Goal: Task Accomplishment & Management: Manage account settings

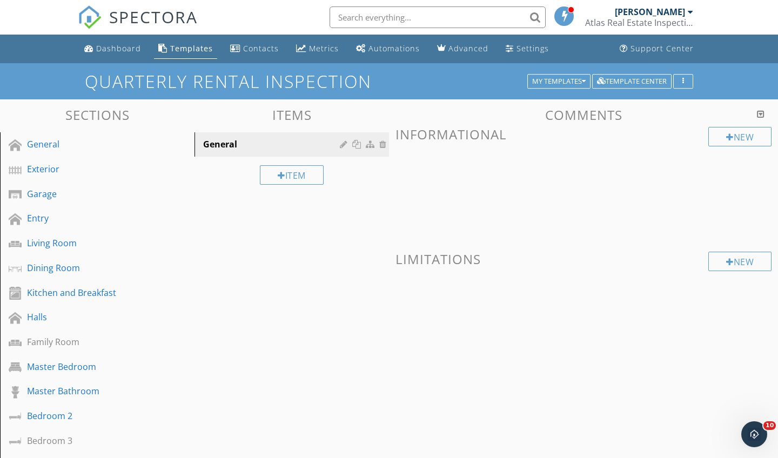
scroll to position [1, 0]
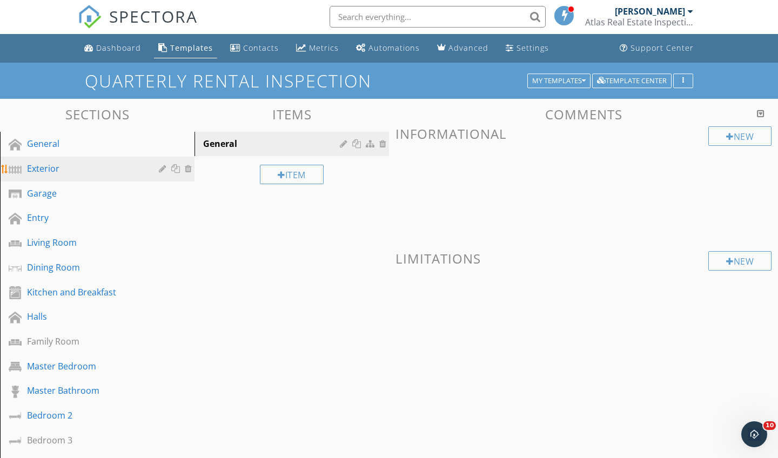
click at [40, 169] on div "Exterior" at bounding box center [85, 168] width 116 height 13
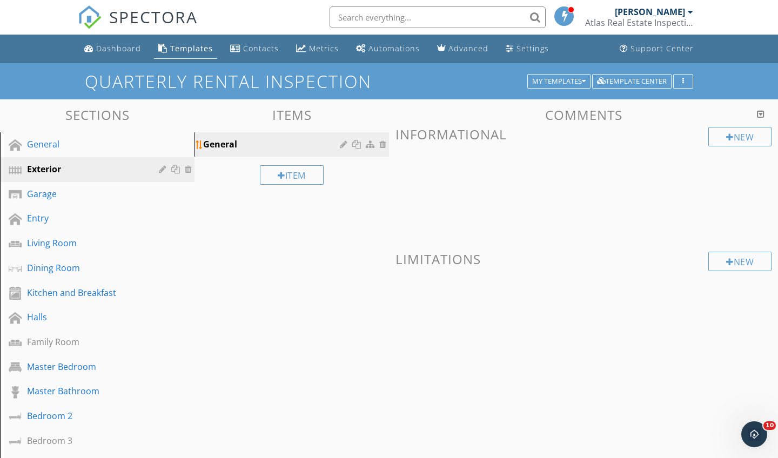
scroll to position [0, 0]
click at [36, 193] on div "Garage" at bounding box center [85, 193] width 116 height 13
click at [49, 172] on div "Exterior" at bounding box center [85, 169] width 116 height 13
click at [164, 172] on div at bounding box center [164, 169] width 10 height 9
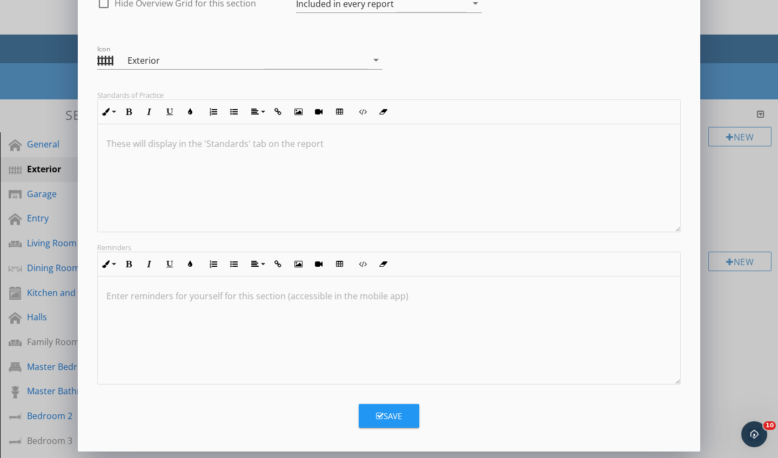
scroll to position [114, 0]
click at [382, 390] on div "Save" at bounding box center [389, 416] width 26 height 12
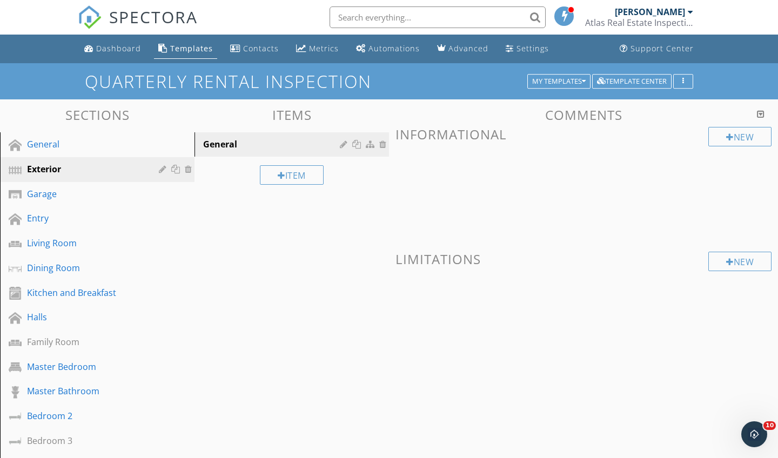
scroll to position [0, 0]
click at [264, 149] on div "General" at bounding box center [273, 144] width 140 height 13
click at [73, 172] on div "Exterior" at bounding box center [85, 169] width 116 height 13
click at [279, 179] on div at bounding box center [282, 175] width 8 height 9
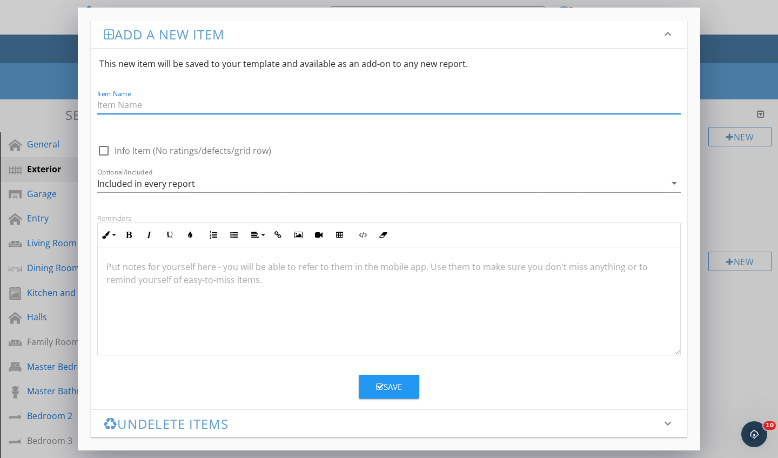
click at [382, 367] on div "Add a new item keyboard_arrow_down This new item will be saved to your template…" at bounding box center [389, 229] width 778 height 458
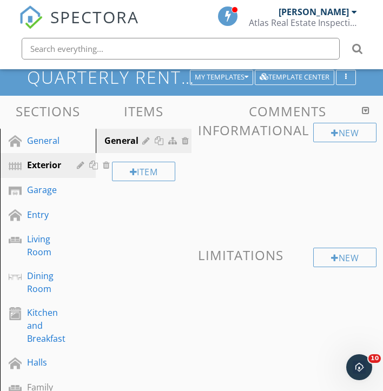
scroll to position [78, 0]
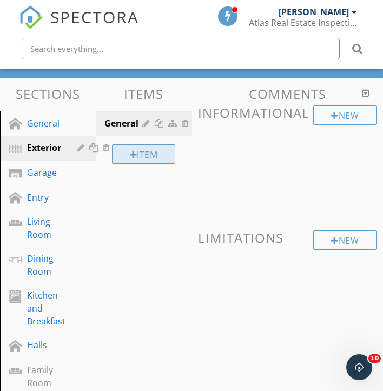
click at [142, 152] on div "Item" at bounding box center [144, 153] width 64 height 19
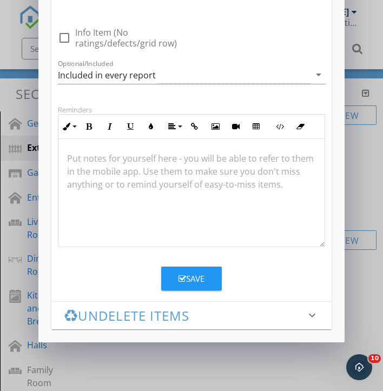
scroll to position [123, 0]
type input "Mailbox"
click at [202, 271] on button "Save" at bounding box center [191, 278] width 61 height 24
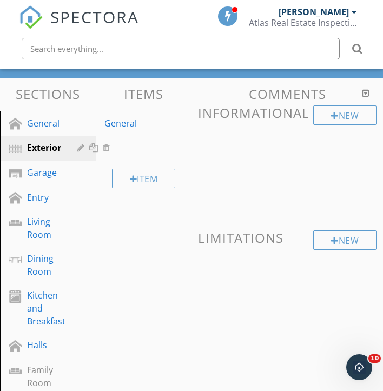
scroll to position [70, 0]
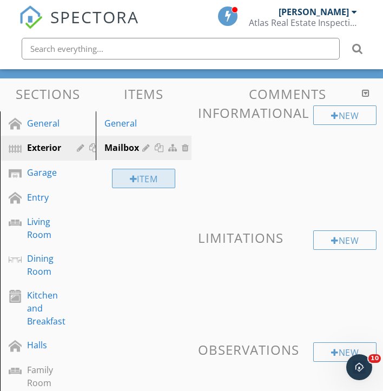
click at [149, 179] on div "Item" at bounding box center [144, 178] width 64 height 19
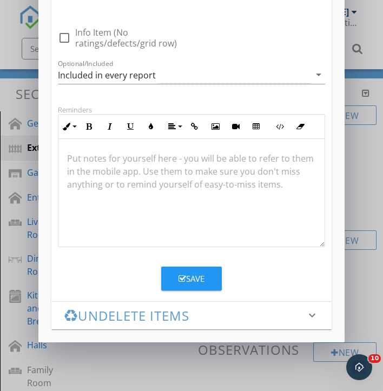
type input "Fences and Gates"
click at [186, 288] on button "Save" at bounding box center [191, 278] width 61 height 24
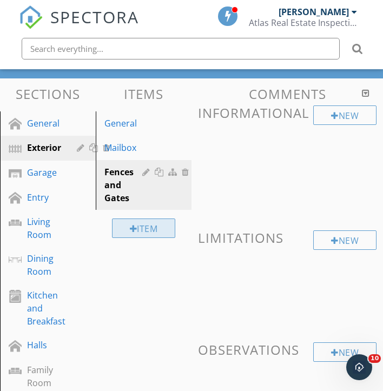
click at [145, 229] on div "Item" at bounding box center [144, 227] width 64 height 19
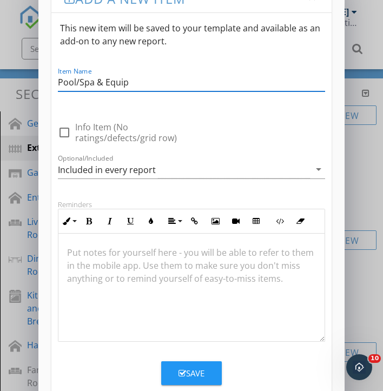
scroll to position [1, 0]
type input "Pool/Spa & Equip"
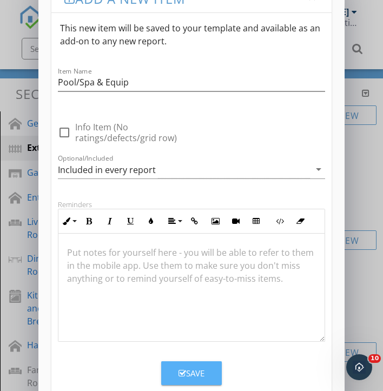
click at [203, 372] on div "Save" at bounding box center [191, 373] width 26 height 12
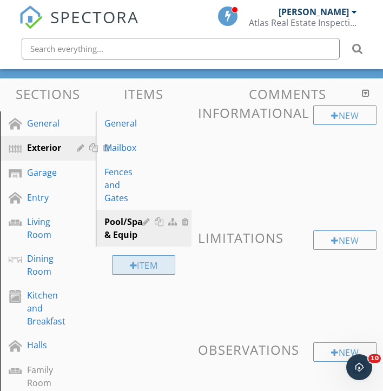
click at [139, 256] on div "Item" at bounding box center [144, 264] width 64 height 19
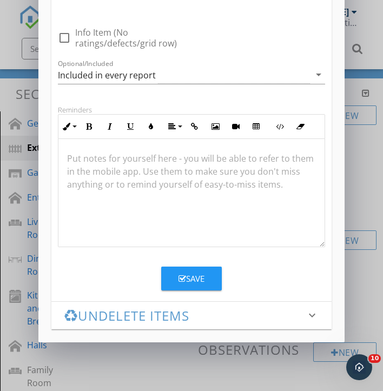
type input "Lawn, Trees, & Shrubs"
click at [204, 287] on button "Save" at bounding box center [191, 278] width 61 height 24
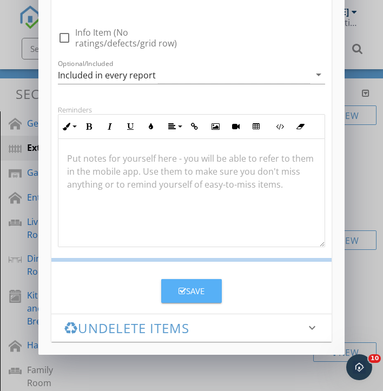
scroll to position [70, 0]
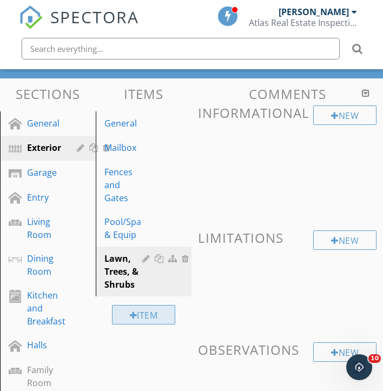
click at [131, 311] on div at bounding box center [134, 315] width 8 height 9
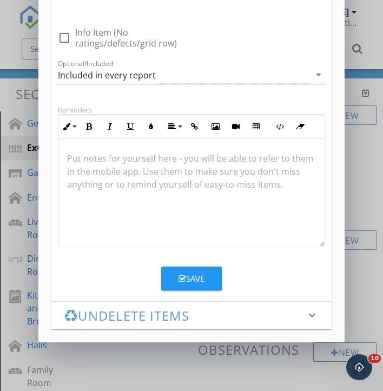
type input "Underground Lawn Sprinklers"
click at [193, 287] on button "Save" at bounding box center [191, 278] width 61 height 24
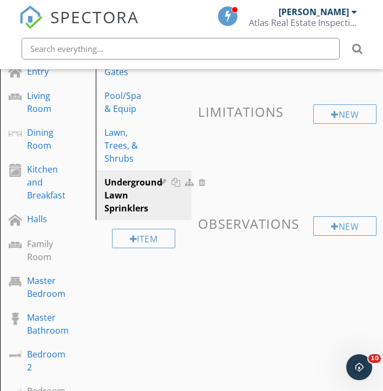
scroll to position [214, 0]
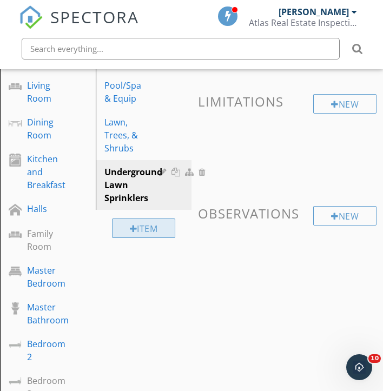
click at [162, 219] on div "Item" at bounding box center [144, 227] width 64 height 19
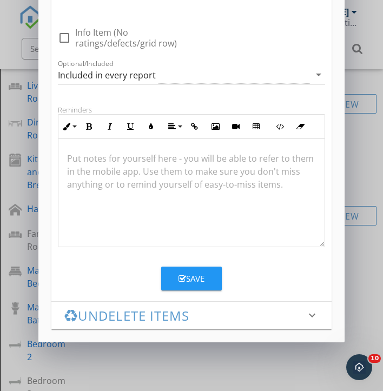
type input "Exterior faucets"
click at [198, 274] on div "Save" at bounding box center [191, 278] width 26 height 12
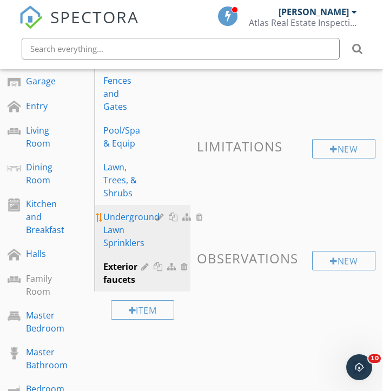
scroll to position [183, 1]
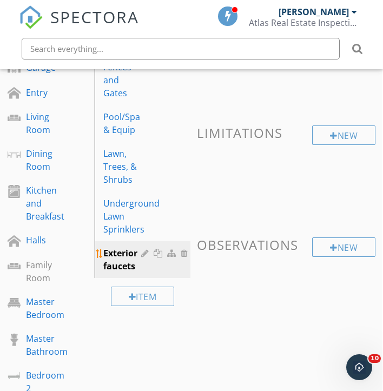
click at [144, 249] on div at bounding box center [146, 253] width 10 height 9
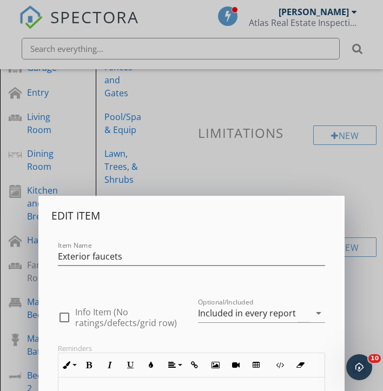
scroll to position [183, 0]
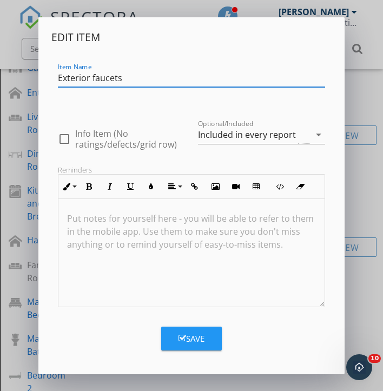
click at [95, 81] on input "Exterior faucets" at bounding box center [191, 78] width 267 height 18
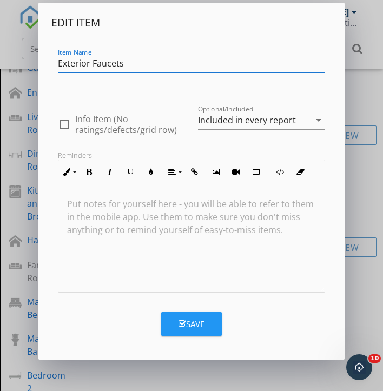
scroll to position [15, 0]
type input "Exterior Faucets"
click at [211, 333] on button "Save" at bounding box center [191, 324] width 61 height 24
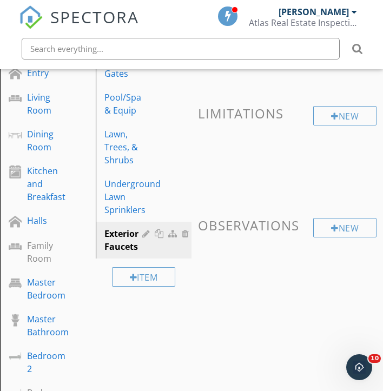
scroll to position [208, 0]
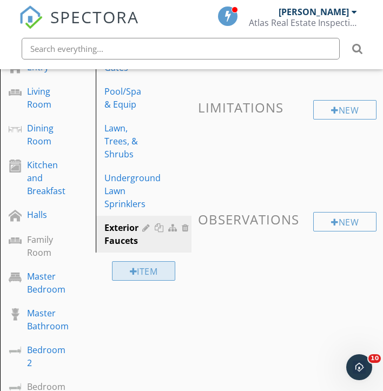
click at [145, 261] on div "Item" at bounding box center [144, 270] width 64 height 19
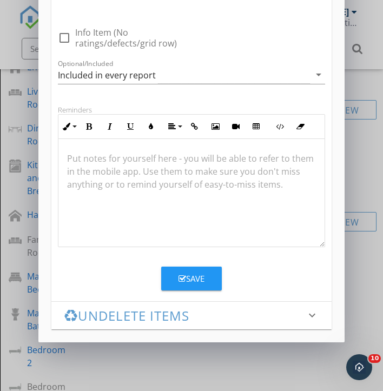
type input "Roof & Gutters"
click at [197, 279] on div "Save" at bounding box center [191, 278] width 26 height 12
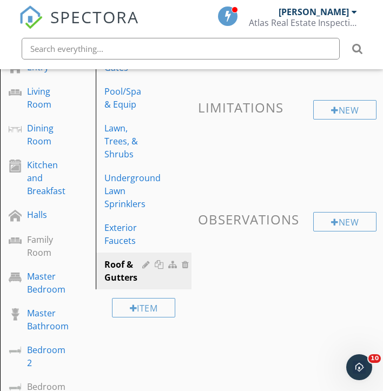
scroll to position [252, 0]
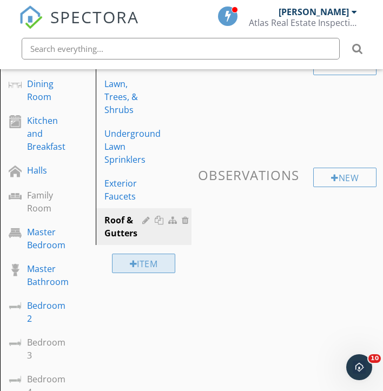
click at [148, 253] on div "Item" at bounding box center [144, 262] width 64 height 19
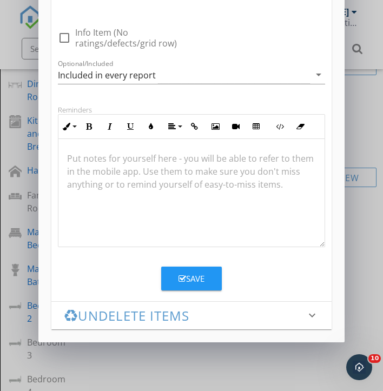
type input "Siding & Paint"
click at [190, 292] on li "Add a new item keyboard_arrow_down This new item will be saved to your template…" at bounding box center [191, 95] width 280 height 411
click at [191, 284] on div "Save" at bounding box center [191, 278] width 26 height 12
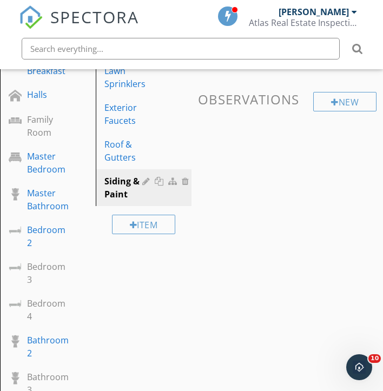
scroll to position [327, 0]
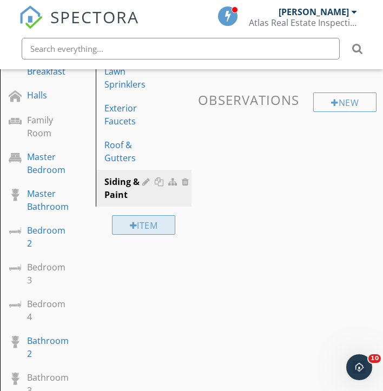
click at [168, 215] on div "Item" at bounding box center [144, 224] width 64 height 19
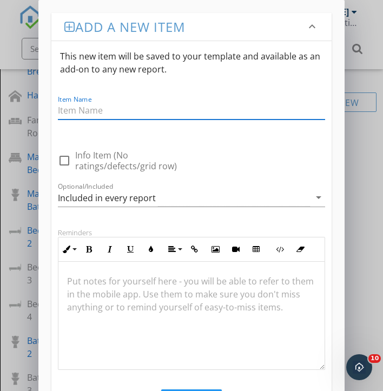
scroll to position [20, 0]
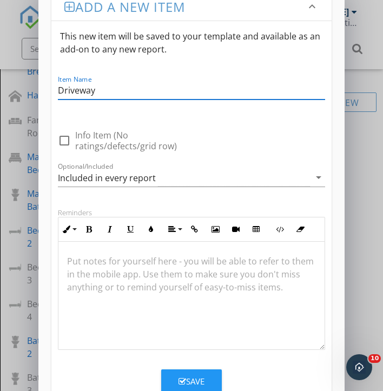
type input "Driveway"
click at [203, 381] on div "Save" at bounding box center [191, 381] width 26 height 12
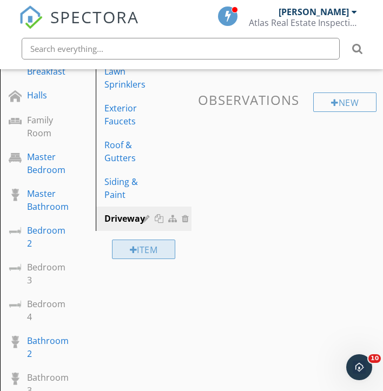
click at [149, 239] on div "Item" at bounding box center [144, 248] width 64 height 19
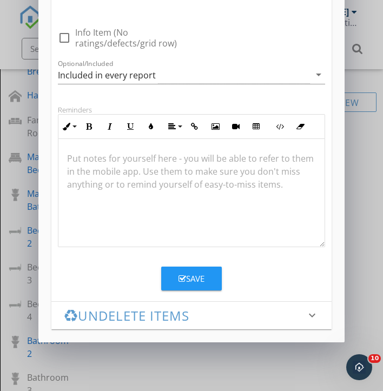
type input "Front Door"
click at [187, 280] on div "Save" at bounding box center [191, 278] width 26 height 12
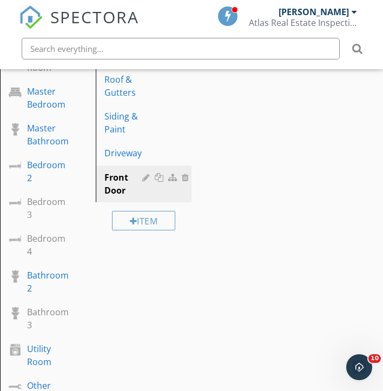
scroll to position [394, 0]
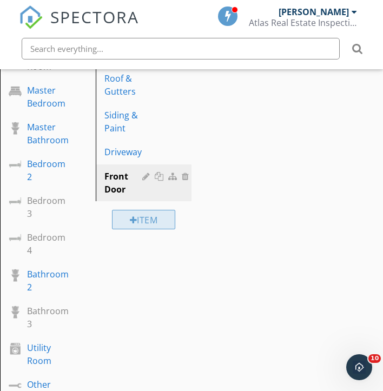
click at [143, 212] on div "Item" at bounding box center [144, 219] width 64 height 19
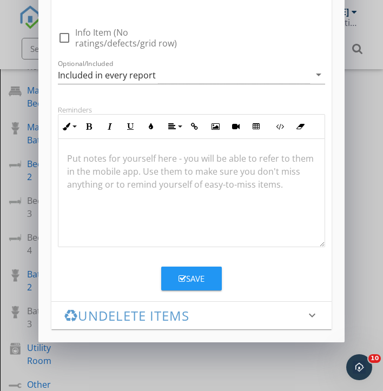
scroll to position [123, 0]
type input "Back Door"
click at [167, 282] on button "Save" at bounding box center [191, 278] width 61 height 24
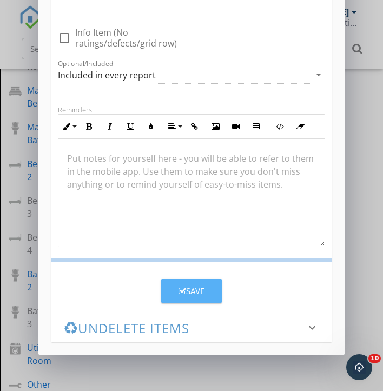
scroll to position [70, 0]
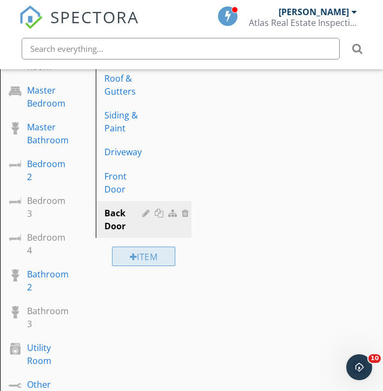
click at [165, 250] on div "Item" at bounding box center [144, 255] width 64 height 19
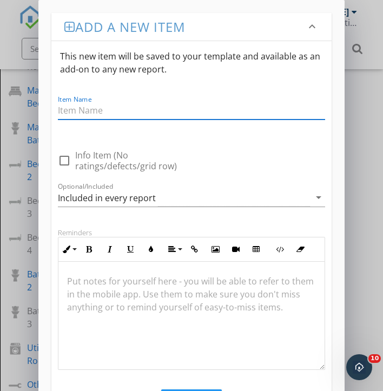
click at [163, 246] on div "Inline Style XLarge Large Normal Small Light Small/Light Bold Italic Underline …" at bounding box center [191, 249] width 267 height 25
type input ":"
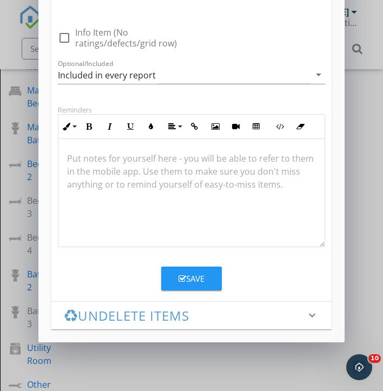
scroll to position [123, 0]
type input "Patio or Deck"
click at [185, 287] on button "Save" at bounding box center [191, 278] width 61 height 24
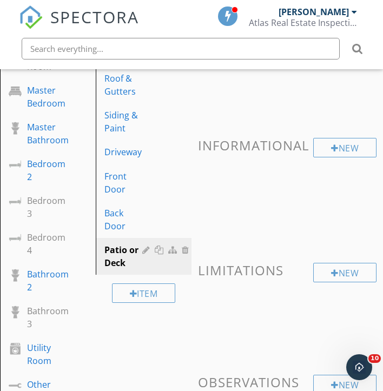
scroll to position [70, 0]
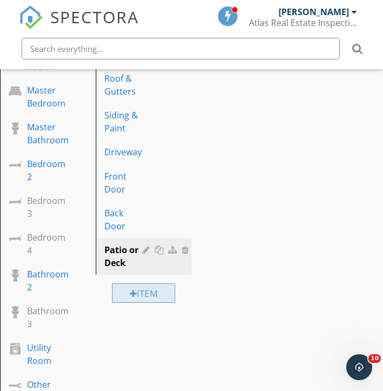
click at [140, 283] on div "Item" at bounding box center [144, 292] width 64 height 19
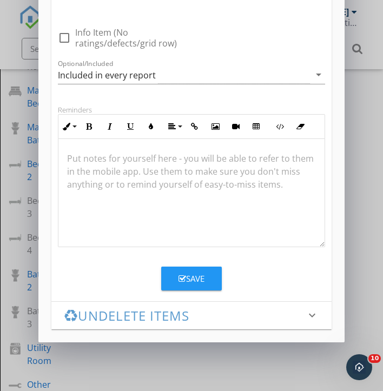
type input "Patio Door"
click at [218, 280] on button "Save" at bounding box center [191, 278] width 61 height 24
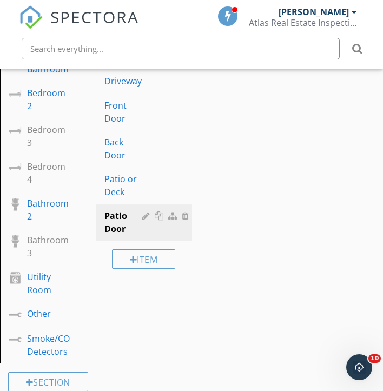
scroll to position [464, 0]
click at [153, 250] on div "Item" at bounding box center [144, 259] width 64 height 19
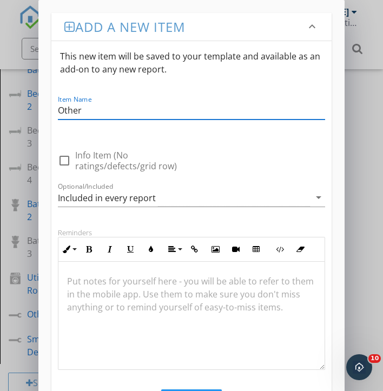
scroll to position [82, 0]
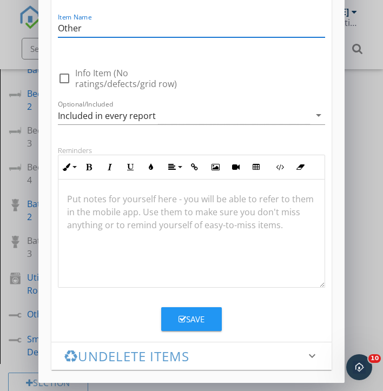
type input "Other"
click at [191, 314] on div "Save" at bounding box center [191, 319] width 26 height 12
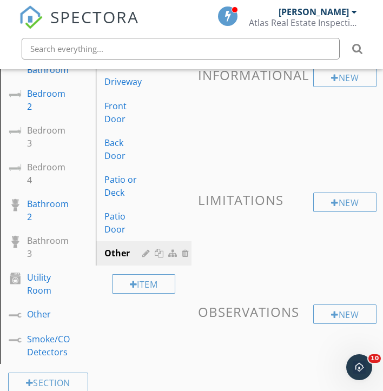
scroll to position [70, 0]
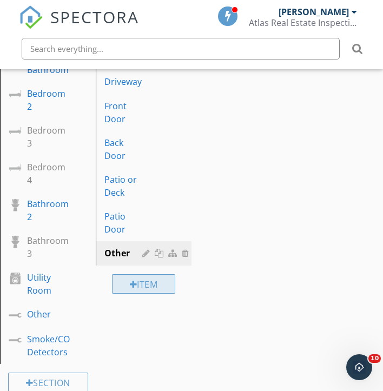
click at [142, 274] on div "Item" at bounding box center [144, 283] width 64 height 19
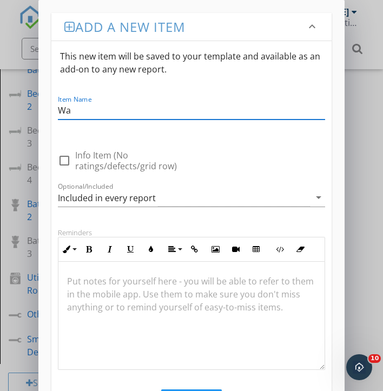
type input "W"
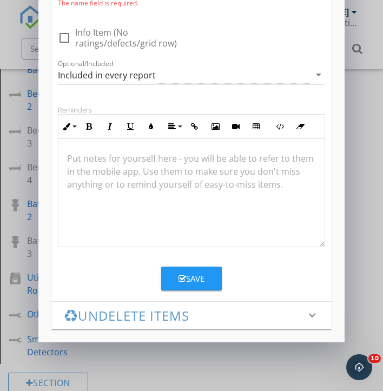
scroll to position [0, 0]
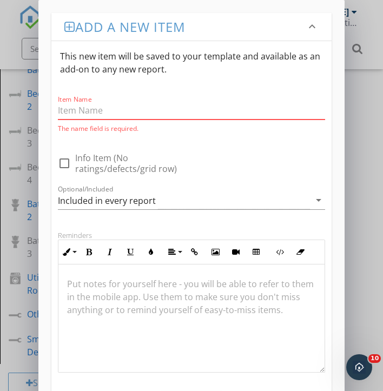
click at [360, 255] on div "Add a new item keyboard_arrow_down This new item will be saved to your template…" at bounding box center [191, 258] width 383 height 516
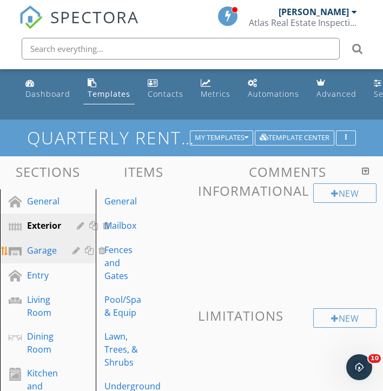
click at [50, 251] on div "Garage" at bounding box center [42, 250] width 30 height 13
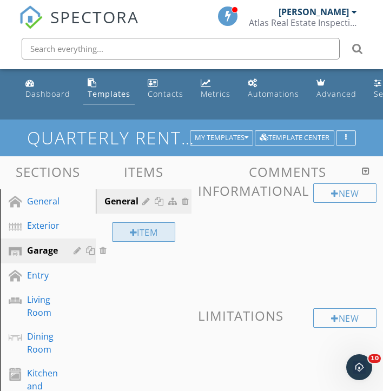
click at [140, 228] on div "Item" at bounding box center [144, 231] width 64 height 19
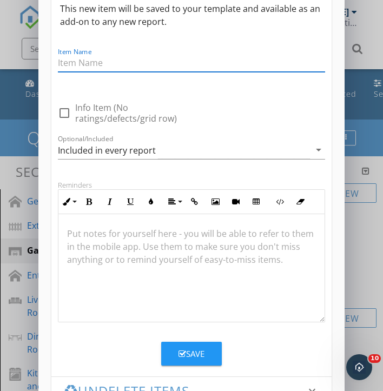
scroll to position [51, 0]
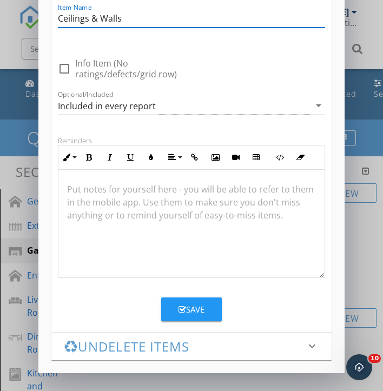
type input "Ceilings & Walls"
click at [196, 306] on div "Save" at bounding box center [191, 309] width 26 height 12
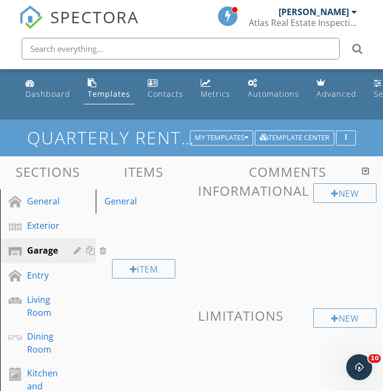
scroll to position [70, 0]
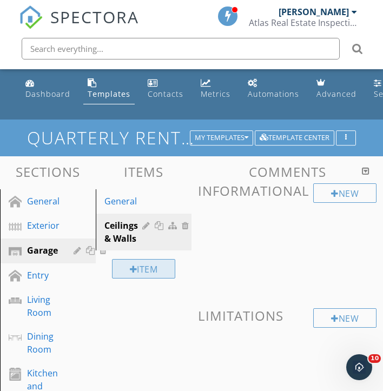
click at [132, 265] on div at bounding box center [134, 269] width 8 height 9
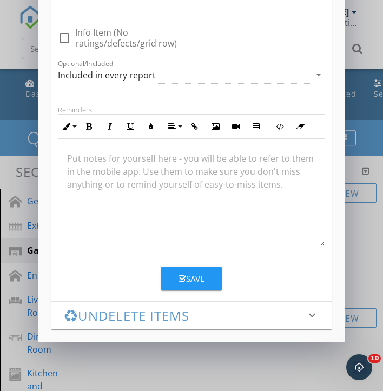
type input "Floor"
click at [200, 279] on div "Save" at bounding box center [191, 278] width 26 height 12
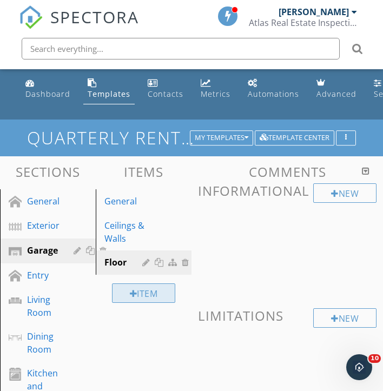
click at [149, 294] on div "Item" at bounding box center [144, 292] width 64 height 19
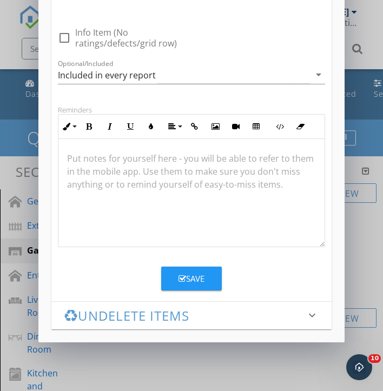
type input "Auto Door Opener"
click at [178, 284] on button "Save" at bounding box center [191, 278] width 61 height 24
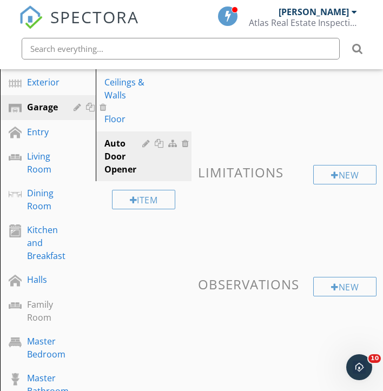
scroll to position [142, 1]
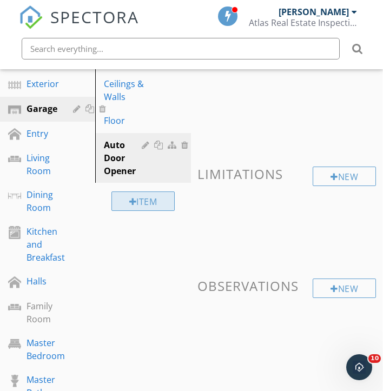
click at [133, 202] on div at bounding box center [133, 201] width 8 height 9
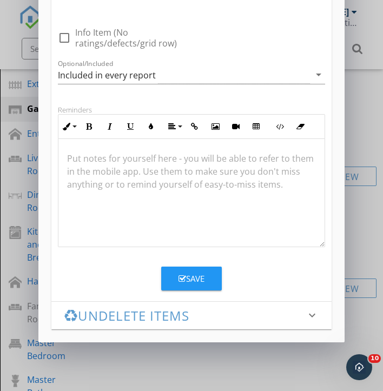
scroll to position [123, 0]
type input "Garage Doors"
click at [189, 277] on div "Save" at bounding box center [191, 278] width 26 height 12
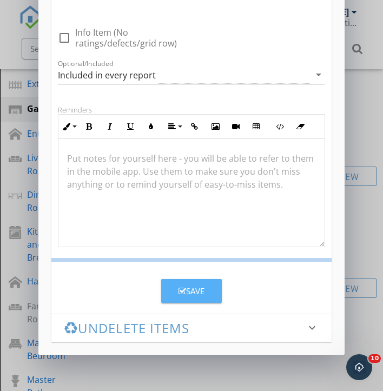
scroll to position [70, 0]
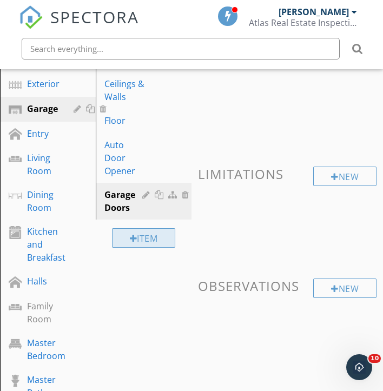
click at [155, 235] on div "Item" at bounding box center [144, 237] width 64 height 19
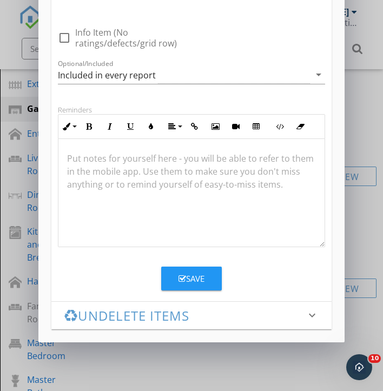
type input "Exterior Doors & Stops"
click at [207, 284] on button "Save" at bounding box center [191, 278] width 61 height 24
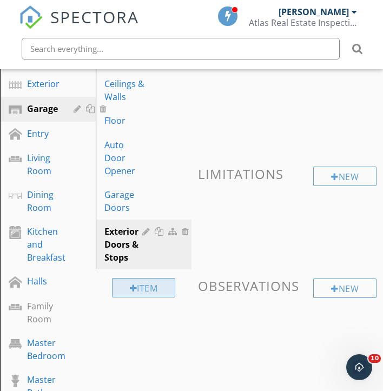
click at [140, 292] on div "Item" at bounding box center [144, 287] width 64 height 19
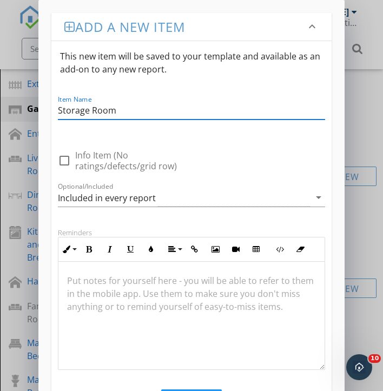
scroll to position [1, 0]
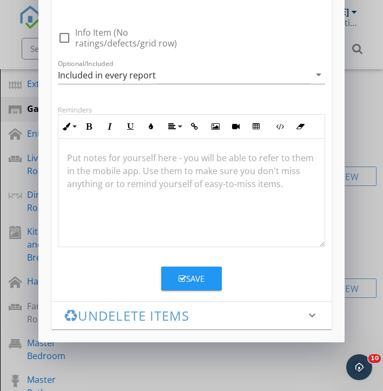
type input "Storage Room"
click at [192, 278] on div "Save" at bounding box center [191, 278] width 26 height 12
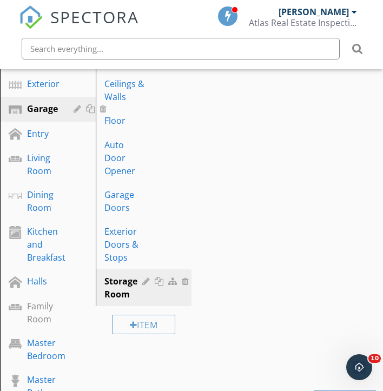
scroll to position [70, 0]
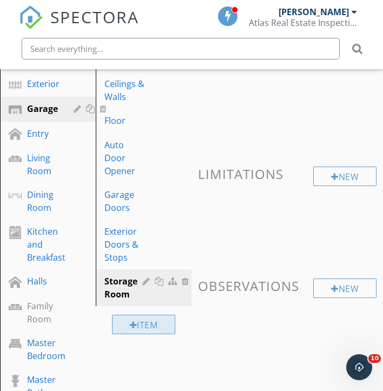
click at [139, 330] on div "Item" at bounding box center [144, 323] width 64 height 19
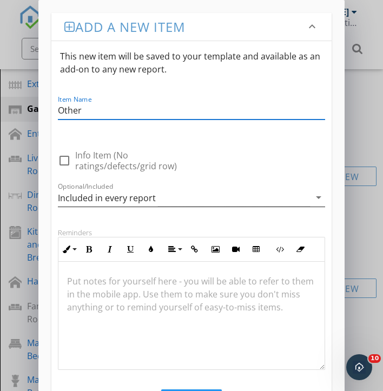
type input "Other"
click at [80, 200] on div "Included in every report" at bounding box center [107, 198] width 98 height 10
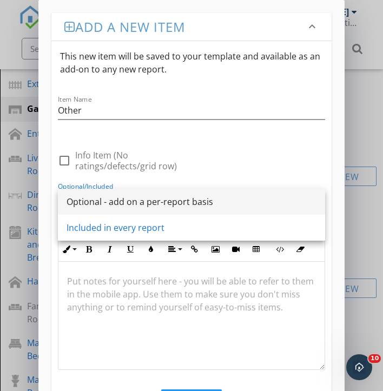
click at [115, 209] on div "Optional - add on a per-report basis" at bounding box center [191, 202] width 250 height 26
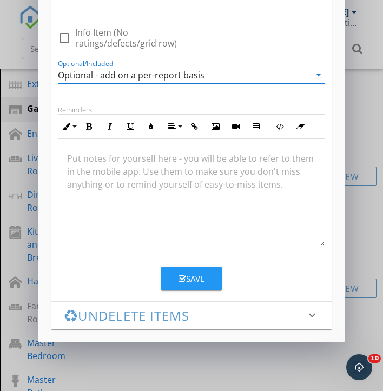
click at [192, 293] on li "Add a new item keyboard_arrow_down This new item will be saved to your template…" at bounding box center [191, 95] width 280 height 411
click at [196, 283] on div "Save" at bounding box center [191, 278] width 26 height 12
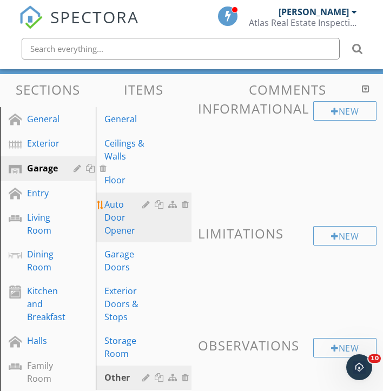
scroll to position [83, 2]
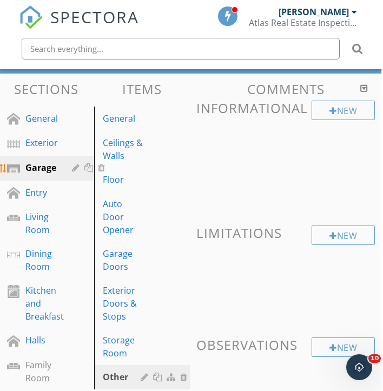
click at [72, 163] on div at bounding box center [77, 167] width 10 height 9
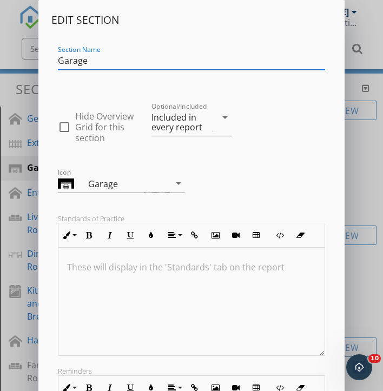
click at [185, 126] on div "Included in every report" at bounding box center [180, 121] width 59 height 19
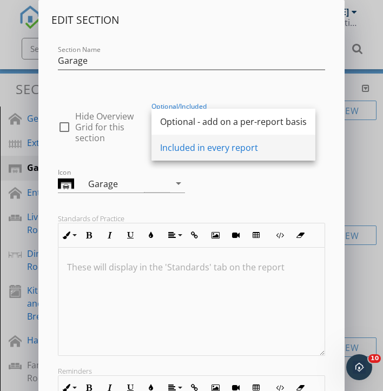
click at [185, 145] on div "Included in every report" at bounding box center [233, 147] width 146 height 13
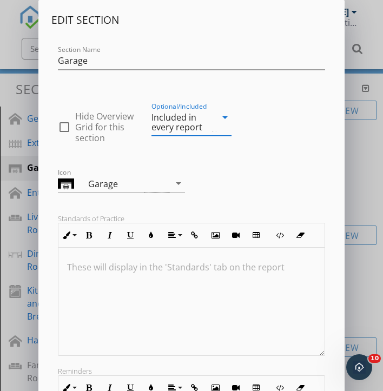
click at [192, 120] on div "Included in every report" at bounding box center [180, 121] width 59 height 19
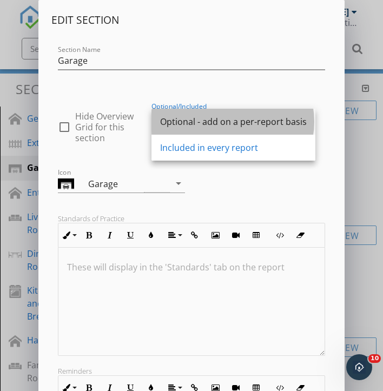
click at [197, 123] on div "Optional - add on a per-report basis" at bounding box center [233, 121] width 146 height 13
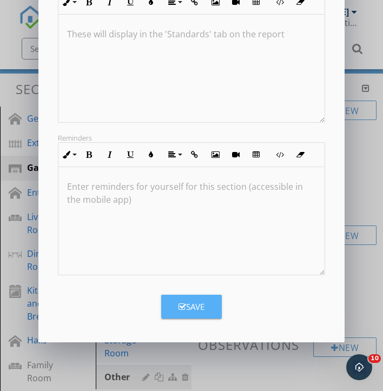
click at [189, 297] on button "Save" at bounding box center [191, 306] width 61 height 24
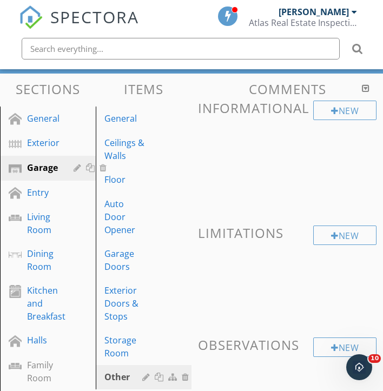
scroll to position [125, 0]
click at [45, 193] on div "Entry" at bounding box center [38, 192] width 22 height 13
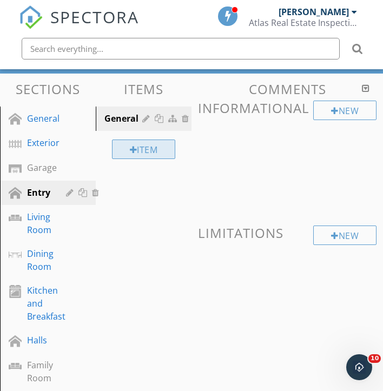
click at [147, 150] on div "Item" at bounding box center [144, 148] width 64 height 19
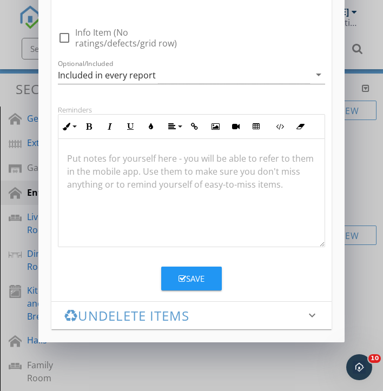
scroll to position [123, 0]
type input "Ceiling & Walls"
click at [211, 284] on button "Save" at bounding box center [191, 278] width 61 height 24
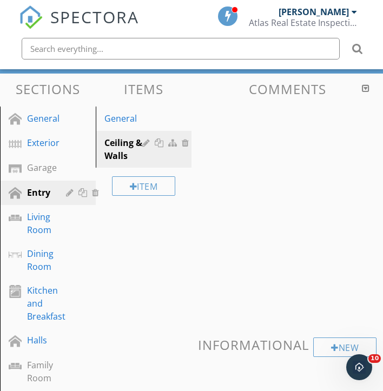
scroll to position [70, 0]
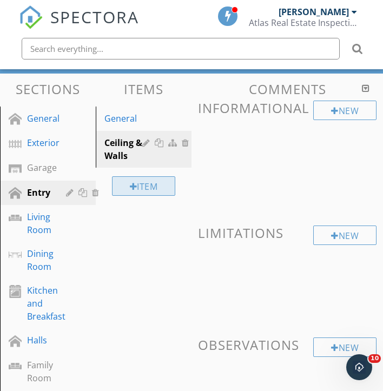
click at [144, 182] on div "Item" at bounding box center [144, 185] width 64 height 19
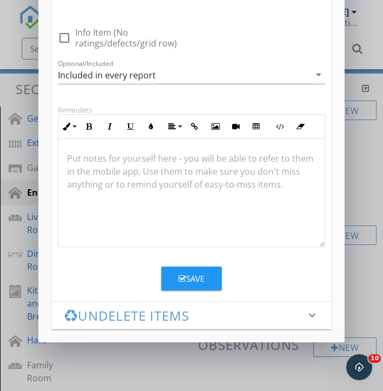
type input "Paint & Wallpaper"
click at [205, 282] on button "Save" at bounding box center [191, 278] width 61 height 24
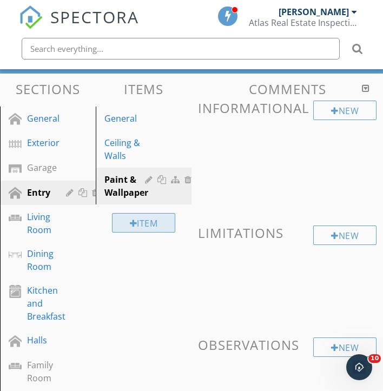
click at [139, 220] on div "Item" at bounding box center [144, 222] width 64 height 19
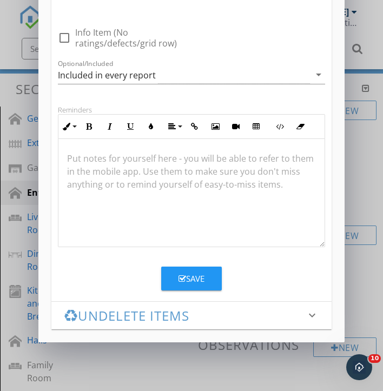
scroll to position [123, 0]
type input "Door Locks & Knobs"
click at [190, 274] on div "Save" at bounding box center [191, 278] width 26 height 12
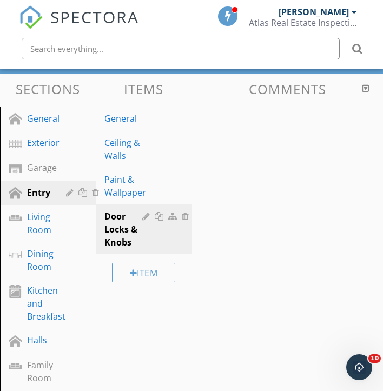
scroll to position [70, 0]
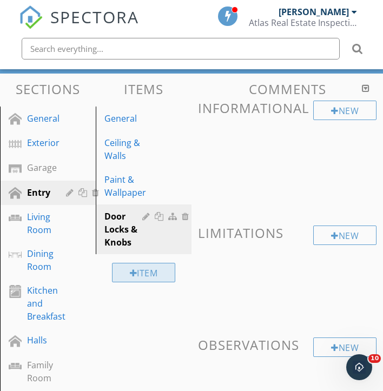
click at [160, 271] on div "Item" at bounding box center [144, 272] width 64 height 19
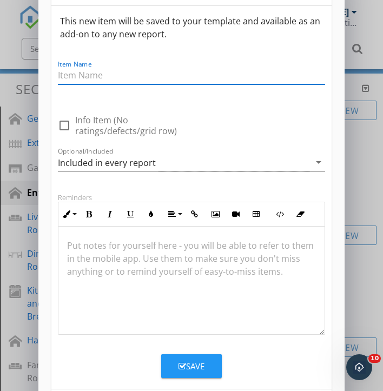
scroll to position [1, 0]
type input "Doors & Stops"
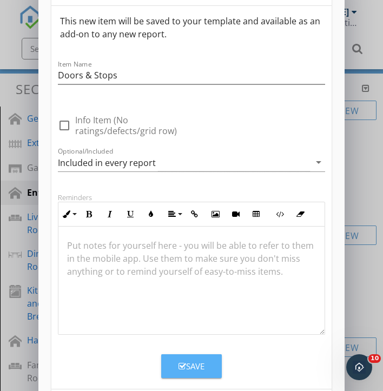
click at [190, 373] on button "Save" at bounding box center [191, 366] width 61 height 24
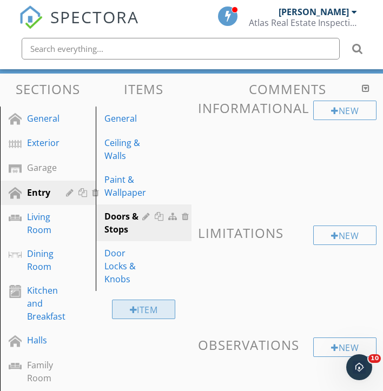
click at [152, 302] on div "Item" at bounding box center [144, 308] width 64 height 19
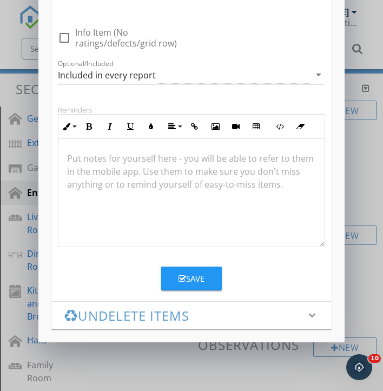
type input "Flooring"
click at [183, 288] on button "Save" at bounding box center [191, 278] width 61 height 24
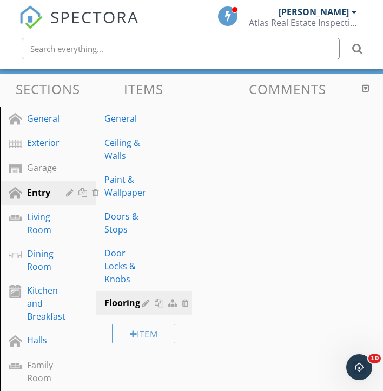
scroll to position [70, 0]
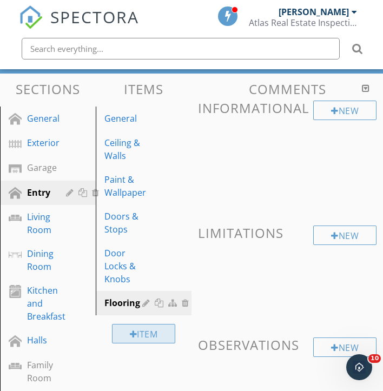
click at [134, 334] on div at bounding box center [134, 334] width 8 height 9
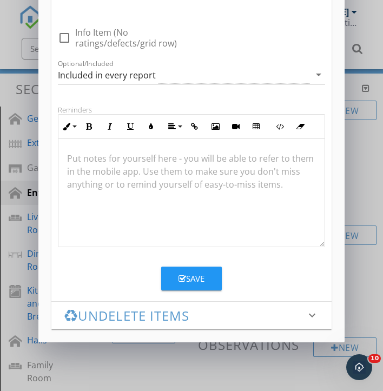
type input "Light Fixtures"
click at [199, 280] on div "Save" at bounding box center [191, 278] width 26 height 12
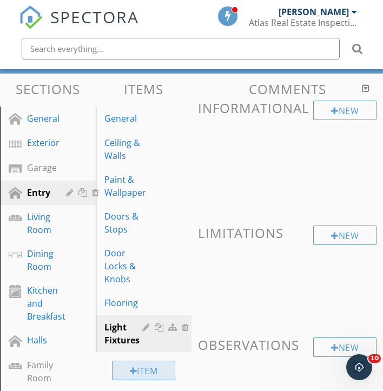
click at [143, 371] on div "Item" at bounding box center [144, 369] width 64 height 19
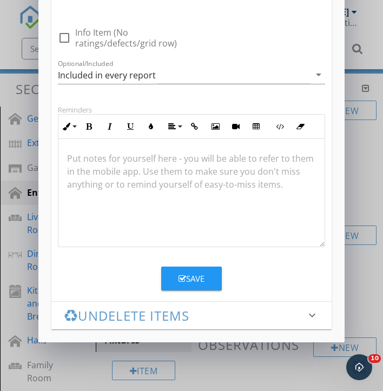
scroll to position [123, 0]
type input "Windows & Screens"
click at [198, 285] on button "Save" at bounding box center [191, 278] width 61 height 24
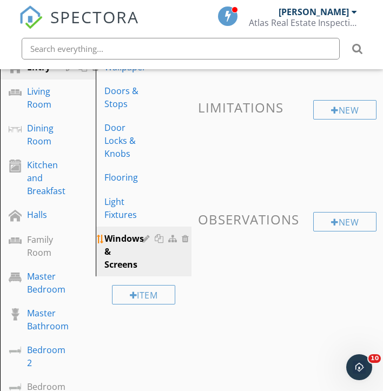
scroll to position [234, 0]
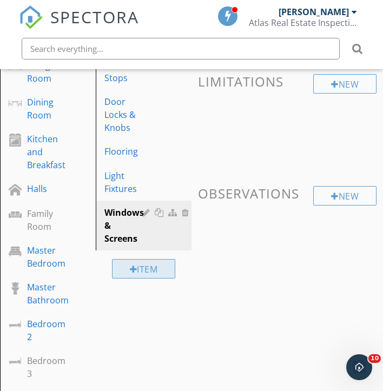
click at [144, 266] on div "Item" at bounding box center [144, 268] width 64 height 19
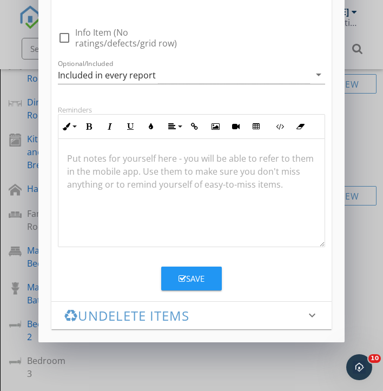
type input "Window Latches"
click at [189, 280] on div "Save" at bounding box center [191, 278] width 26 height 12
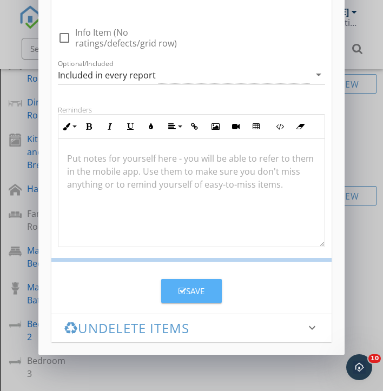
scroll to position [70, 0]
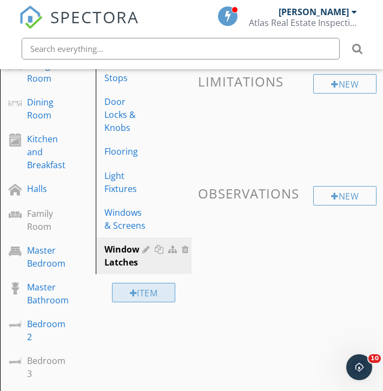
click at [137, 295] on div "Item" at bounding box center [144, 292] width 64 height 19
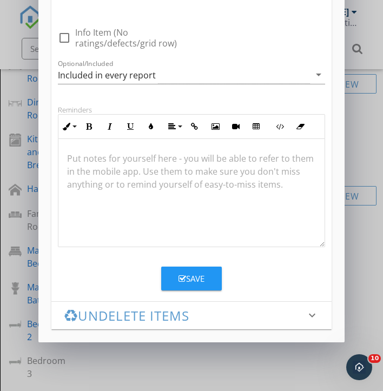
scroll to position [123, 0]
type input "Plugs & Switches"
click at [202, 286] on button "Save" at bounding box center [191, 278] width 61 height 24
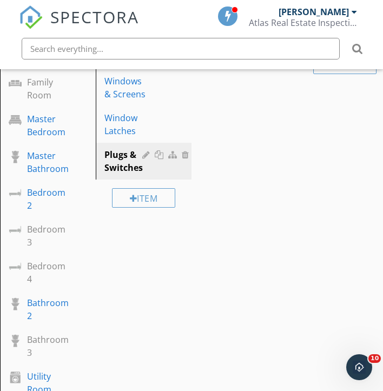
scroll to position [365, 0]
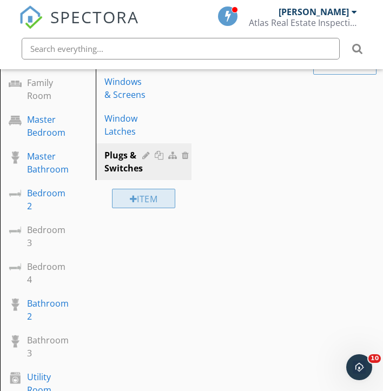
click at [145, 200] on div "Item" at bounding box center [144, 198] width 64 height 19
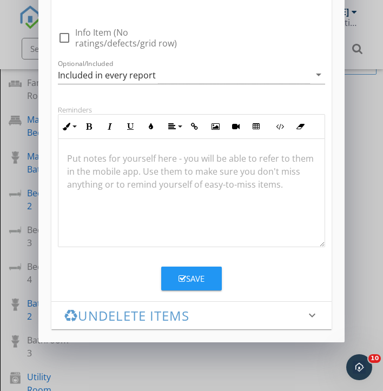
type input "Closet Shelves & Rods"
click at [197, 283] on div "Save" at bounding box center [191, 278] width 26 height 12
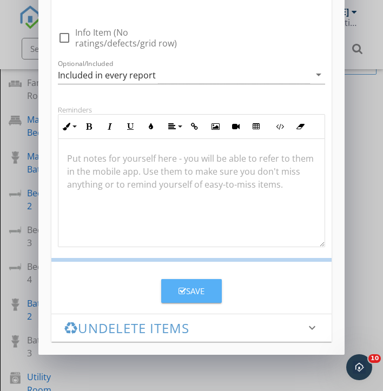
scroll to position [70, 0]
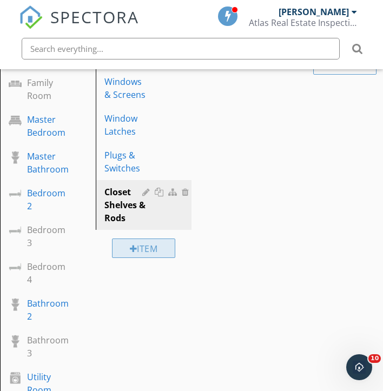
click at [138, 251] on div "Item" at bounding box center [144, 247] width 64 height 19
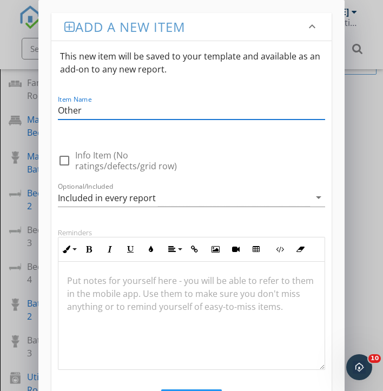
scroll to position [1, 0]
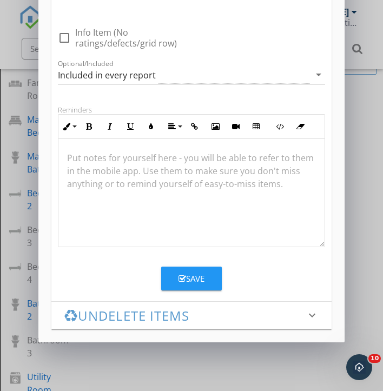
type input "Other"
click at [203, 284] on div "Save" at bounding box center [191, 278] width 26 height 12
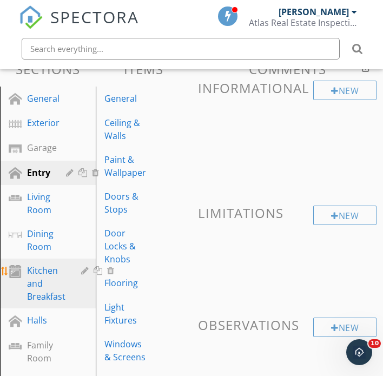
scroll to position [0, 0]
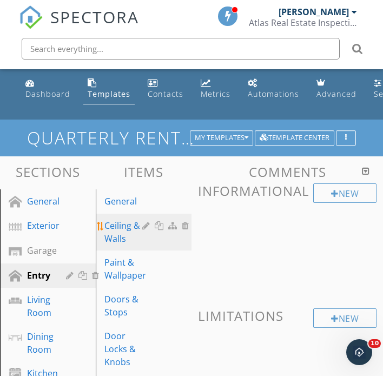
click at [158, 228] on div at bounding box center [160, 225] width 11 height 9
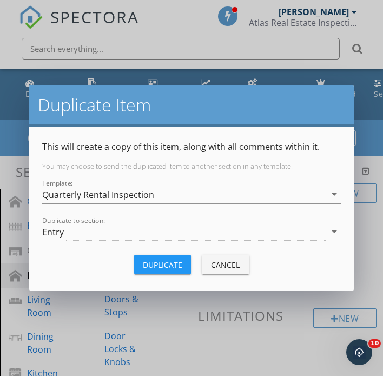
click at [141, 232] on div "Entry" at bounding box center [183, 232] width 283 height 18
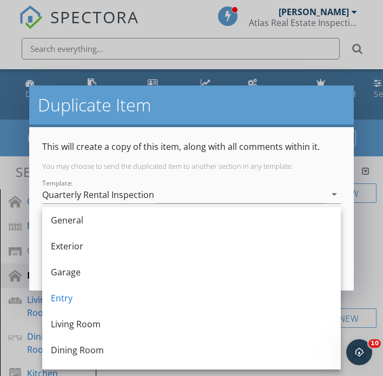
click at [360, 232] on div "Duplicate Item This will create a copy of this item, along with all comments wi…" at bounding box center [191, 188] width 383 height 376
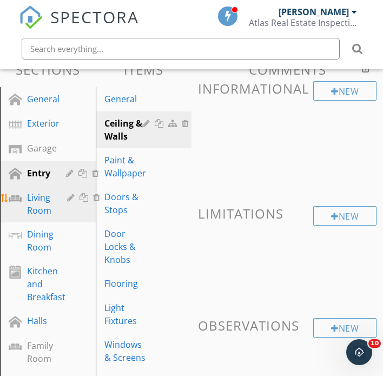
scroll to position [104, 0]
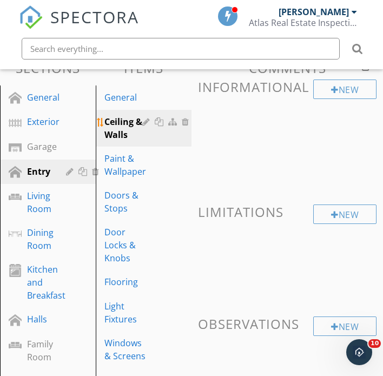
click at [159, 122] on div at bounding box center [160, 121] width 11 height 9
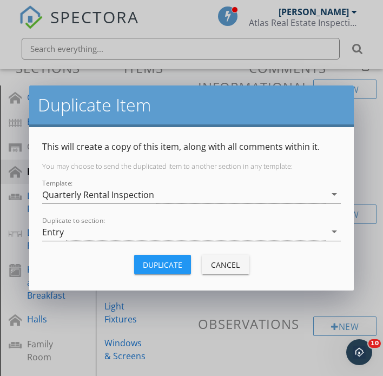
click at [158, 233] on div "Entry" at bounding box center [183, 232] width 283 height 18
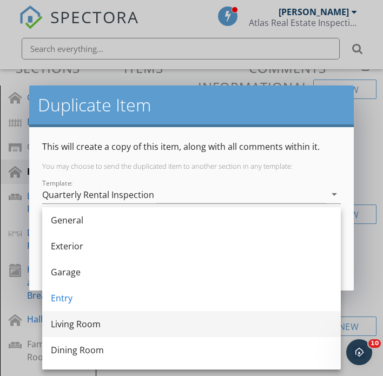
click at [112, 320] on div "Living Room" at bounding box center [191, 323] width 281 height 13
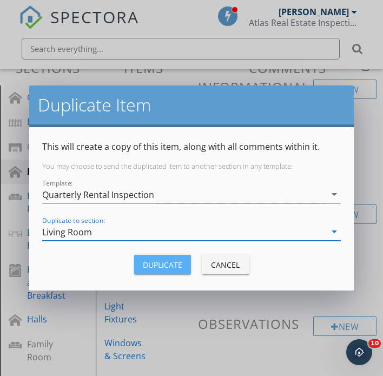
click at [179, 267] on div "Duplicate" at bounding box center [162, 264] width 39 height 11
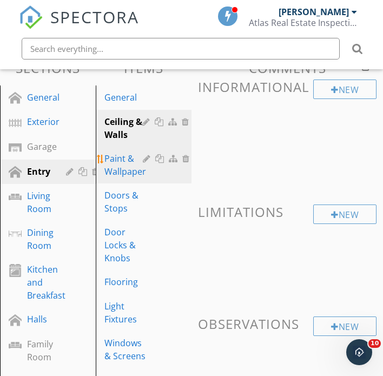
click at [120, 162] on div "Paint & Wallpaper" at bounding box center [125, 165] width 42 height 26
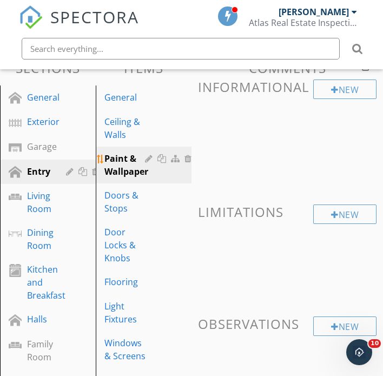
click at [163, 160] on div at bounding box center [162, 158] width 11 height 9
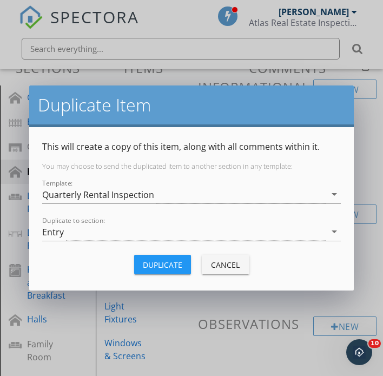
click at [217, 264] on div "Cancel" at bounding box center [225, 264] width 30 height 11
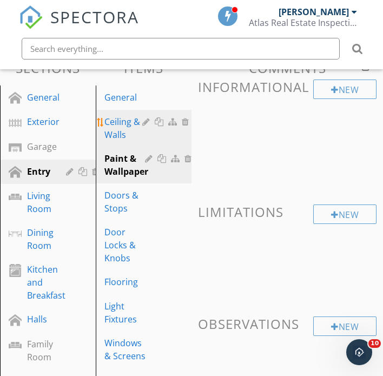
click at [159, 122] on div at bounding box center [160, 121] width 11 height 9
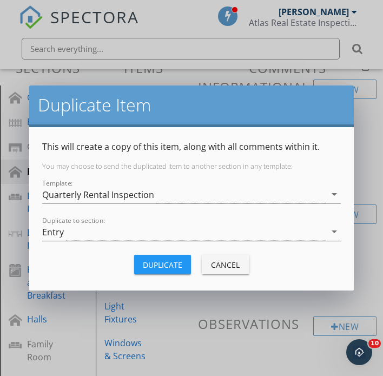
click at [149, 229] on div "Entry" at bounding box center [183, 232] width 283 height 18
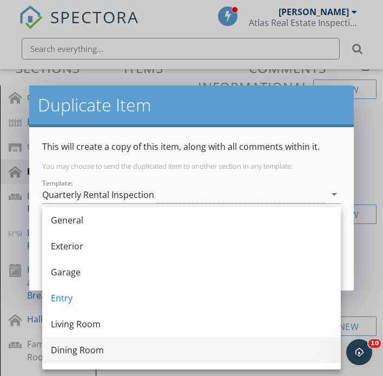
click at [84, 346] on div "Dining Room" at bounding box center [191, 349] width 281 height 13
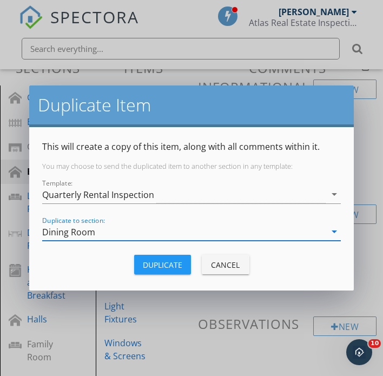
click at [173, 267] on div "Duplicate" at bounding box center [162, 264] width 39 height 11
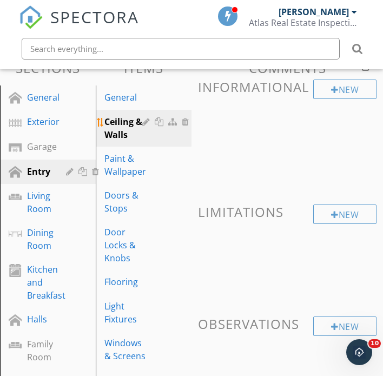
click at [160, 124] on div at bounding box center [160, 121] width 11 height 9
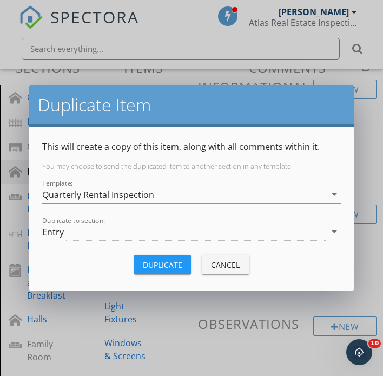
click at [143, 229] on div "Entry" at bounding box center [183, 232] width 283 height 18
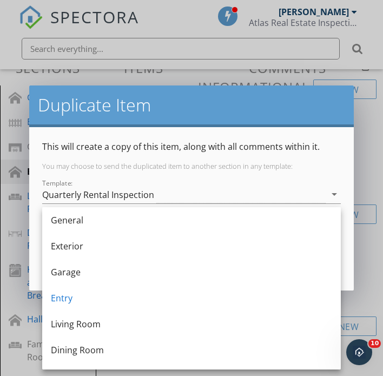
scroll to position [81, 0]
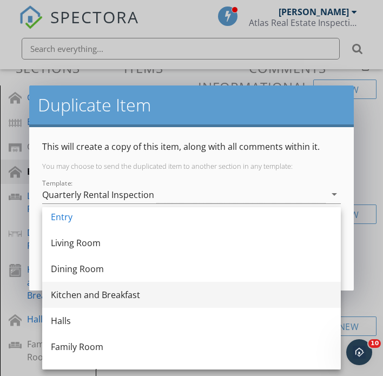
click at [117, 290] on div "Kitchen and Breakfast" at bounding box center [191, 294] width 281 height 13
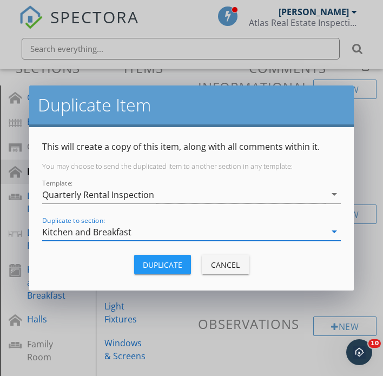
click at [177, 270] on div "Duplicate" at bounding box center [162, 264] width 39 height 11
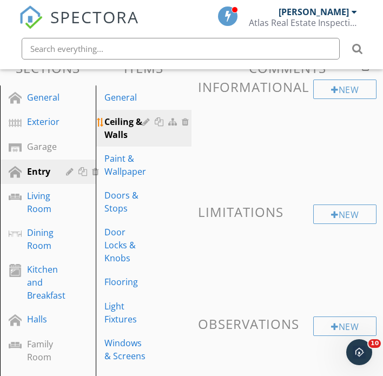
click at [161, 119] on div at bounding box center [160, 121] width 11 height 9
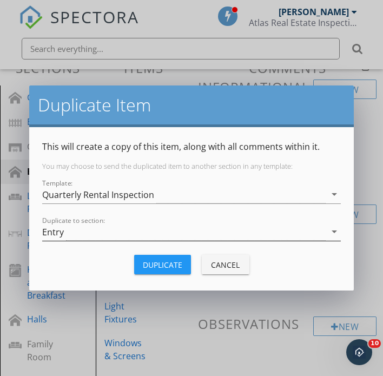
click at [151, 226] on div "Entry" at bounding box center [183, 232] width 283 height 18
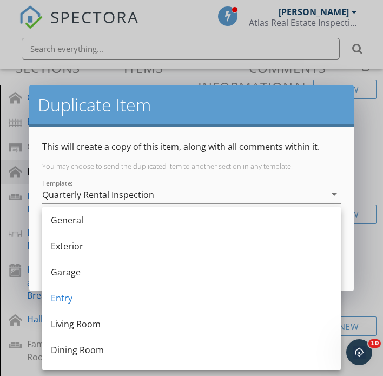
scroll to position [85, 0]
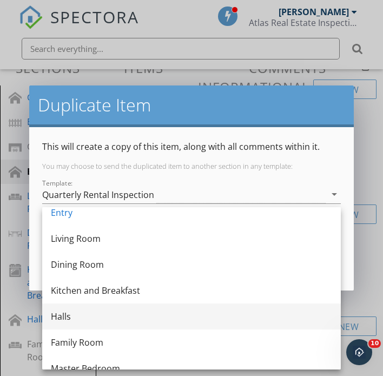
click at [106, 312] on div "Halls" at bounding box center [191, 316] width 281 height 13
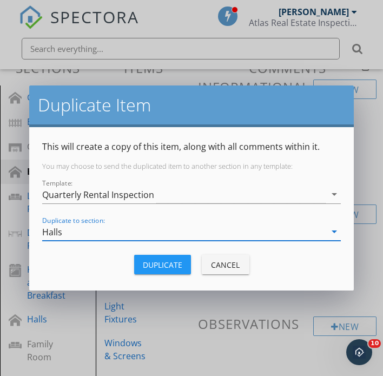
click at [173, 262] on div "Duplicate" at bounding box center [162, 264] width 39 height 11
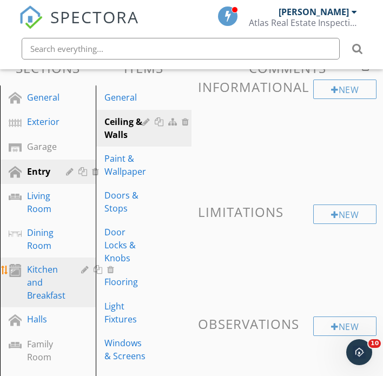
click at [34, 289] on div "Kitchen and Breakfast" at bounding box center [46, 282] width 38 height 39
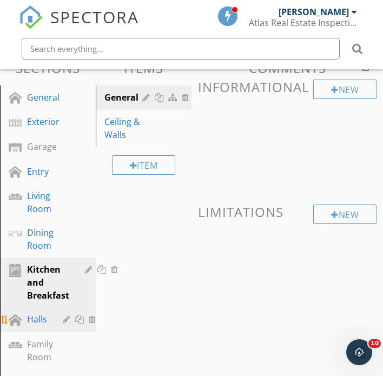
click at [37, 324] on div "Halls" at bounding box center [37, 318] width 20 height 13
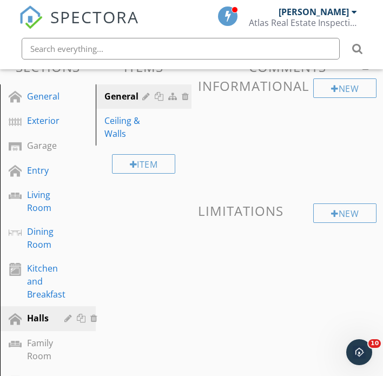
scroll to position [104, 0]
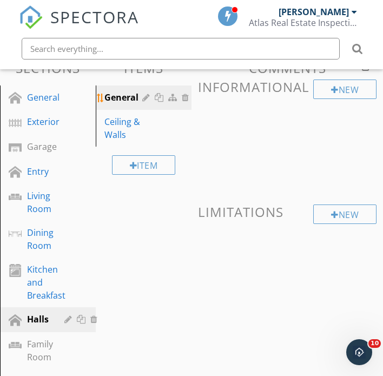
click at [161, 101] on div at bounding box center [166, 97] width 49 height 13
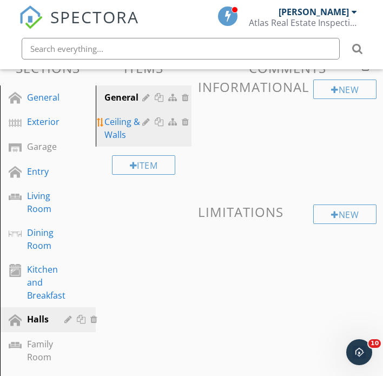
click at [160, 125] on div at bounding box center [160, 121] width 11 height 9
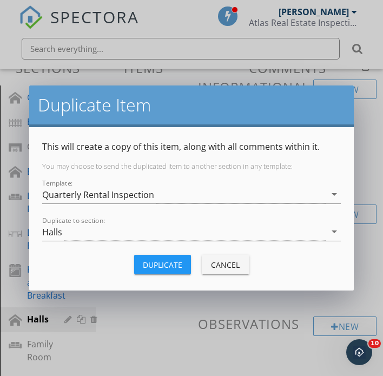
click at [114, 230] on div "Halls" at bounding box center [183, 232] width 283 height 18
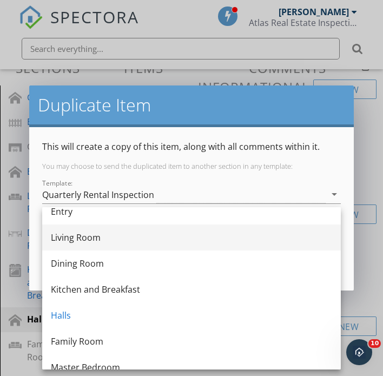
scroll to position [91, 0]
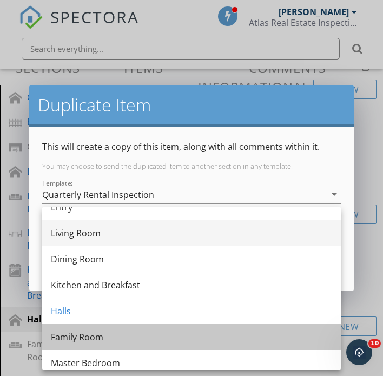
click at [77, 329] on div "Family Room" at bounding box center [191, 337] width 281 height 26
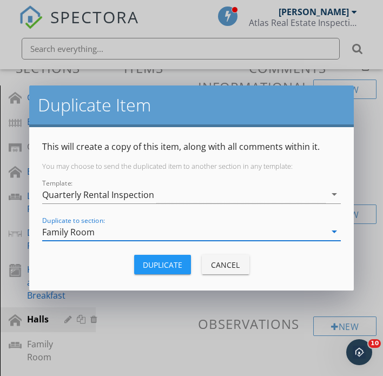
click at [153, 266] on div "Duplicate" at bounding box center [162, 264] width 39 height 11
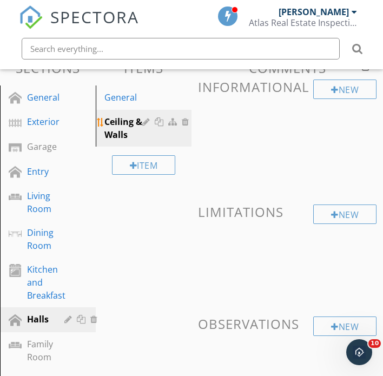
click at [158, 124] on div at bounding box center [160, 121] width 11 height 9
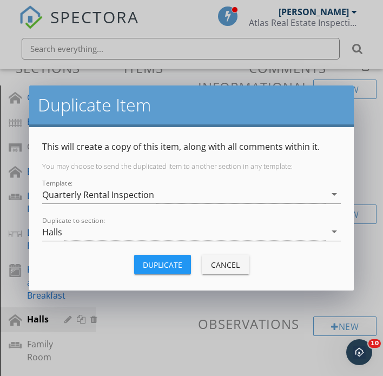
click at [155, 229] on div "Halls" at bounding box center [183, 232] width 283 height 18
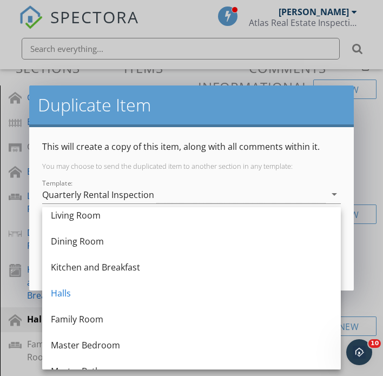
scroll to position [122, 0]
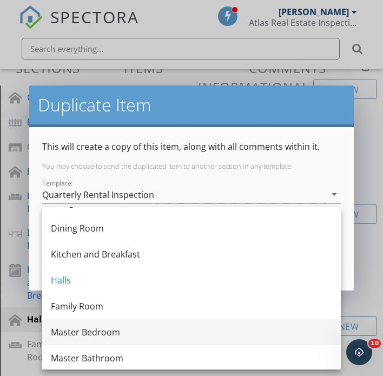
click at [122, 327] on div "Master Bedroom" at bounding box center [191, 331] width 281 height 13
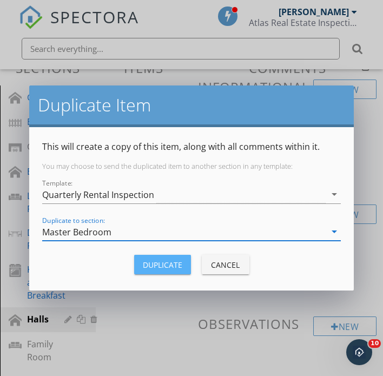
click at [170, 265] on div "Duplicate" at bounding box center [162, 264] width 39 height 11
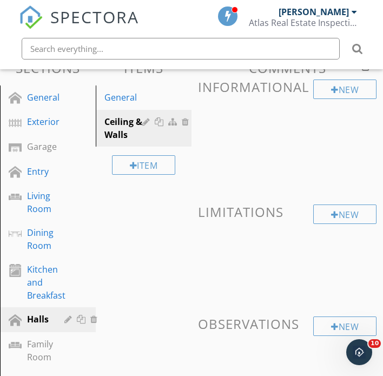
scroll to position [49, 0]
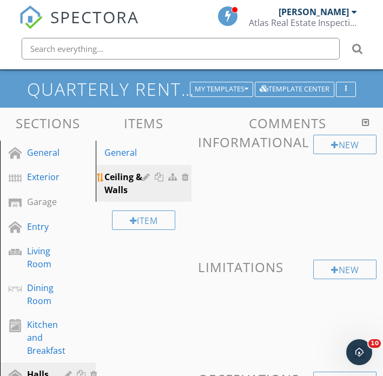
click at [158, 176] on div at bounding box center [160, 176] width 11 height 9
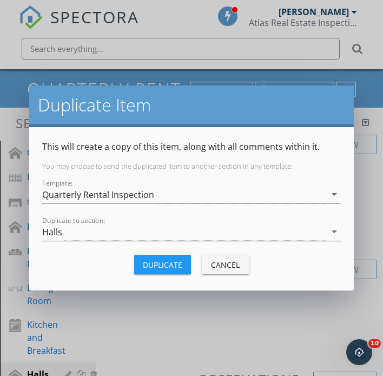
click at [143, 236] on div "Halls" at bounding box center [183, 232] width 283 height 18
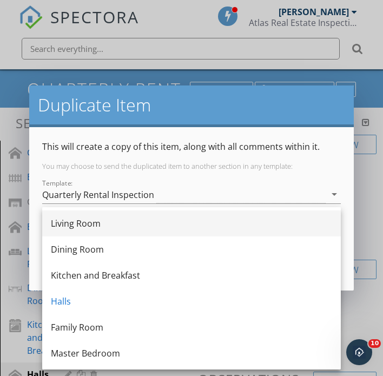
scroll to position [179, 0]
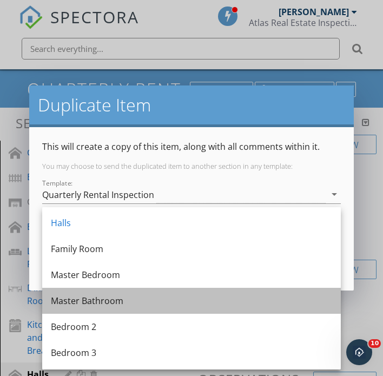
click at [110, 300] on div "Master Bathroom" at bounding box center [191, 300] width 281 height 13
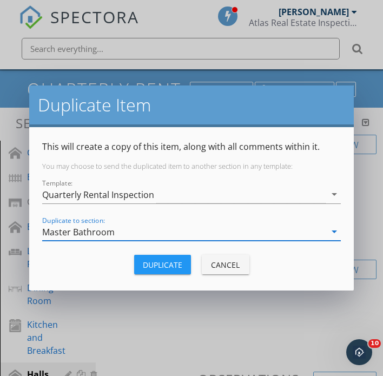
click at [156, 263] on div "Duplicate" at bounding box center [162, 264] width 39 height 11
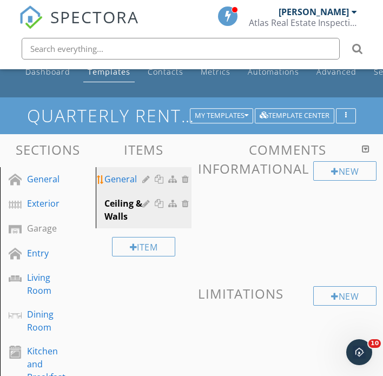
scroll to position [22, 0]
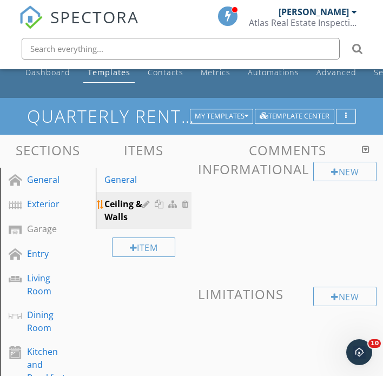
click at [159, 204] on div at bounding box center [160, 203] width 11 height 9
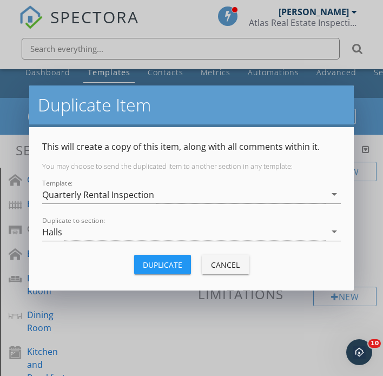
click at [125, 239] on div "Halls" at bounding box center [183, 232] width 283 height 18
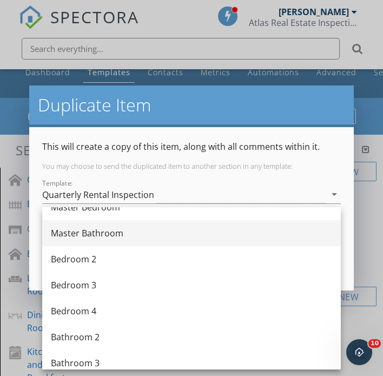
scroll to position [223, 0]
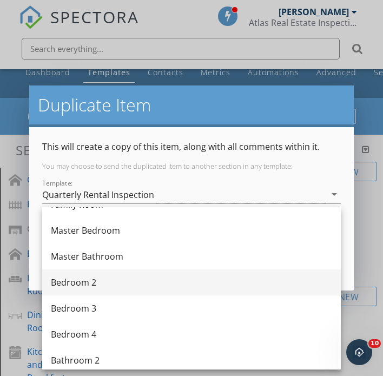
click at [109, 281] on div "Bedroom 2" at bounding box center [191, 282] width 281 height 13
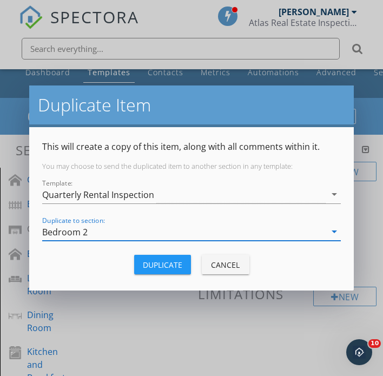
click at [151, 274] on div "Duplicate Cancel" at bounding box center [191, 264] width 298 height 26
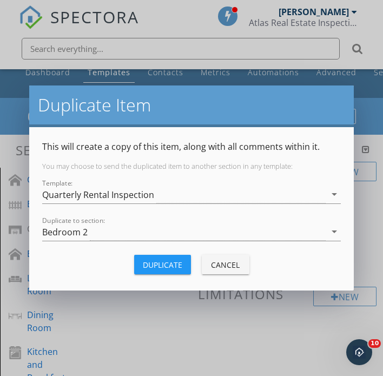
click at [154, 269] on div "Duplicate" at bounding box center [162, 264] width 39 height 11
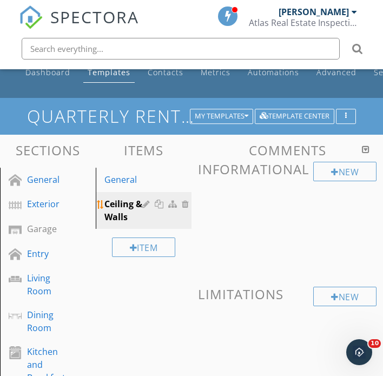
click at [161, 203] on div at bounding box center [160, 203] width 11 height 9
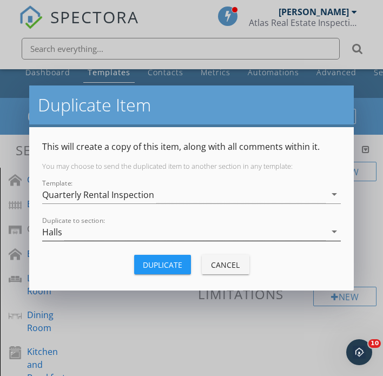
click at [148, 239] on div "Halls" at bounding box center [183, 232] width 283 height 18
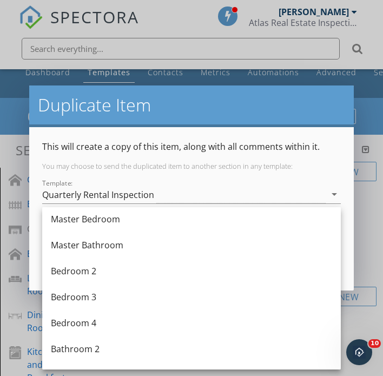
scroll to position [243, 0]
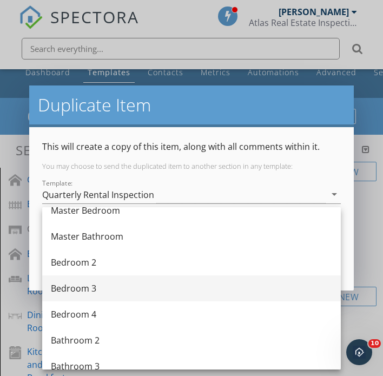
click at [135, 296] on div "Bedroom 3" at bounding box center [191, 288] width 281 height 26
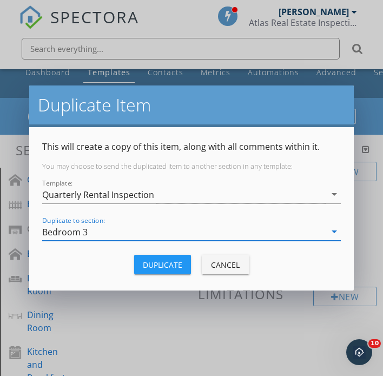
click at [148, 265] on div "Duplicate" at bounding box center [162, 264] width 39 height 11
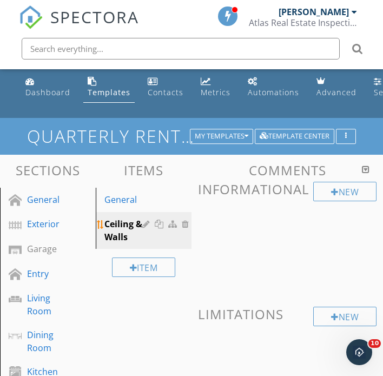
scroll to position [0, 0]
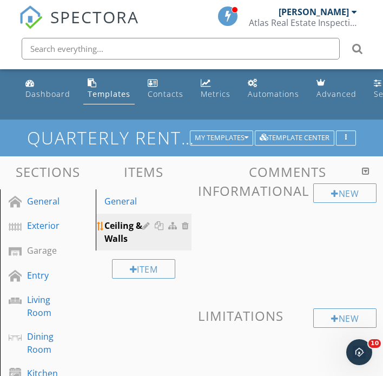
click at [157, 225] on div at bounding box center [160, 225] width 11 height 9
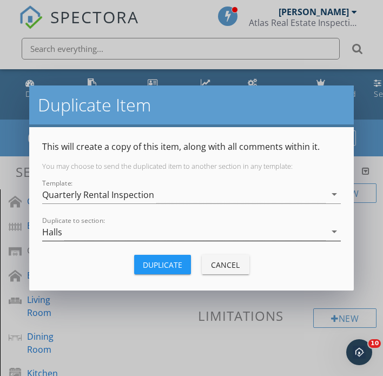
click at [142, 237] on div "Halls" at bounding box center [183, 232] width 283 height 18
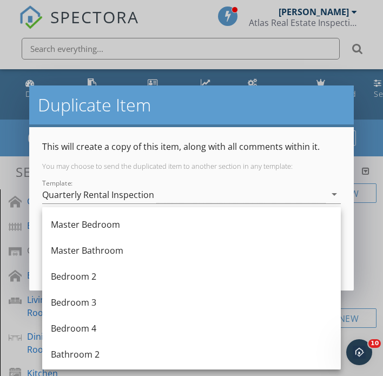
scroll to position [250, 0]
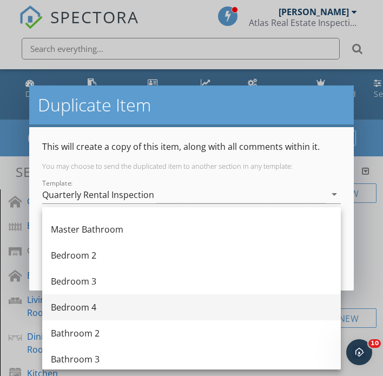
click at [117, 304] on div "Bedroom 4" at bounding box center [191, 306] width 281 height 13
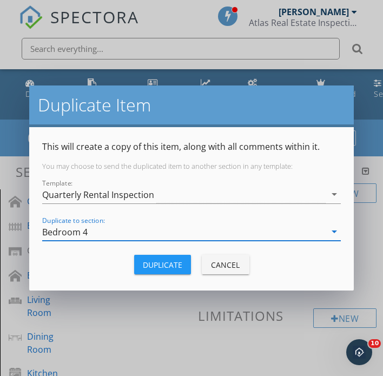
click at [178, 272] on button "Duplicate" at bounding box center [162, 263] width 57 height 19
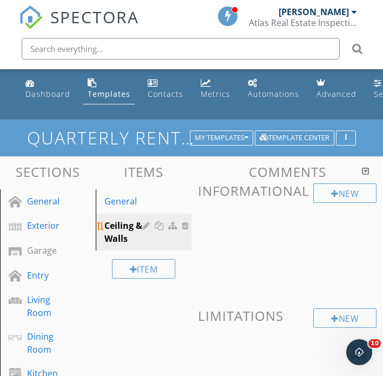
click at [162, 225] on div at bounding box center [160, 225] width 11 height 9
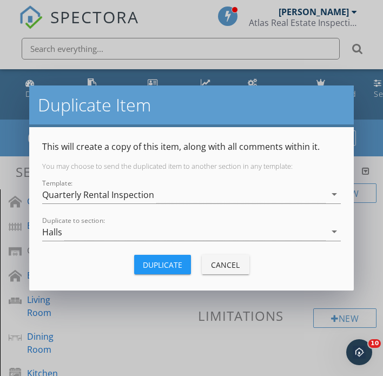
click at [144, 242] on div "Duplicate to section: Halls arrow_drop_down" at bounding box center [191, 237] width 298 height 29
click at [144, 236] on div "Halls" at bounding box center [183, 232] width 283 height 18
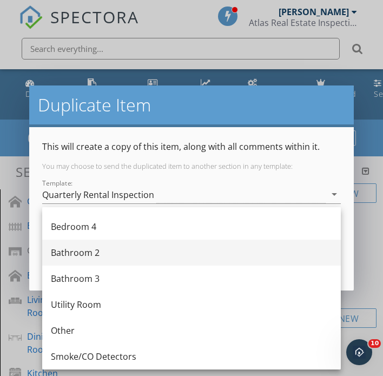
scroll to position [331, 0]
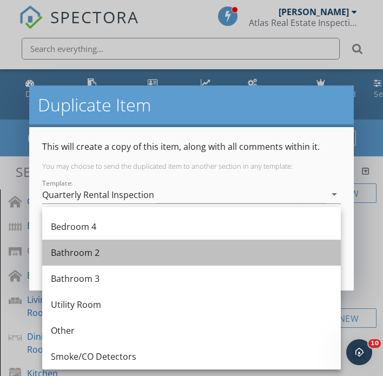
click at [134, 255] on div "Bathroom 2" at bounding box center [191, 252] width 281 height 13
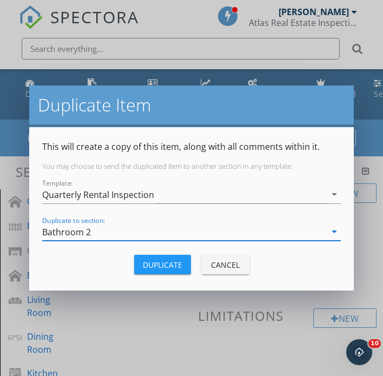
click at [172, 264] on div "Duplicate" at bounding box center [162, 264] width 39 height 11
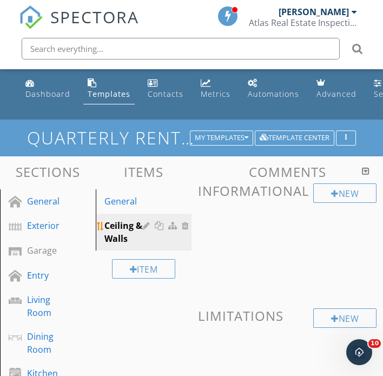
click at [158, 226] on div at bounding box center [160, 225] width 11 height 9
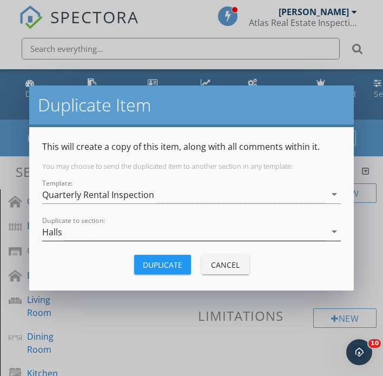
click at [130, 233] on div "Halls" at bounding box center [183, 232] width 283 height 18
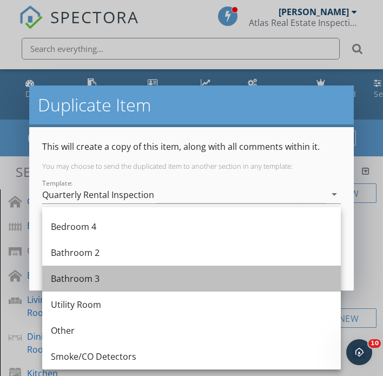
click at [114, 287] on div "Bathroom 3" at bounding box center [191, 278] width 281 height 26
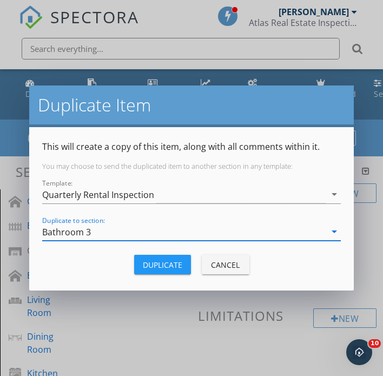
click at [163, 269] on div "Duplicate" at bounding box center [162, 264] width 39 height 11
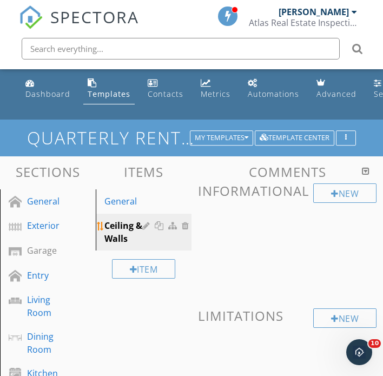
click at [158, 226] on div at bounding box center [160, 225] width 11 height 9
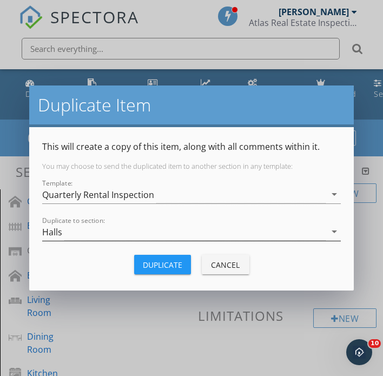
click at [132, 229] on div "Halls" at bounding box center [183, 232] width 283 height 18
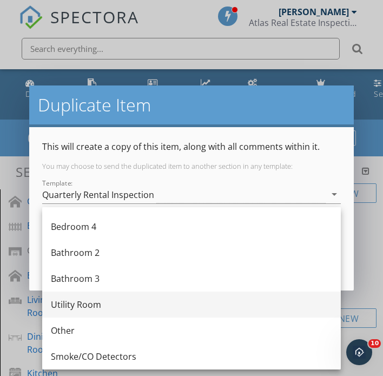
click at [105, 305] on div "Utility Room" at bounding box center [191, 304] width 281 height 13
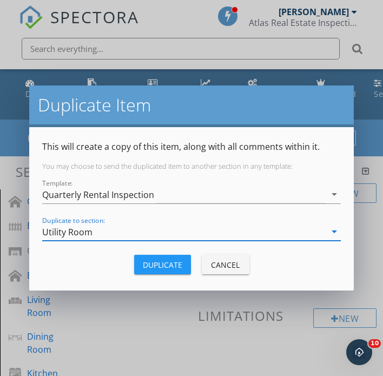
click at [180, 269] on div "Duplicate" at bounding box center [162, 264] width 39 height 11
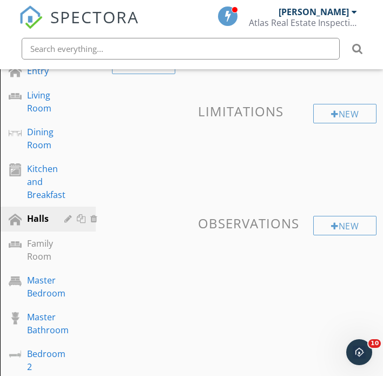
scroll to position [210, 0]
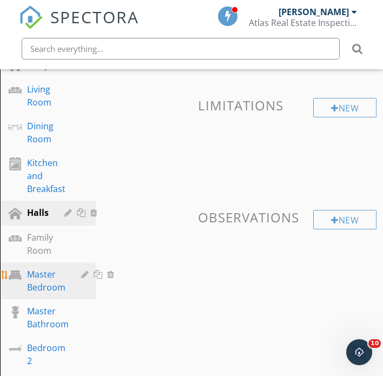
click at [53, 290] on div "Master Bedroom" at bounding box center [46, 280] width 38 height 26
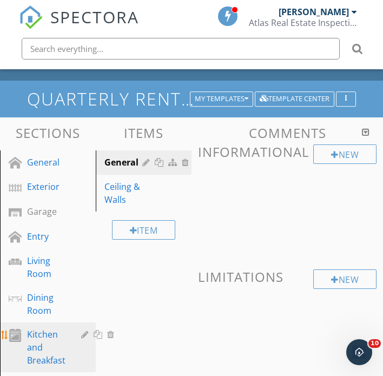
scroll to position [37, 0]
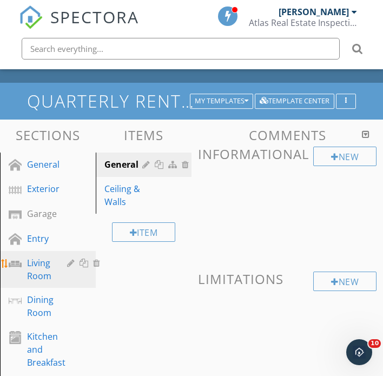
click at [37, 270] on div "Living Room" at bounding box center [39, 269] width 24 height 26
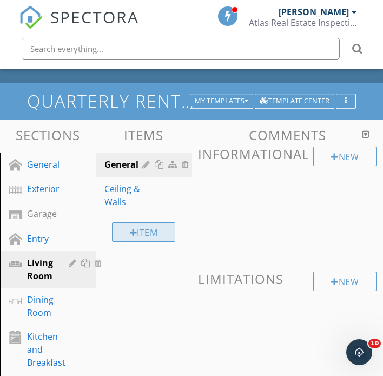
click at [150, 236] on div "Item" at bounding box center [144, 231] width 64 height 19
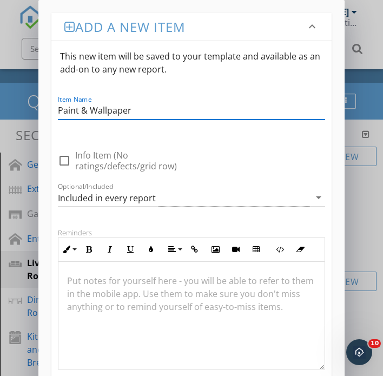
scroll to position [1, 0]
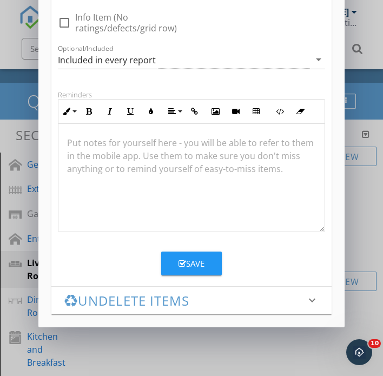
type input "Paint & Wallpaper"
click at [214, 260] on button "Save" at bounding box center [191, 263] width 61 height 24
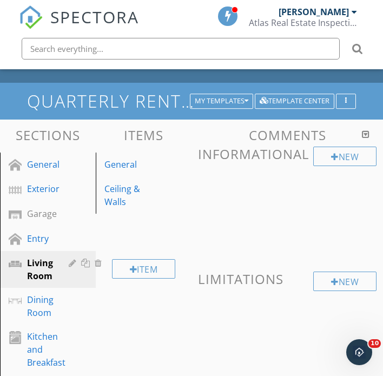
scroll to position [85, 0]
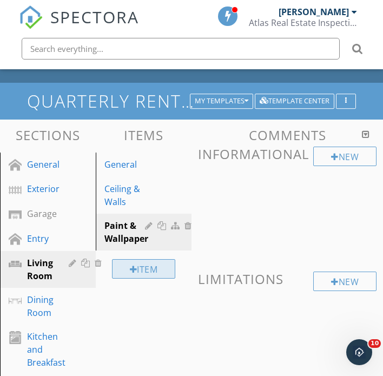
click at [145, 272] on div "Item" at bounding box center [144, 268] width 64 height 19
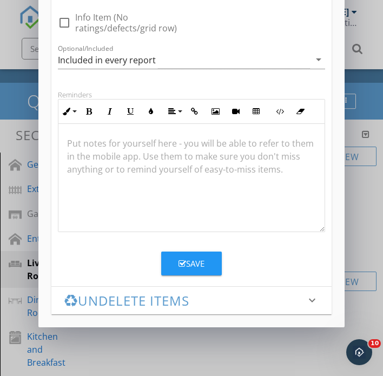
type input "Doors & Stops"
click at [182, 261] on icon "button" at bounding box center [182, 263] width 8 height 8
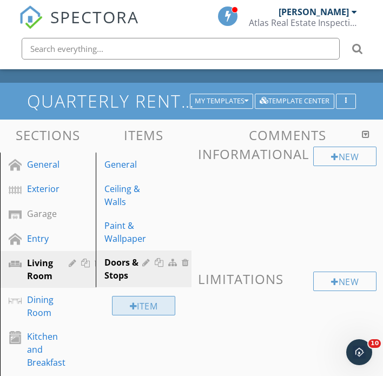
click at [121, 302] on div "Item" at bounding box center [144, 305] width 64 height 19
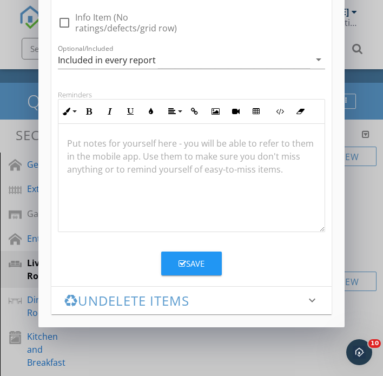
type input "Door Locks & Knobs"
click at [182, 267] on div "Save" at bounding box center [191, 263] width 26 height 12
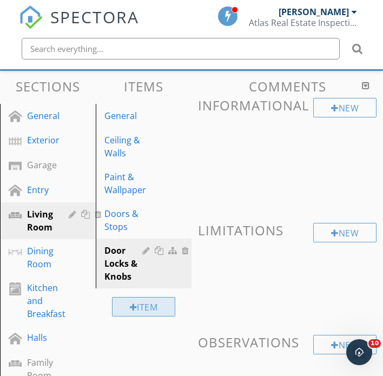
click at [138, 303] on div "Item" at bounding box center [144, 306] width 64 height 19
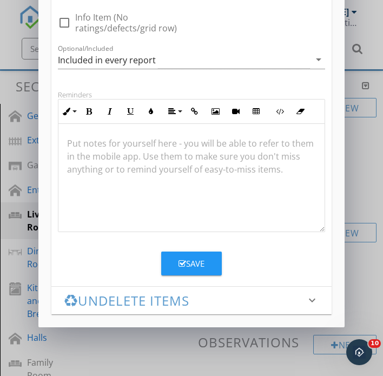
scroll to position [138, 0]
type input "Flooring"
click at [201, 269] on button "Save" at bounding box center [191, 263] width 61 height 24
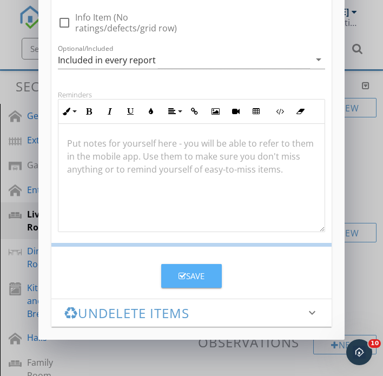
scroll to position [85, 0]
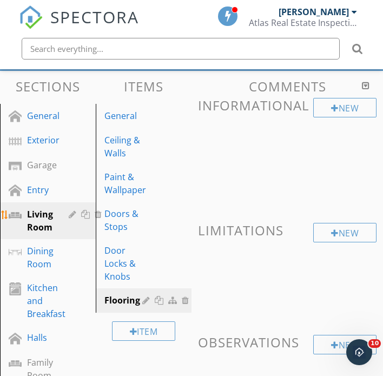
click at [86, 216] on div at bounding box center [86, 214] width 11 height 9
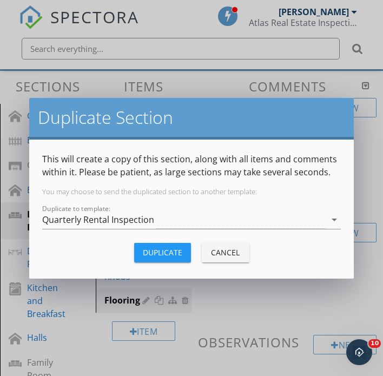
click at [206, 255] on button "Cancel" at bounding box center [226, 252] width 48 height 19
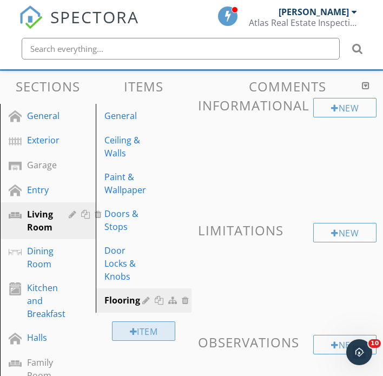
click at [139, 329] on div "Item" at bounding box center [144, 330] width 64 height 19
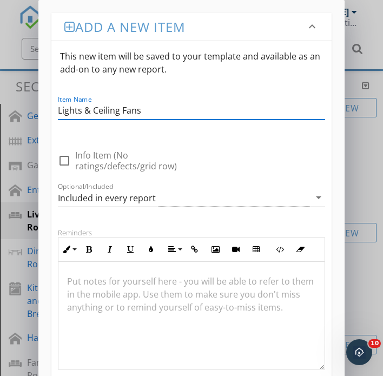
scroll to position [133, 0]
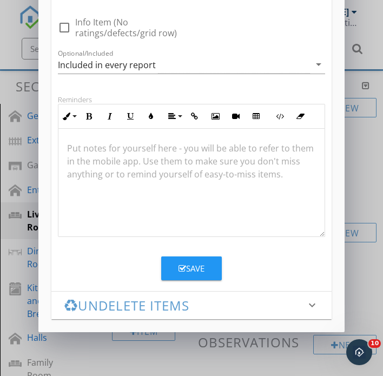
type input "Lights & Ceiling Fans"
click at [178, 267] on icon "button" at bounding box center [182, 268] width 8 height 8
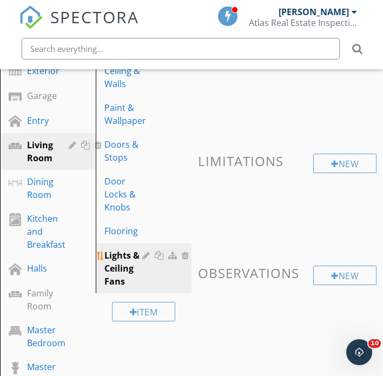
scroll to position [166, 0]
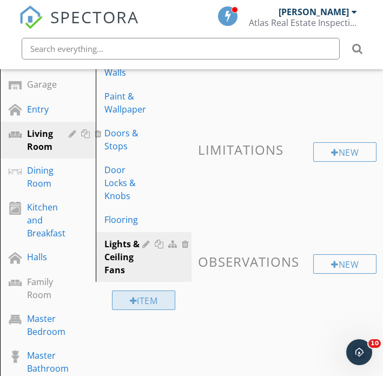
click at [146, 298] on div "Item" at bounding box center [144, 299] width 64 height 19
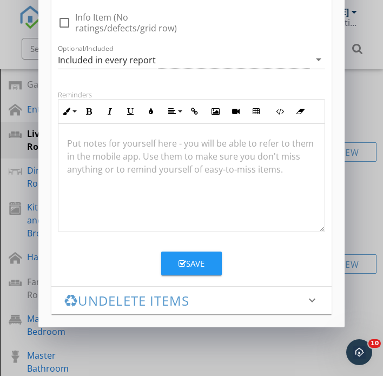
type input "Windows & Screens"
click at [207, 268] on button "Save" at bounding box center [191, 263] width 61 height 24
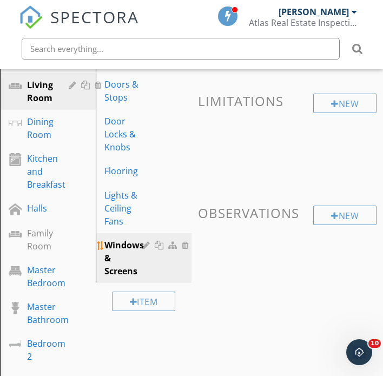
scroll to position [239, 0]
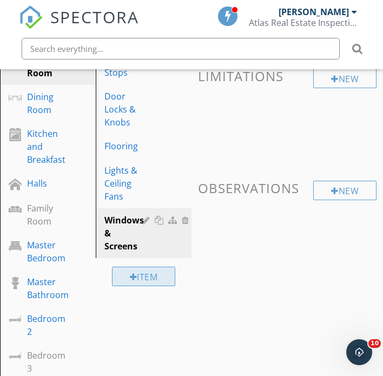
click at [160, 276] on div "Item" at bounding box center [144, 275] width 64 height 19
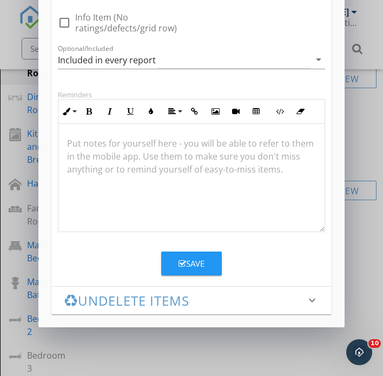
scroll to position [138, 0]
type input "Window Latches"
click at [183, 263] on icon "button" at bounding box center [182, 263] width 8 height 8
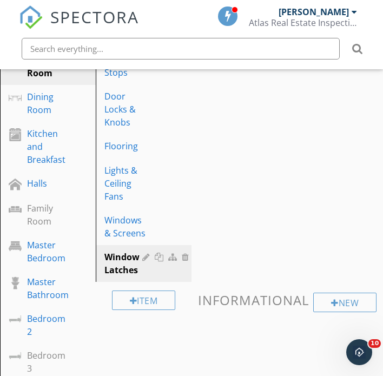
scroll to position [85, 0]
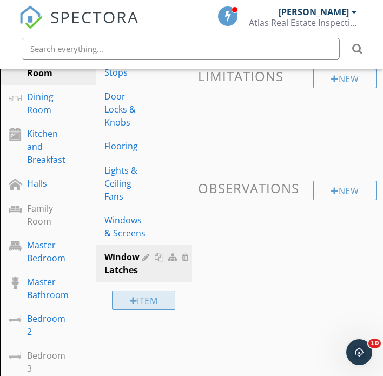
click at [138, 303] on div "Item" at bounding box center [144, 299] width 64 height 19
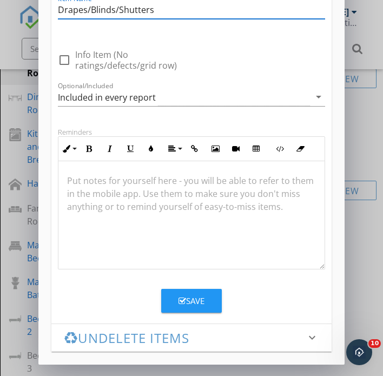
scroll to position [99, 0]
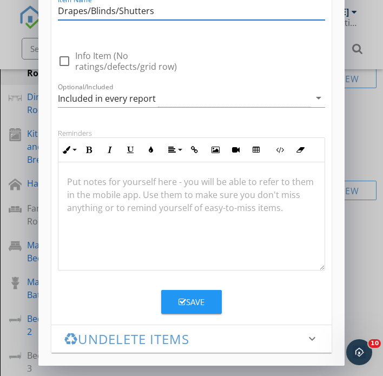
type input "Drapes/Blinds/Shutters"
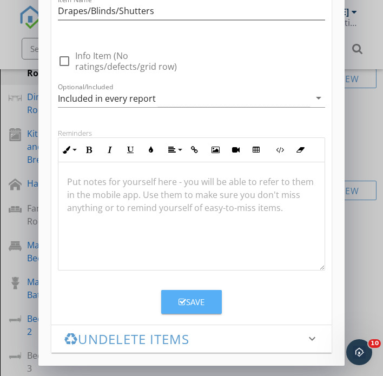
click at [206, 312] on button "Save" at bounding box center [191, 302] width 61 height 24
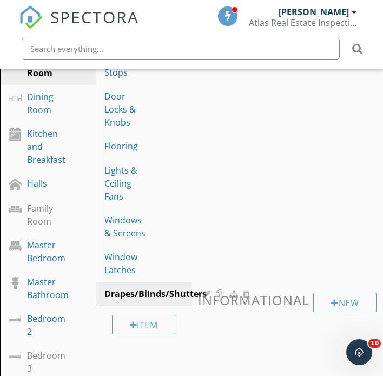
scroll to position [85, 0]
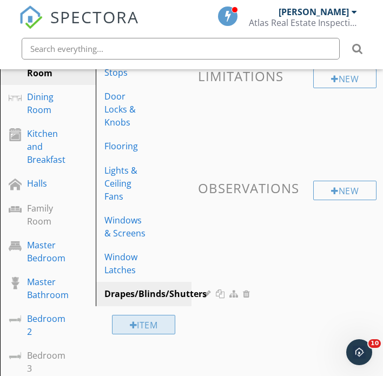
click at [144, 329] on div "Item" at bounding box center [144, 323] width 64 height 19
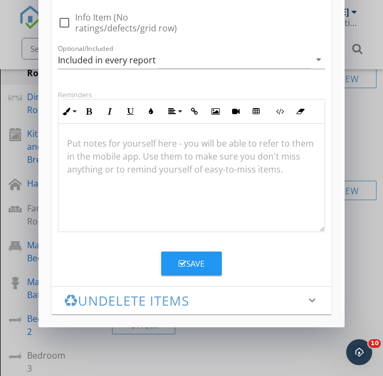
type input "Plugs & Switches"
click at [200, 265] on div "Save" at bounding box center [191, 263] width 26 height 12
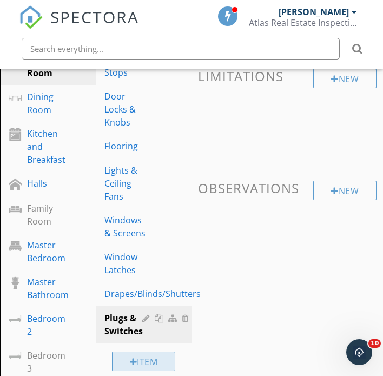
click at [157, 358] on div "Item" at bounding box center [144, 360] width 64 height 19
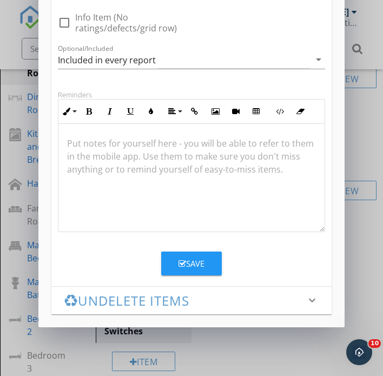
scroll to position [138, 0]
type input "Cabinets"
click at [182, 267] on icon "button" at bounding box center [182, 263] width 8 height 8
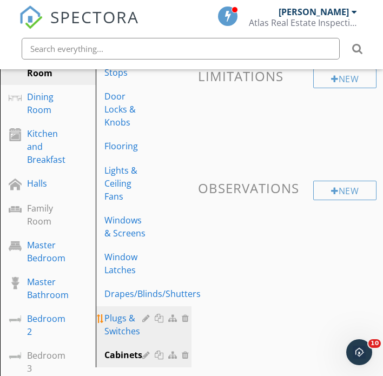
scroll to position [340, 0]
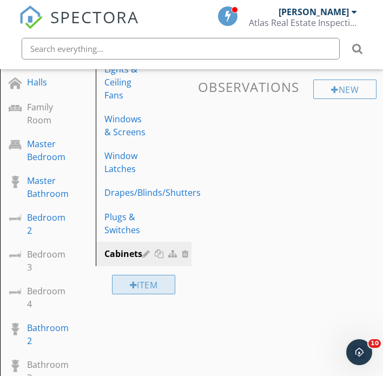
click at [152, 286] on div "Item" at bounding box center [144, 283] width 64 height 19
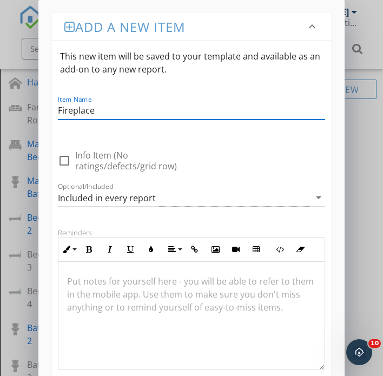
type input "Fireplace"
click at [244, 199] on div "Included in every report" at bounding box center [184, 198] width 252 height 18
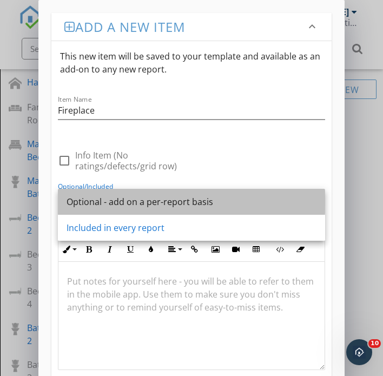
click at [240, 199] on div "Optional - add on a per-report basis" at bounding box center [191, 201] width 250 height 13
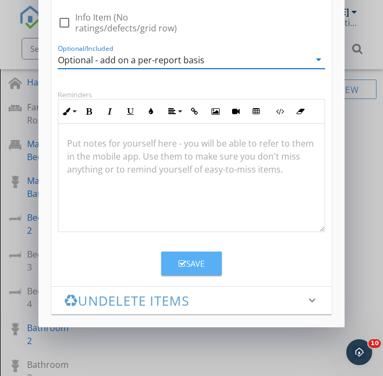
click at [207, 269] on button "Save" at bounding box center [191, 263] width 61 height 24
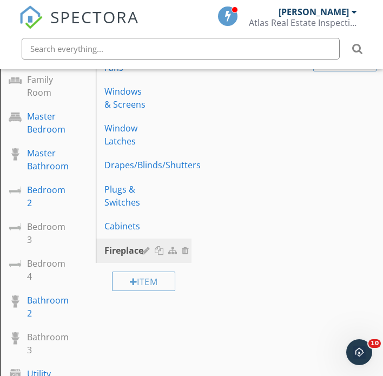
scroll to position [373, 0]
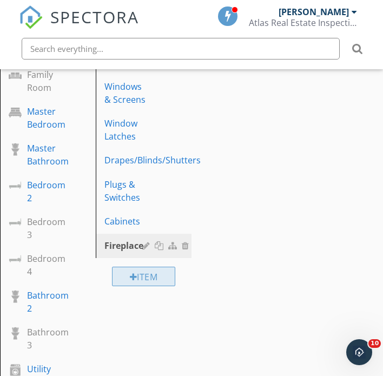
click at [161, 269] on div "Item" at bounding box center [144, 275] width 64 height 19
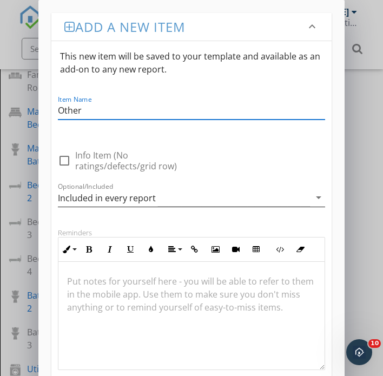
type input "Other"
click at [134, 197] on div "Included in every report" at bounding box center [107, 198] width 98 height 10
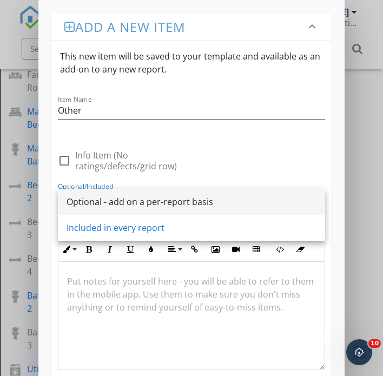
click at [132, 203] on div "Optional - add on a per-report basis" at bounding box center [191, 201] width 250 height 13
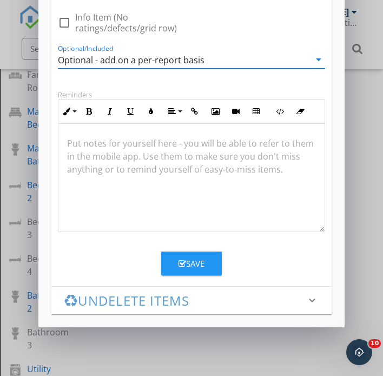
click at [189, 265] on div "Save" at bounding box center [191, 263] width 26 height 12
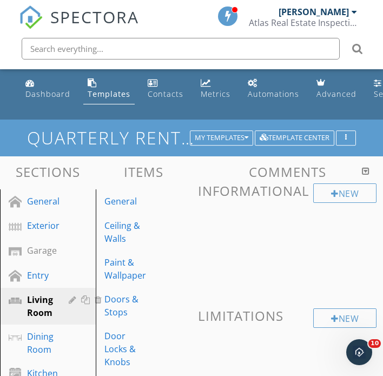
scroll to position [85, 0]
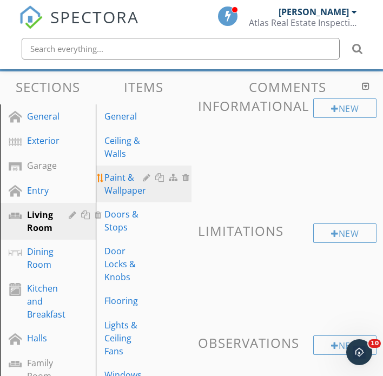
click at [159, 175] on div at bounding box center [160, 177] width 11 height 9
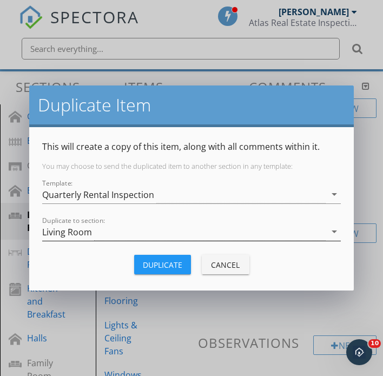
click at [112, 224] on div "Living Room" at bounding box center [183, 232] width 283 height 18
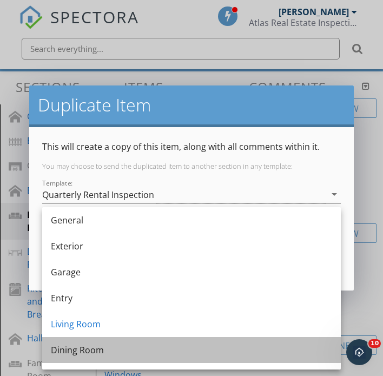
click at [87, 343] on div "Dining Room" at bounding box center [191, 349] width 281 height 13
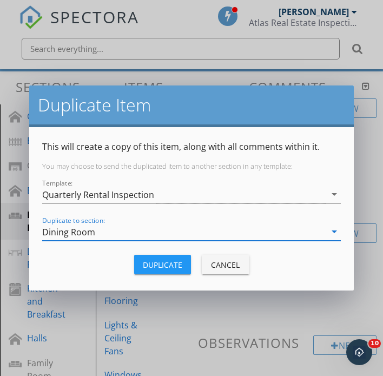
click at [180, 266] on div "Duplicate" at bounding box center [162, 264] width 39 height 11
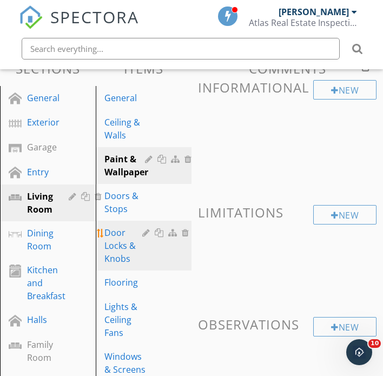
scroll to position [106, 0]
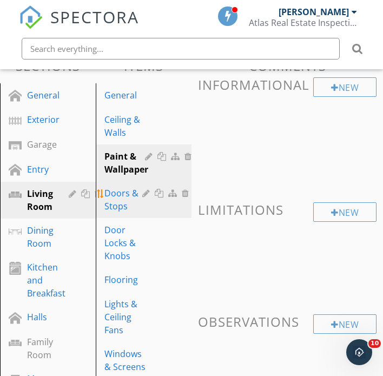
click at [157, 191] on div at bounding box center [160, 193] width 11 height 9
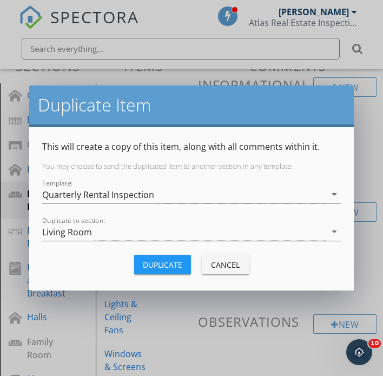
click at [115, 227] on div "Living Room" at bounding box center [183, 232] width 283 height 18
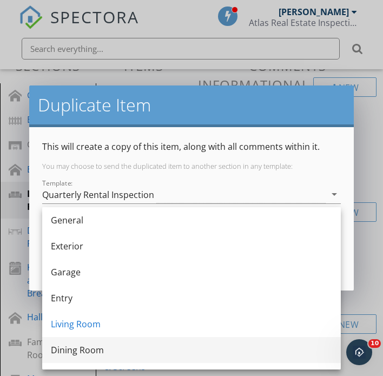
click at [79, 354] on div "Dining Room" at bounding box center [191, 349] width 281 height 13
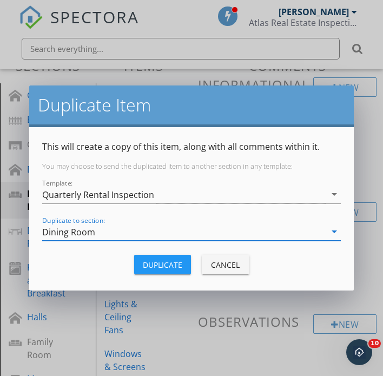
click at [171, 272] on button "Duplicate" at bounding box center [162, 263] width 57 height 19
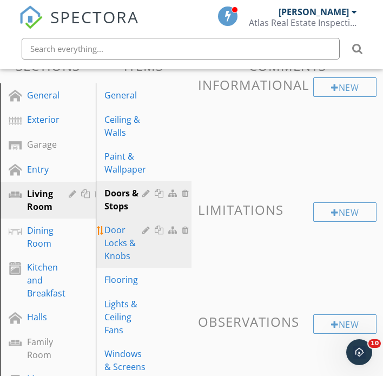
click at [159, 229] on div at bounding box center [160, 229] width 11 height 9
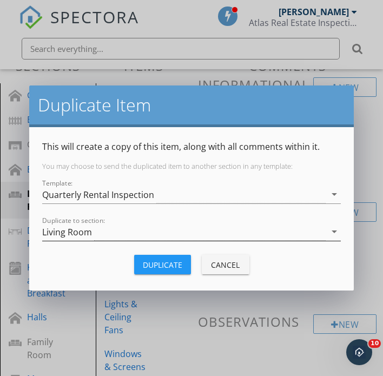
click at [125, 225] on div "Living Room" at bounding box center [183, 232] width 283 height 18
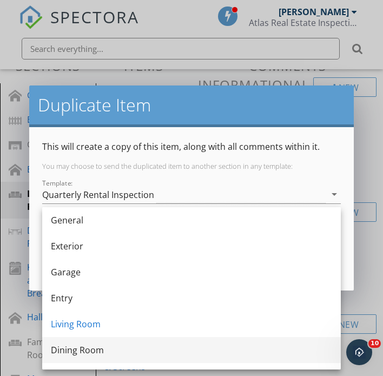
click at [81, 341] on div "Dining Room" at bounding box center [191, 350] width 281 height 26
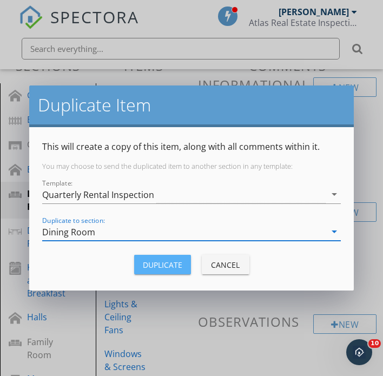
click at [164, 267] on div "Duplicate" at bounding box center [162, 264] width 39 height 11
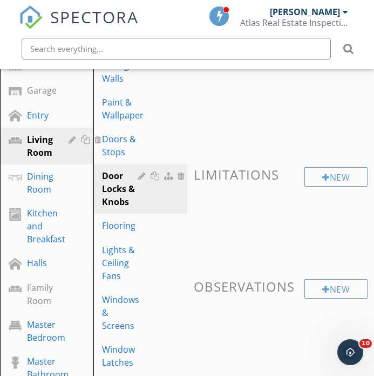
scroll to position [179, 0]
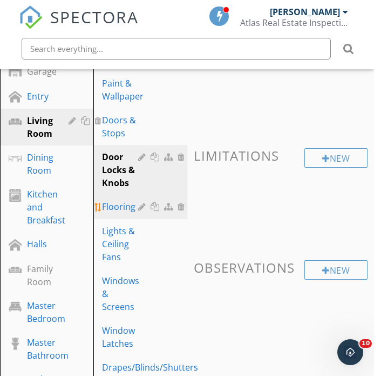
click at [152, 205] on div at bounding box center [156, 206] width 11 height 9
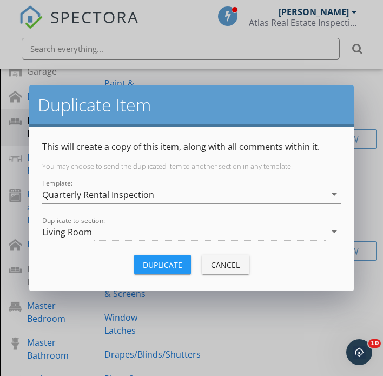
click at [151, 232] on div "Living Room" at bounding box center [183, 232] width 283 height 18
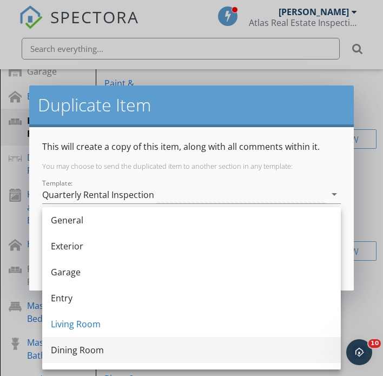
click at [86, 342] on div "Dining Room" at bounding box center [191, 350] width 281 height 26
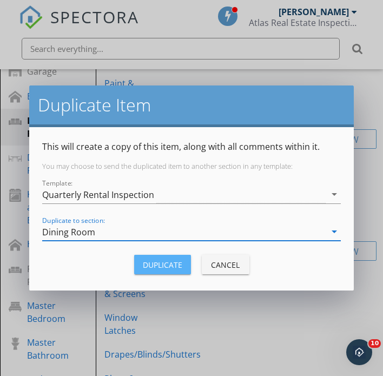
click at [168, 267] on div "Duplicate" at bounding box center [162, 264] width 39 height 11
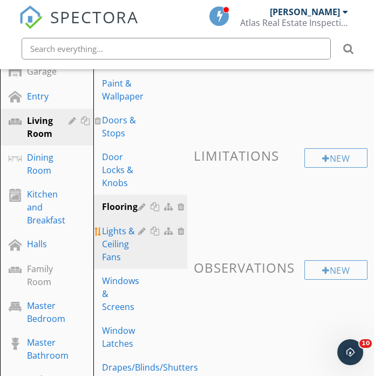
click at [153, 232] on div at bounding box center [156, 230] width 11 height 9
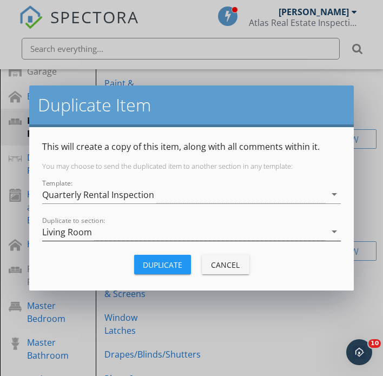
click at [138, 235] on div "Living Room" at bounding box center [183, 232] width 283 height 18
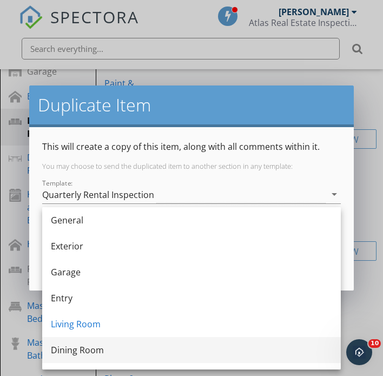
click at [115, 349] on div "Dining Room" at bounding box center [191, 349] width 281 height 13
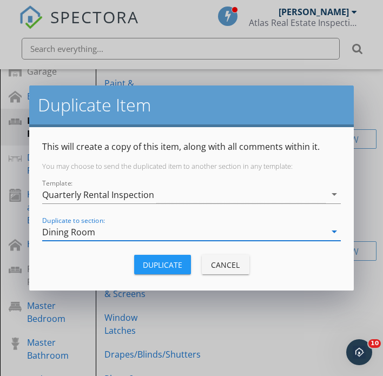
click at [176, 264] on div "Duplicate" at bounding box center [162, 264] width 39 height 11
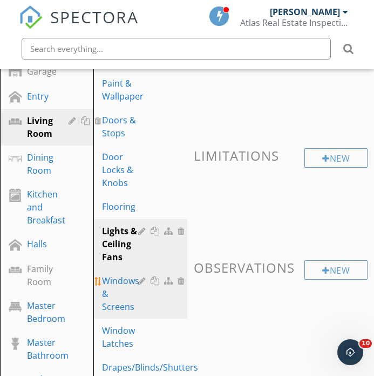
click at [158, 281] on div at bounding box center [156, 280] width 11 height 9
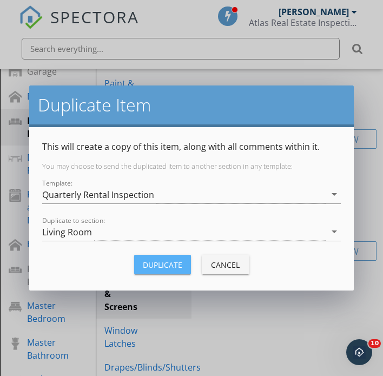
click at [157, 271] on button "Duplicate" at bounding box center [162, 263] width 57 height 19
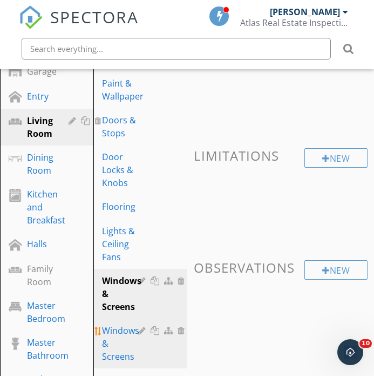
click at [180, 331] on div at bounding box center [183, 330] width 10 height 9
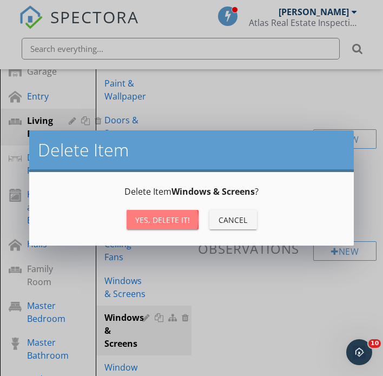
click at [182, 220] on div "Yes, Delete it!" at bounding box center [162, 219] width 55 height 11
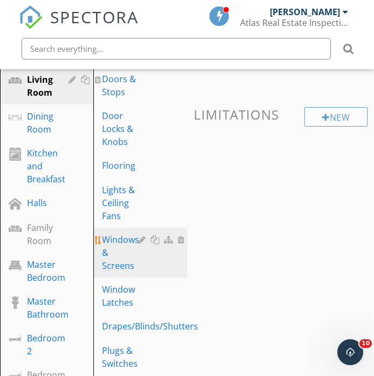
scroll to position [313, 0]
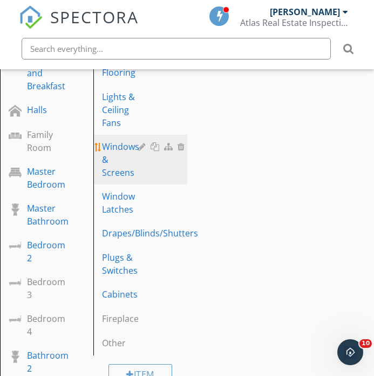
click at [156, 144] on div at bounding box center [156, 146] width 11 height 9
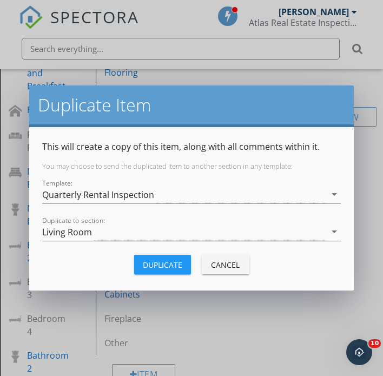
click at [83, 233] on div "Living Room" at bounding box center [67, 232] width 50 height 10
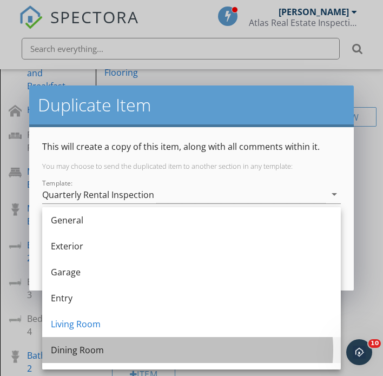
click at [89, 346] on div "Dining Room" at bounding box center [191, 349] width 281 height 13
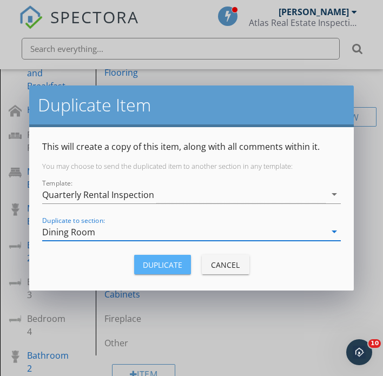
click at [160, 271] on button "Duplicate" at bounding box center [162, 263] width 57 height 19
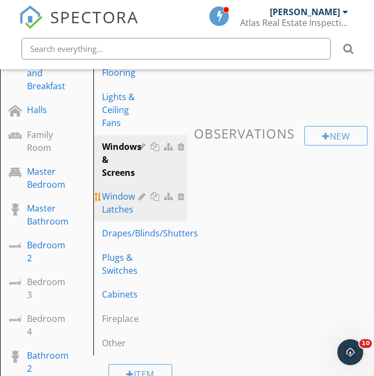
click at [153, 196] on div at bounding box center [156, 196] width 11 height 9
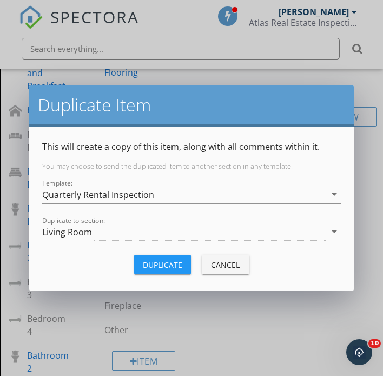
click at [113, 239] on div "Living Room" at bounding box center [183, 232] width 283 height 18
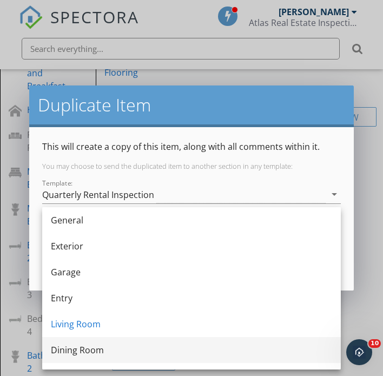
click at [89, 344] on div "Dining Room" at bounding box center [191, 349] width 281 height 13
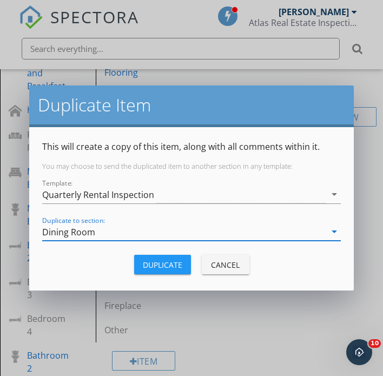
click at [150, 261] on div "Duplicate" at bounding box center [162, 264] width 39 height 11
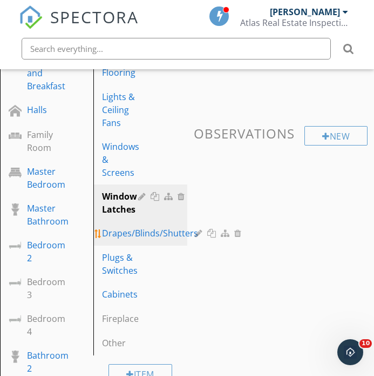
click at [205, 232] on div "Comments New Informational New Limitations New Observations" at bounding box center [280, 44] width 187 height 387
click at [207, 235] on div at bounding box center [212, 233] width 11 height 9
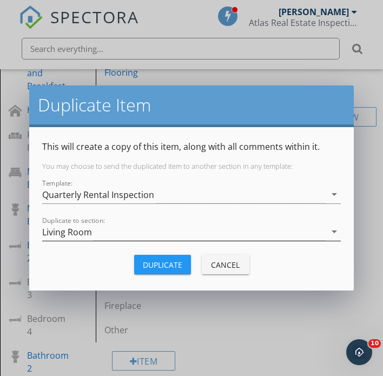
click at [144, 236] on div "Living Room" at bounding box center [183, 232] width 283 height 18
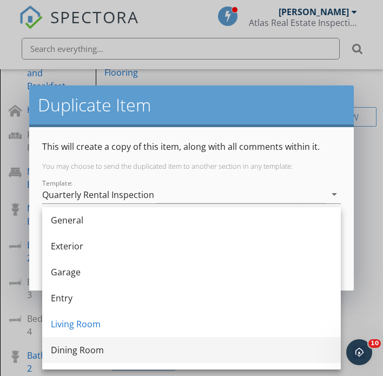
click at [104, 345] on div "Dining Room" at bounding box center [191, 349] width 281 height 13
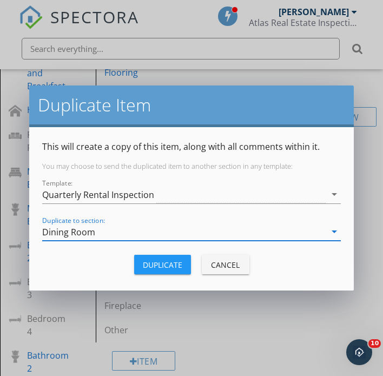
click at [153, 273] on button "Duplicate" at bounding box center [162, 263] width 57 height 19
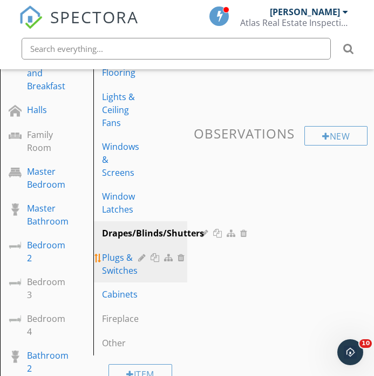
click at [157, 257] on div at bounding box center [156, 257] width 11 height 9
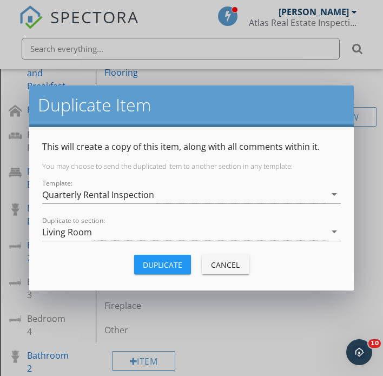
click at [118, 234] on div "Living Room" at bounding box center [183, 232] width 283 height 18
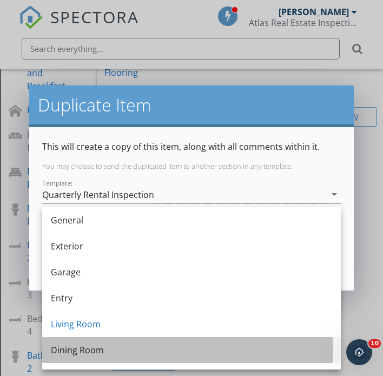
click at [78, 346] on div "Dining Room" at bounding box center [191, 349] width 281 height 13
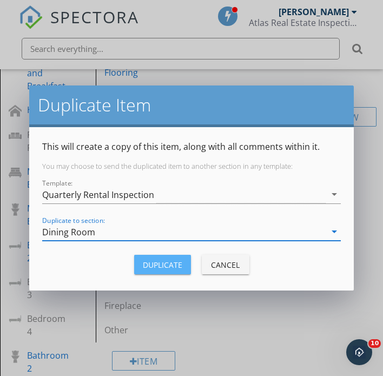
click at [167, 263] on div "Duplicate" at bounding box center [162, 264] width 39 height 11
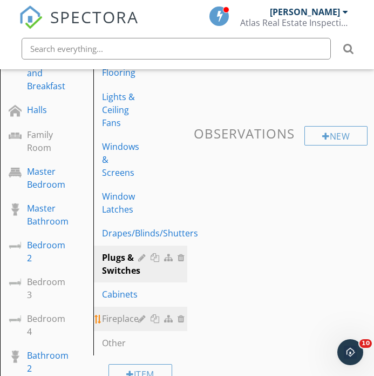
scroll to position [353, 0]
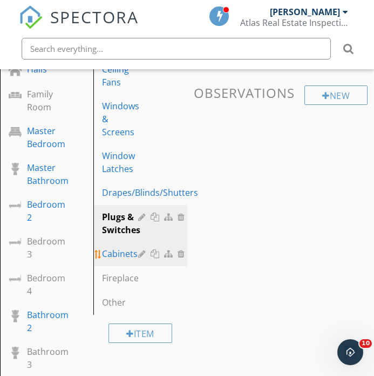
click at [155, 252] on div at bounding box center [156, 253] width 11 height 9
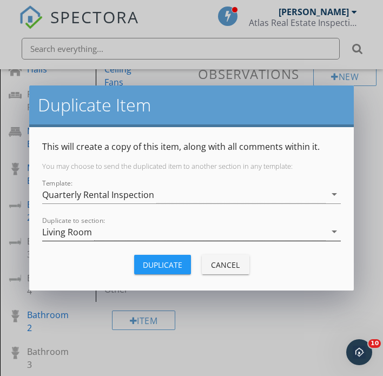
click at [105, 238] on div "Living Room" at bounding box center [183, 232] width 283 height 18
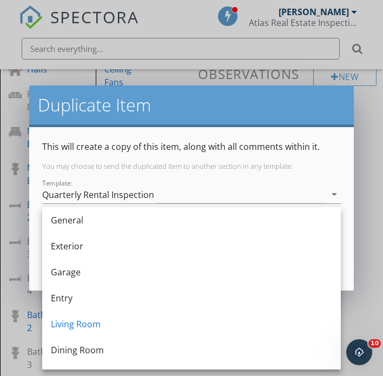
drag, startPoint x: 95, startPoint y: 350, endPoint x: 109, endPoint y: 346, distance: 14.9
click at [95, 350] on div "Dining Room" at bounding box center [191, 349] width 281 height 13
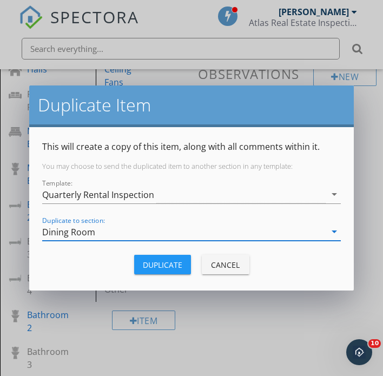
click at [176, 270] on div "Duplicate" at bounding box center [162, 264] width 39 height 11
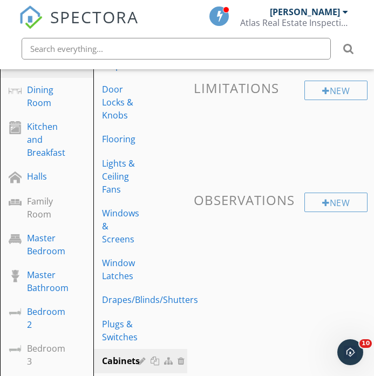
scroll to position [159, 0]
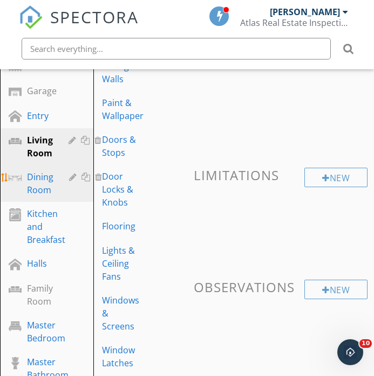
click at [48, 195] on div "Dining Room" at bounding box center [40, 183] width 26 height 26
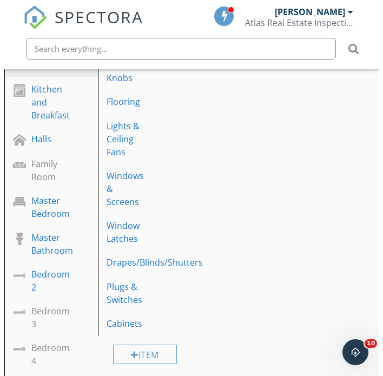
scroll to position [80, 0]
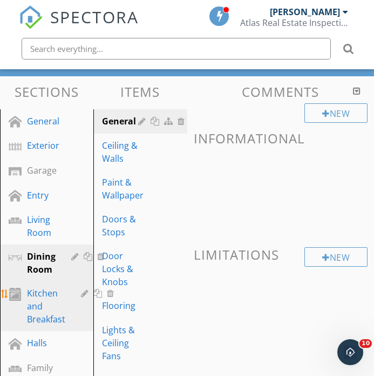
click at [53, 289] on div "Kitchen and Breakfast" at bounding box center [46, 305] width 38 height 39
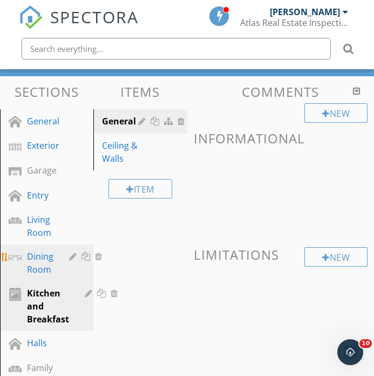
click at [50, 279] on link "Dining Room" at bounding box center [54, 262] width 102 height 37
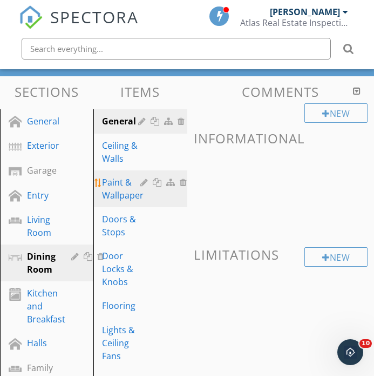
click at [156, 183] on div at bounding box center [158, 182] width 11 height 9
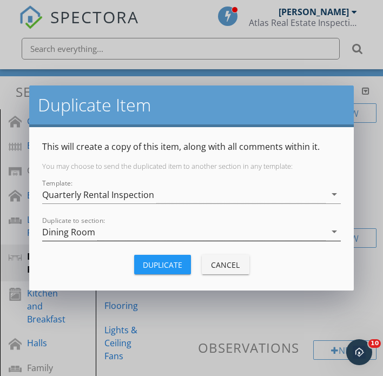
click at [155, 229] on div "Dining Room" at bounding box center [183, 232] width 283 height 18
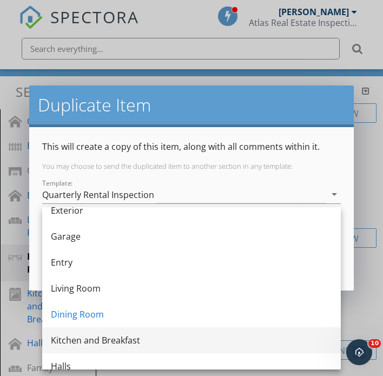
scroll to position [81, 0]
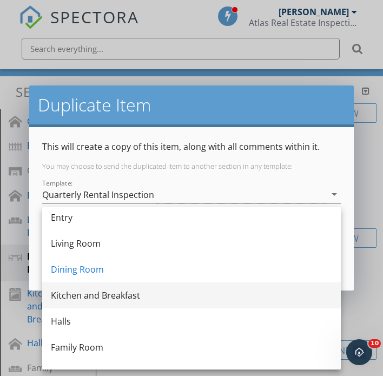
click at [106, 292] on div "Kitchen and Breakfast" at bounding box center [191, 295] width 281 height 13
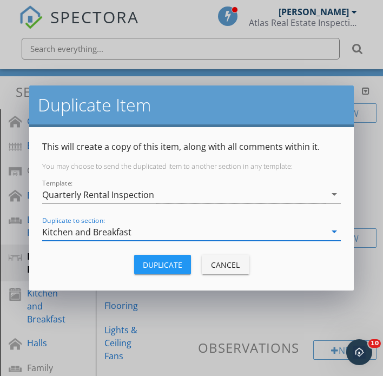
click at [152, 260] on div "Duplicate" at bounding box center [162, 264] width 39 height 11
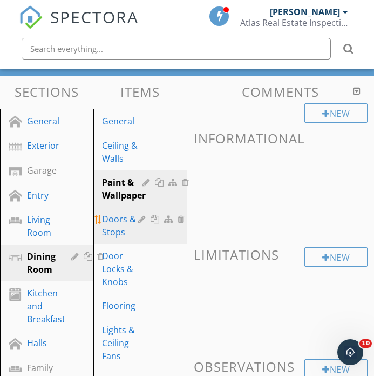
click at [157, 217] on div at bounding box center [156, 219] width 11 height 9
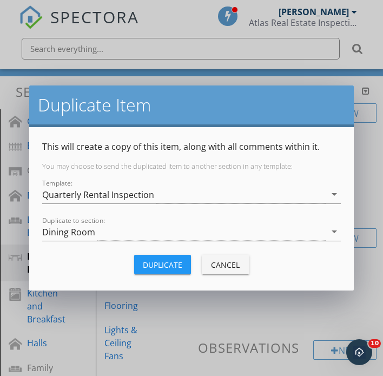
click at [123, 239] on div "Dining Room" at bounding box center [183, 232] width 283 height 18
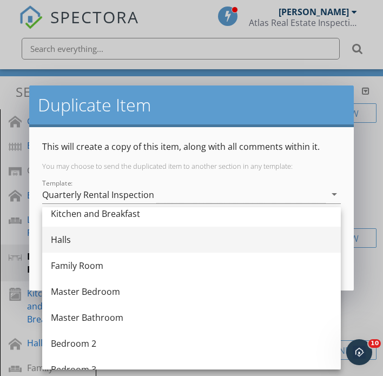
scroll to position [41, 0]
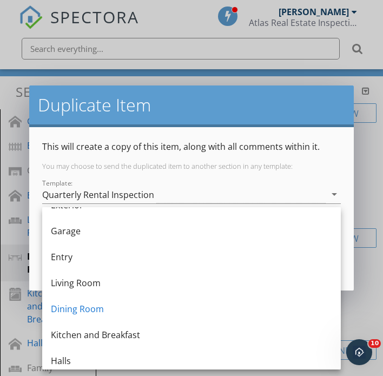
click at [113, 329] on div "Kitchen and Breakfast" at bounding box center [191, 334] width 281 height 13
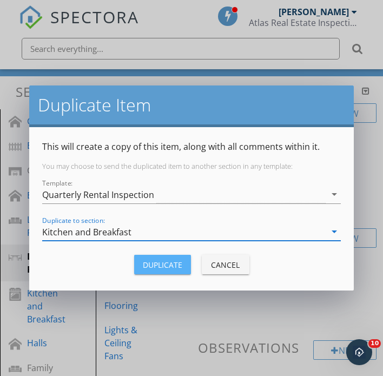
click at [166, 265] on div "Duplicate" at bounding box center [162, 264] width 39 height 11
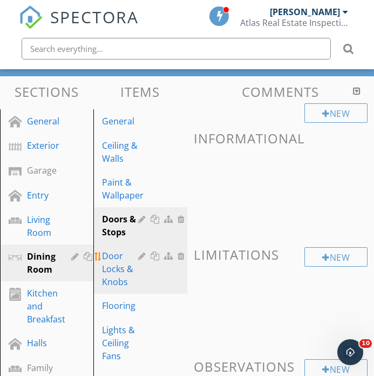
click at [156, 253] on div at bounding box center [156, 255] width 11 height 9
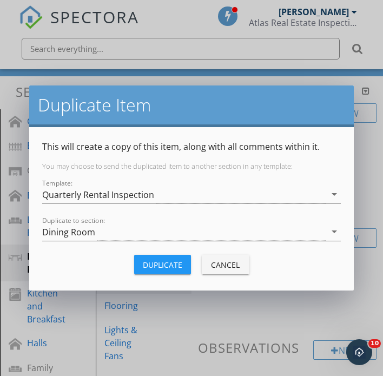
click at [136, 240] on div "Dining Room" at bounding box center [183, 232] width 283 height 18
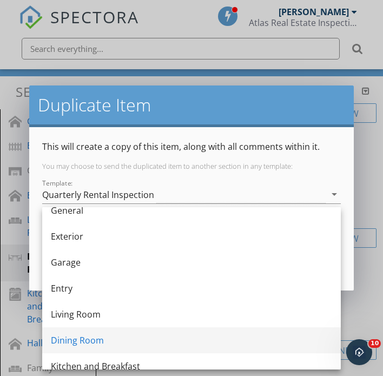
scroll to position [12, 0]
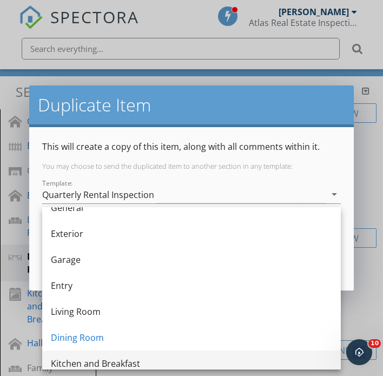
click at [118, 358] on div "Kitchen and Breakfast" at bounding box center [191, 363] width 281 height 13
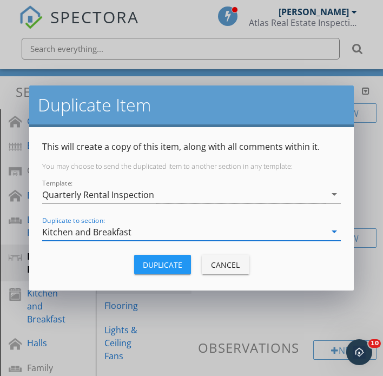
click at [158, 263] on div "Duplicate" at bounding box center [162, 264] width 39 height 11
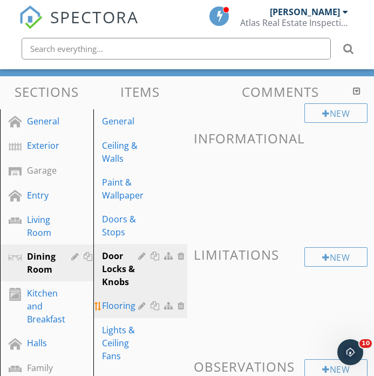
click at [157, 307] on div at bounding box center [156, 305] width 11 height 9
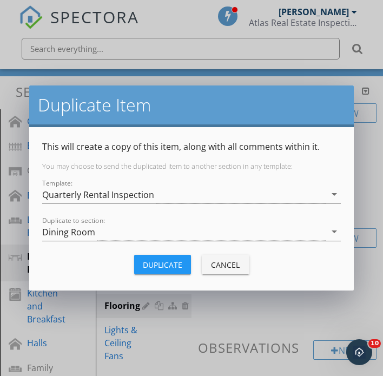
click at [128, 238] on div "Dining Room" at bounding box center [183, 232] width 283 height 18
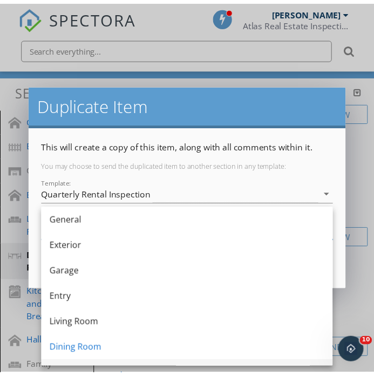
scroll to position [98, 0]
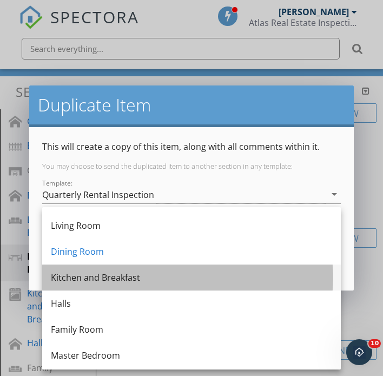
click at [127, 278] on div "Kitchen and Breakfast" at bounding box center [191, 277] width 281 height 13
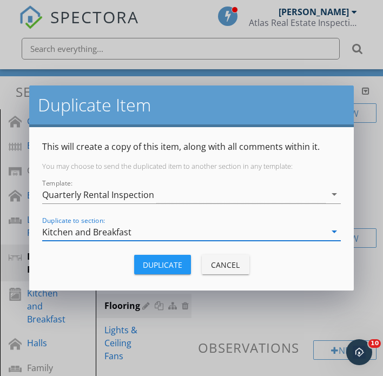
click at [169, 270] on div "Duplicate" at bounding box center [162, 264] width 39 height 11
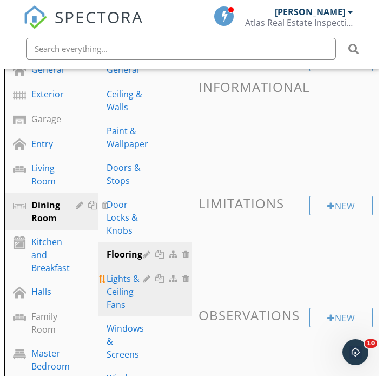
scroll to position [184, 0]
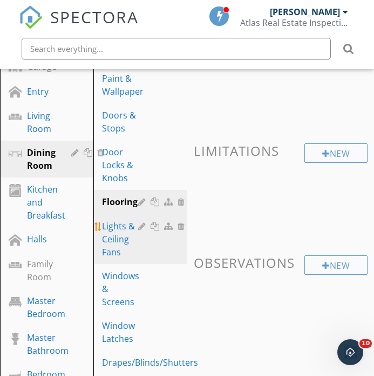
click at [155, 222] on div at bounding box center [156, 226] width 11 height 9
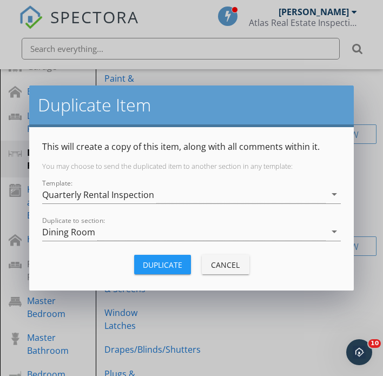
click at [130, 242] on div "Duplicate to section: Dining Room arrow_drop_down" at bounding box center [191, 237] width 298 height 29
click at [126, 238] on div "Dining Room" at bounding box center [183, 232] width 283 height 18
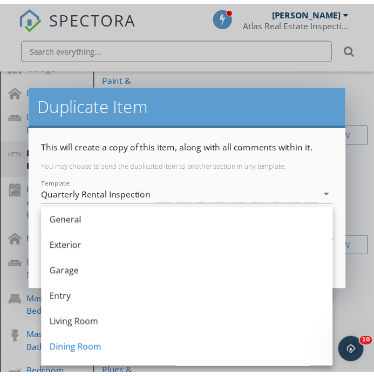
scroll to position [79, 0]
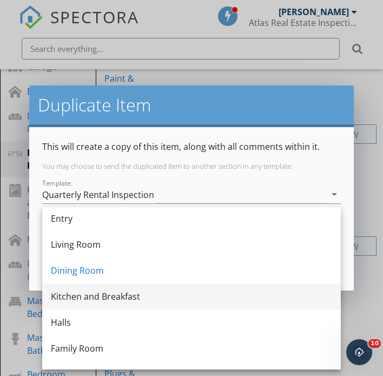
click at [111, 298] on div "Kitchen and Breakfast" at bounding box center [191, 296] width 281 height 13
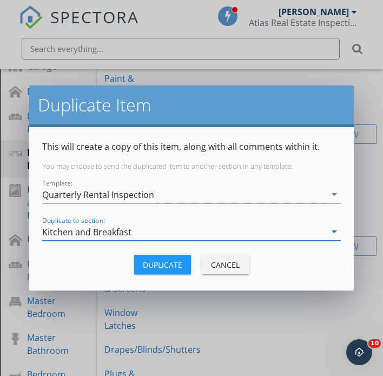
click at [176, 267] on div "Duplicate" at bounding box center [162, 264] width 39 height 11
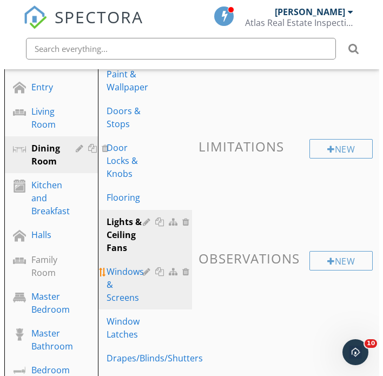
scroll to position [214, 0]
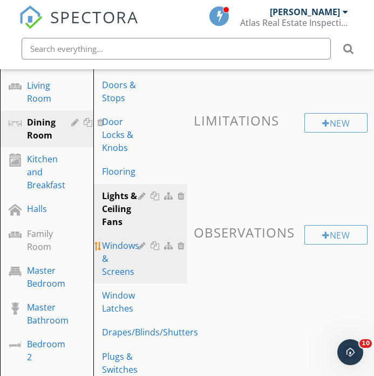
click at [158, 245] on div at bounding box center [156, 245] width 11 height 9
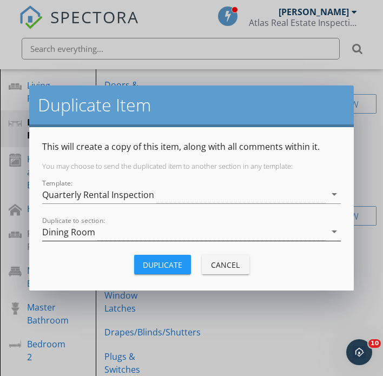
click at [118, 238] on div "Dining Room" at bounding box center [183, 232] width 283 height 18
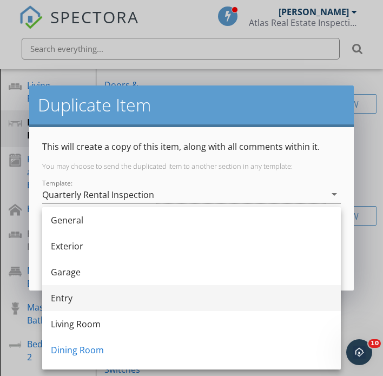
scroll to position [58, 0]
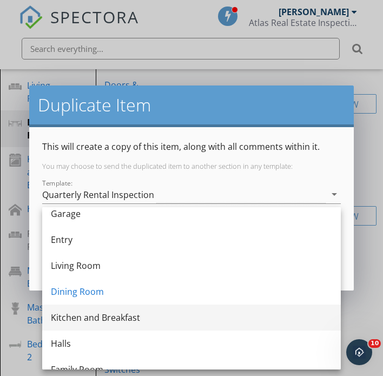
click at [121, 314] on div "Kitchen and Breakfast" at bounding box center [191, 317] width 281 height 13
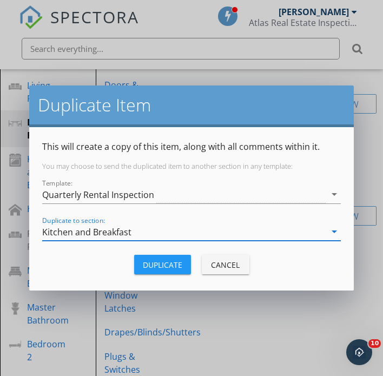
click at [175, 263] on div "Duplicate" at bounding box center [162, 264] width 39 height 11
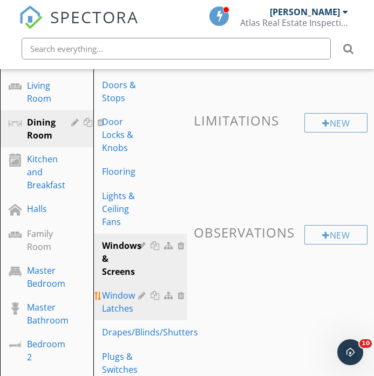
click at [156, 297] on div at bounding box center [156, 295] width 11 height 9
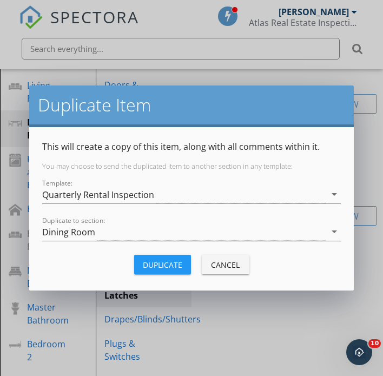
click at [138, 230] on div "Dining Room" at bounding box center [183, 232] width 283 height 18
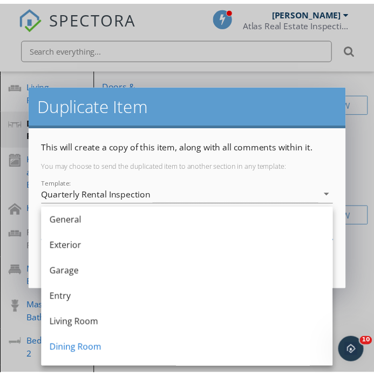
scroll to position [91, 0]
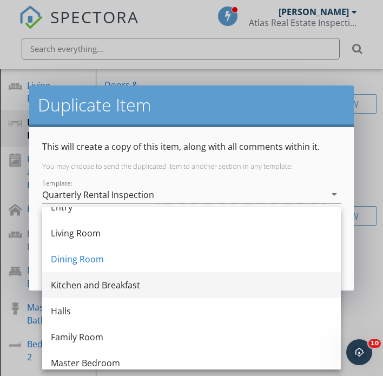
click at [110, 280] on div "Kitchen and Breakfast" at bounding box center [191, 284] width 281 height 13
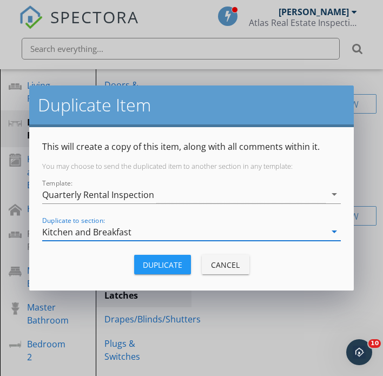
click at [173, 269] on div "Duplicate" at bounding box center [162, 264] width 39 height 11
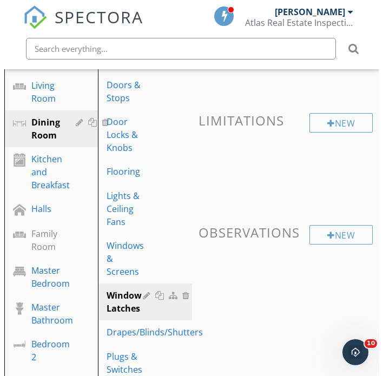
scroll to position [283, 0]
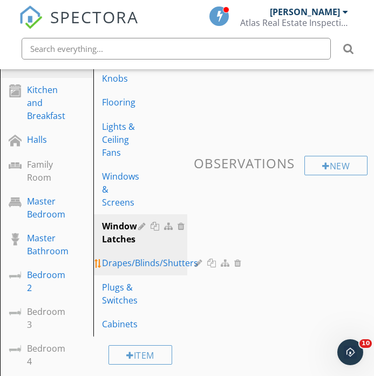
click at [207, 264] on div at bounding box center [212, 262] width 11 height 9
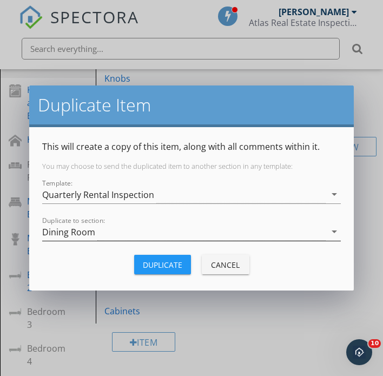
click at [132, 238] on div "Dining Room" at bounding box center [183, 232] width 283 height 18
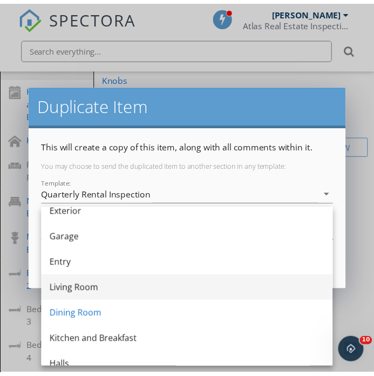
scroll to position [37, 0]
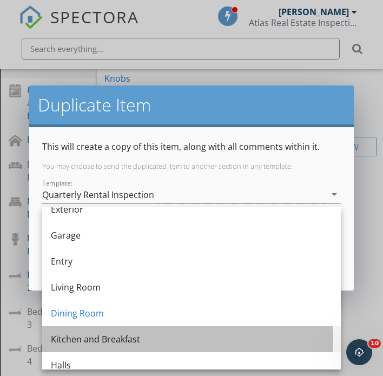
click at [123, 333] on div "Kitchen and Breakfast" at bounding box center [191, 338] width 281 height 13
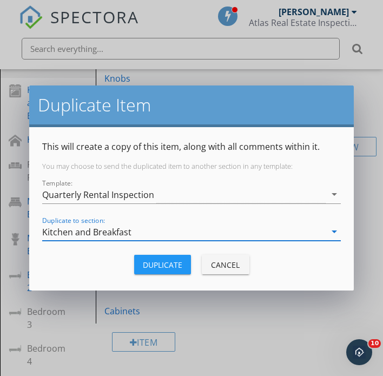
click at [177, 260] on div "Duplicate" at bounding box center [162, 264] width 39 height 11
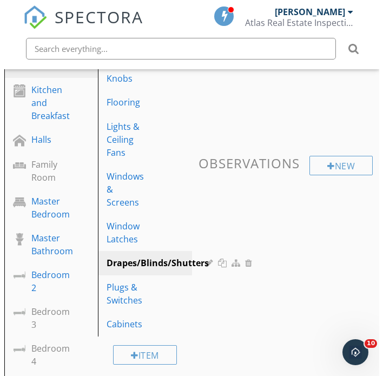
scroll to position [294, 0]
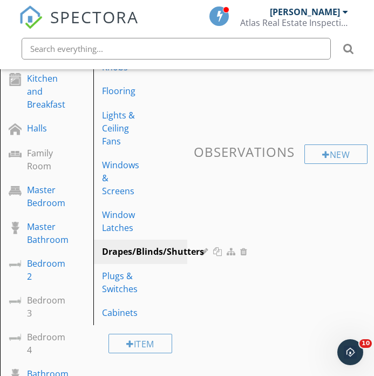
click at [212, 278] on div "Sections General Exterior Garage Entry Living Room Dining Room Kitchen and Brea…" at bounding box center [187, 264] width 374 height 805
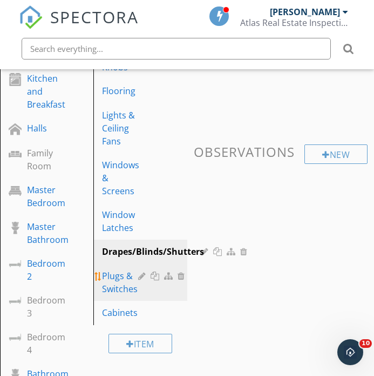
click at [157, 276] on div at bounding box center [156, 275] width 11 height 9
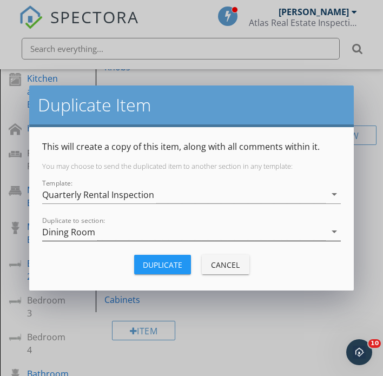
click at [152, 234] on div "Dining Room" at bounding box center [183, 232] width 283 height 18
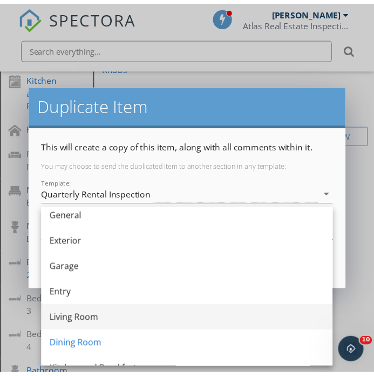
scroll to position [95, 0]
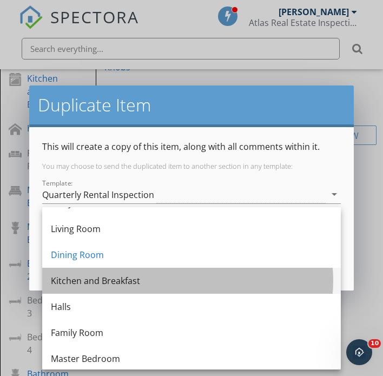
click at [112, 278] on div "Kitchen and Breakfast" at bounding box center [191, 280] width 281 height 13
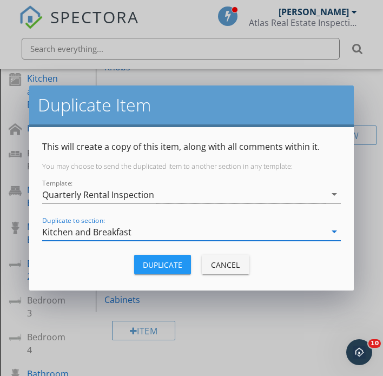
click at [162, 268] on div "Duplicate" at bounding box center [162, 264] width 39 height 11
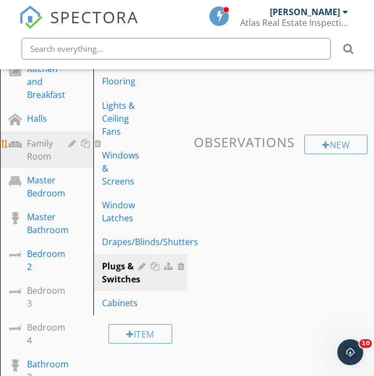
scroll to position [227, 0]
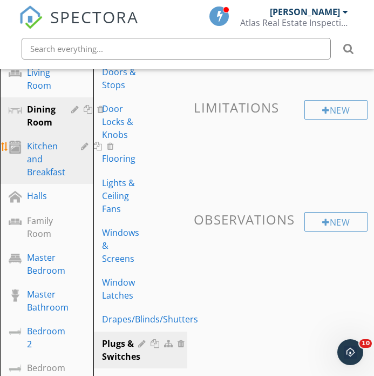
click at [39, 151] on div "Kitchen and Breakfast" at bounding box center [46, 158] width 38 height 39
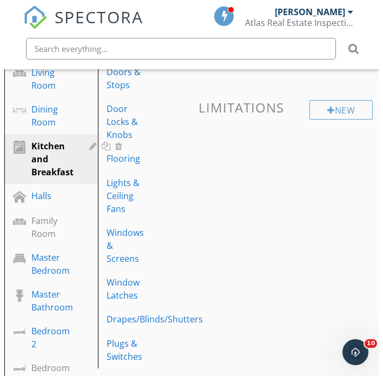
scroll to position [447, 0]
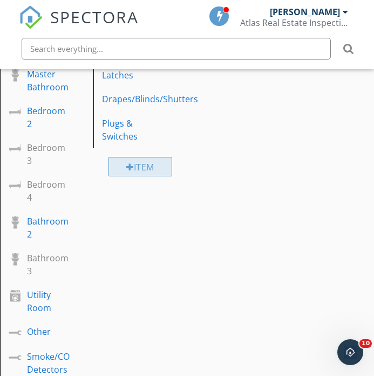
click at [151, 168] on div "Item" at bounding box center [141, 166] width 64 height 19
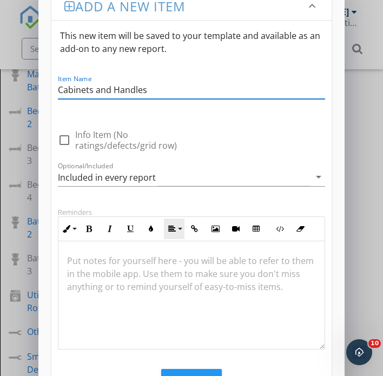
scroll to position [69, 0]
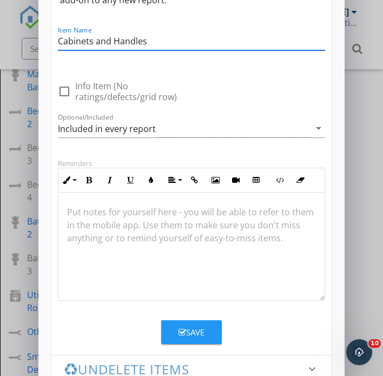
type input "Cabinets and Handles"
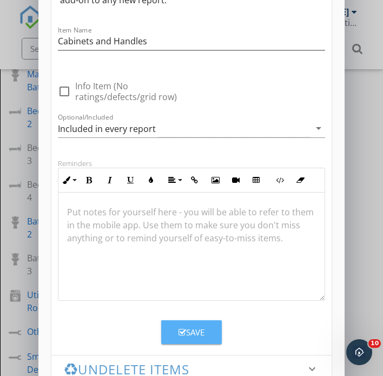
click at [199, 336] on div "Save" at bounding box center [191, 332] width 26 height 12
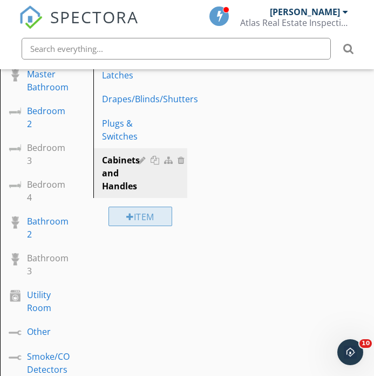
click at [130, 222] on div "Item" at bounding box center [141, 215] width 64 height 19
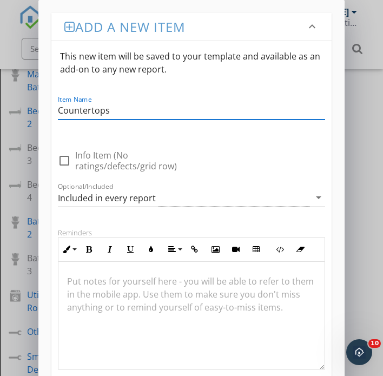
scroll to position [85, 0]
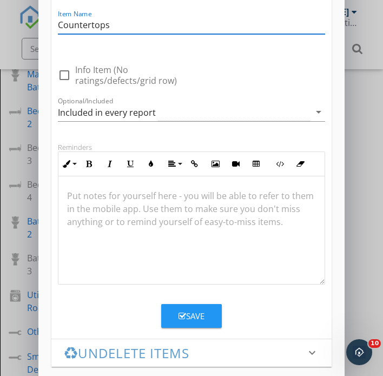
type input "Countertops"
click at [203, 317] on div "Save" at bounding box center [191, 316] width 26 height 12
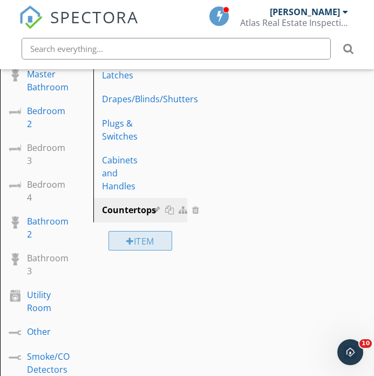
click at [148, 241] on div "Item" at bounding box center [141, 240] width 64 height 19
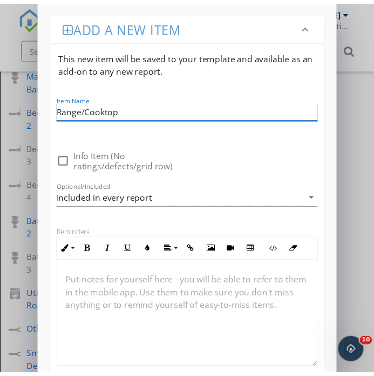
scroll to position [97, 0]
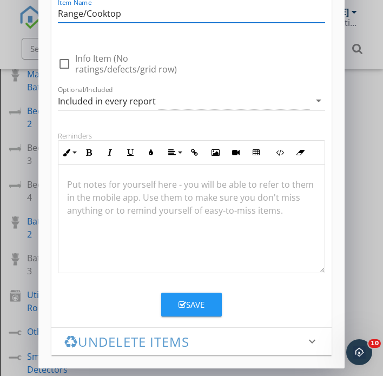
type input "Range/Cooktop"
click at [199, 306] on div "Save" at bounding box center [191, 304] width 26 height 12
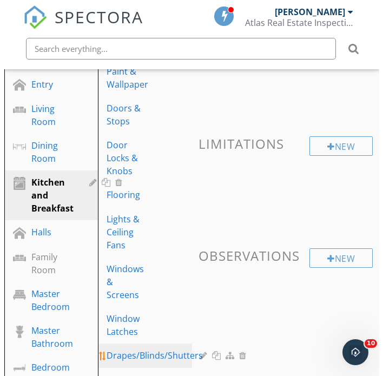
scroll to position [401, 0]
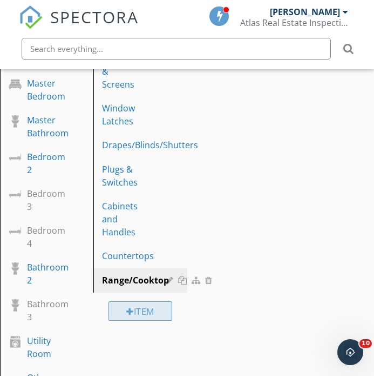
click at [151, 306] on div "Item" at bounding box center [141, 310] width 64 height 19
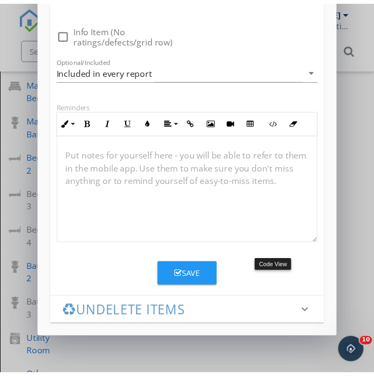
scroll to position [1, 0]
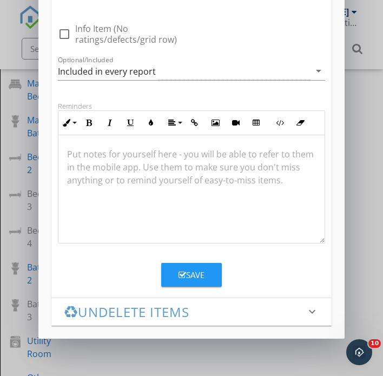
type input "Microwave"
click at [187, 270] on div "Save" at bounding box center [191, 275] width 26 height 12
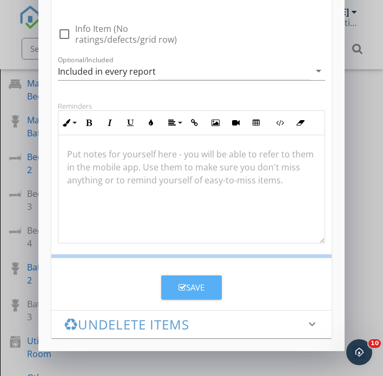
scroll to position [85, 0]
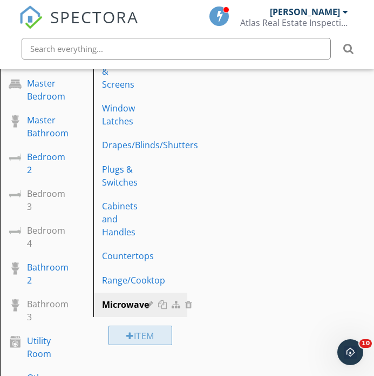
click at [151, 336] on div "Item" at bounding box center [141, 334] width 64 height 19
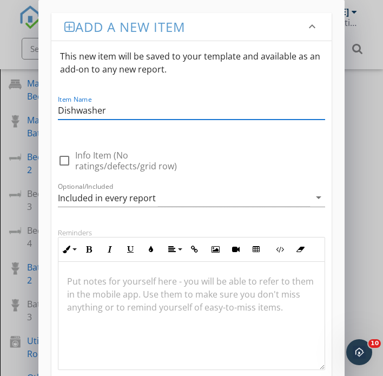
scroll to position [1, 0]
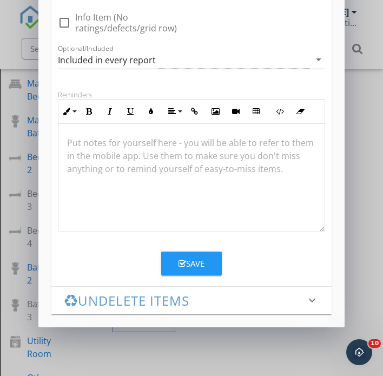
type input "Dishwasher"
click at [205, 269] on button "Save" at bounding box center [191, 263] width 61 height 24
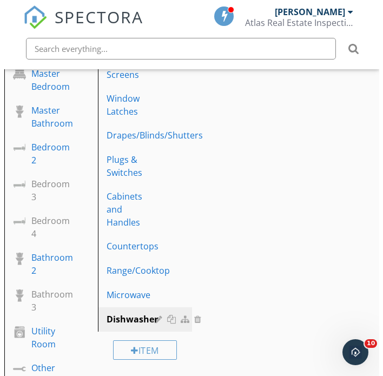
scroll to position [437, 0]
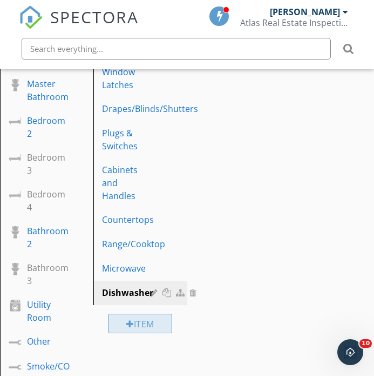
click at [130, 321] on div at bounding box center [130, 323] width 8 height 9
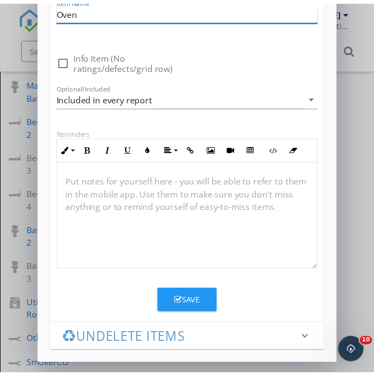
scroll to position [138, 0]
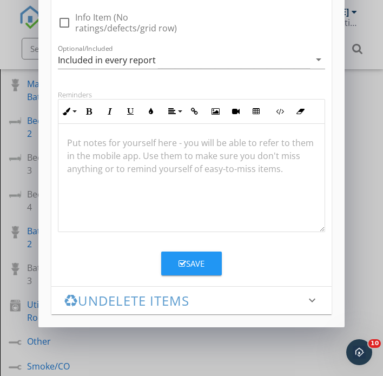
type input "Oven"
click at [198, 269] on button "Save" at bounding box center [191, 263] width 61 height 24
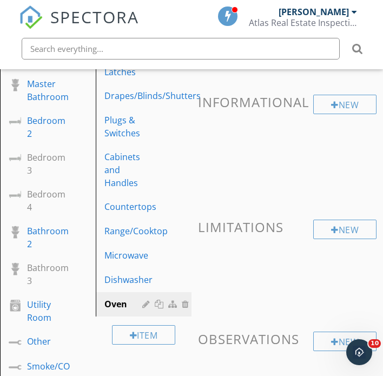
scroll to position [85, 0]
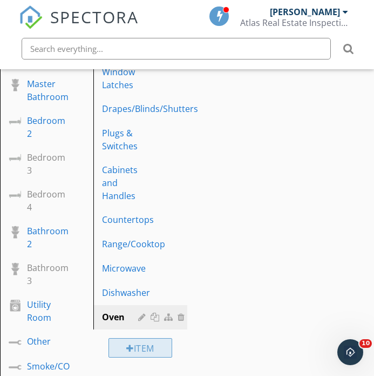
click at [155, 347] on div "Item" at bounding box center [141, 347] width 64 height 19
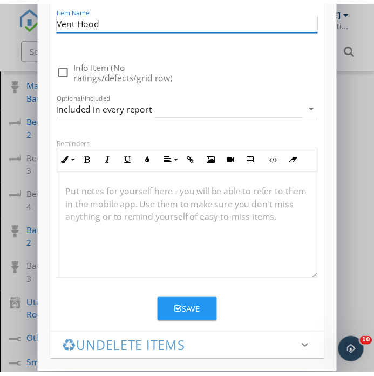
scroll to position [138, 0]
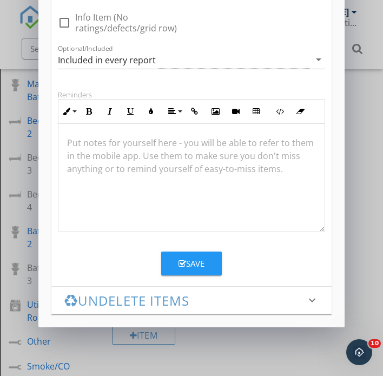
type input "Vent Hood"
click at [182, 261] on icon "button" at bounding box center [182, 263] width 8 height 8
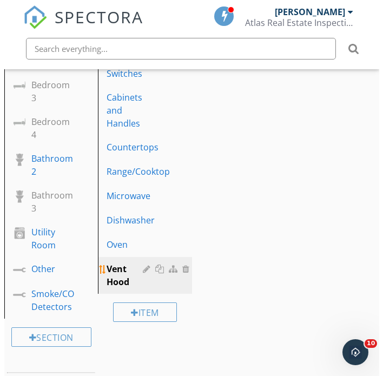
scroll to position [555, 0]
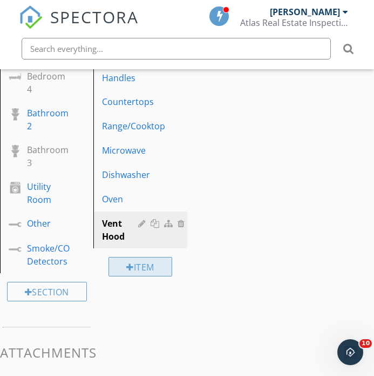
click at [144, 269] on div "Item" at bounding box center [141, 266] width 64 height 19
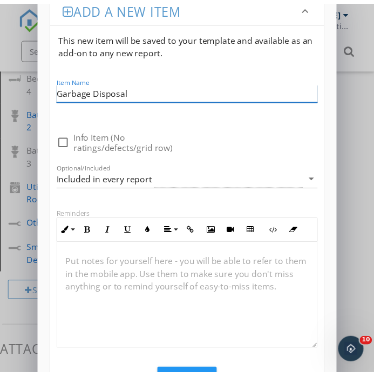
scroll to position [138, 0]
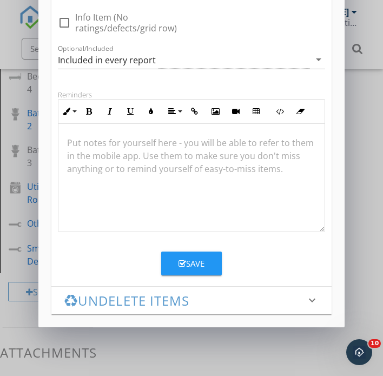
type input "Garbage Disposal"
click at [196, 265] on div "Save" at bounding box center [191, 263] width 26 height 12
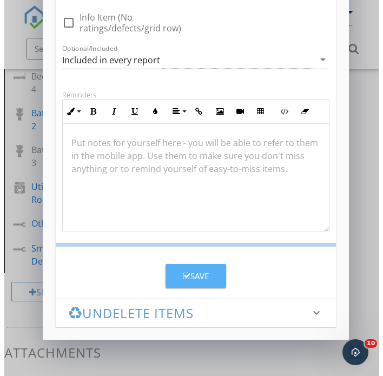
scroll to position [85, 0]
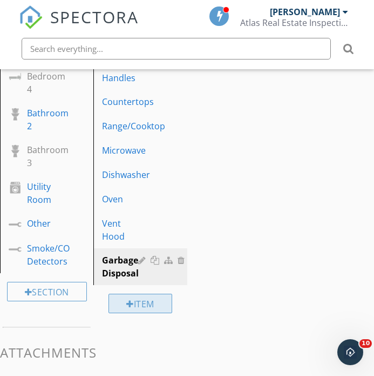
click at [136, 309] on div "Item" at bounding box center [141, 302] width 64 height 19
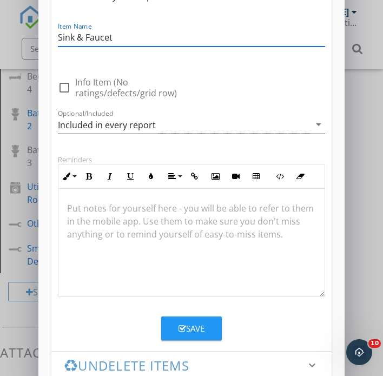
scroll to position [1, 0]
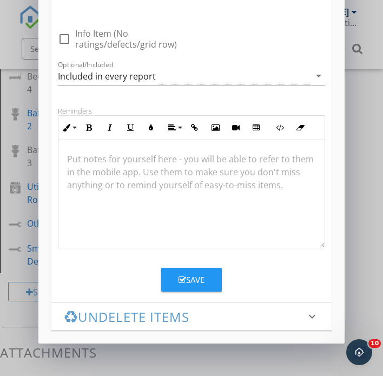
type input "Sink & Faucet"
click at [199, 283] on div "Save" at bounding box center [191, 279] width 26 height 12
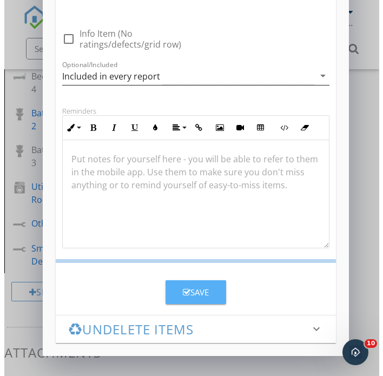
scroll to position [85, 0]
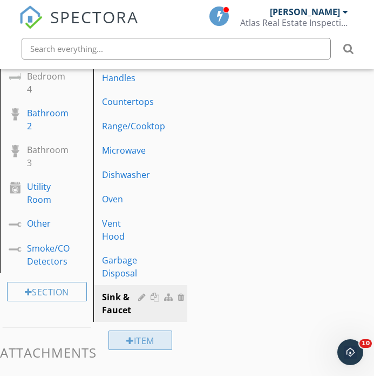
click at [150, 342] on div "Item" at bounding box center [141, 339] width 64 height 19
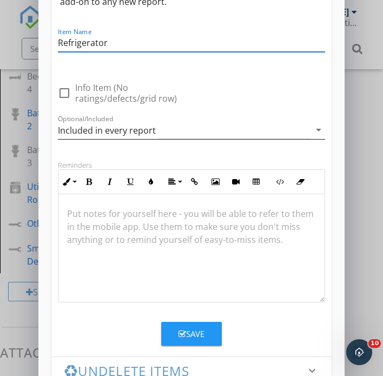
scroll to position [1, 0]
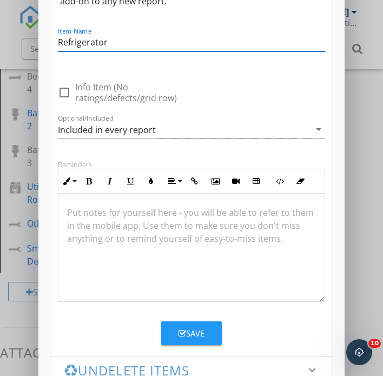
type input "Refrigerator"
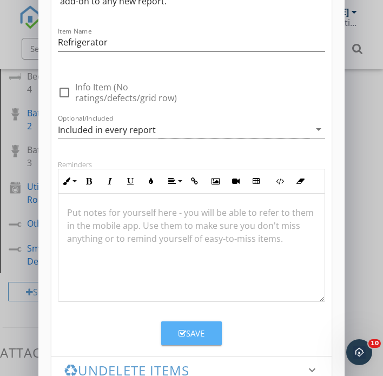
click at [173, 327] on button "Save" at bounding box center [191, 333] width 61 height 24
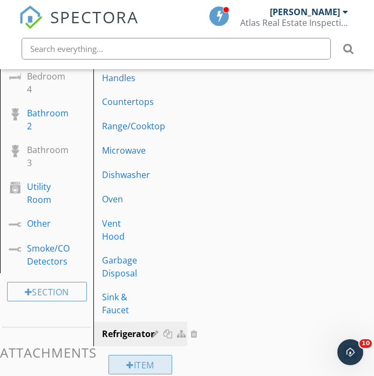
click at [150, 360] on div "Item" at bounding box center [141, 363] width 64 height 19
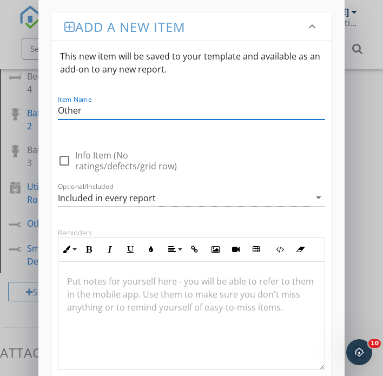
type input "Other"
click at [125, 199] on div "Included in every report" at bounding box center [107, 198] width 98 height 10
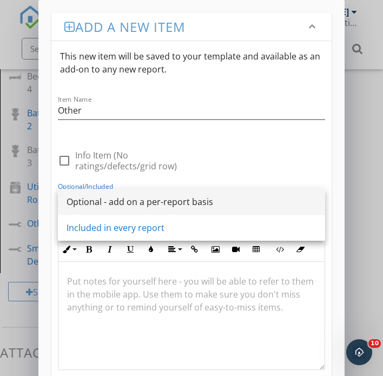
click at [126, 197] on div "Optional - add on a per-report basis" at bounding box center [191, 201] width 250 height 13
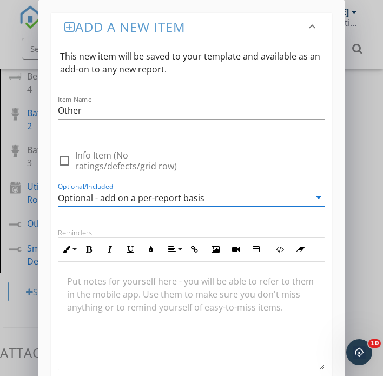
click at [220, 158] on div "check_box_outline_blank Info Item (No ratings/defects/grid row) Optional/Includ…" at bounding box center [191, 179] width 280 height 76
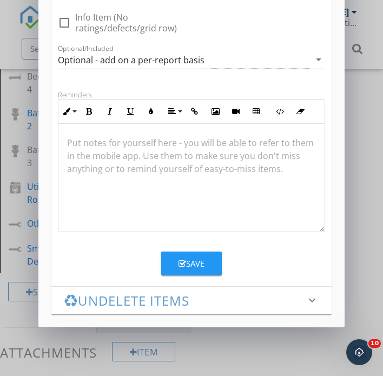
drag, startPoint x: 190, startPoint y: 259, endPoint x: 198, endPoint y: 257, distance: 8.5
click at [190, 259] on div "Save" at bounding box center [191, 263] width 26 height 12
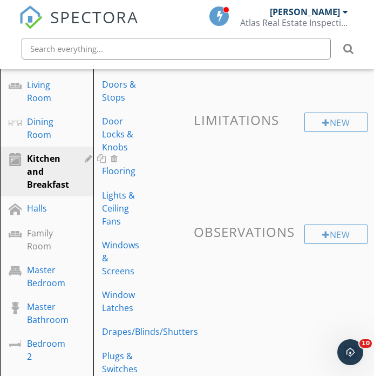
scroll to position [217, 0]
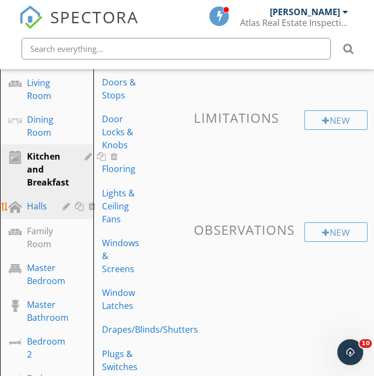
click at [79, 205] on div at bounding box center [80, 206] width 11 height 9
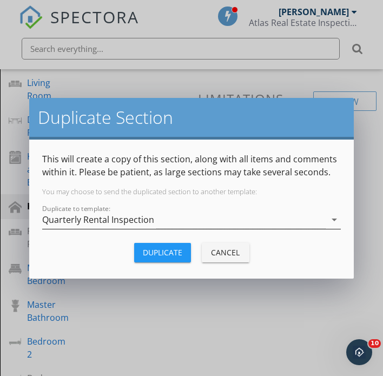
click at [86, 220] on div "Quarterly Rental Inspection" at bounding box center [98, 220] width 112 height 10
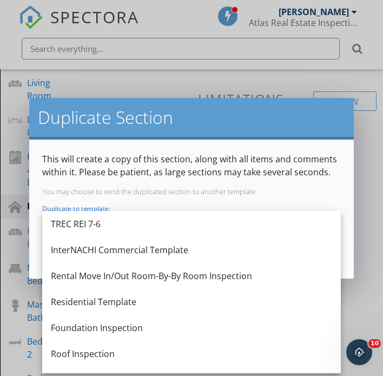
click at [360, 122] on div "Duplicate Section This will create a copy of this section, along with all items…" at bounding box center [191, 188] width 383 height 376
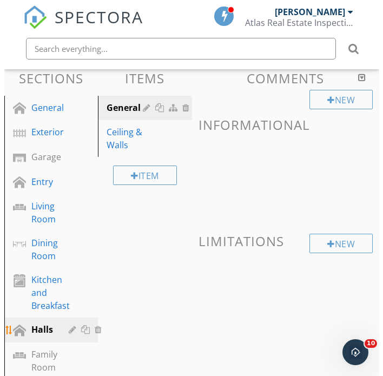
scroll to position [112, 0]
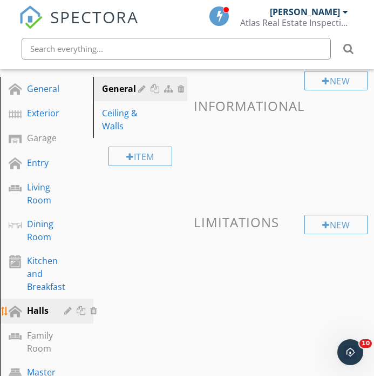
click at [37, 311] on div "Halls" at bounding box center [38, 310] width 22 height 13
click at [145, 152] on div "Item" at bounding box center [141, 155] width 64 height 19
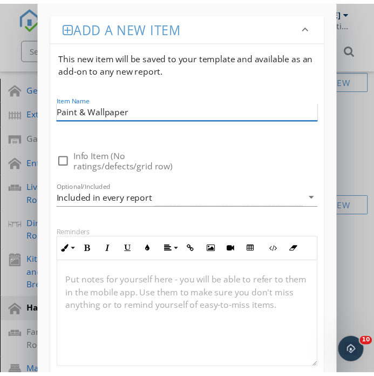
scroll to position [104, 0]
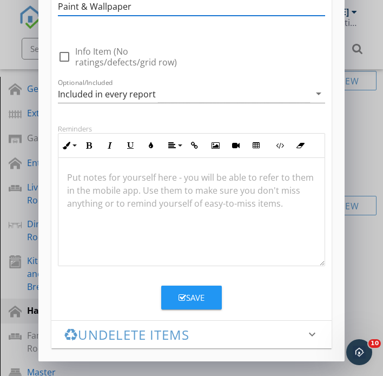
type input "Paint & Wallpaper"
click at [193, 304] on button "Save" at bounding box center [191, 297] width 61 height 24
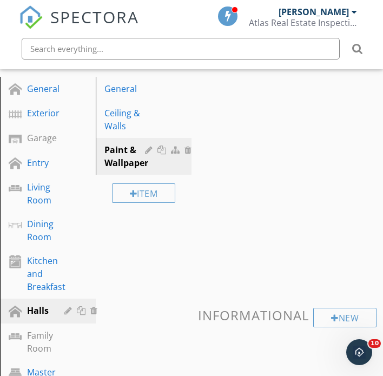
scroll to position [85, 0]
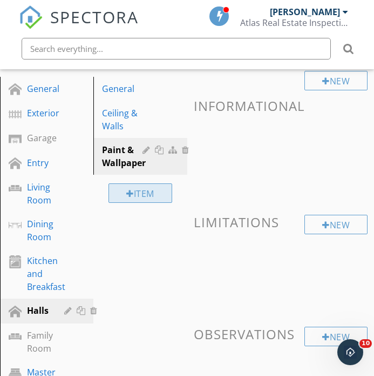
click at [141, 192] on div "Item" at bounding box center [141, 192] width 64 height 19
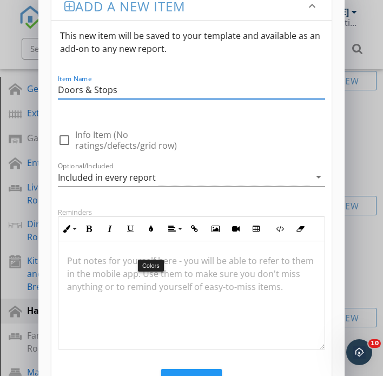
scroll to position [1, 0]
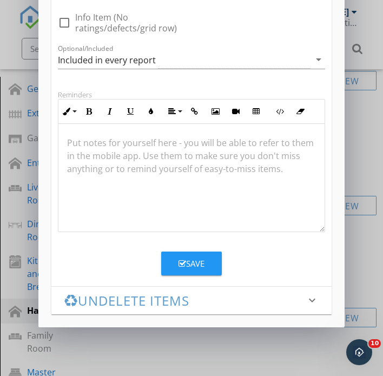
type input "Doors & Stops"
click at [201, 263] on div "Save" at bounding box center [191, 263] width 26 height 12
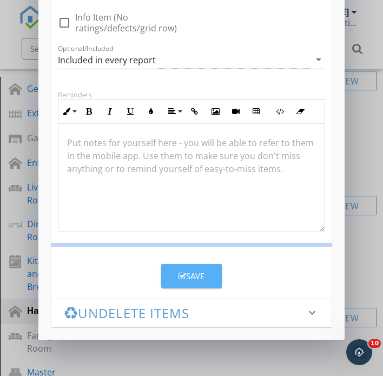
scroll to position [85, 0]
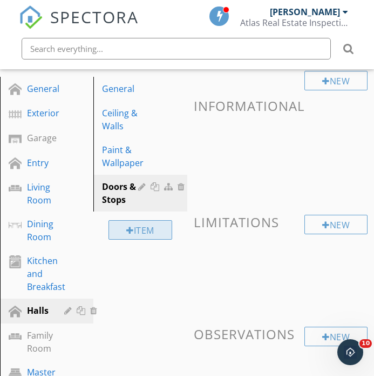
click at [124, 230] on div "Item" at bounding box center [141, 229] width 64 height 19
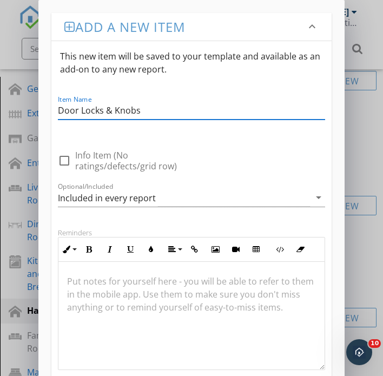
scroll to position [78, 0]
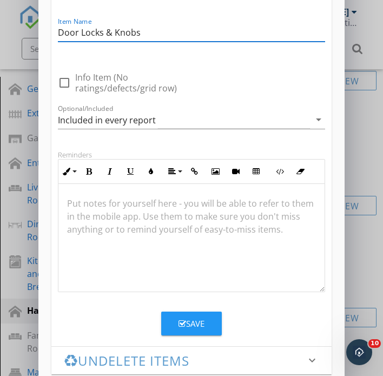
type input "Door Locks & Knobs"
click at [193, 322] on div "Save" at bounding box center [191, 323] width 26 height 12
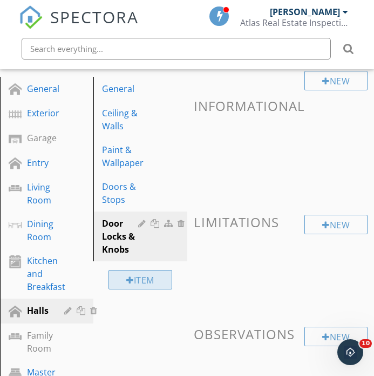
click at [153, 281] on div "Item" at bounding box center [141, 279] width 64 height 19
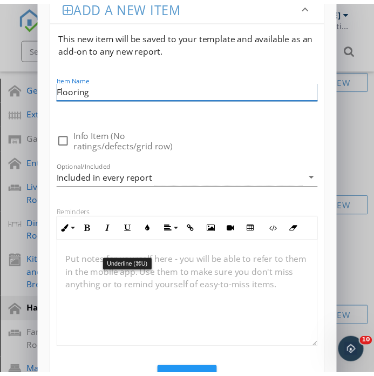
scroll to position [119, 0]
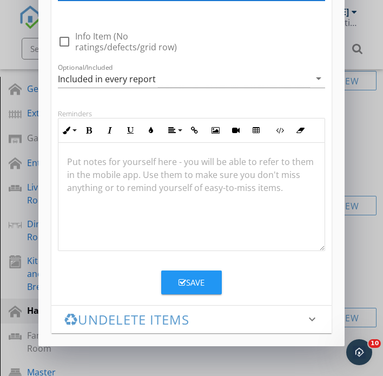
type input "Flooring"
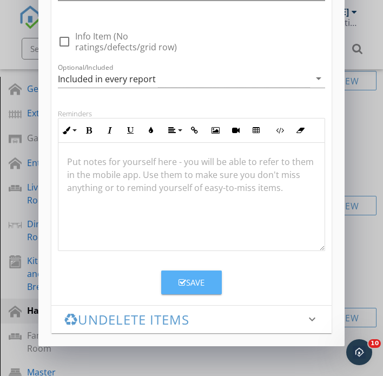
click at [190, 285] on div "Save" at bounding box center [191, 282] width 26 height 12
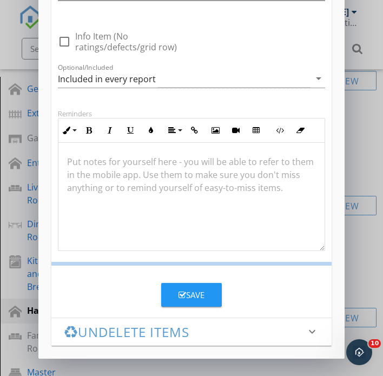
scroll to position [85, 0]
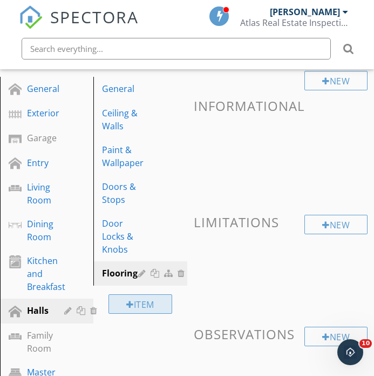
click at [149, 302] on div "Item" at bounding box center [141, 303] width 64 height 19
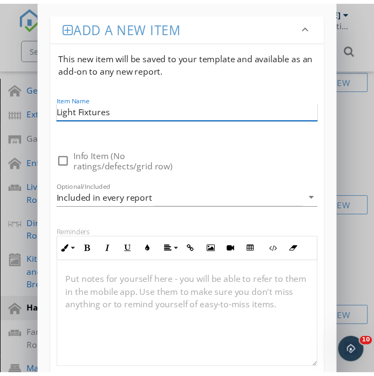
scroll to position [138, 0]
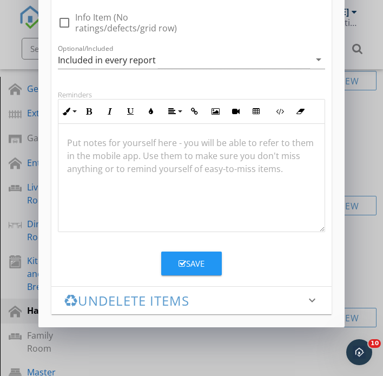
type input "Light Fixtures"
click at [217, 264] on button "Save" at bounding box center [191, 263] width 61 height 24
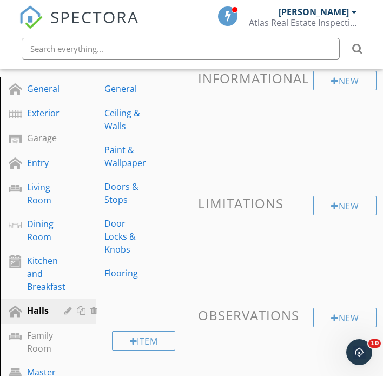
scroll to position [85, 0]
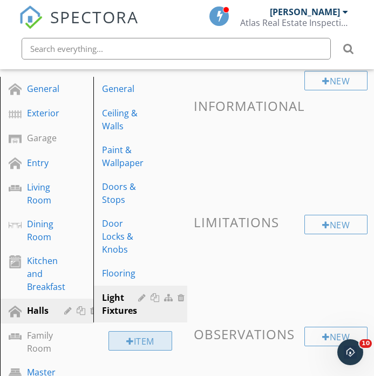
click at [143, 342] on div "Item" at bounding box center [141, 340] width 64 height 19
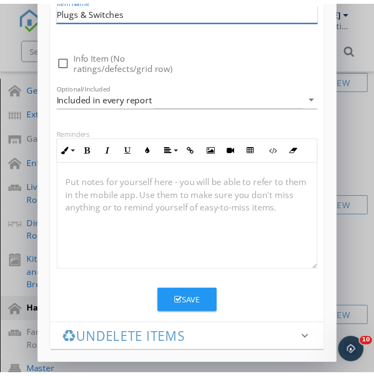
scroll to position [138, 0]
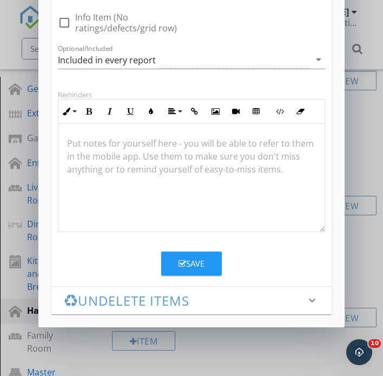
type input "Plugs & Switches"
click at [204, 273] on button "Save" at bounding box center [191, 263] width 61 height 24
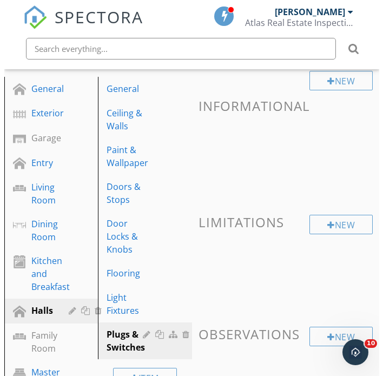
scroll to position [207, 0]
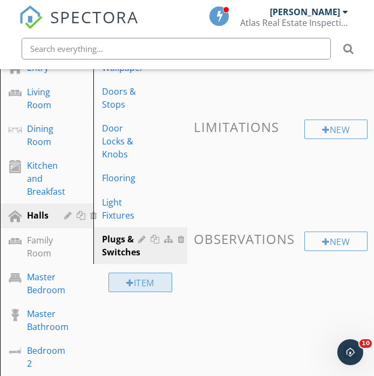
click at [149, 273] on div "Item" at bounding box center [141, 281] width 64 height 19
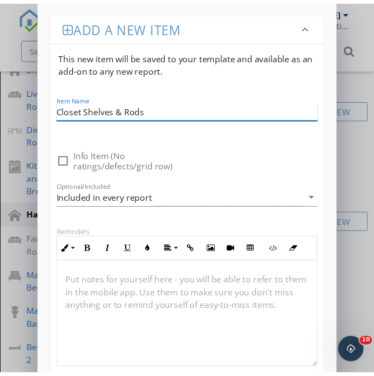
scroll to position [1, 0]
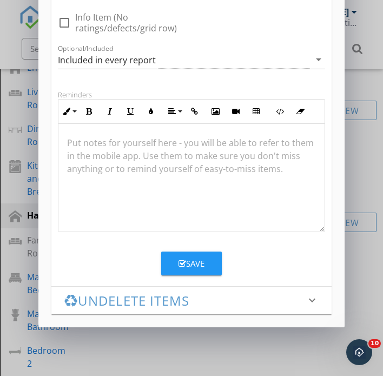
type input "Closet Shelves & Rods"
click at [207, 257] on button "Save" at bounding box center [191, 263] width 61 height 24
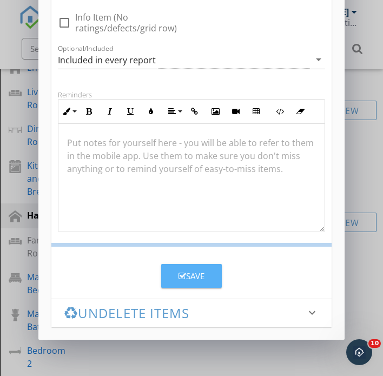
scroll to position [85, 0]
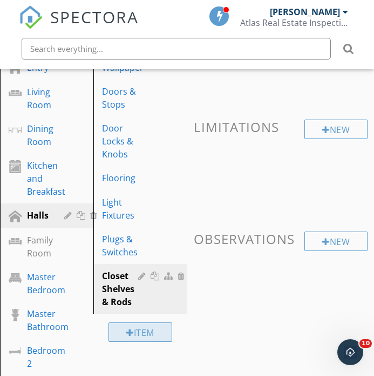
click at [149, 325] on div "Item" at bounding box center [141, 331] width 64 height 19
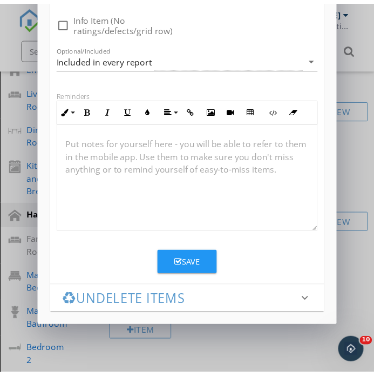
scroll to position [1, 0]
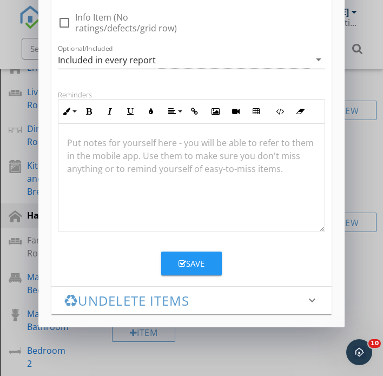
type input "Cabinets"
click at [170, 64] on div "Included in every report" at bounding box center [184, 60] width 252 height 18
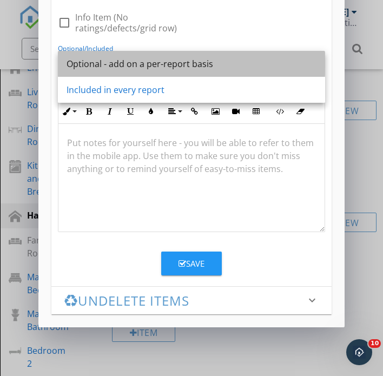
click at [164, 60] on div "Optional - add on a per-report basis" at bounding box center [191, 63] width 250 height 13
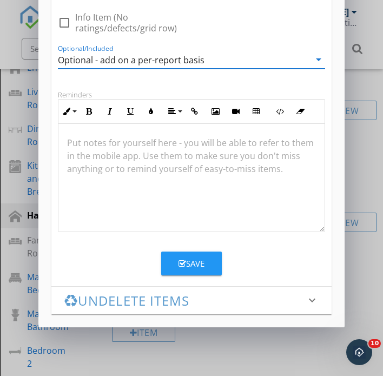
click at [203, 259] on div "Save" at bounding box center [191, 263] width 26 height 12
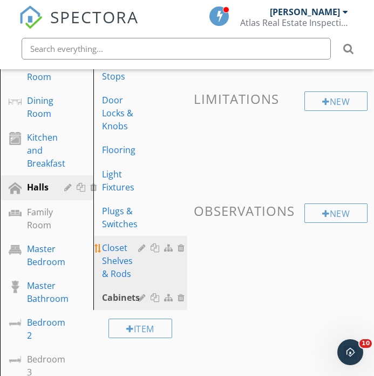
scroll to position [260, 0]
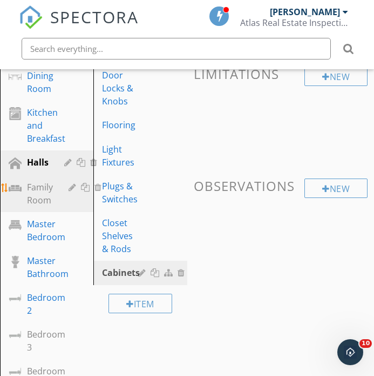
click at [45, 198] on div "Family Room" at bounding box center [40, 193] width 26 height 26
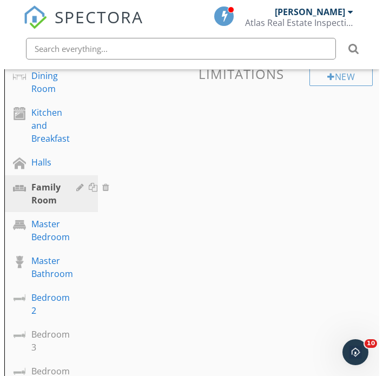
scroll to position [0, 0]
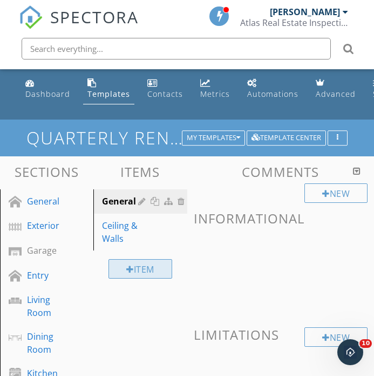
click at [142, 270] on div "Item" at bounding box center [141, 268] width 64 height 19
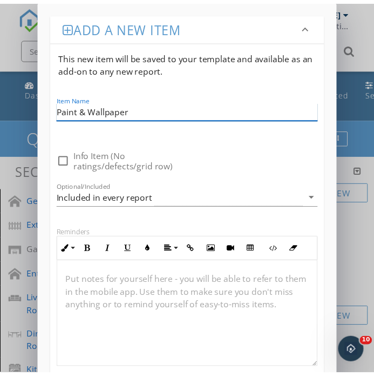
scroll to position [87, 0]
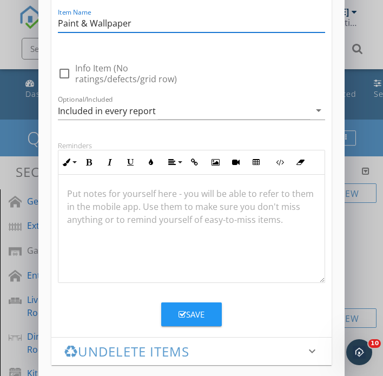
type input "Paint & Wallpaper"
click at [200, 318] on div "Save" at bounding box center [191, 314] width 26 height 12
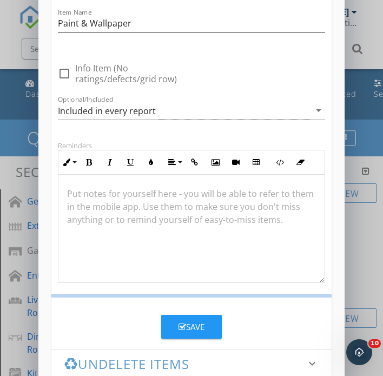
scroll to position [85, 0]
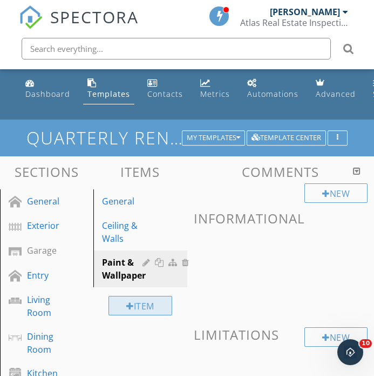
click at [145, 306] on div "Item" at bounding box center [141, 305] width 64 height 19
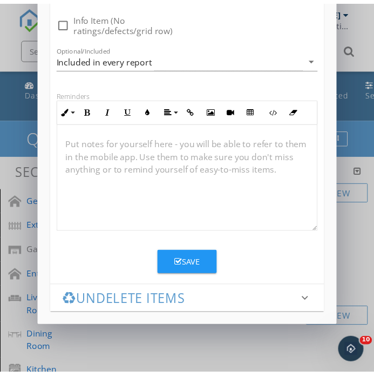
scroll to position [1, 0]
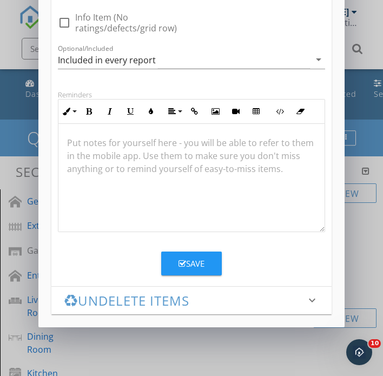
type input "Doors & Stops"
click at [191, 262] on div "Save" at bounding box center [191, 263] width 26 height 12
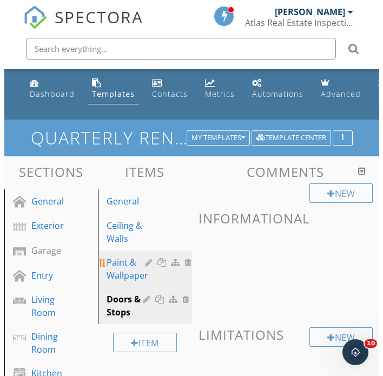
scroll to position [10, 0]
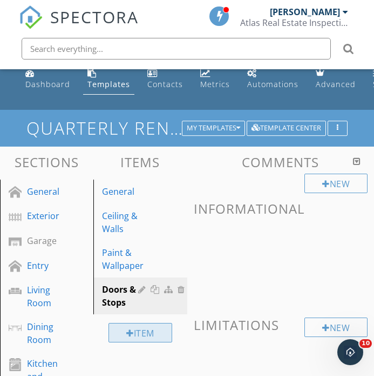
click at [148, 333] on div "Item" at bounding box center [141, 332] width 64 height 19
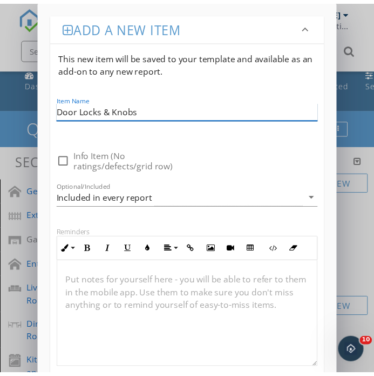
scroll to position [138, 0]
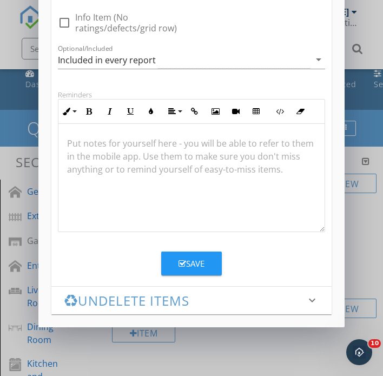
type input "Door Locks & Knobs"
click at [188, 267] on div "Save" at bounding box center [191, 263] width 26 height 12
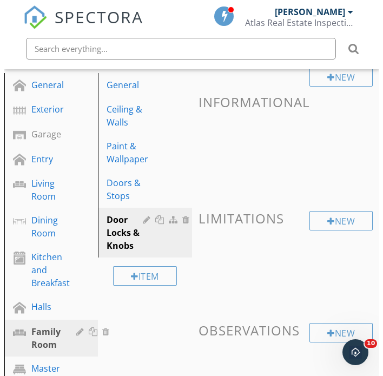
scroll to position [187, 0]
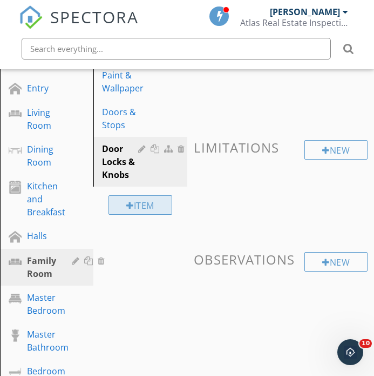
click at [150, 205] on div "Item" at bounding box center [141, 204] width 64 height 19
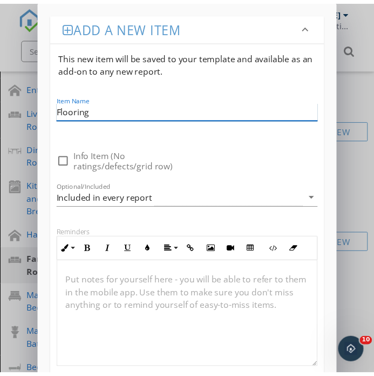
scroll to position [138, 0]
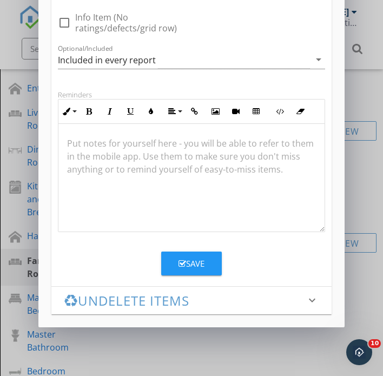
type input "Flooring"
click at [203, 269] on button "Save" at bounding box center [191, 263] width 61 height 24
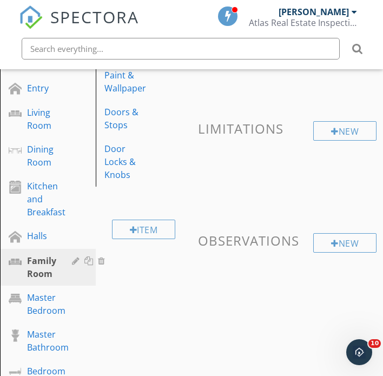
scroll to position [85, 0]
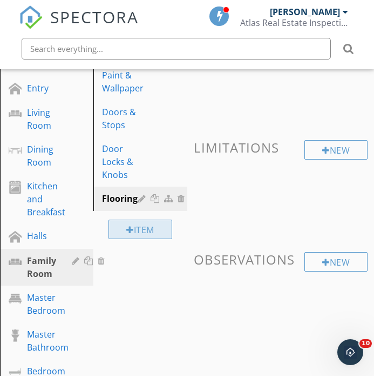
click at [136, 235] on div "Item" at bounding box center [141, 228] width 64 height 19
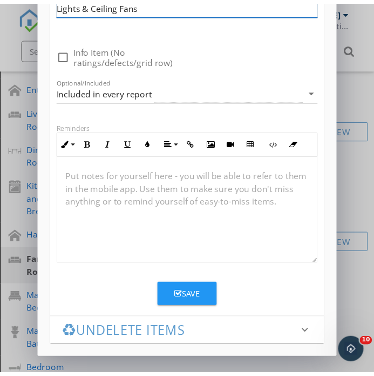
scroll to position [1, 0]
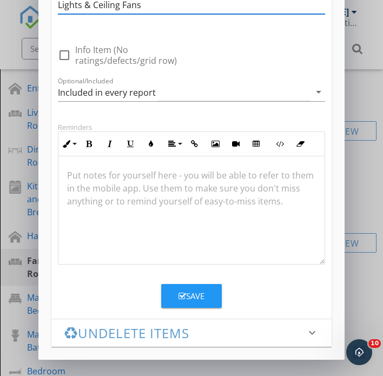
type input "Lights & Ceiling Fans"
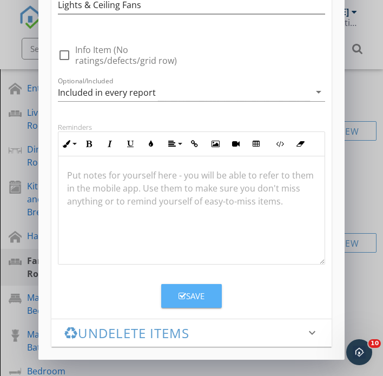
click at [187, 296] on div "Save" at bounding box center [191, 296] width 26 height 12
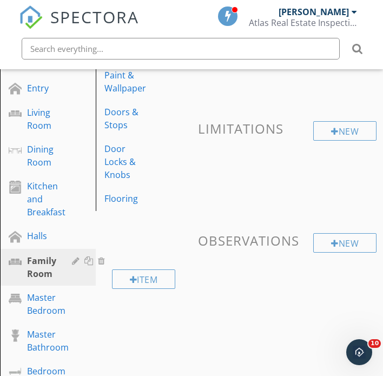
scroll to position [85, 0]
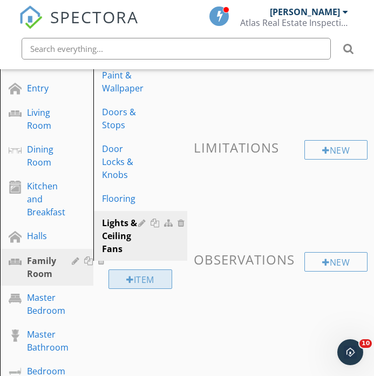
click at [136, 278] on div "Item" at bounding box center [141, 278] width 64 height 19
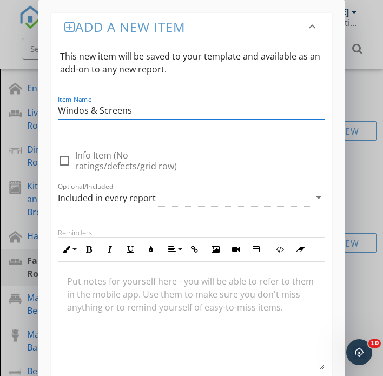
scroll to position [1, 0]
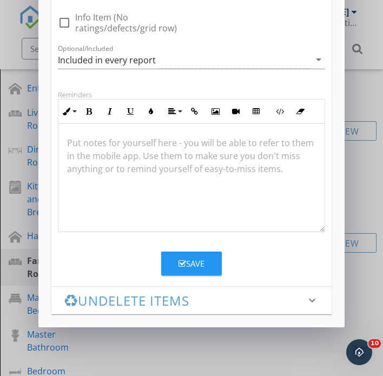
type input "Windos & Screens"
click at [188, 256] on button "Save" at bounding box center [191, 263] width 61 height 24
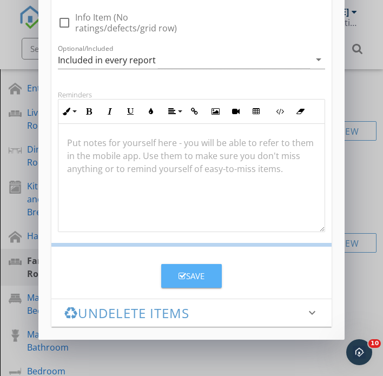
scroll to position [85, 0]
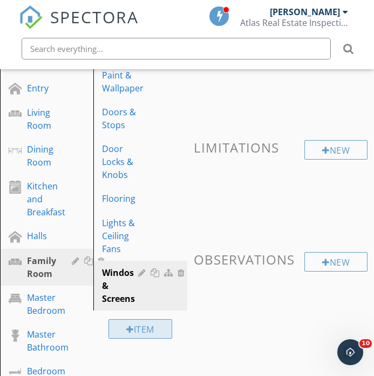
click at [133, 334] on div "Item" at bounding box center [141, 328] width 64 height 19
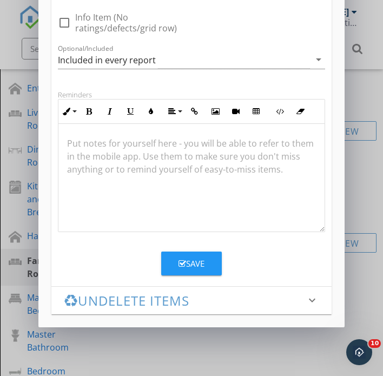
type input "Window Latches"
click at [191, 272] on button "Save" at bounding box center [191, 263] width 61 height 24
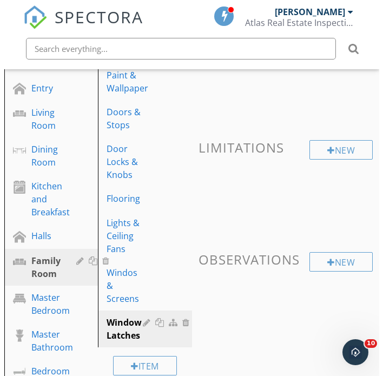
scroll to position [282, 0]
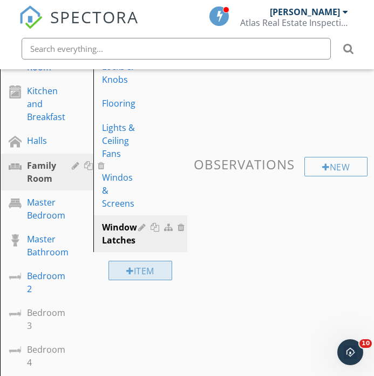
click at [149, 260] on div "Item" at bounding box center [141, 269] width 64 height 19
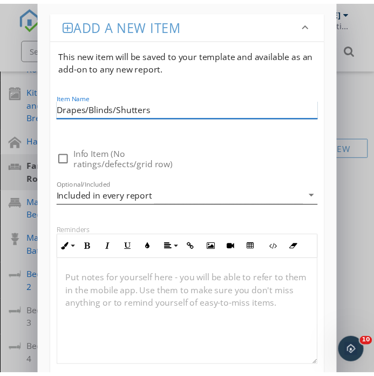
scroll to position [92, 0]
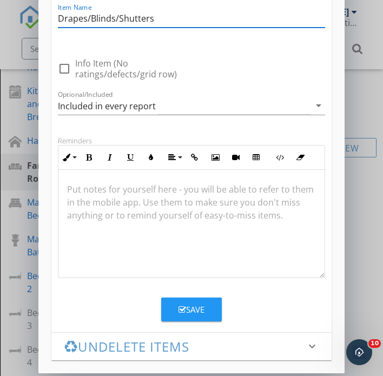
type input "Drapes/Blinds/Shutters"
click at [187, 303] on button "Save" at bounding box center [191, 309] width 61 height 24
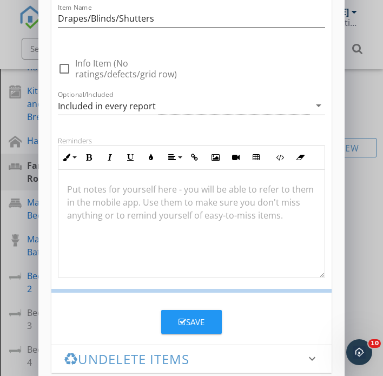
scroll to position [85, 0]
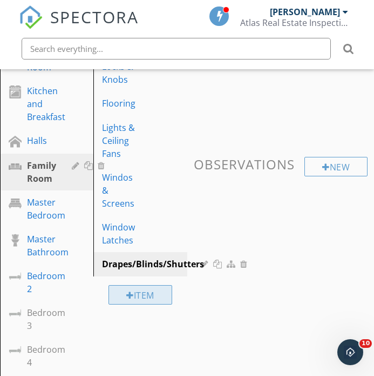
click at [160, 285] on div "Item" at bounding box center [141, 294] width 64 height 19
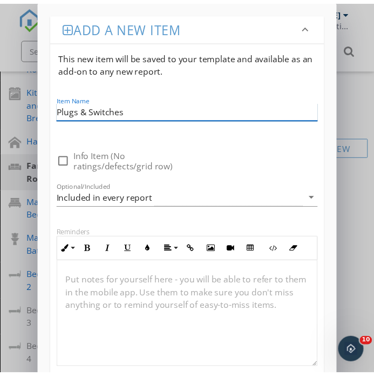
scroll to position [138, 0]
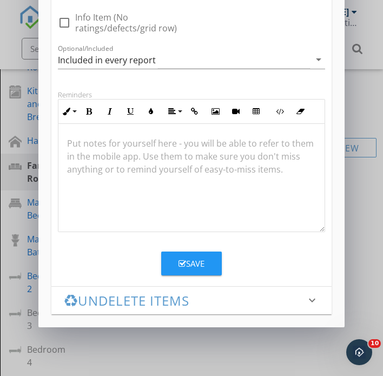
type input "Plugs & Switches"
click at [210, 270] on button "Save" at bounding box center [191, 263] width 61 height 24
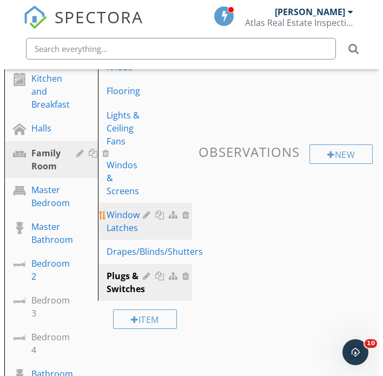
scroll to position [319, 0]
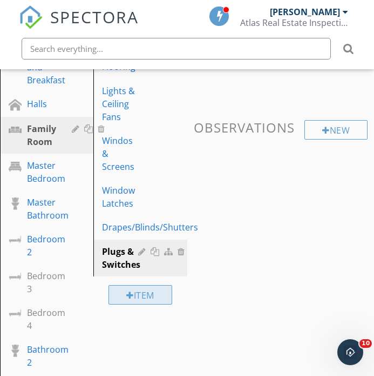
click at [130, 291] on div at bounding box center [130, 295] width 8 height 9
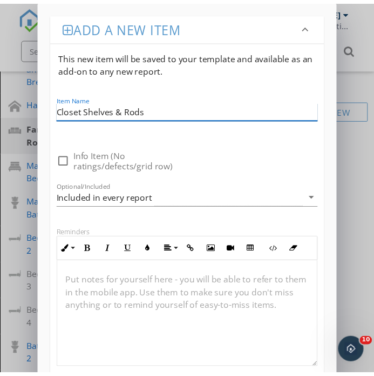
scroll to position [99, 0]
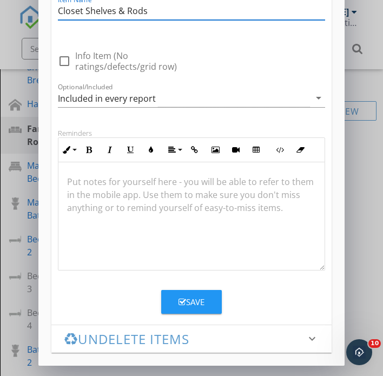
type input "Closet Shelves & Rods"
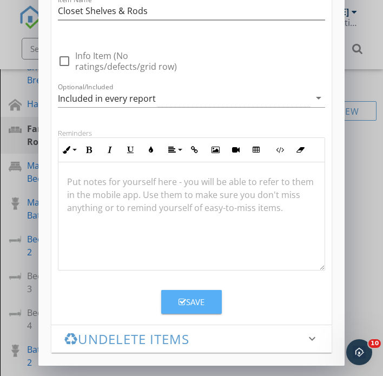
click at [185, 300] on div "Save" at bounding box center [191, 302] width 26 height 12
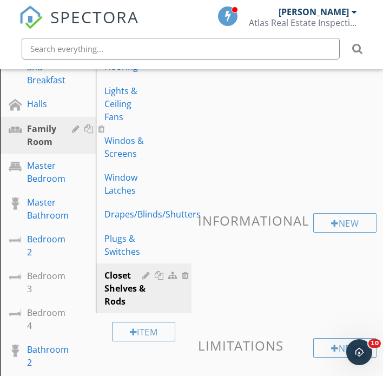
scroll to position [85, 0]
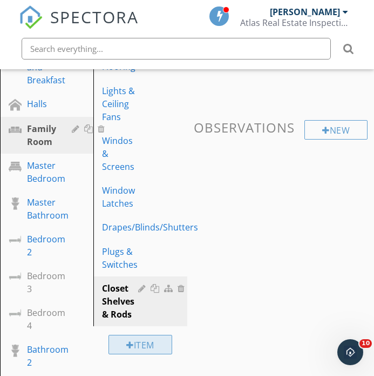
click at [151, 337] on div "Item" at bounding box center [141, 343] width 64 height 19
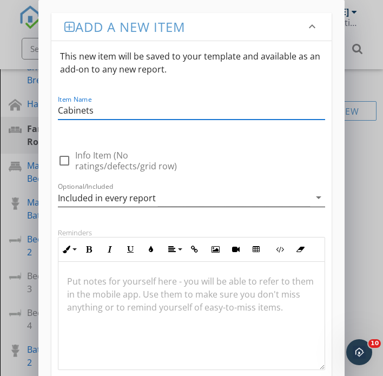
type input "Cabinets"
click at [115, 200] on div "Included in every report" at bounding box center [107, 198] width 98 height 10
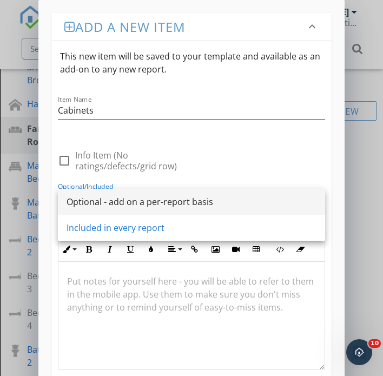
click at [116, 200] on div "Optional - add on a per-report basis" at bounding box center [191, 201] width 250 height 13
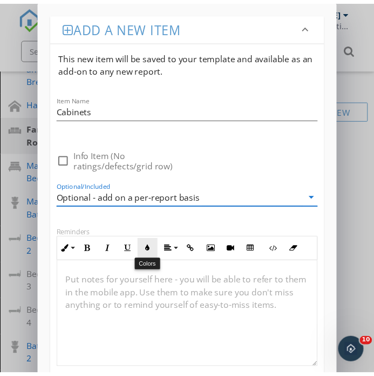
scroll to position [1, 0]
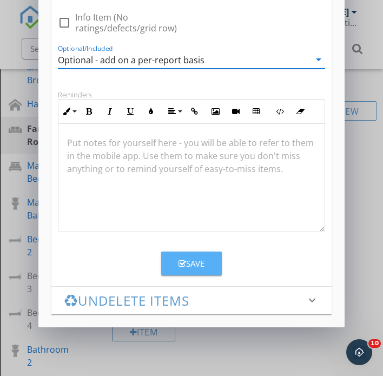
click at [182, 263] on icon "button" at bounding box center [182, 263] width 8 height 8
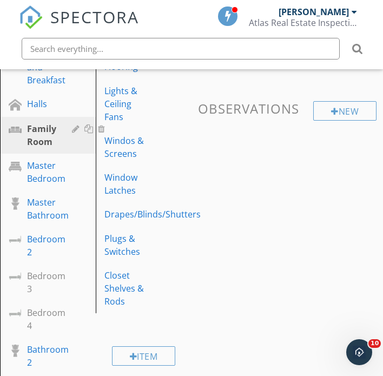
scroll to position [85, 0]
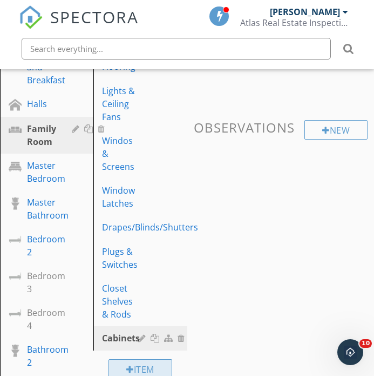
click at [133, 359] on div "Item" at bounding box center [141, 368] width 64 height 19
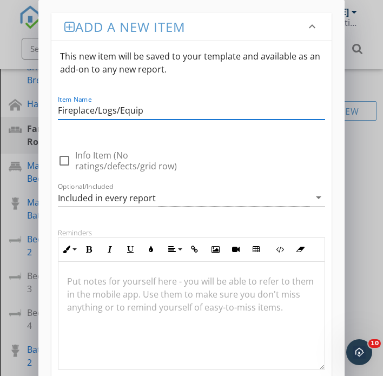
type input "Fireplace/Logs/Equip"
click at [136, 197] on div "Included in every report" at bounding box center [107, 198] width 98 height 10
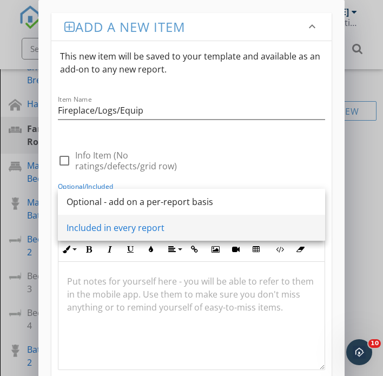
click at [135, 215] on div "Included in every report" at bounding box center [191, 228] width 250 height 26
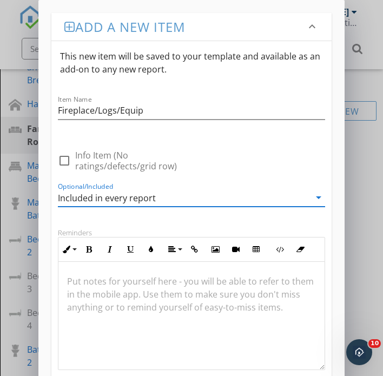
click at [137, 195] on div "Included in every report" at bounding box center [107, 198] width 98 height 10
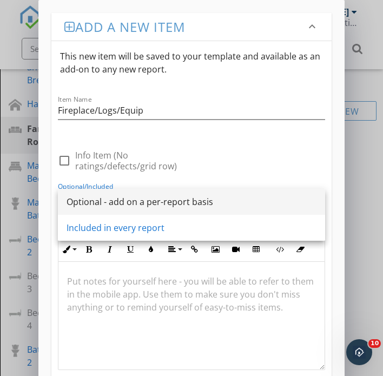
click at [136, 201] on div "Optional - add on a per-report basis" at bounding box center [191, 201] width 250 height 13
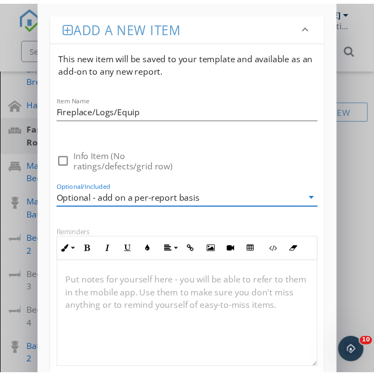
scroll to position [1, 0]
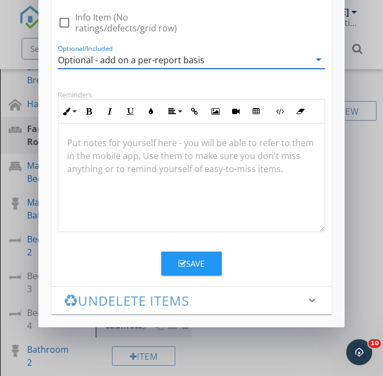
click at [191, 267] on div "Save" at bounding box center [191, 263] width 26 height 12
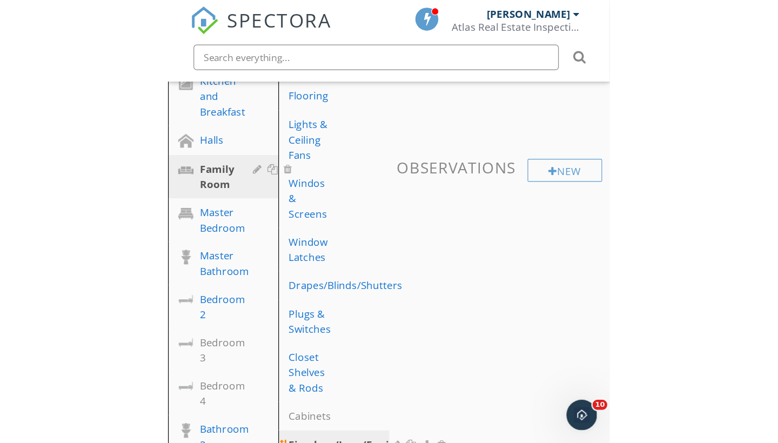
scroll to position [302, 0]
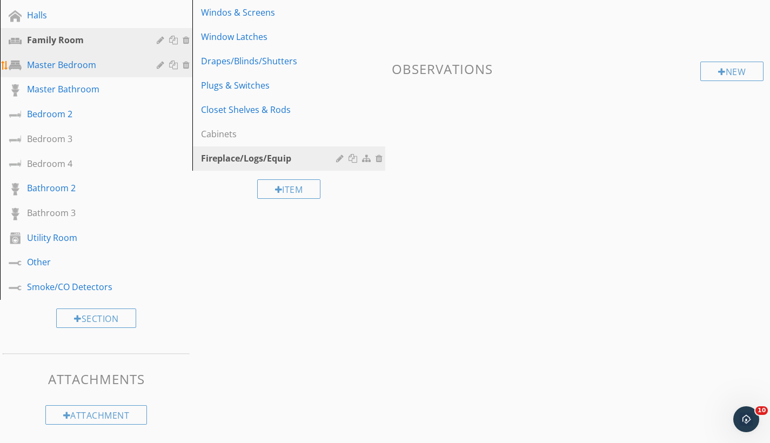
click at [186, 64] on div at bounding box center [188, 65] width 10 height 9
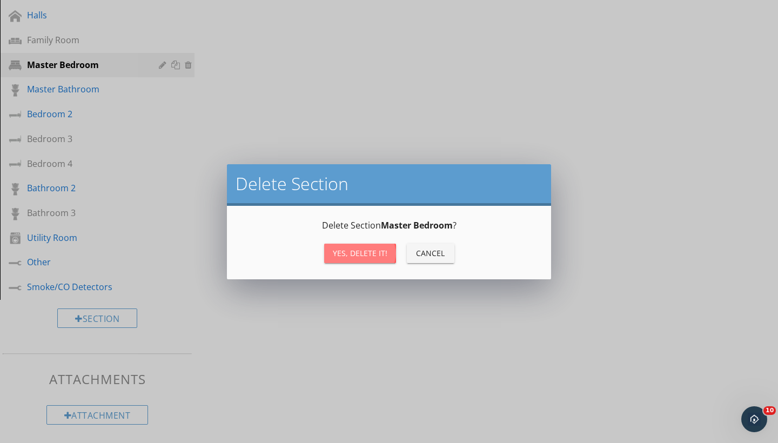
click at [360, 257] on div "Yes, Delete it!" at bounding box center [360, 252] width 55 height 11
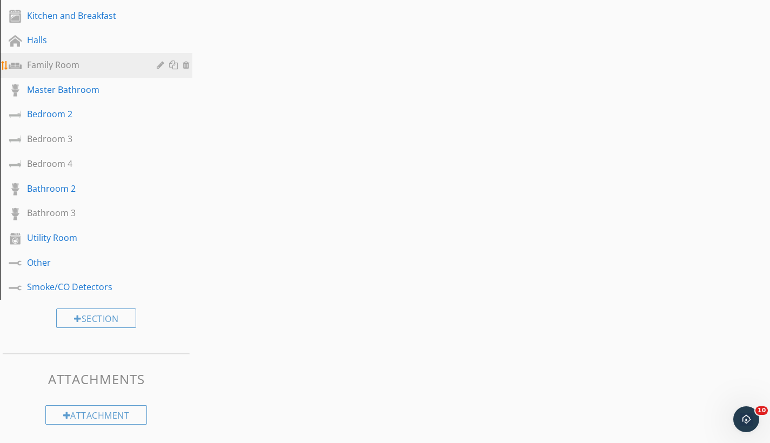
click at [171, 66] on div at bounding box center [174, 65] width 11 height 9
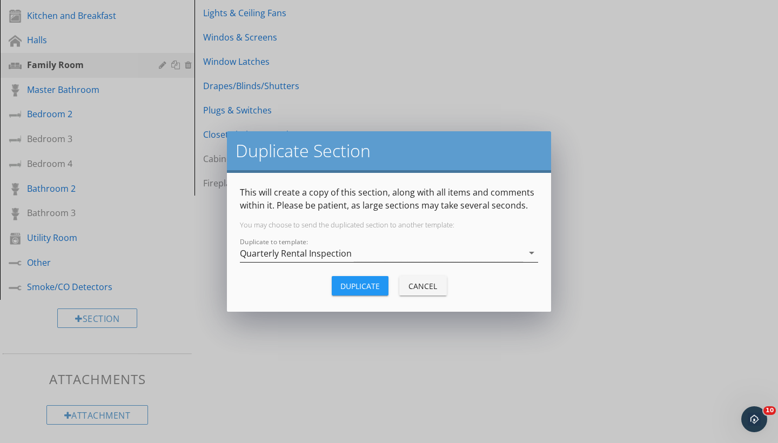
click at [345, 249] on div "Quarterly Rental Inspection" at bounding box center [296, 254] width 112 height 10
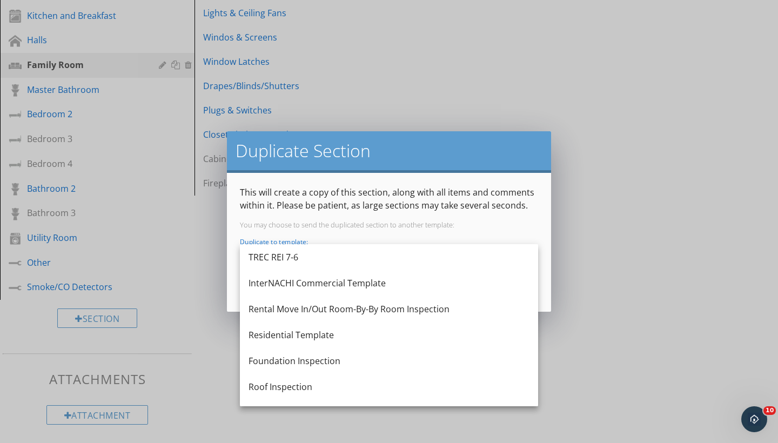
click at [382, 230] on div "This will create a copy of this section, along with all items and comments with…" at bounding box center [389, 242] width 298 height 113
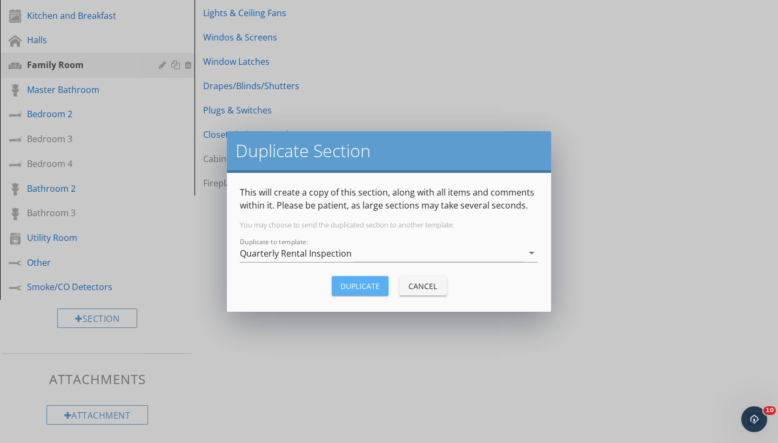
click at [361, 285] on div "Duplicate" at bounding box center [359, 285] width 39 height 11
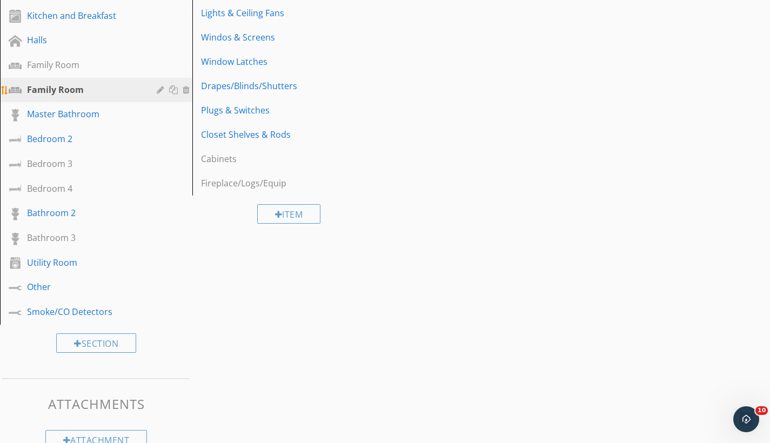
click at [159, 91] on div at bounding box center [162, 89] width 10 height 9
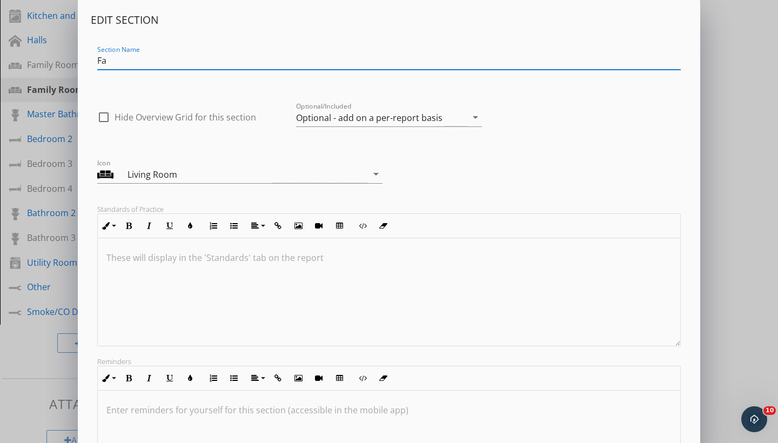
type input "F"
type input "Master Bedroom"
click at [342, 116] on div "Optional - add on a per-report basis" at bounding box center [369, 118] width 146 height 10
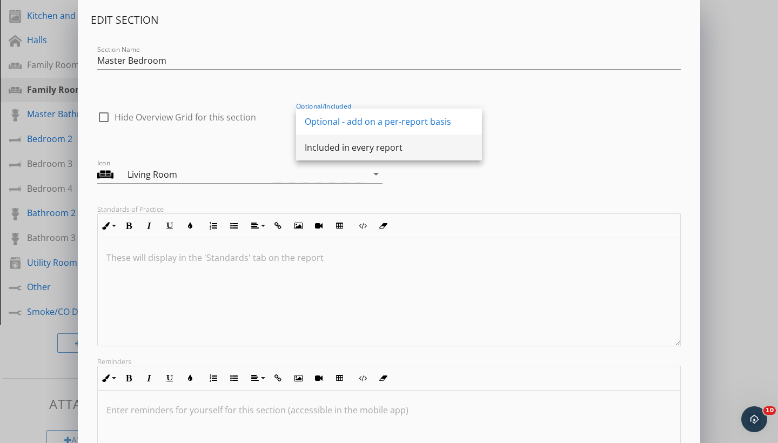
click at [344, 144] on div "Included in every report" at bounding box center [389, 147] width 169 height 13
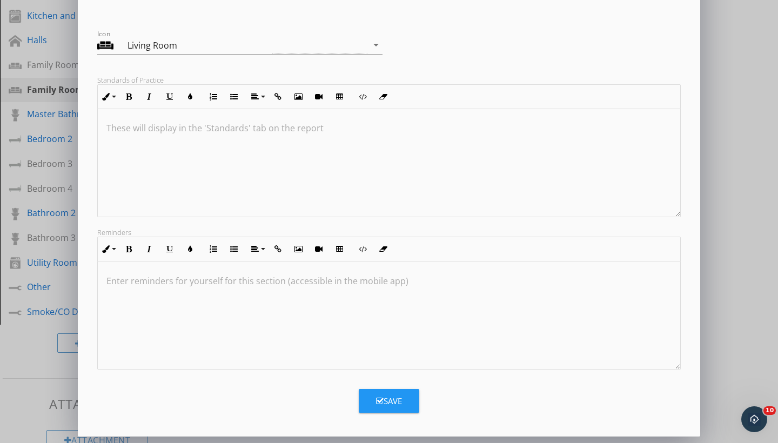
scroll to position [0, 0]
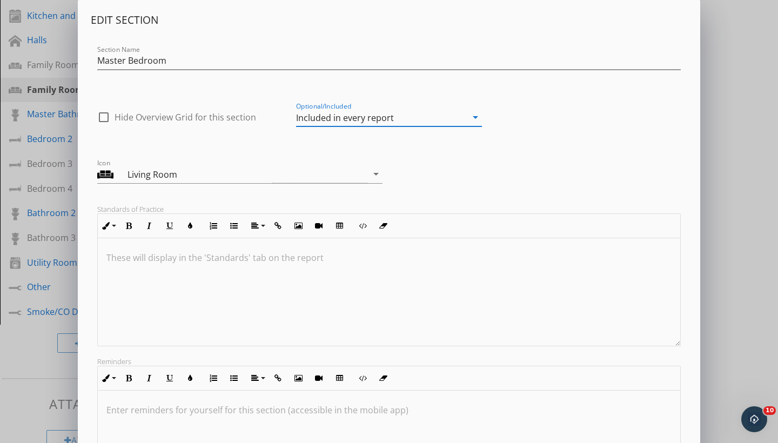
click at [174, 175] on div "Living Room" at bounding box center [200, 174] width 145 height 13
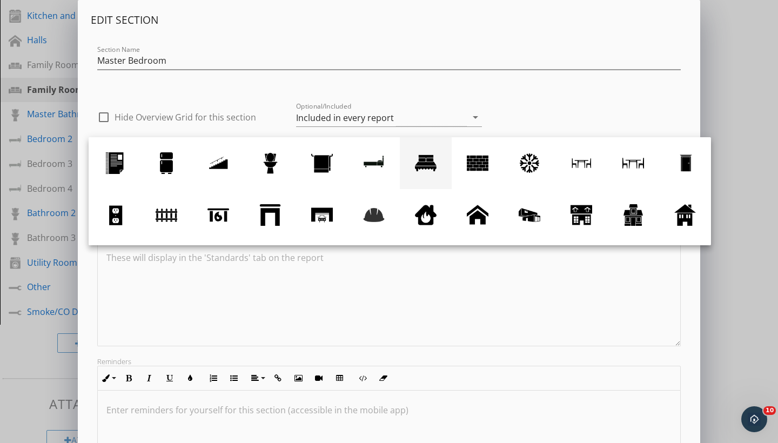
click at [382, 173] on div at bounding box center [426, 163] width 22 height 22
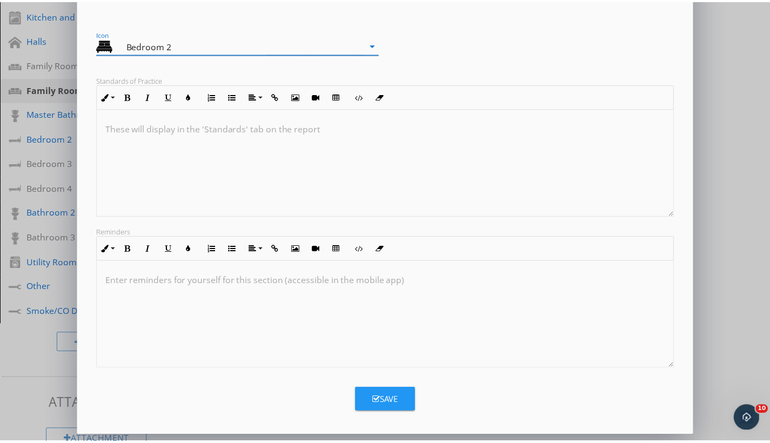
scroll to position [1, 0]
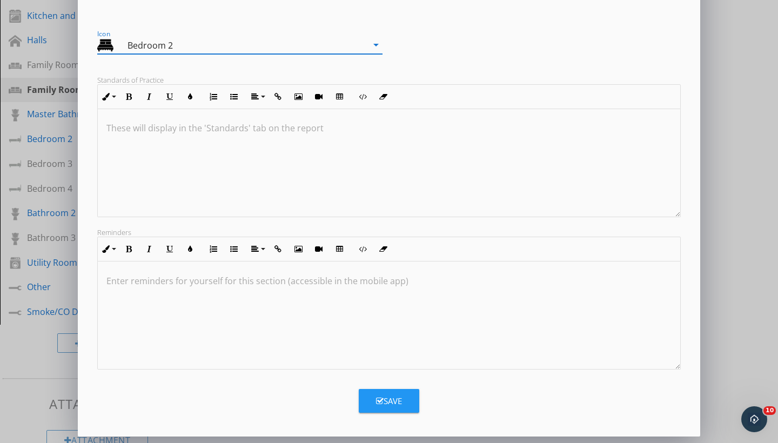
click at [382, 390] on button "Save" at bounding box center [389, 401] width 61 height 24
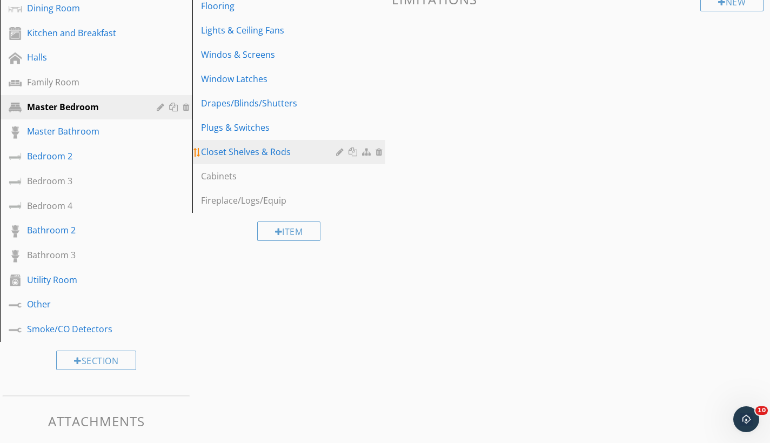
scroll to position [223, 0]
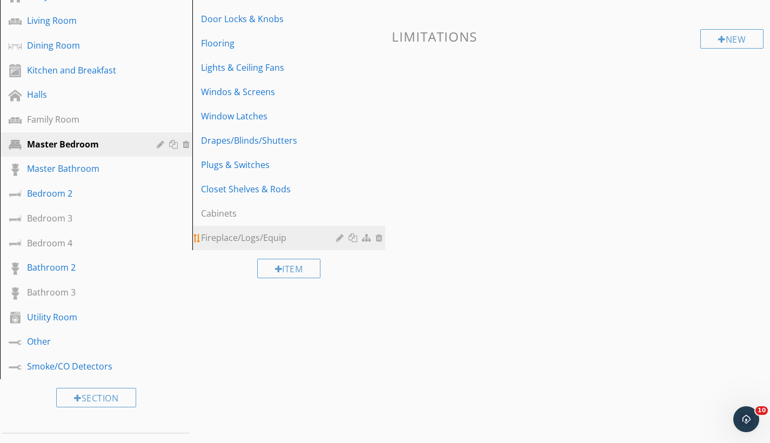
click at [379, 236] on div at bounding box center [381, 237] width 10 height 9
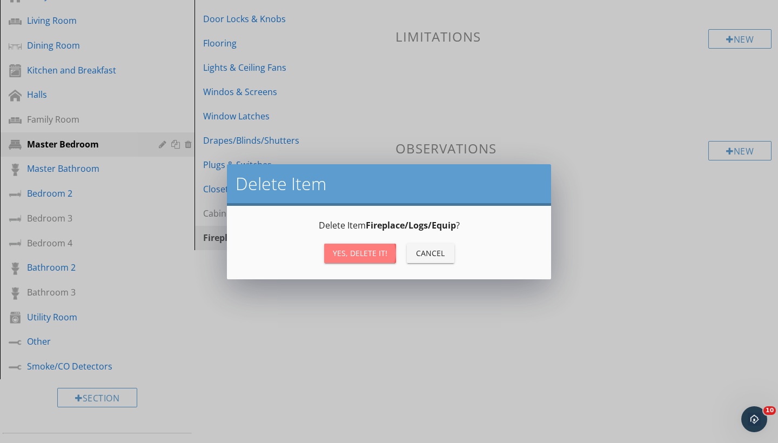
click at [373, 251] on div "Yes, Delete it!" at bounding box center [360, 252] width 55 height 11
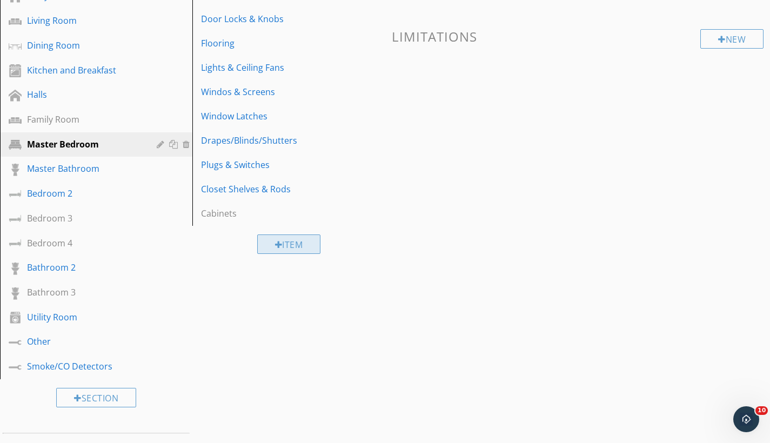
click at [302, 242] on div "Item" at bounding box center [289, 244] width 64 height 19
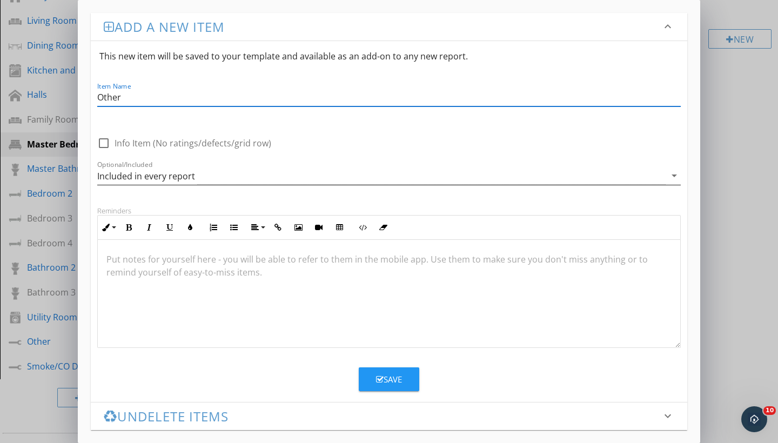
type input "Other"
click at [132, 175] on div "Included in every report" at bounding box center [146, 176] width 98 height 10
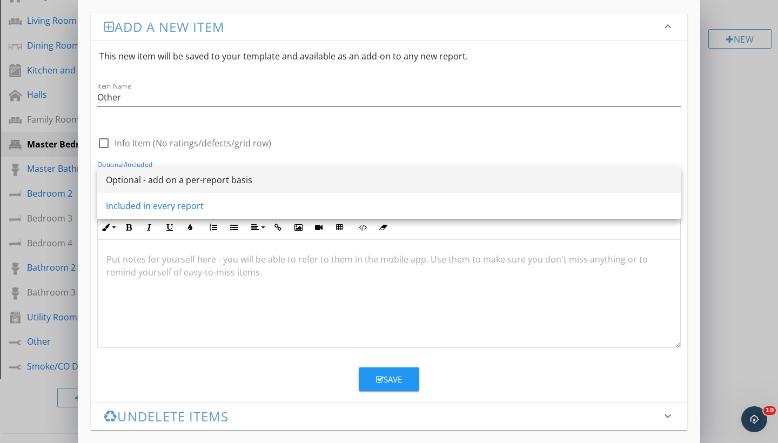
click at [136, 187] on div "Optional - add on a per-report basis" at bounding box center [389, 180] width 566 height 26
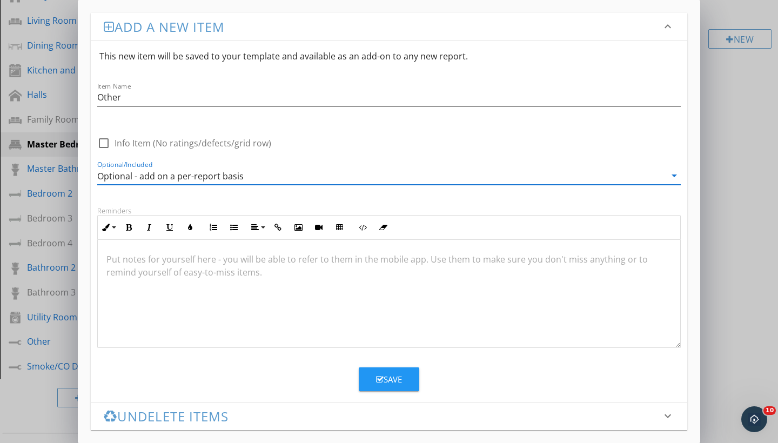
click at [382, 386] on button "Save" at bounding box center [389, 379] width 61 height 24
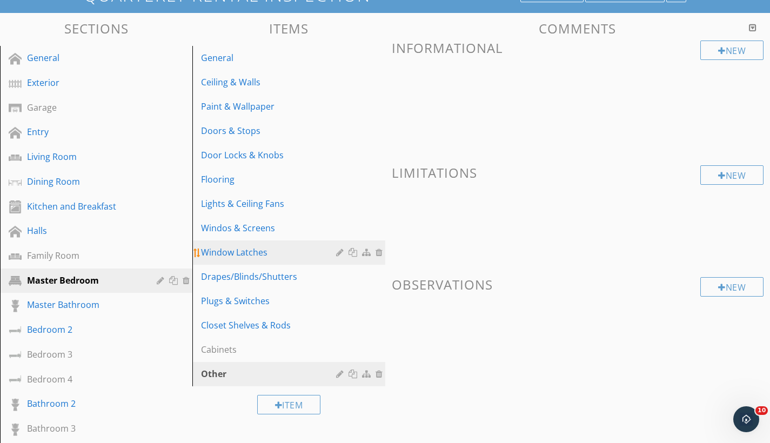
scroll to position [204, 0]
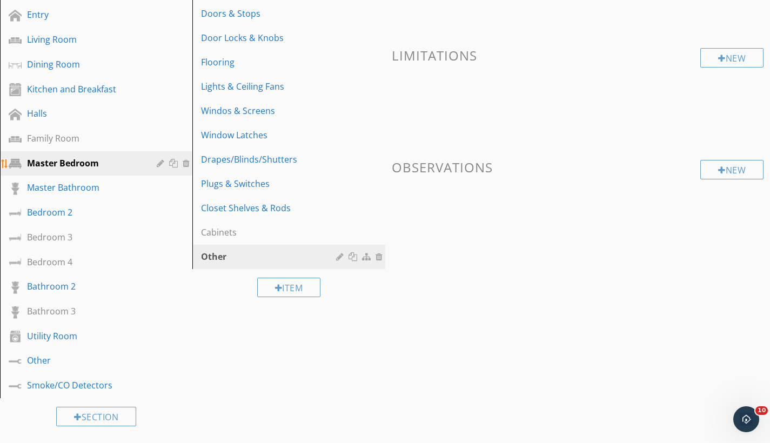
click at [174, 164] on div at bounding box center [174, 163] width 11 height 9
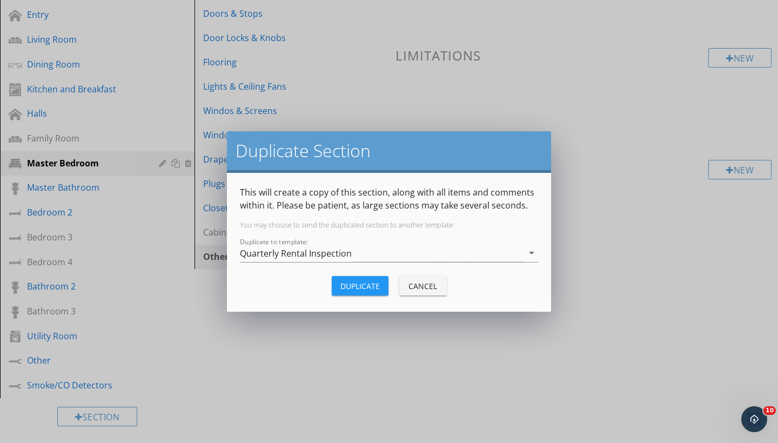
click at [349, 287] on div "Duplicate" at bounding box center [359, 285] width 39 height 11
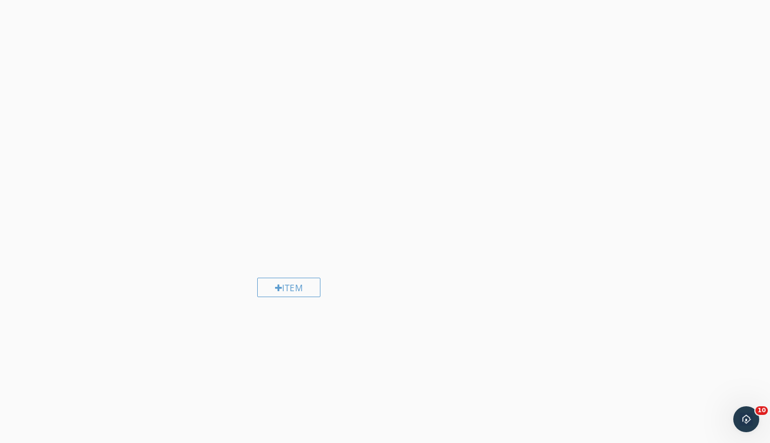
scroll to position [63, 0]
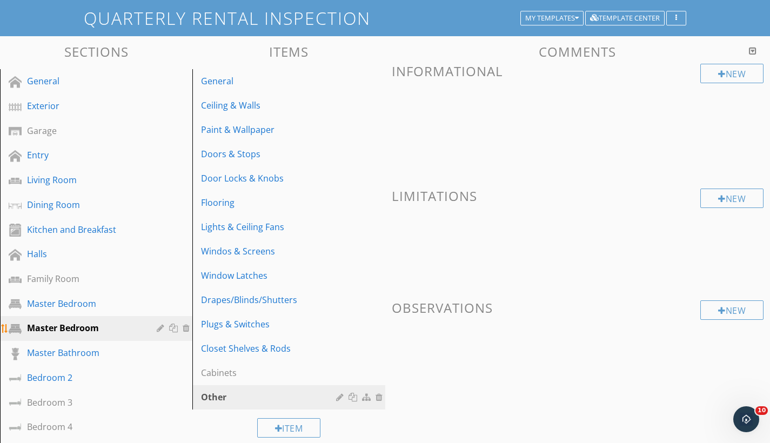
click at [173, 328] on div at bounding box center [174, 328] width 11 height 9
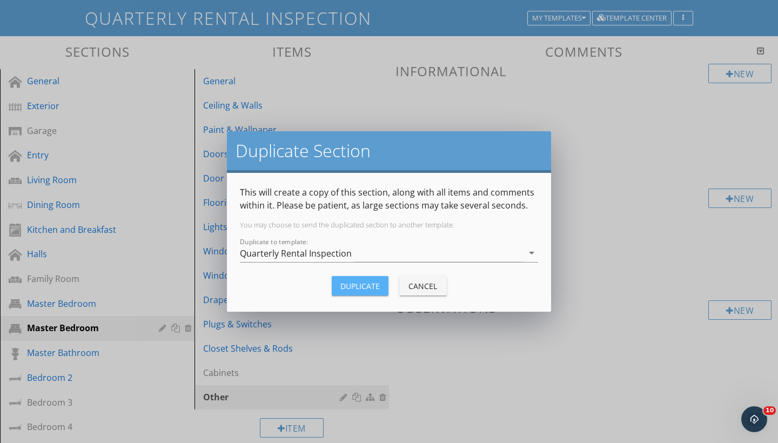
click at [353, 280] on div "Duplicate" at bounding box center [359, 285] width 39 height 11
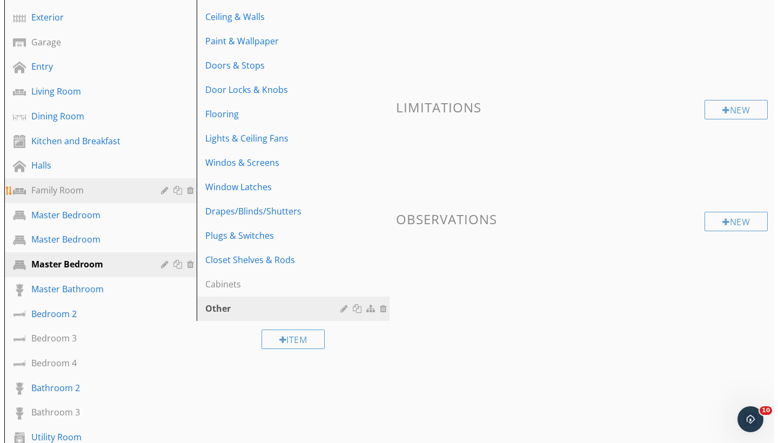
scroll to position [154, 0]
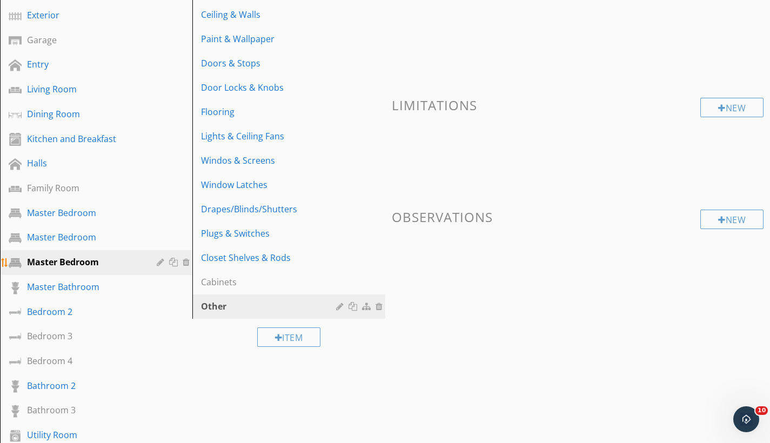
click at [177, 264] on div at bounding box center [174, 262] width 11 height 9
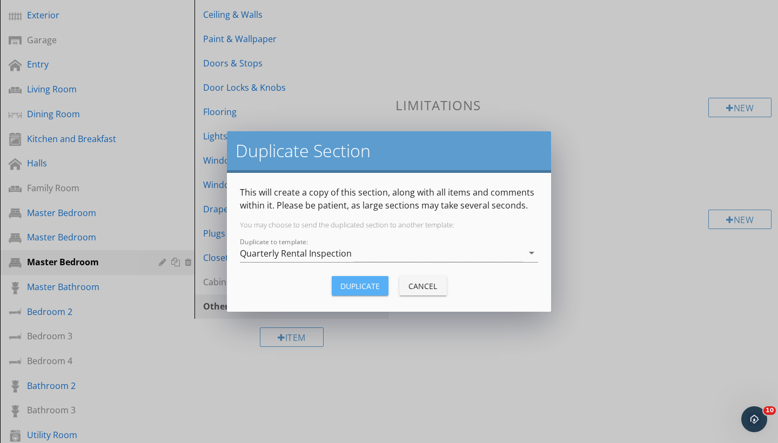
click at [345, 283] on div "Duplicate" at bounding box center [359, 285] width 39 height 11
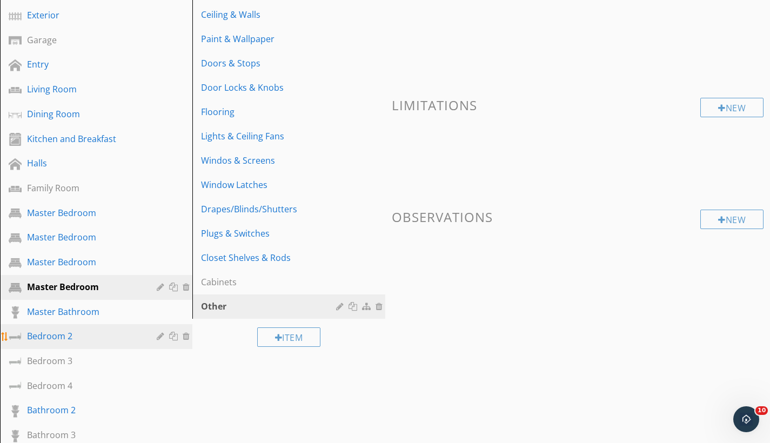
click at [186, 337] on div at bounding box center [188, 336] width 10 height 9
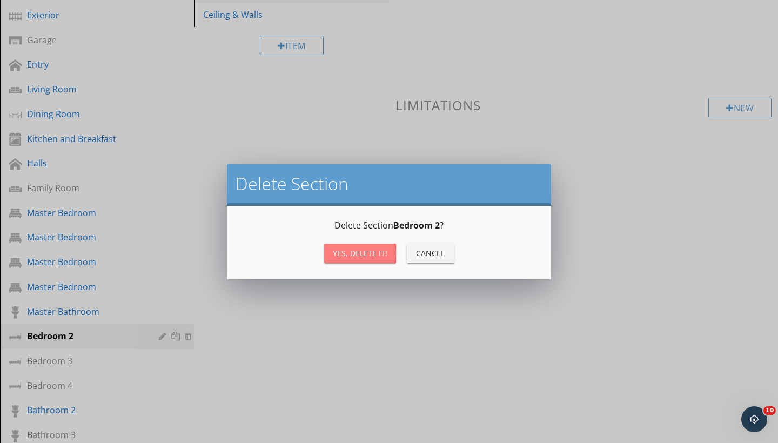
click at [345, 248] on div "Yes, Delete it!" at bounding box center [360, 252] width 55 height 11
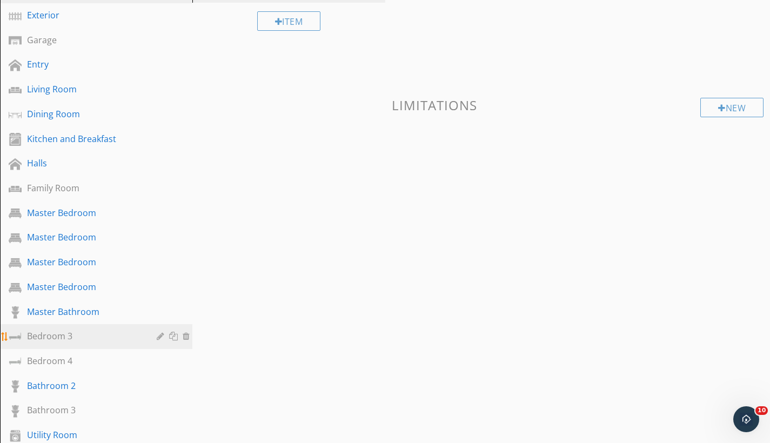
click at [188, 334] on div at bounding box center [188, 336] width 10 height 9
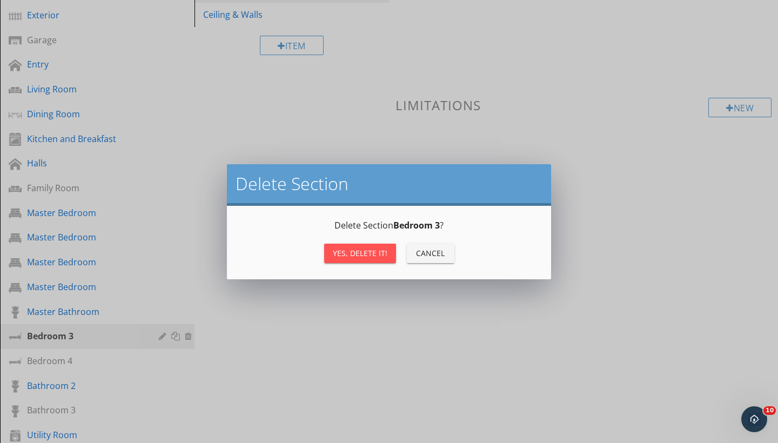
click at [340, 251] on div "Yes, Delete it!" at bounding box center [360, 252] width 55 height 11
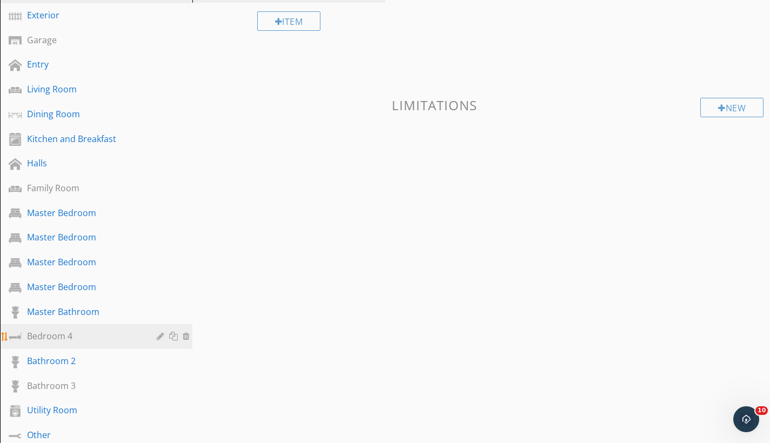
click at [186, 335] on div at bounding box center [188, 336] width 10 height 9
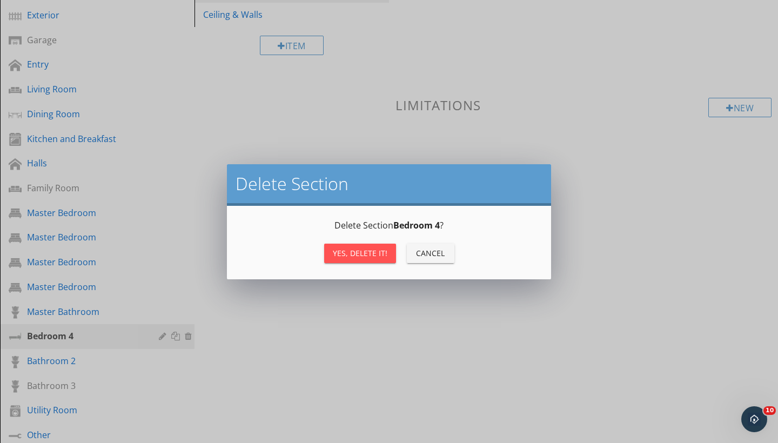
click at [334, 254] on div "Yes, Delete it!" at bounding box center [360, 252] width 55 height 11
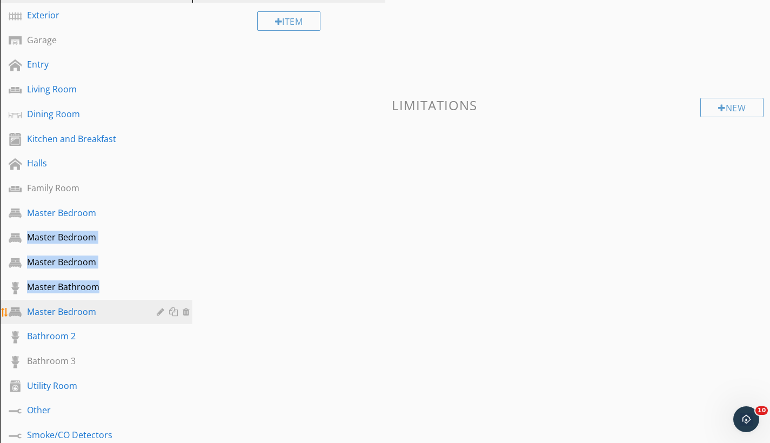
drag, startPoint x: 5, startPoint y: 236, endPoint x: 11, endPoint y: 302, distance: 66.7
click at [11, 303] on div "General Exterior Garage Entry Living Room Dining Room Kitchen and Breakfast Hal…" at bounding box center [96, 213] width 192 height 470
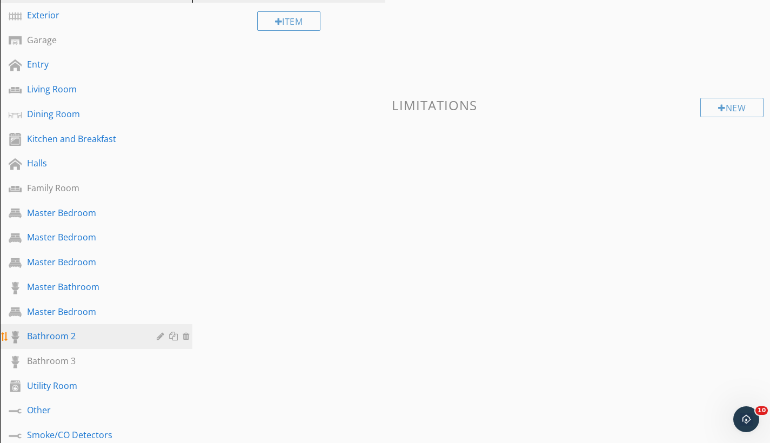
click at [153, 336] on div "Bathroom 2" at bounding box center [104, 337] width 155 height 14
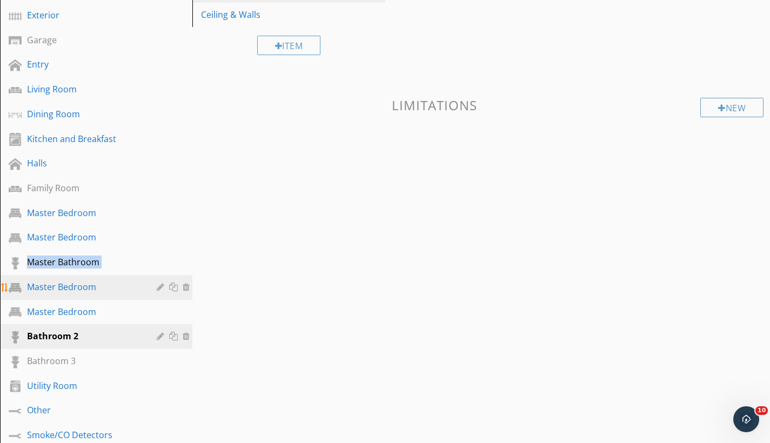
drag, startPoint x: 106, startPoint y: 240, endPoint x: 106, endPoint y: 277, distance: 36.7
click at [106, 277] on div "General Exterior Garage Entry Living Room Dining Room Kitchen and Breakfast Hal…" at bounding box center [96, 213] width 192 height 470
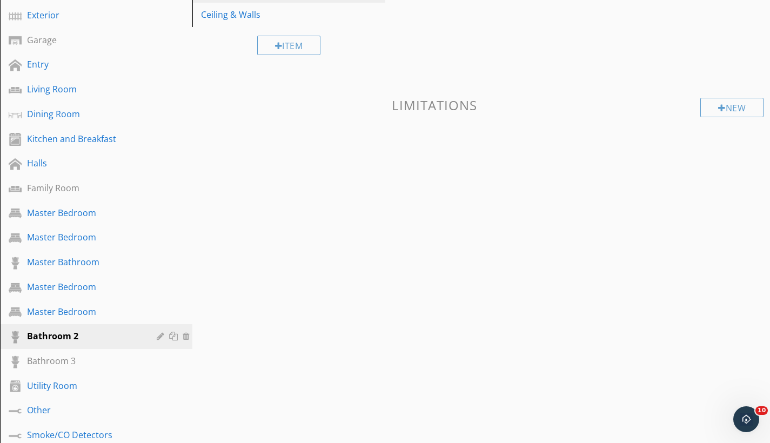
click at [301, 336] on div "Sections General Exterior Garage Entry Living Room Dining Room Kitchen and Brea…" at bounding box center [385, 262] width 770 height 635
click at [62, 232] on div "Master Bedroom" at bounding box center [84, 237] width 114 height 13
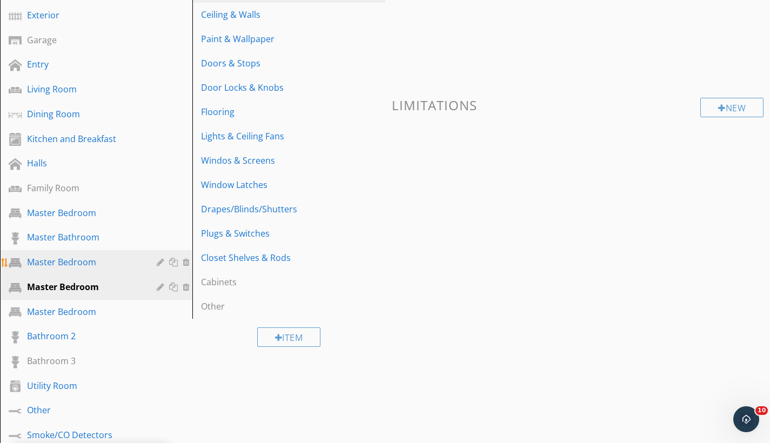
click at [165, 260] on div at bounding box center [162, 262] width 10 height 9
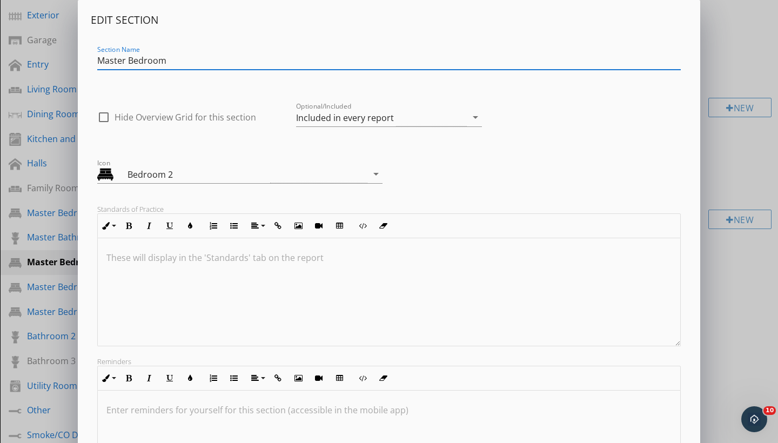
drag, startPoint x: 172, startPoint y: 63, endPoint x: 76, endPoint y: 51, distance: 96.9
click at [77, 52] on div "Edit Section Section Name Master Bedroom check_box_outline_blank Hide Overview …" at bounding box center [389, 286] width 778 height 572
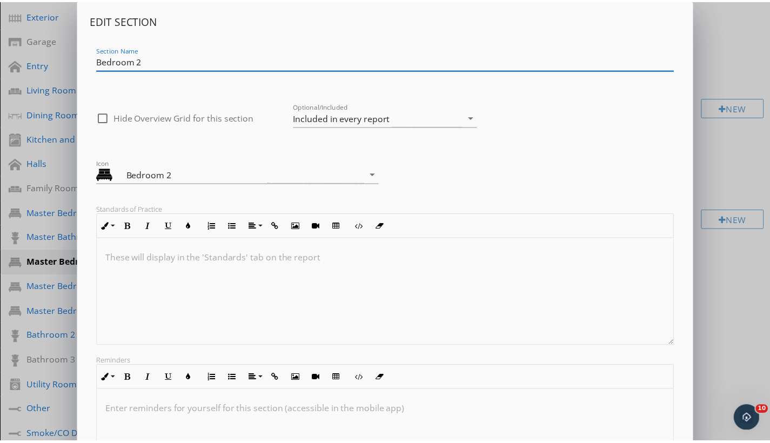
scroll to position [110, 0]
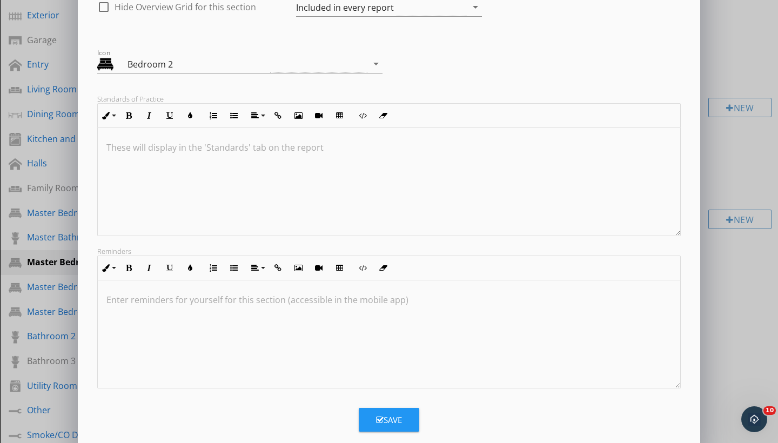
type input "Bedroom 2"
click at [382, 390] on icon "button" at bounding box center [380, 420] width 8 height 8
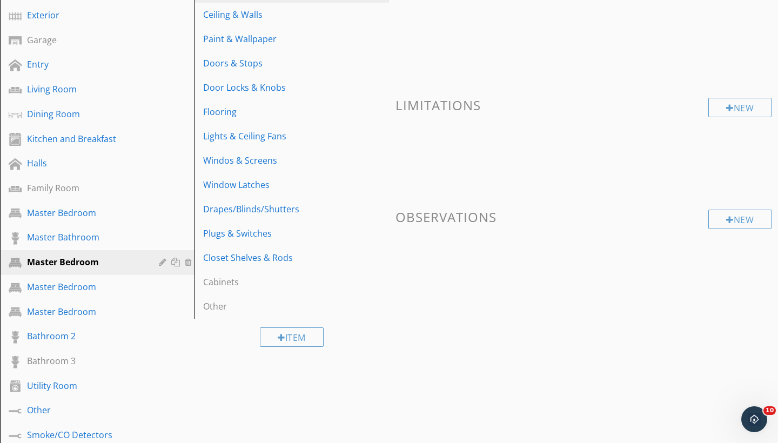
scroll to position [12, 0]
click at [160, 286] on div at bounding box center [162, 287] width 10 height 9
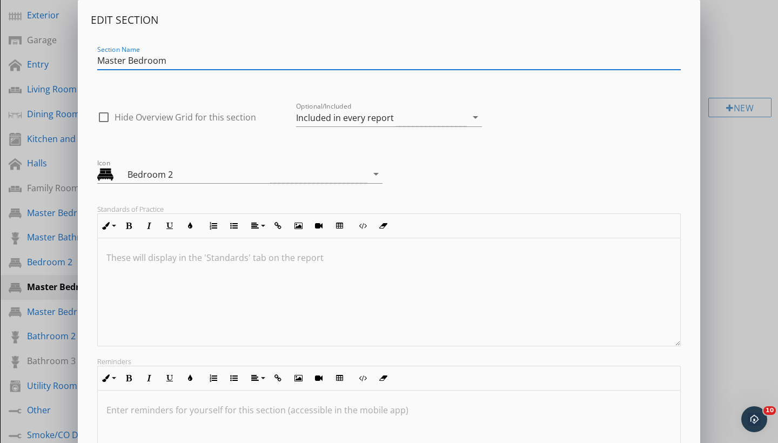
drag, startPoint x: 182, startPoint y: 63, endPoint x: 60, endPoint y: 55, distance: 122.4
click at [60, 55] on div "Edit Section Section Name Master Bedroom check_box_outline_blank Hide Overview …" at bounding box center [389, 286] width 778 height 572
type input "Bedroom 3"
click at [319, 119] on div "Included in every report" at bounding box center [345, 118] width 98 height 10
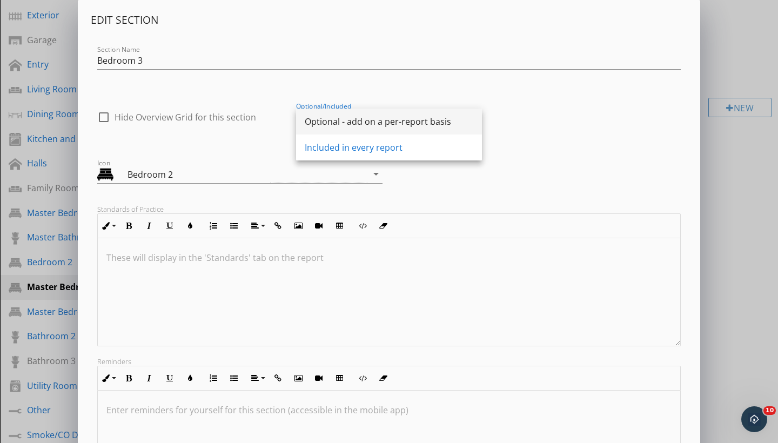
click at [331, 126] on div "Optional - add on a per-report basis" at bounding box center [389, 121] width 169 height 13
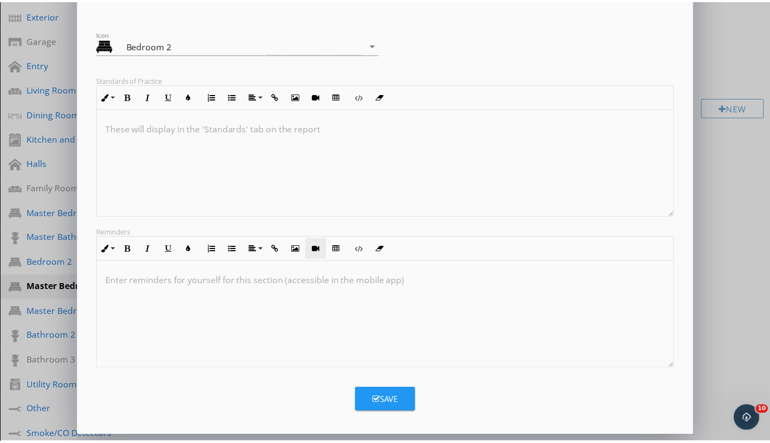
scroll to position [1, 0]
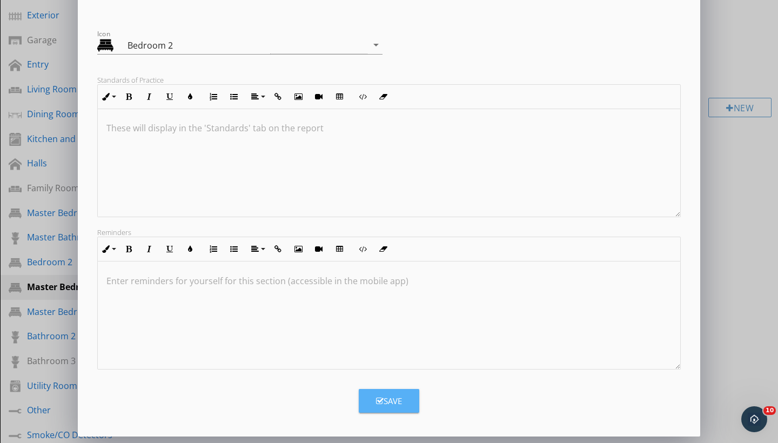
click at [376, 390] on button "Save" at bounding box center [389, 401] width 61 height 24
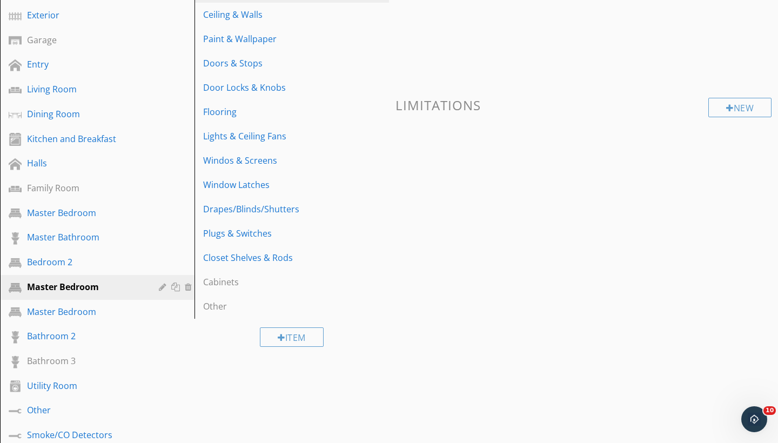
scroll to position [12, 0]
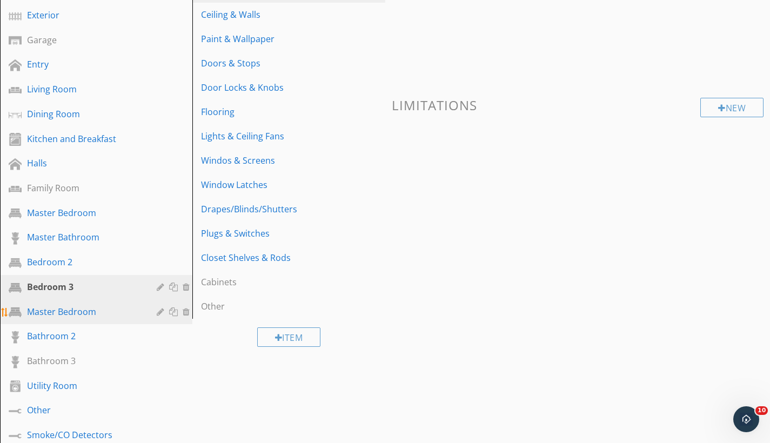
click at [159, 312] on div at bounding box center [162, 311] width 10 height 9
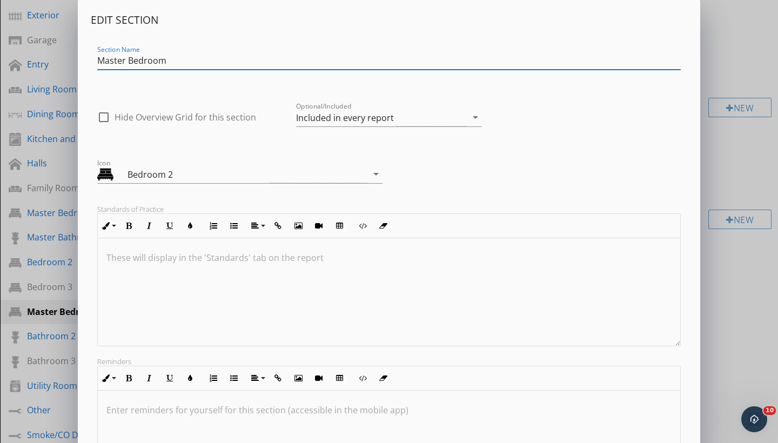
drag, startPoint x: 176, startPoint y: 59, endPoint x: 37, endPoint y: 50, distance: 139.7
click at [37, 50] on div "Edit Section Section Name Master Bedroom check_box_outline_blank Hide Overview …" at bounding box center [389, 286] width 778 height 572
type input "Bedroom 4"
click at [305, 123] on div "Included in every report" at bounding box center [345, 118] width 98 height 10
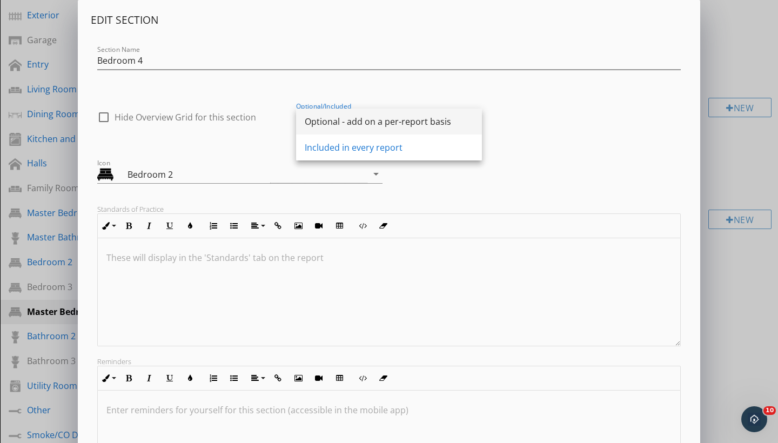
click at [334, 117] on div "Optional - add on a per-report basis" at bounding box center [389, 121] width 169 height 13
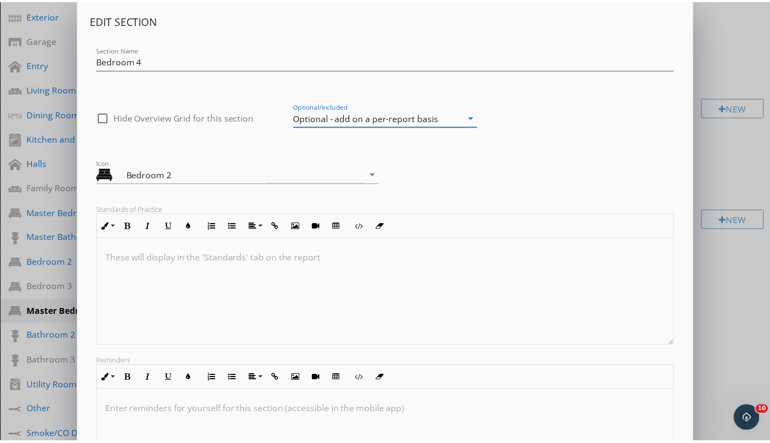
scroll to position [1, 0]
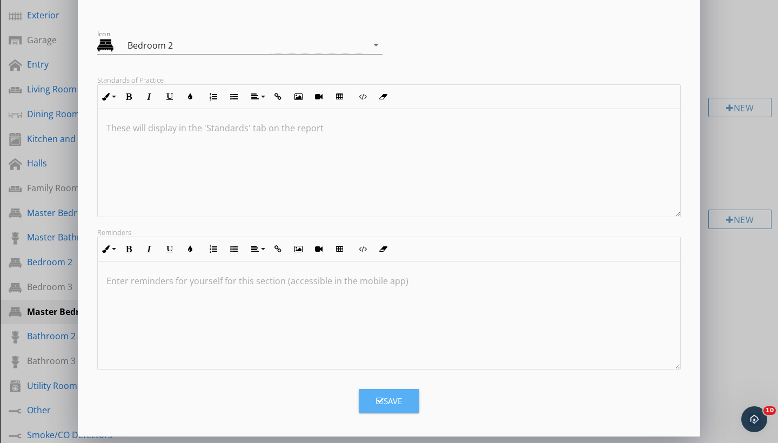
click at [382, 390] on button "Save" at bounding box center [389, 401] width 61 height 24
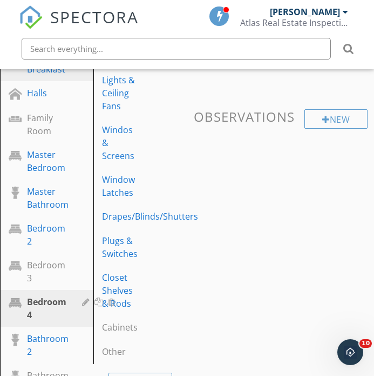
scroll to position [400, 0]
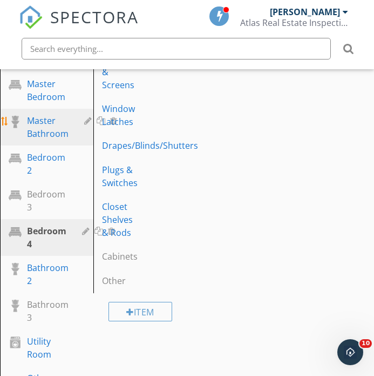
click at [52, 126] on div "Master Bathroom" at bounding box center [48, 127] width 42 height 26
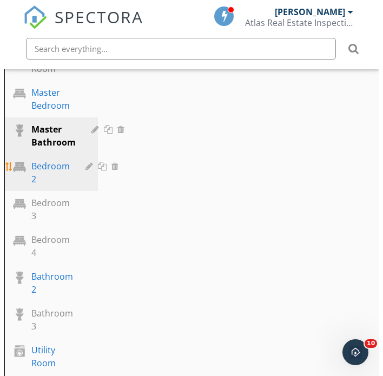
scroll to position [390, 0]
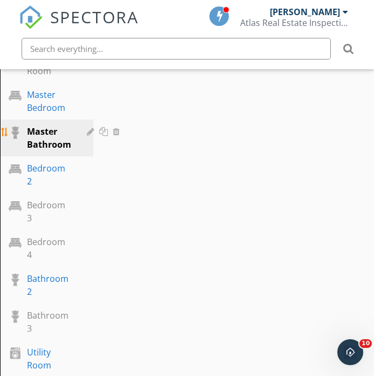
click at [117, 135] on div at bounding box center [118, 131] width 10 height 9
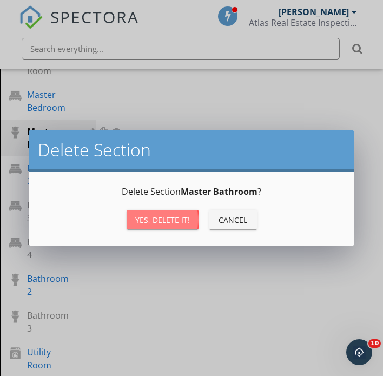
click at [183, 217] on div "Yes, Delete it!" at bounding box center [162, 219] width 55 height 11
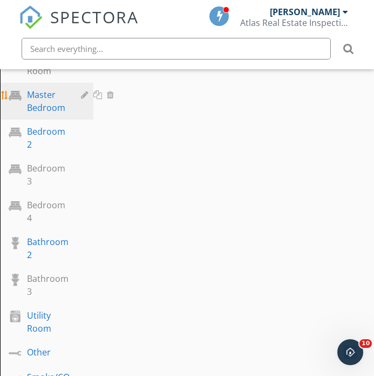
click at [100, 93] on div at bounding box center [98, 94] width 11 height 9
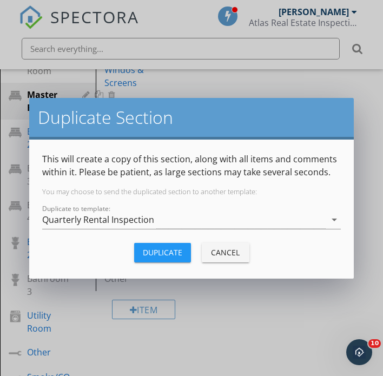
click at [156, 250] on div "Duplicate" at bounding box center [162, 251] width 39 height 11
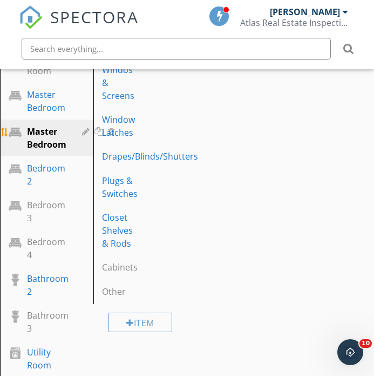
click at [84, 132] on div at bounding box center [87, 131] width 10 height 9
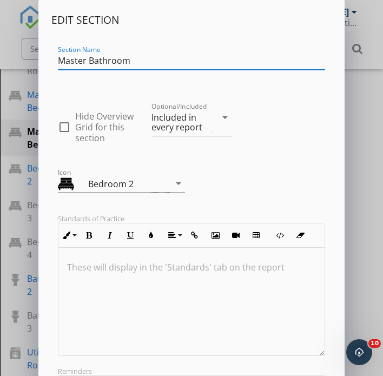
type input "Master Bathroom"
click at [132, 181] on div "Bedroom 2" at bounding box center [120, 183] width 64 height 13
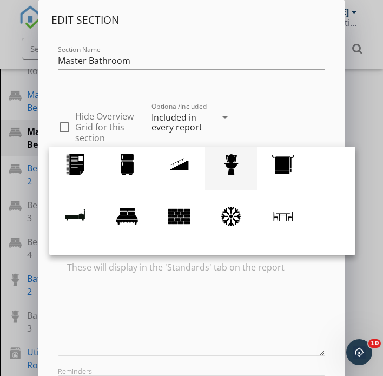
scroll to position [0, 0]
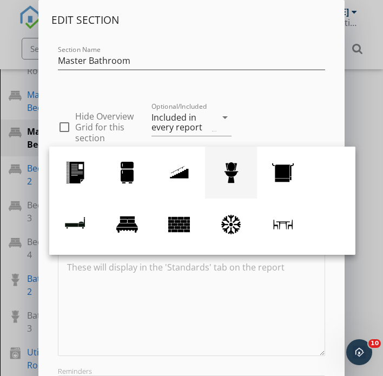
click at [236, 181] on div at bounding box center [231, 173] width 22 height 22
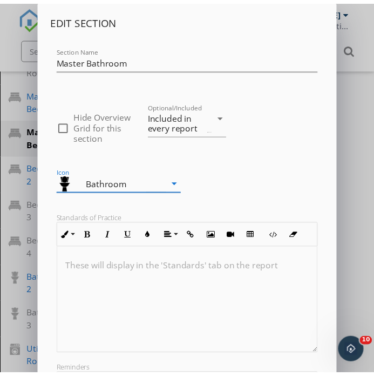
scroll to position [1, 0]
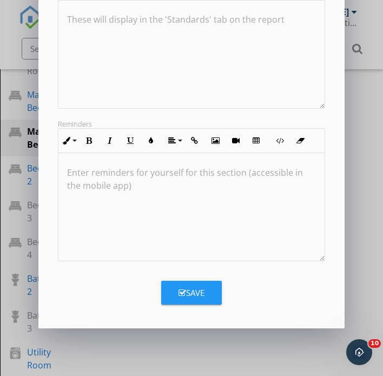
click at [192, 299] on button "Save" at bounding box center [191, 292] width 61 height 24
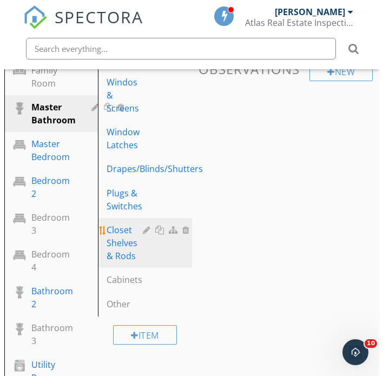
scroll to position [364, 0]
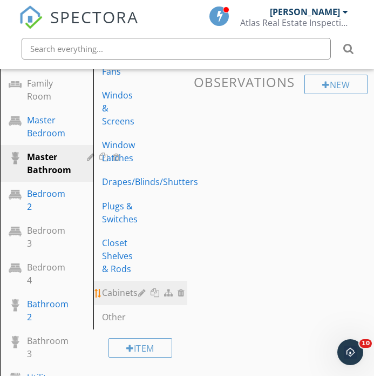
click at [140, 288] on div at bounding box center [143, 292] width 10 height 9
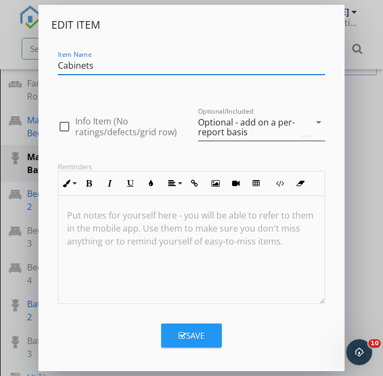
click at [259, 128] on div "Optional - add on a per-report basis" at bounding box center [248, 126] width 101 height 19
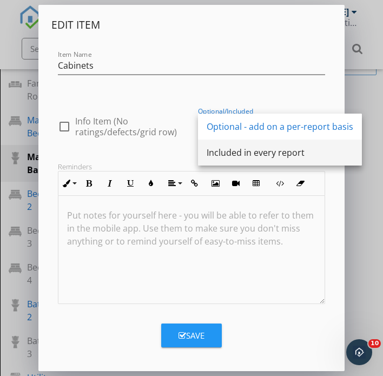
click at [264, 159] on div "Included in every report" at bounding box center [279, 152] width 146 height 26
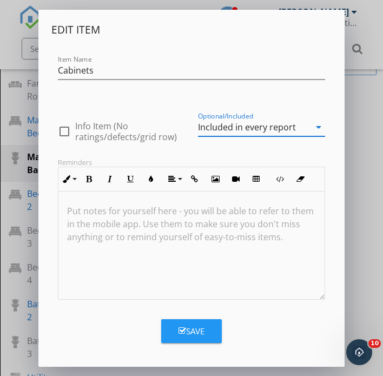
click at [200, 326] on div "Save" at bounding box center [191, 331] width 26 height 12
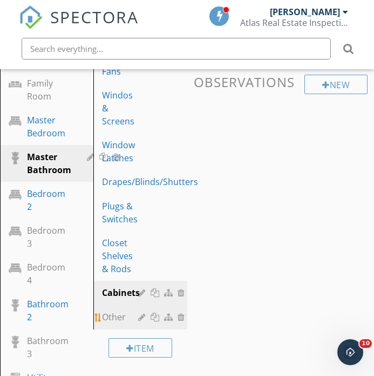
click at [182, 312] on div at bounding box center [183, 316] width 10 height 9
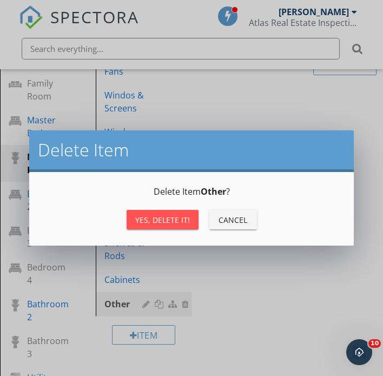
click at [195, 225] on button "Yes, Delete it!" at bounding box center [162, 219] width 72 height 19
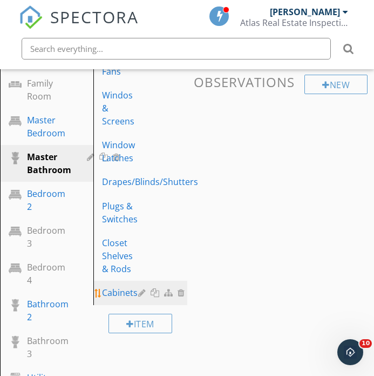
click at [143, 288] on div at bounding box center [143, 292] width 10 height 9
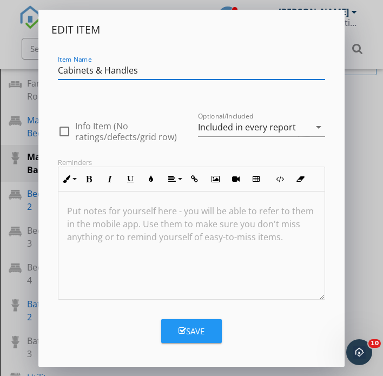
type input "Cabinets & Handles"
click at [191, 338] on button "Save" at bounding box center [191, 331] width 61 height 24
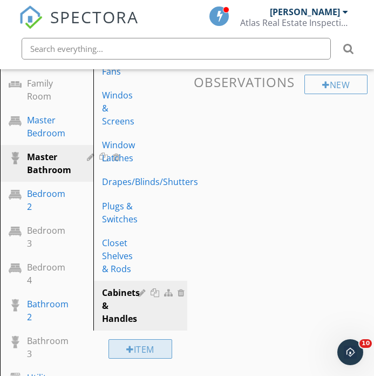
click at [130, 345] on div at bounding box center [130, 349] width 8 height 9
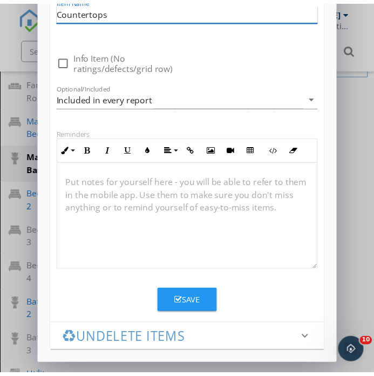
scroll to position [1, 0]
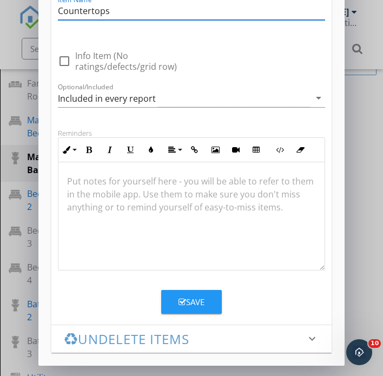
type input "Countertops"
click at [213, 308] on button "Save" at bounding box center [191, 302] width 61 height 24
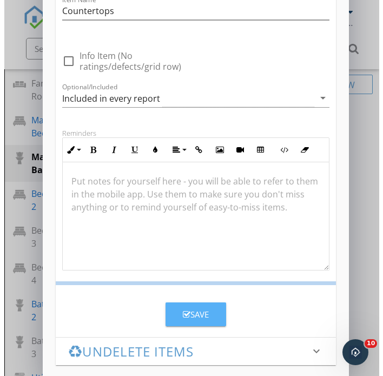
scroll to position [85, 0]
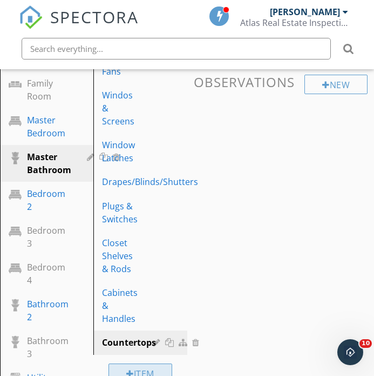
click at [134, 363] on div "Item" at bounding box center [141, 372] width 64 height 19
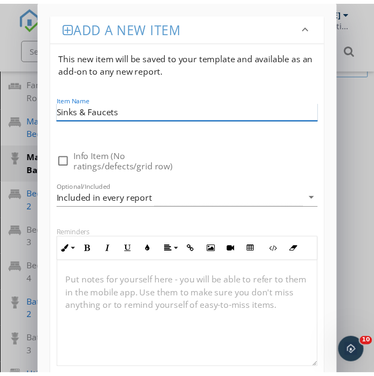
scroll to position [83, 0]
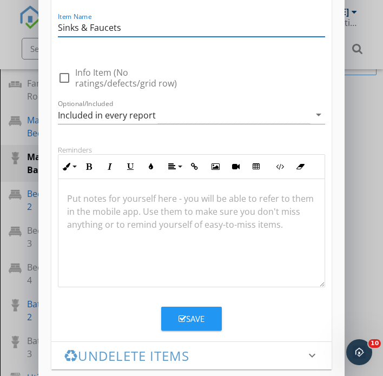
type input "Sinks & Faucets"
click at [189, 313] on div "Save" at bounding box center [191, 318] width 26 height 12
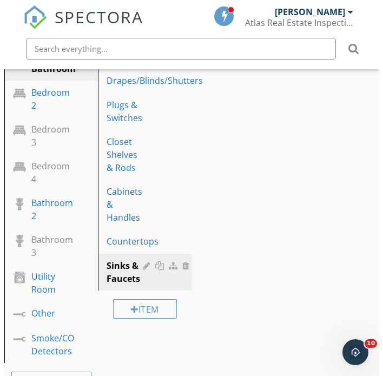
scroll to position [564, 0]
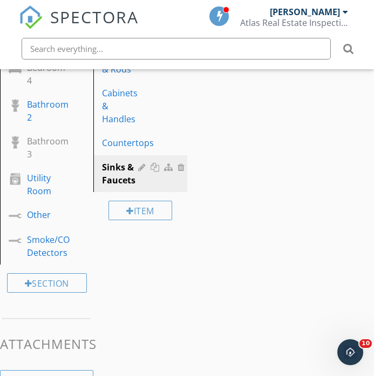
click at [152, 207] on div "Item" at bounding box center [139, 210] width 93 height 36
click at [152, 202] on div "Item" at bounding box center [141, 209] width 64 height 19
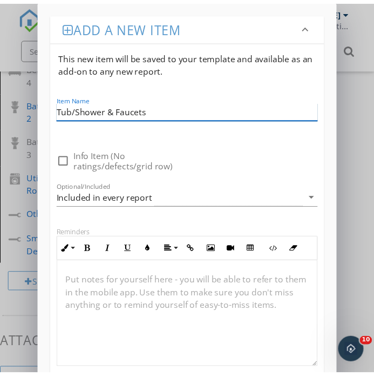
scroll to position [88, 0]
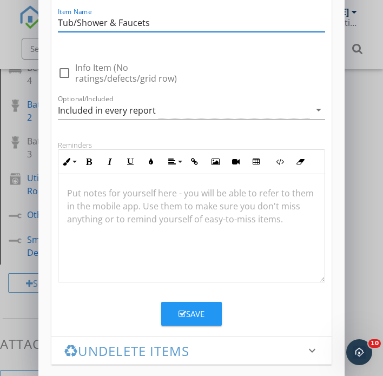
type input "Tub/Shower & Faucets"
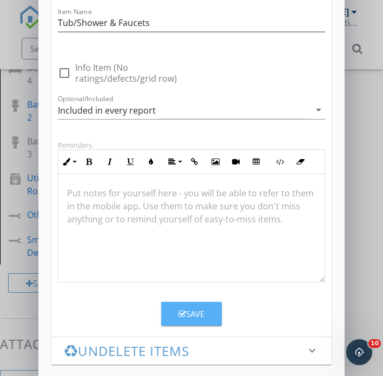
click at [195, 307] on button "Save" at bounding box center [191, 314] width 61 height 24
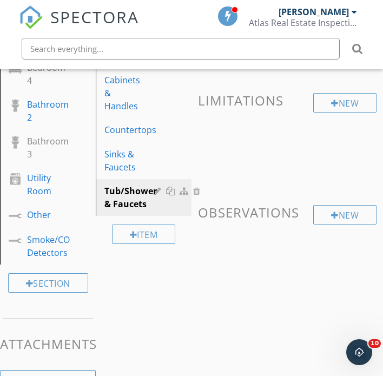
scroll to position [85, 0]
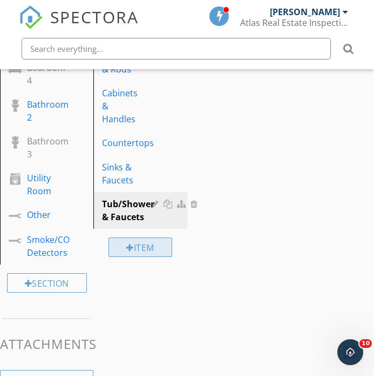
click at [162, 237] on div "Item" at bounding box center [141, 246] width 64 height 19
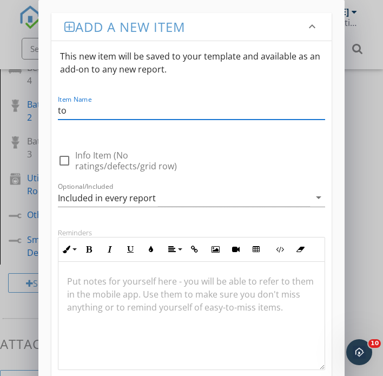
type input "t"
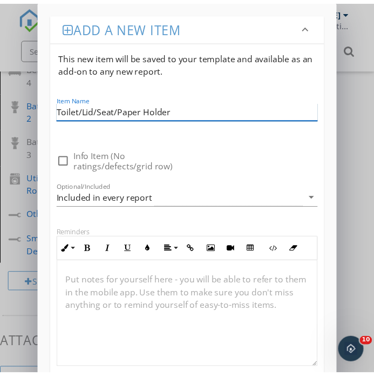
scroll to position [138, 0]
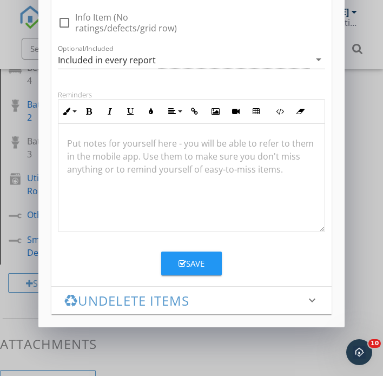
type input "Toilet/Lid/Seat/Paper Holder"
click at [181, 262] on icon "button" at bounding box center [182, 263] width 8 height 8
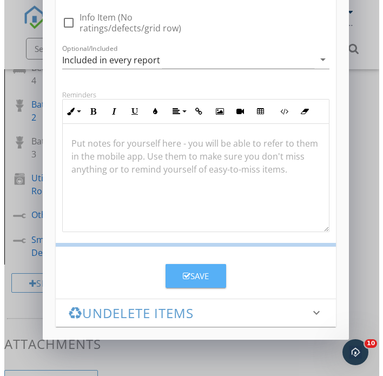
scroll to position [85, 0]
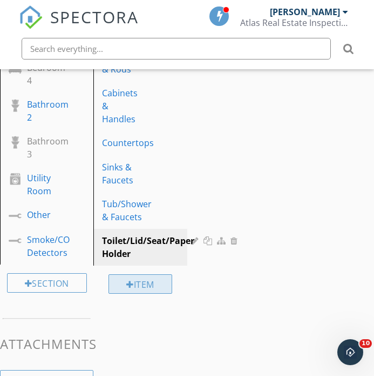
click at [153, 274] on div "Item" at bounding box center [141, 283] width 64 height 19
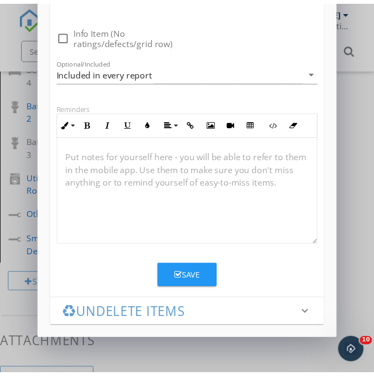
scroll to position [1, 0]
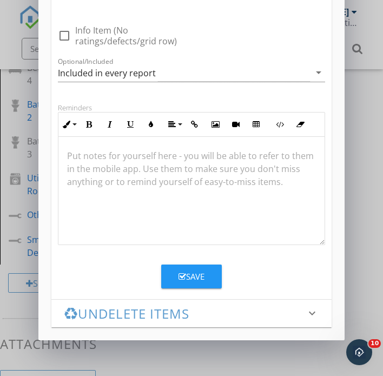
type input "Heaters & Exhaust Fans"
click at [209, 271] on button "Save" at bounding box center [191, 276] width 61 height 24
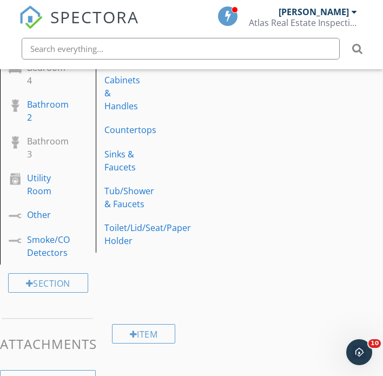
scroll to position [85, 0]
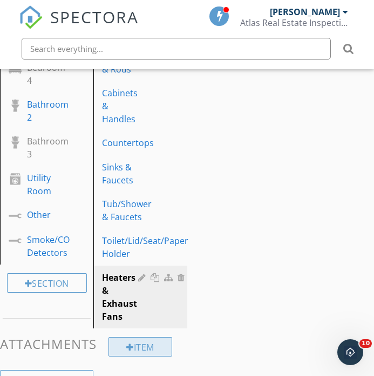
click at [151, 337] on div "Item" at bounding box center [141, 346] width 64 height 19
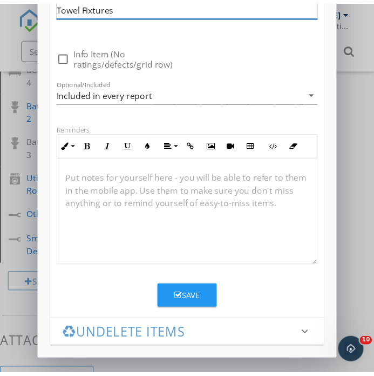
scroll to position [1, 0]
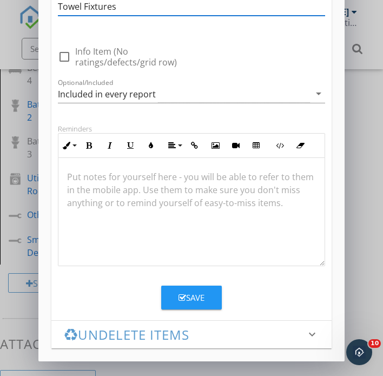
type input "Towel Fixtures"
click at [170, 292] on button "Save" at bounding box center [191, 297] width 61 height 24
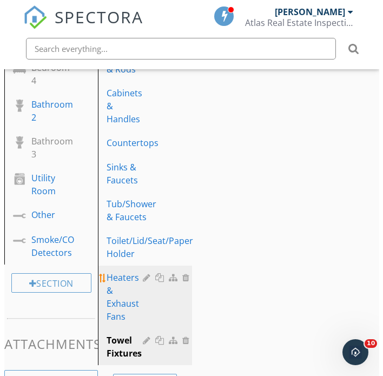
scroll to position [595, 0]
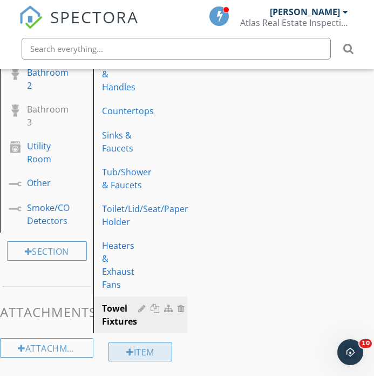
click at [154, 341] on div "Item" at bounding box center [141, 350] width 64 height 19
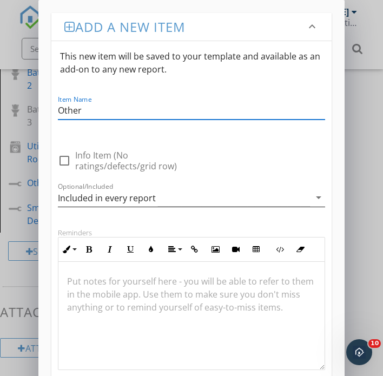
scroll to position [2, 0]
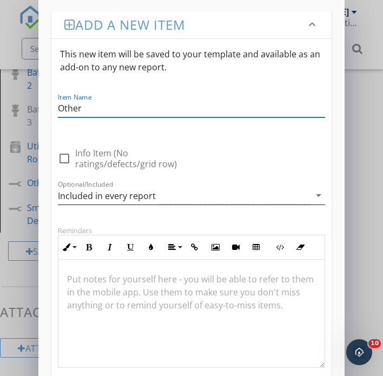
type input "Other"
click at [161, 192] on div "Included in every report" at bounding box center [184, 195] width 252 height 18
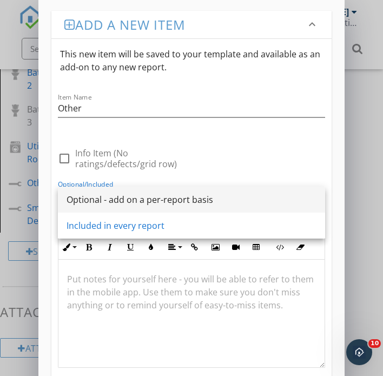
click at [163, 191] on div "Optional - add on a per-report basis" at bounding box center [191, 199] width 250 height 26
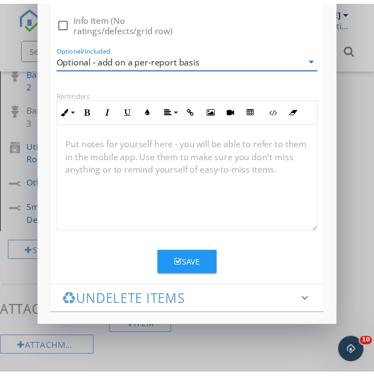
scroll to position [1, 0]
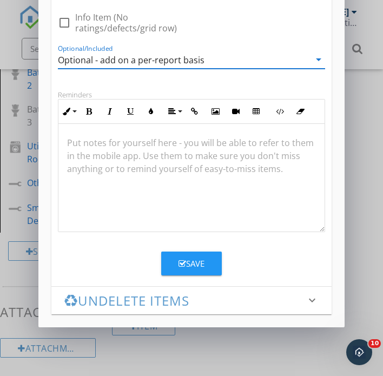
click at [191, 258] on div "Save" at bounding box center [191, 263] width 26 height 12
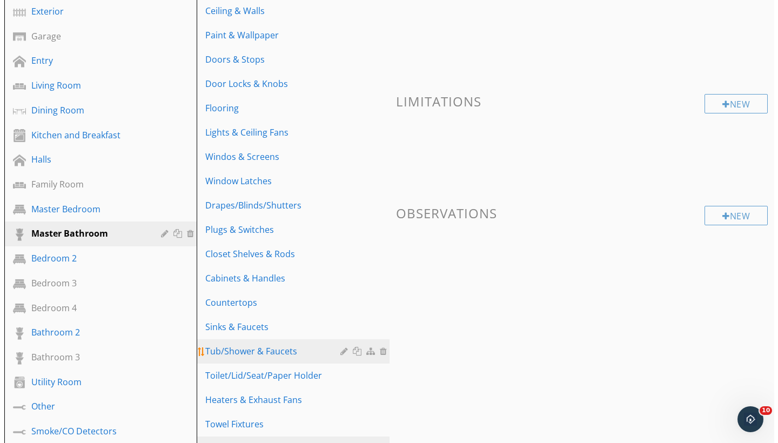
scroll to position [302, 0]
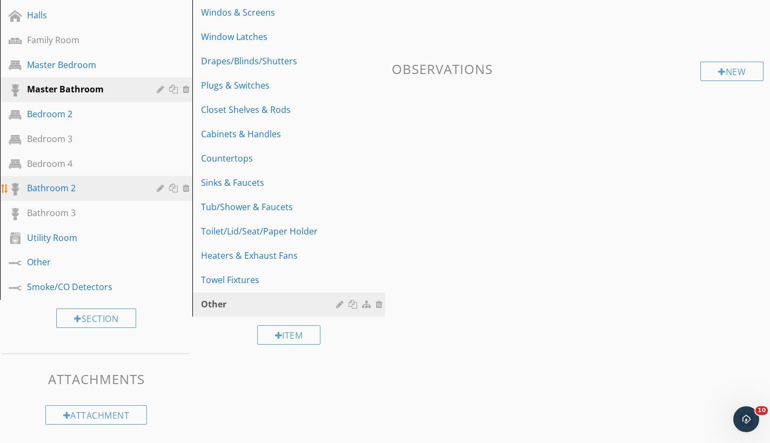
click at [162, 189] on div at bounding box center [162, 188] width 10 height 9
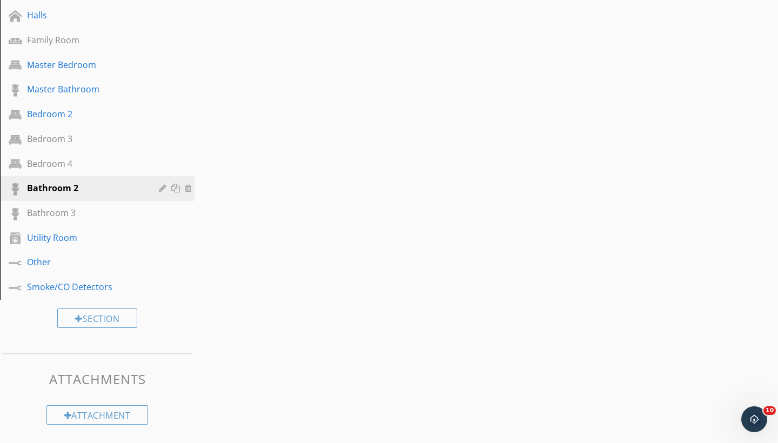
click at [46, 298] on div "Edit Section Section Name Bathroom 2 check_box_outline_blank Hide Overview Grid…" at bounding box center [389, 221] width 778 height 443
click at [186, 190] on div at bounding box center [188, 188] width 10 height 9
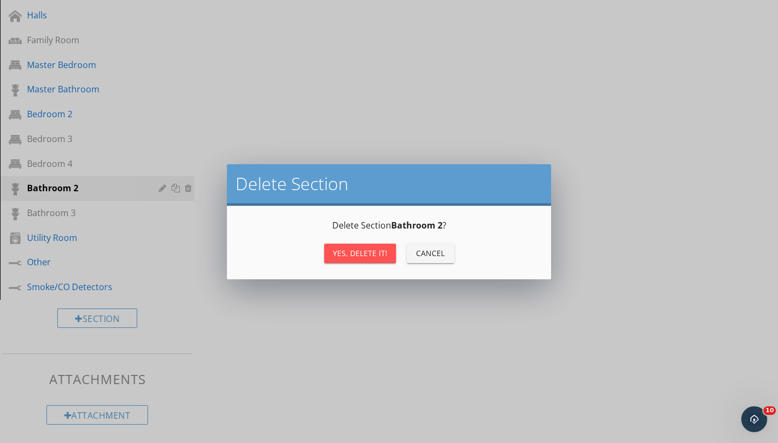
click at [338, 258] on div "Yes, Delete it!" at bounding box center [360, 252] width 55 height 11
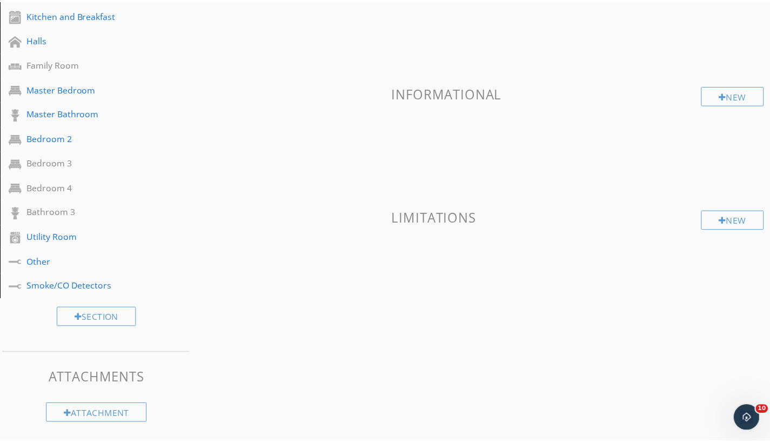
scroll to position [277, 0]
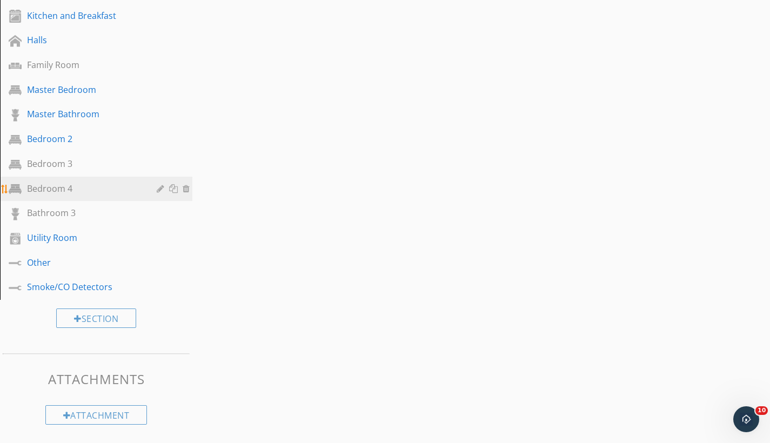
click at [189, 187] on div at bounding box center [188, 188] width 10 height 9
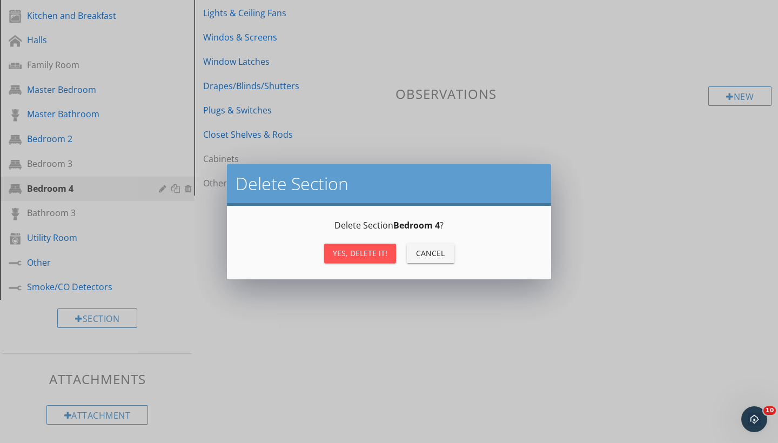
click at [340, 255] on div "Yes, Delete it!" at bounding box center [360, 252] width 55 height 11
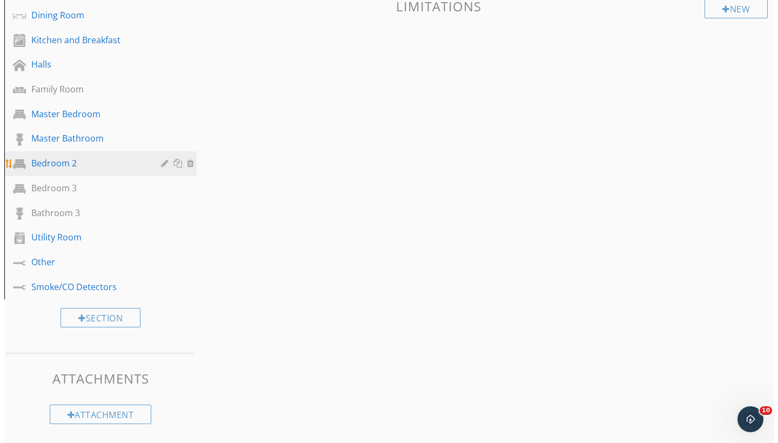
scroll to position [253, 0]
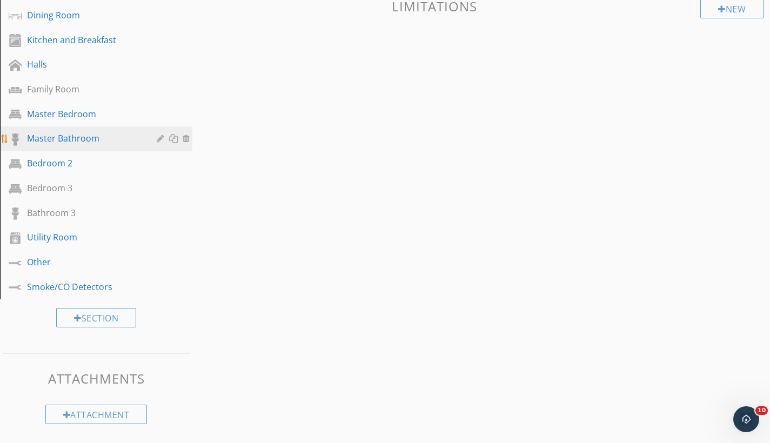
click at [177, 140] on div at bounding box center [174, 138] width 11 height 9
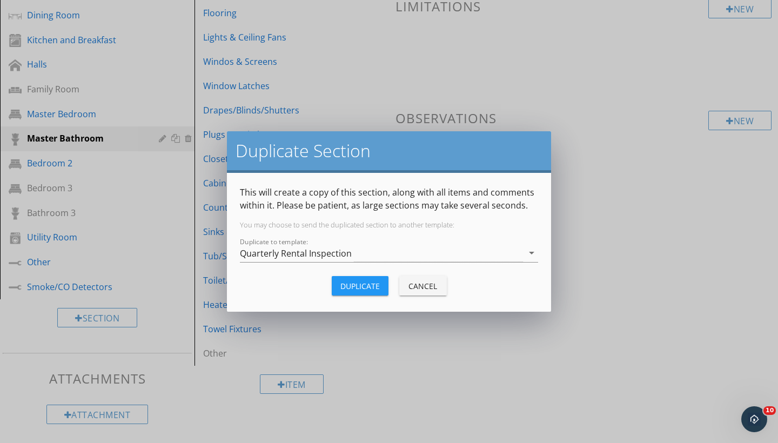
click at [353, 289] on div "Duplicate" at bounding box center [359, 285] width 39 height 11
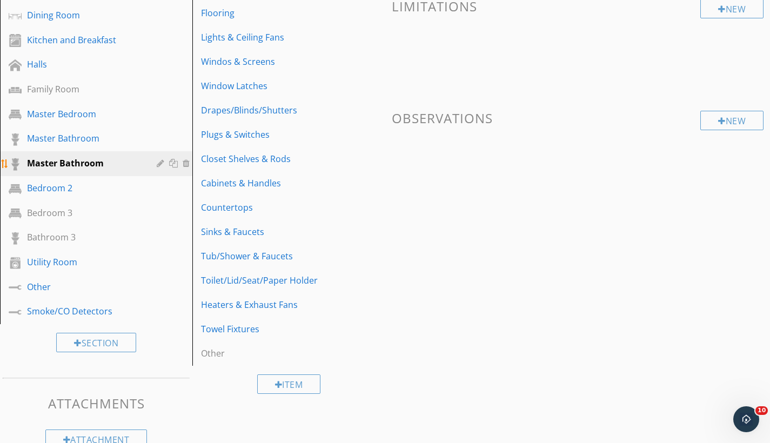
click at [171, 162] on div at bounding box center [174, 163] width 11 height 9
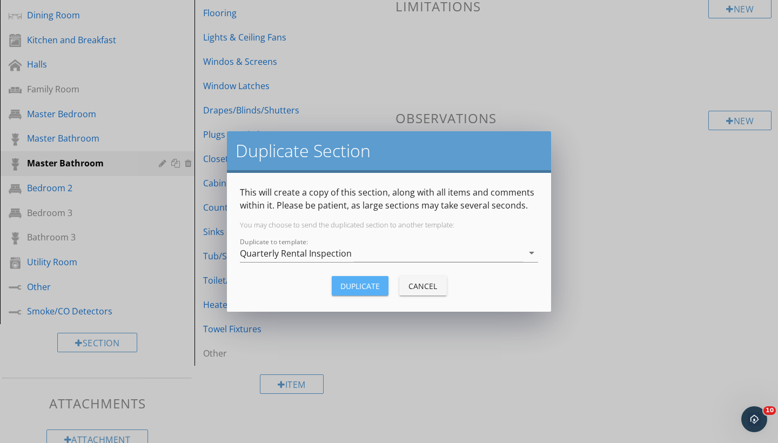
click at [356, 290] on div "Duplicate" at bounding box center [359, 285] width 39 height 11
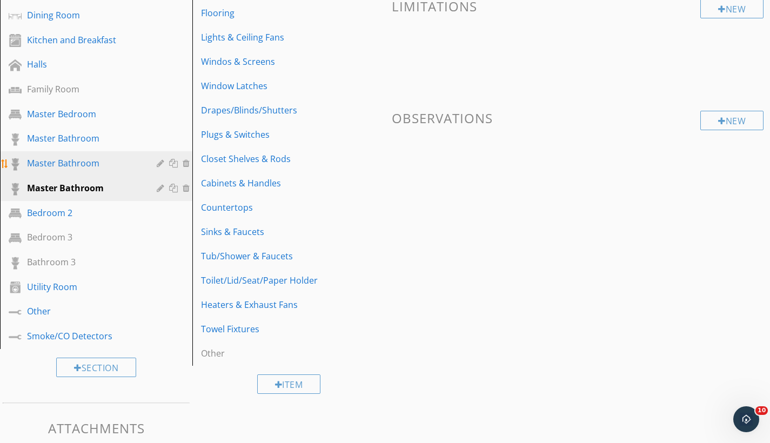
click at [158, 163] on div at bounding box center [162, 163] width 10 height 9
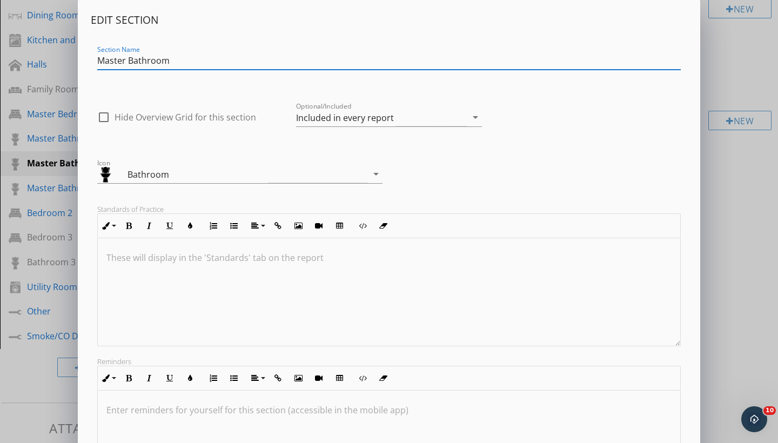
drag, startPoint x: 159, startPoint y: 58, endPoint x: 74, endPoint y: 58, distance: 84.8
click at [71, 59] on div "Edit Section Section Name Master Bathroom check_box_outline_blank Hide Overview…" at bounding box center [389, 286] width 778 height 572
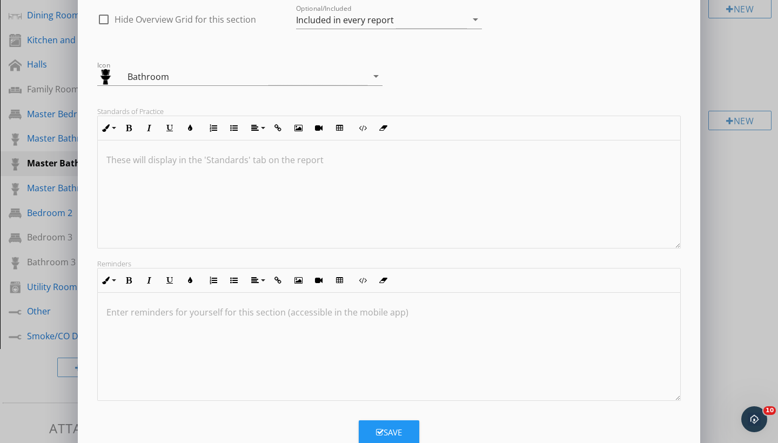
scroll to position [1, 0]
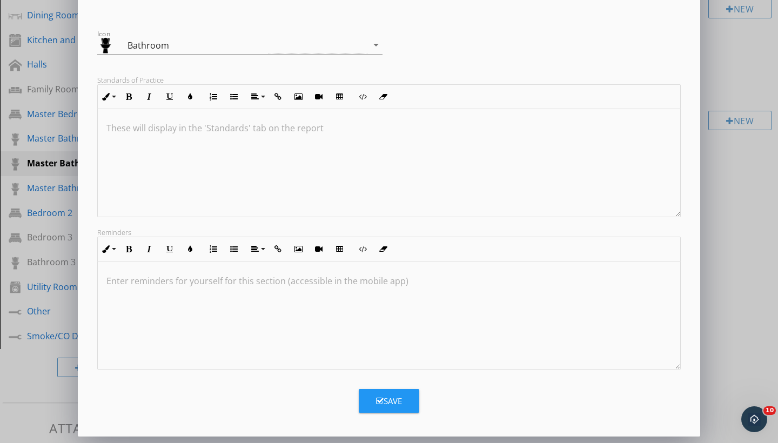
type input "Bathroom 2"
click at [382, 390] on div "Save" at bounding box center [389, 401] width 26 height 12
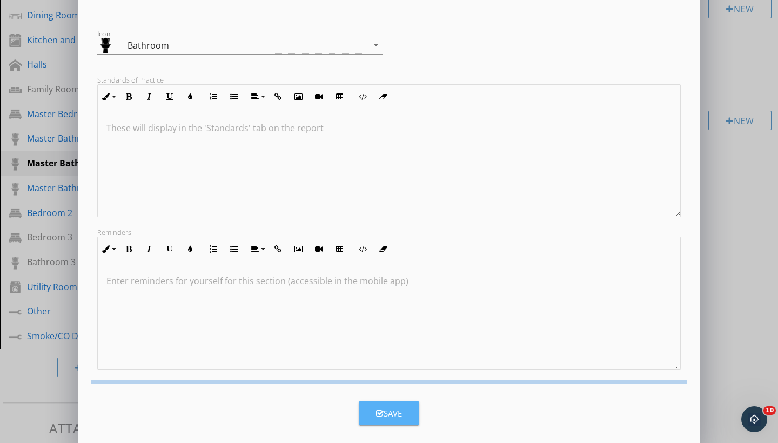
scroll to position [12, 0]
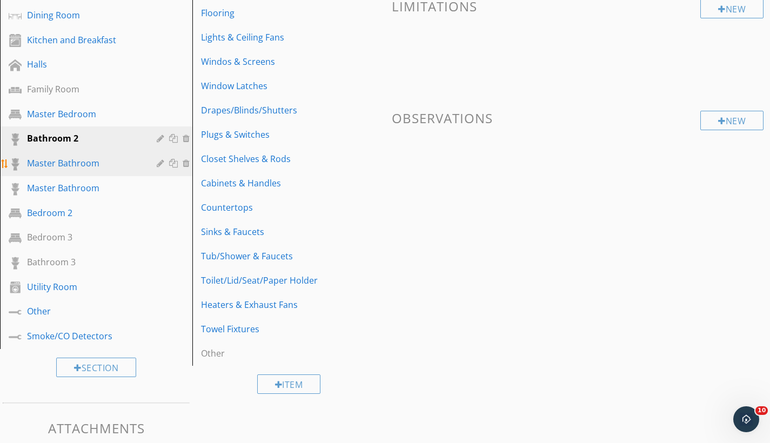
click at [160, 164] on div at bounding box center [162, 163] width 10 height 9
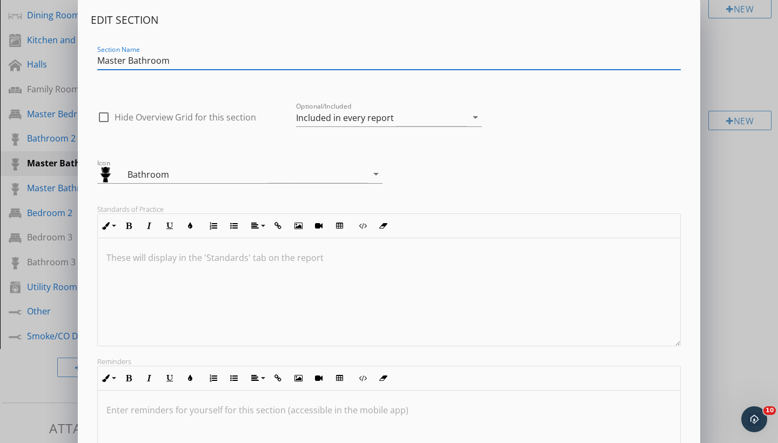
drag, startPoint x: 150, startPoint y: 63, endPoint x: 61, endPoint y: 57, distance: 89.3
click at [61, 57] on div "Edit Section Section Name Master Bathroom check_box_outline_blank Hide Overview…" at bounding box center [389, 286] width 778 height 572
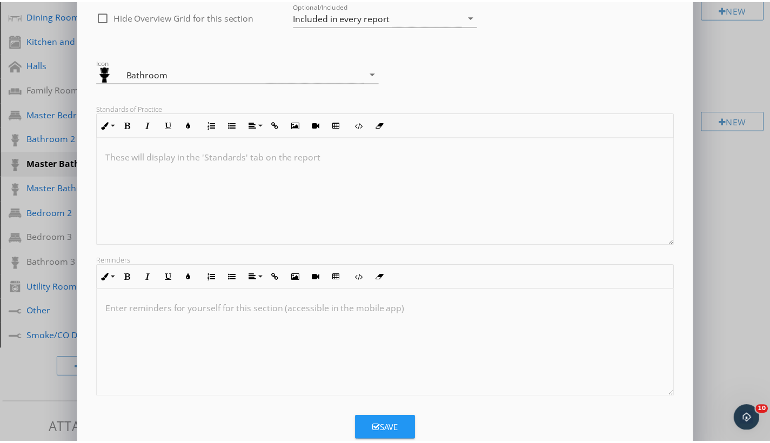
scroll to position [1, 0]
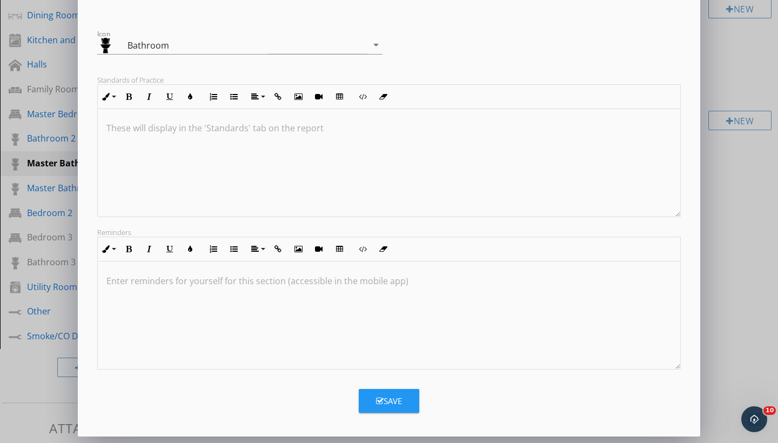
type input "Bathroom 3"
click at [382, 390] on div "Save" at bounding box center [389, 401] width 26 height 12
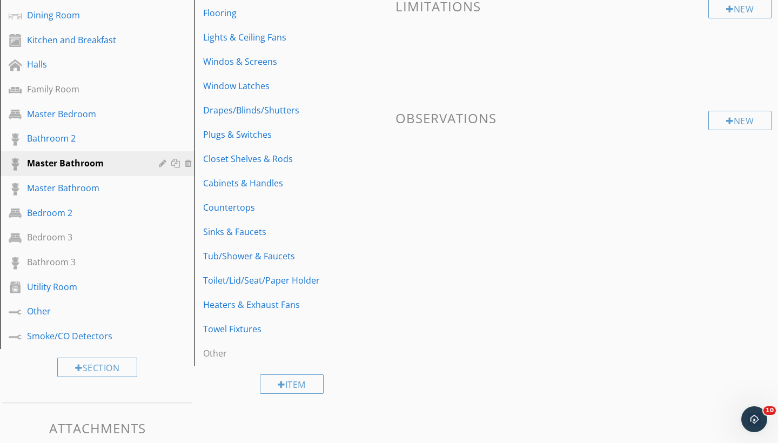
scroll to position [12, 0]
click at [160, 163] on div at bounding box center [162, 163] width 10 height 9
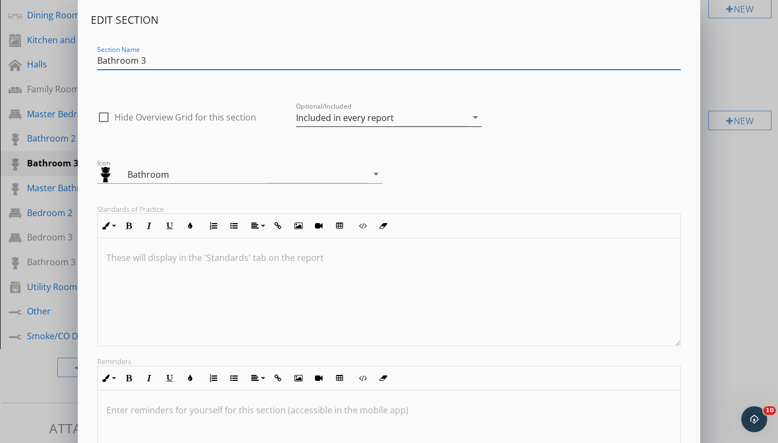
click at [314, 122] on div "Included in every report" at bounding box center [345, 118] width 98 height 10
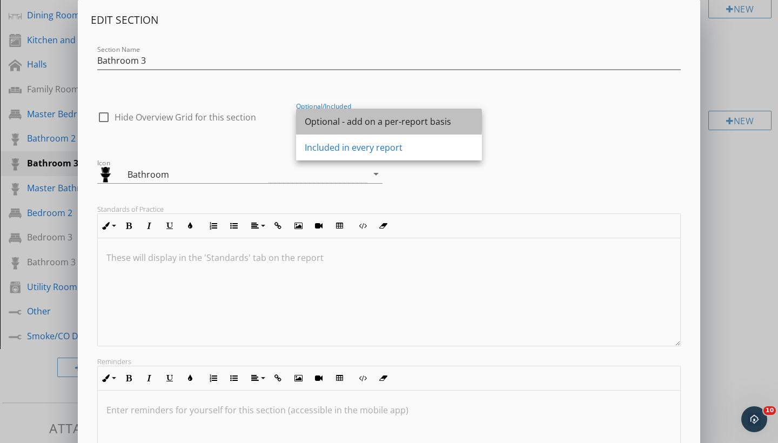
click at [321, 117] on div "Optional - add on a per-report basis" at bounding box center [389, 121] width 169 height 13
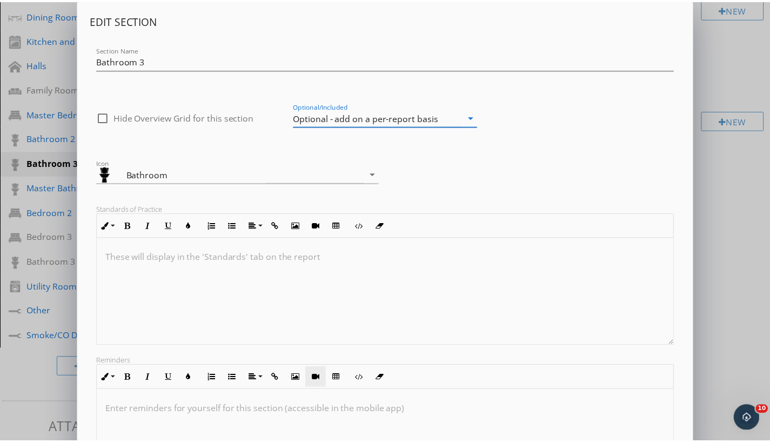
scroll to position [129, 0]
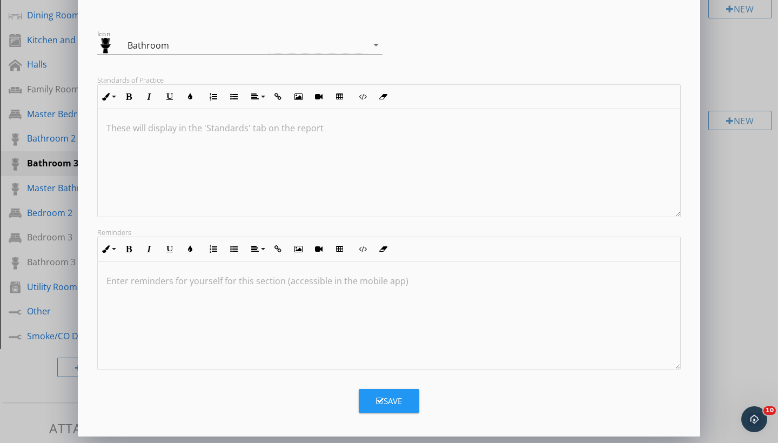
click at [382, 390] on div "Save" at bounding box center [389, 401] width 26 height 12
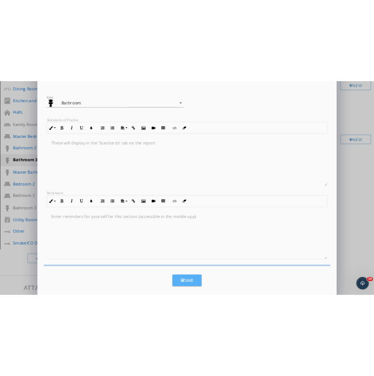
scroll to position [12, 0]
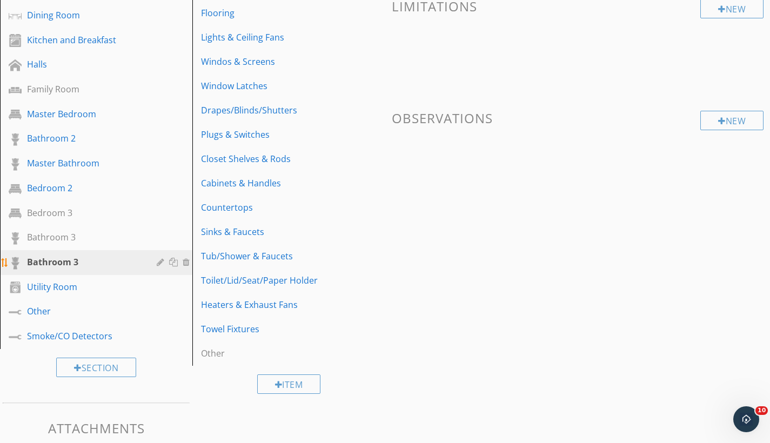
click at [132, 265] on div "Bathroom 3" at bounding box center [84, 262] width 114 height 13
click at [130, 238] on div "Bathroom 3" at bounding box center [84, 237] width 114 height 13
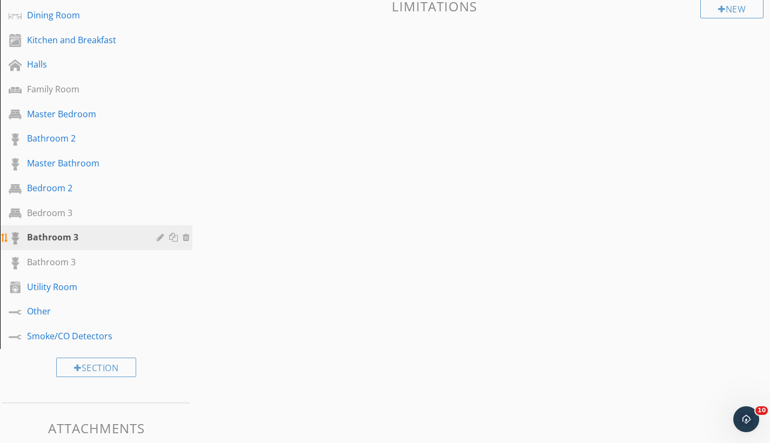
click at [187, 236] on div at bounding box center [188, 237] width 10 height 9
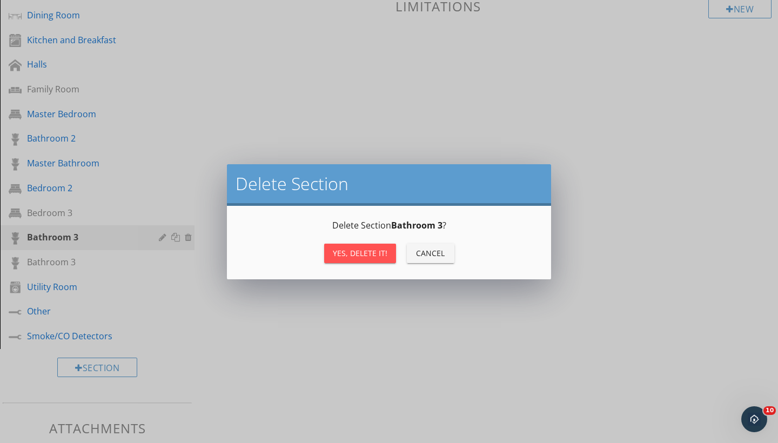
click at [353, 252] on div "Yes, Delete it!" at bounding box center [360, 252] width 55 height 11
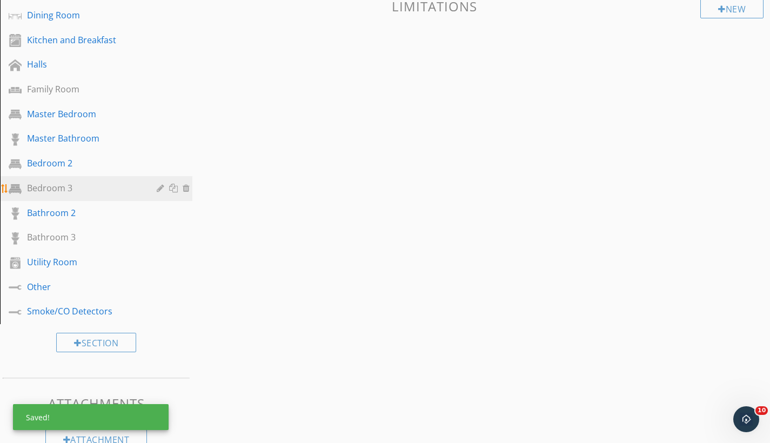
click at [109, 184] on div "Bedroom 3" at bounding box center [84, 188] width 114 height 13
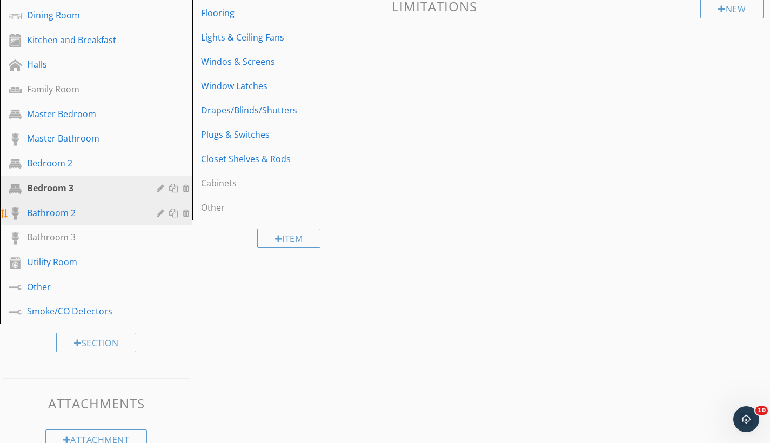
click at [102, 204] on link "Bathroom 2" at bounding box center [97, 213] width 189 height 25
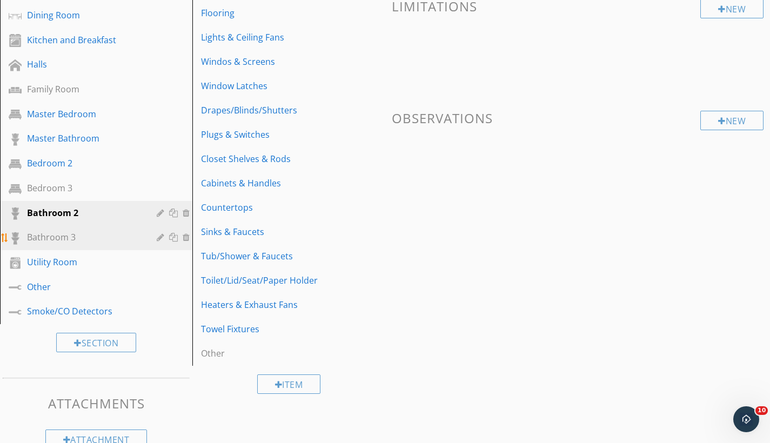
click at [91, 231] on div "Bathroom 3" at bounding box center [84, 237] width 114 height 13
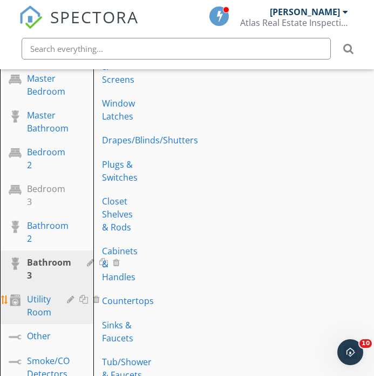
scroll to position [427, 0]
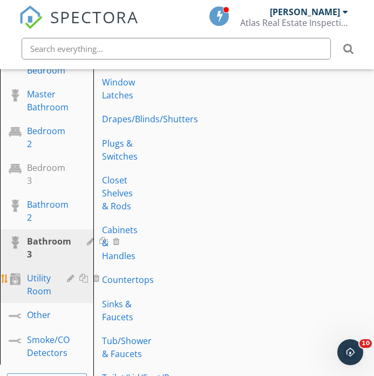
click at [37, 295] on div "Utility Room" at bounding box center [39, 284] width 24 height 26
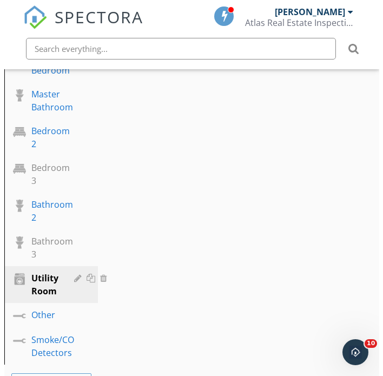
scroll to position [0, 0]
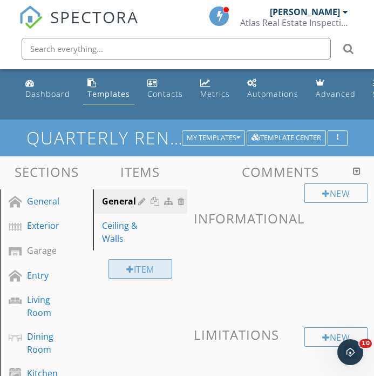
click at [156, 268] on div "Item" at bounding box center [141, 268] width 64 height 19
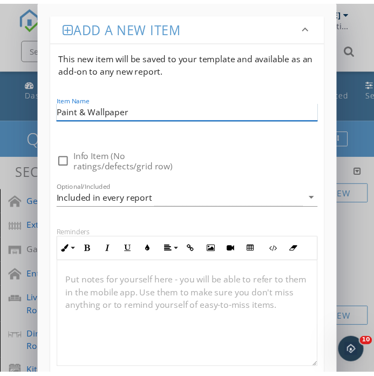
scroll to position [102, 0]
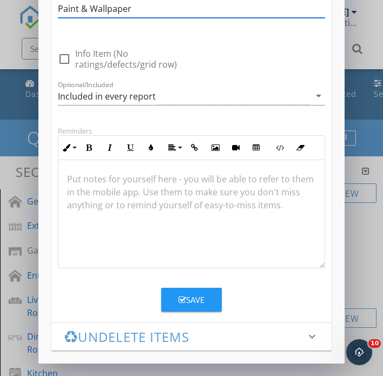
type input "Paint & Wallpaper"
click at [200, 307] on button "Save" at bounding box center [191, 299] width 61 height 24
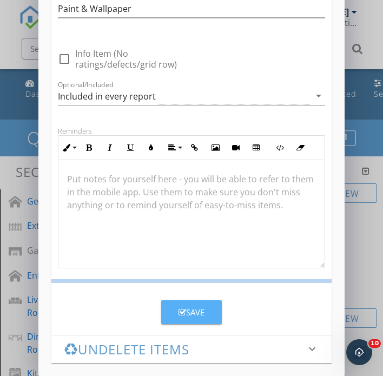
scroll to position [85, 0]
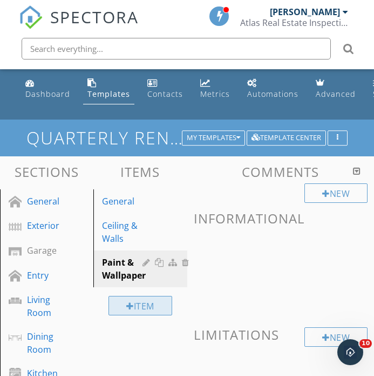
click at [150, 300] on div "Item" at bounding box center [141, 305] width 64 height 19
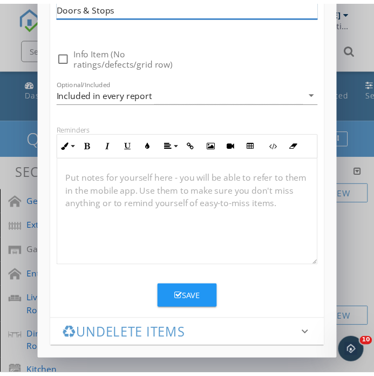
scroll to position [1, 0]
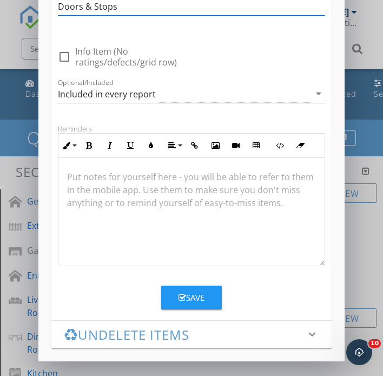
type input "Doors & Stops"
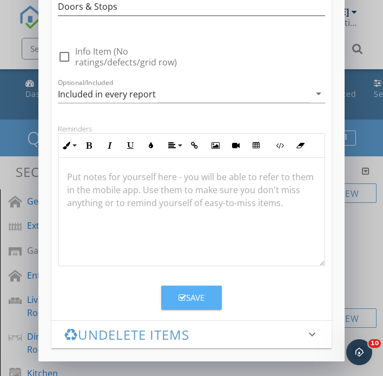
click at [210, 291] on button "Save" at bounding box center [191, 297] width 61 height 24
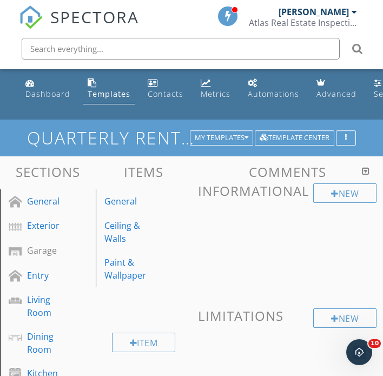
scroll to position [85, 0]
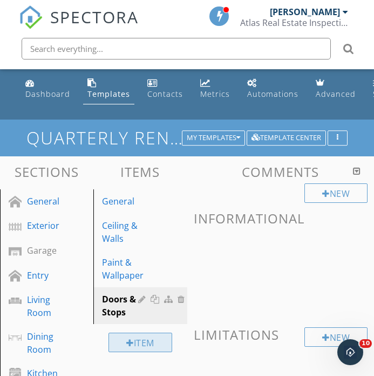
click at [155, 347] on div "Item" at bounding box center [141, 341] width 64 height 19
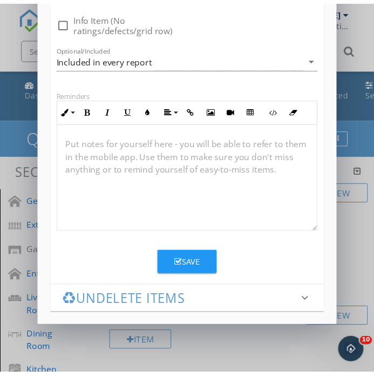
scroll to position [1, 0]
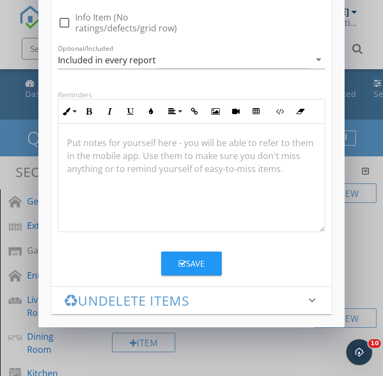
type input "Door Locks & Knobs"
click at [189, 267] on div "Save" at bounding box center [191, 263] width 26 height 12
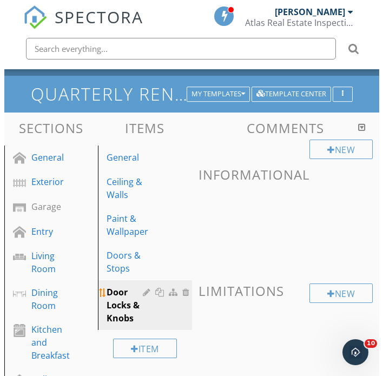
scroll to position [58, 0]
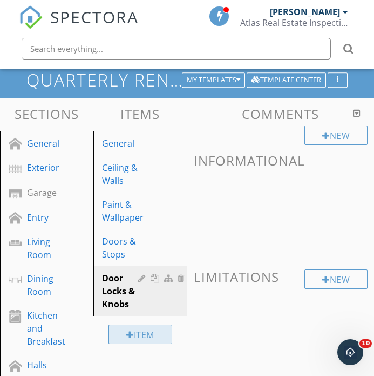
click at [164, 331] on div "Item" at bounding box center [141, 333] width 64 height 19
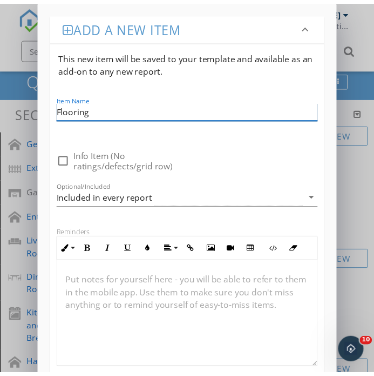
scroll to position [138, 0]
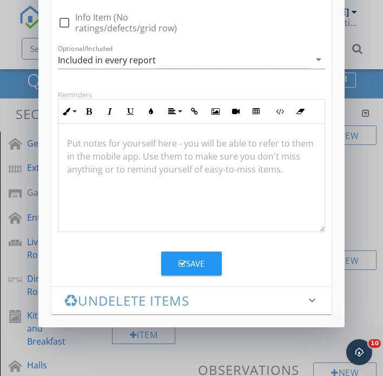
type input "Flooring"
click at [183, 266] on icon "button" at bounding box center [182, 263] width 8 height 8
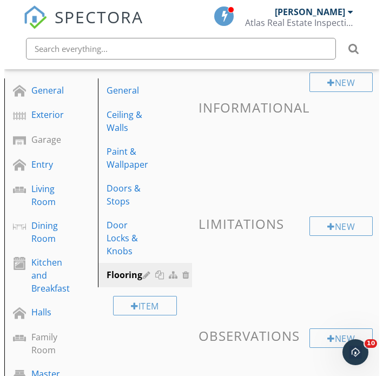
scroll to position [150, 0]
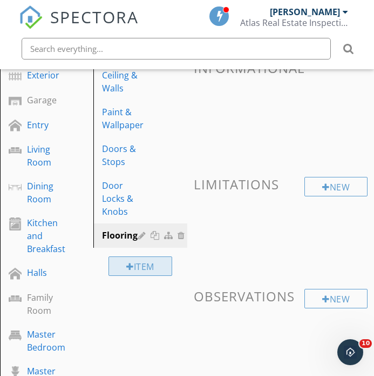
click at [149, 272] on div "Item" at bounding box center [141, 265] width 64 height 19
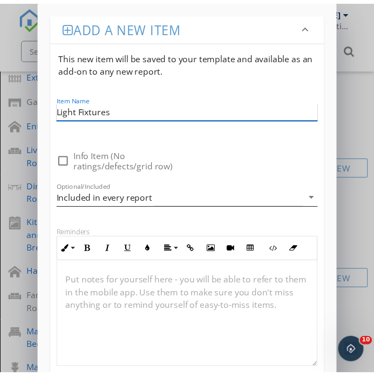
scroll to position [102, 0]
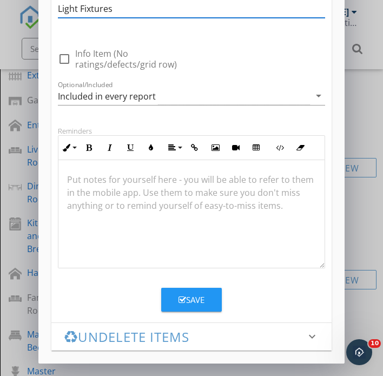
type input "Light Fixtures"
click at [190, 303] on div "Save" at bounding box center [191, 299] width 26 height 12
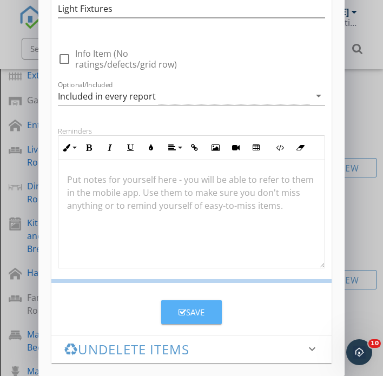
scroll to position [85, 0]
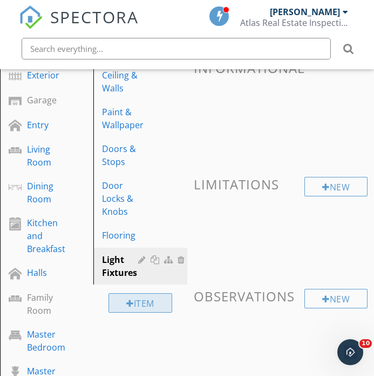
click at [153, 305] on div "Item" at bounding box center [141, 302] width 64 height 19
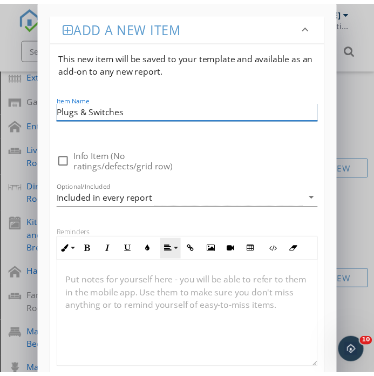
scroll to position [101, 0]
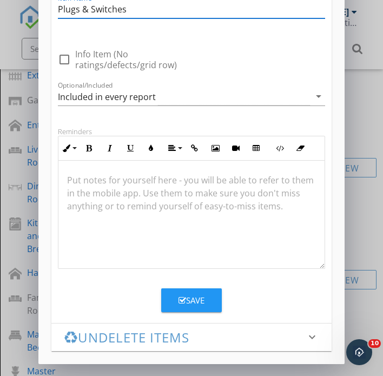
type input "Plugs & Switches"
click at [181, 307] on button "Save" at bounding box center [191, 300] width 61 height 24
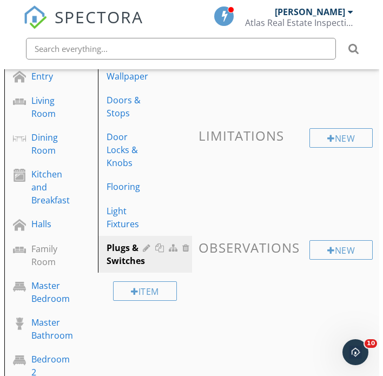
scroll to position [236, 0]
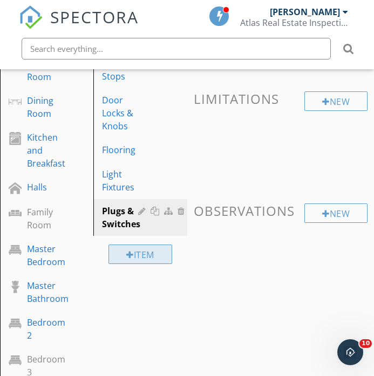
click at [159, 256] on div "Item" at bounding box center [141, 253] width 64 height 19
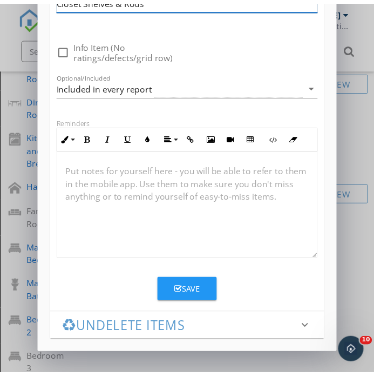
scroll to position [1, 0]
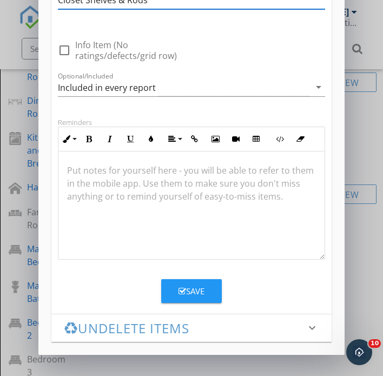
type input "Closet Shelves & Rods"
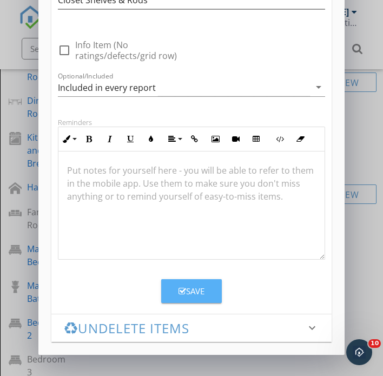
click at [191, 299] on button "Save" at bounding box center [191, 291] width 61 height 24
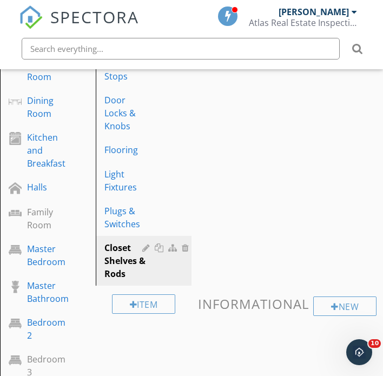
scroll to position [85, 0]
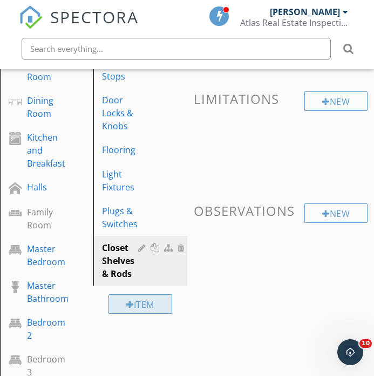
click at [138, 302] on div "Item" at bounding box center [141, 303] width 64 height 19
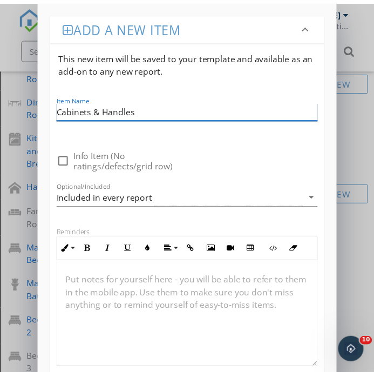
scroll to position [138, 0]
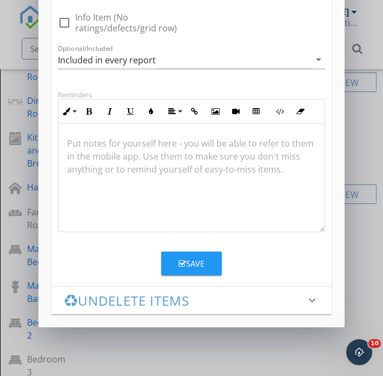
type input "Cabinets & Handles"
click at [198, 259] on div "Save" at bounding box center [191, 263] width 26 height 12
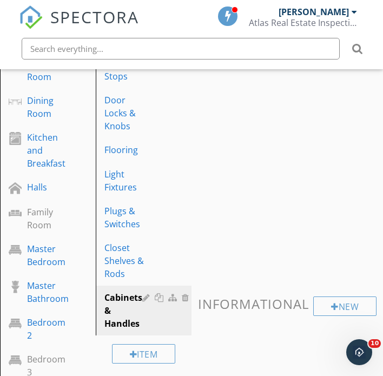
scroll to position [85, 0]
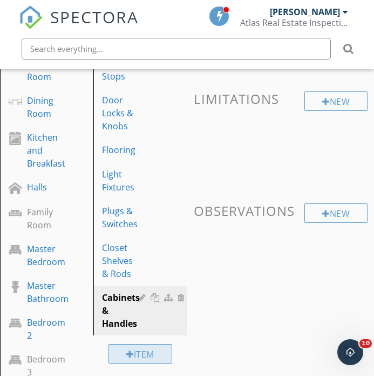
click at [133, 354] on div "Item" at bounding box center [141, 353] width 64 height 19
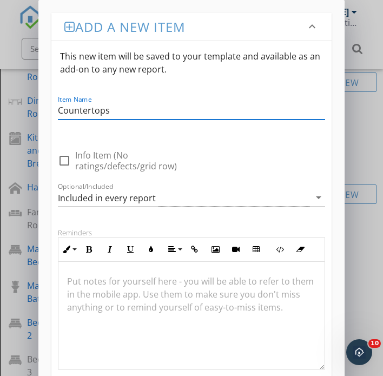
type input "Countertops"
click at [129, 203] on div "Included in every report" at bounding box center [107, 198] width 98 height 10
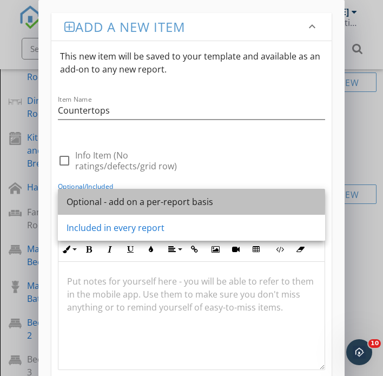
click at [128, 203] on div "Optional - add on a per-report basis" at bounding box center [191, 201] width 250 height 13
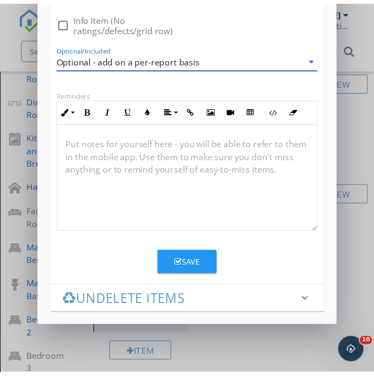
scroll to position [1, 0]
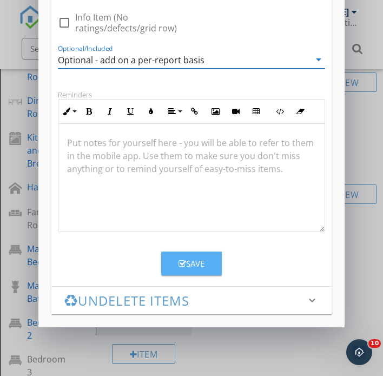
click at [183, 263] on icon "button" at bounding box center [182, 263] width 8 height 8
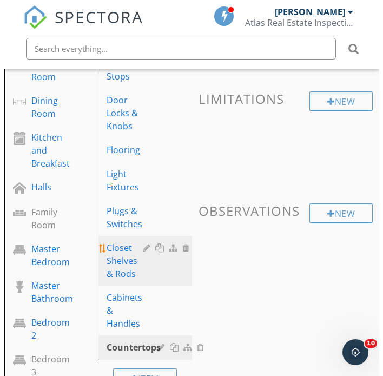
scroll to position [256, 0]
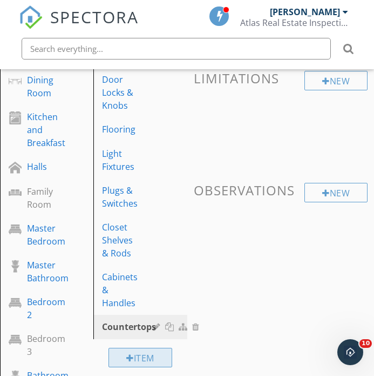
click at [144, 356] on div "Item" at bounding box center [141, 356] width 64 height 19
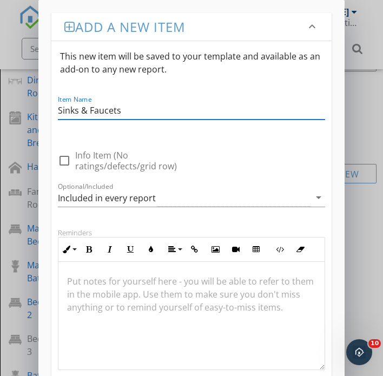
drag, startPoint x: 75, startPoint y: 200, endPoint x: 84, endPoint y: 197, distance: 9.9
type input "Sinks & Faucets"
click at [76, 200] on div "Included in every report" at bounding box center [107, 198] width 98 height 10
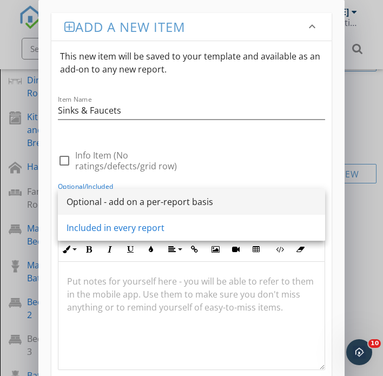
click at [87, 193] on div "Optional - add on a per-report basis" at bounding box center [191, 202] width 250 height 26
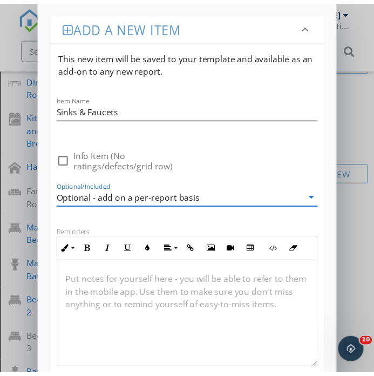
scroll to position [138, 0]
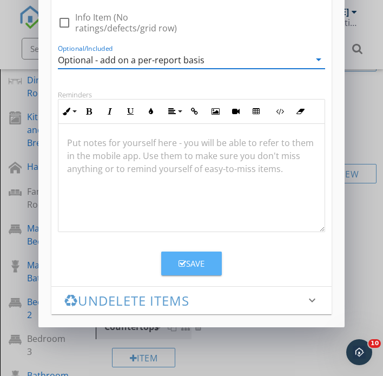
click at [189, 267] on div "Save" at bounding box center [191, 263] width 26 height 12
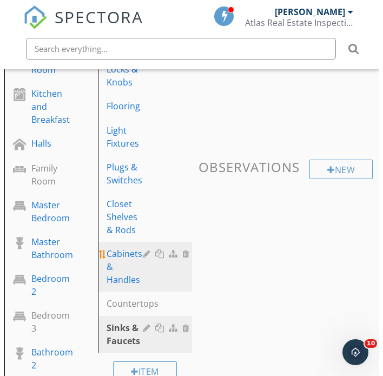
scroll to position [291, 0]
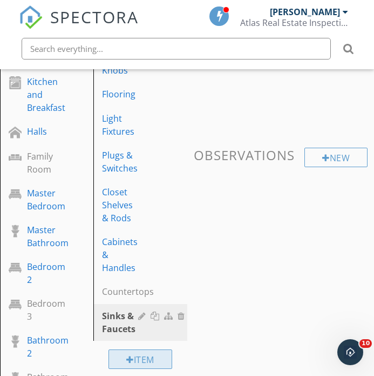
click at [135, 354] on div "Item" at bounding box center [141, 358] width 64 height 19
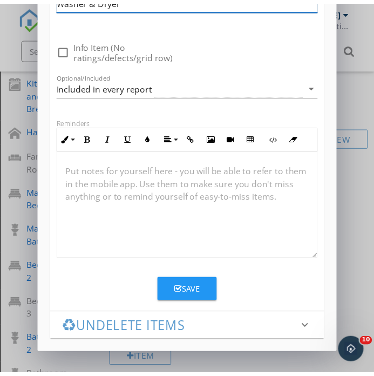
scroll to position [1, 0]
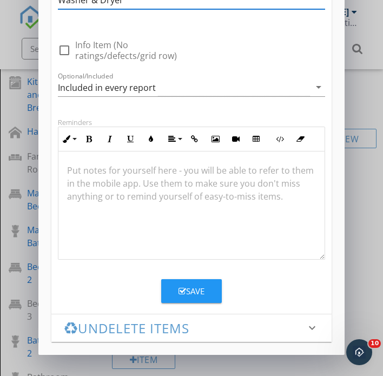
type input "Washer & Dryer"
click at [178, 289] on icon "button" at bounding box center [182, 291] width 8 height 8
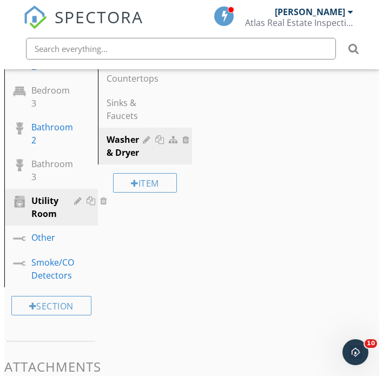
scroll to position [502, 0]
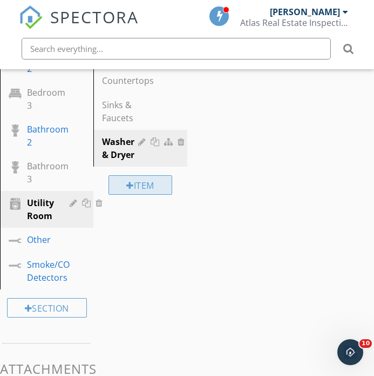
click at [149, 182] on div "Item" at bounding box center [141, 184] width 64 height 19
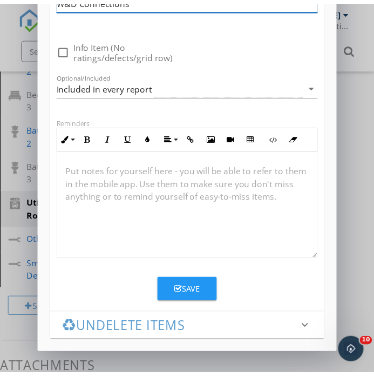
scroll to position [1, 0]
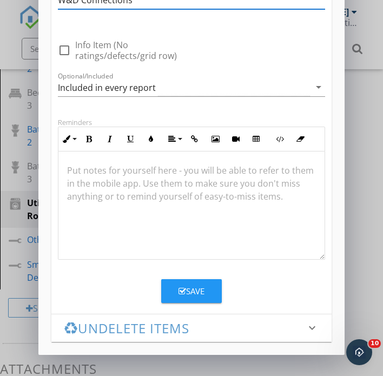
type input "W&D Connections"
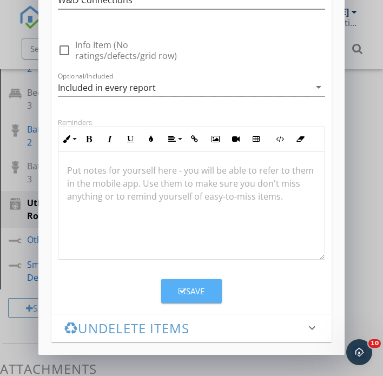
click at [190, 291] on div "Save" at bounding box center [191, 291] width 26 height 12
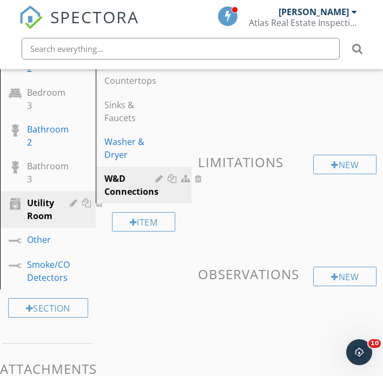
scroll to position [85, 0]
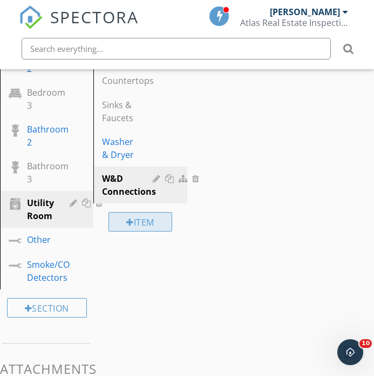
click at [148, 225] on div "Item" at bounding box center [141, 221] width 64 height 19
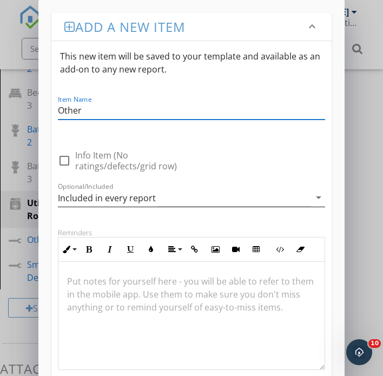
type input "Other"
click at [144, 203] on div "Included in every report" at bounding box center [107, 198] width 98 height 10
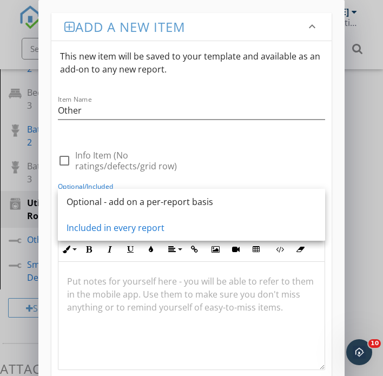
click at [144, 202] on div "Optional - add on a per-report basis" at bounding box center [191, 201] width 250 height 13
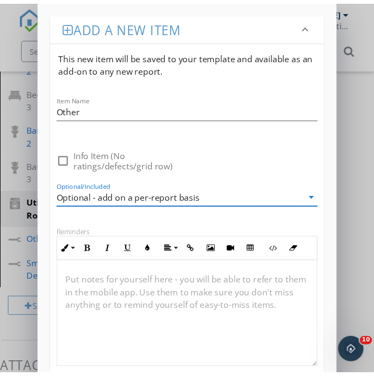
scroll to position [138, 0]
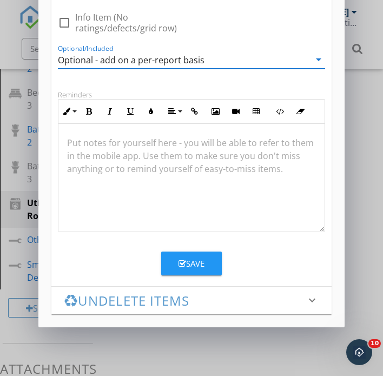
click at [193, 263] on div "Save" at bounding box center [191, 263] width 26 height 12
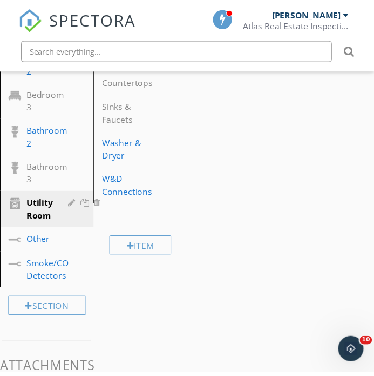
scroll to position [85, 0]
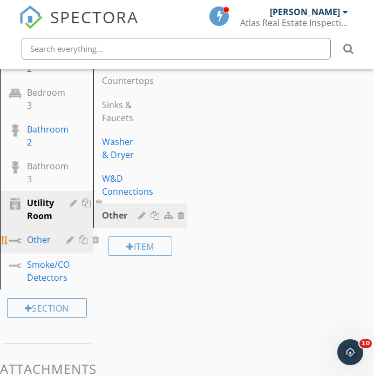
click at [41, 236] on div "Other" at bounding box center [39, 239] width 24 height 13
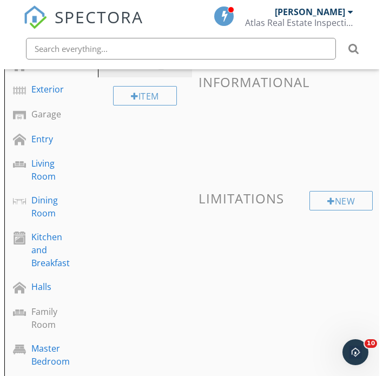
scroll to position [122, 0]
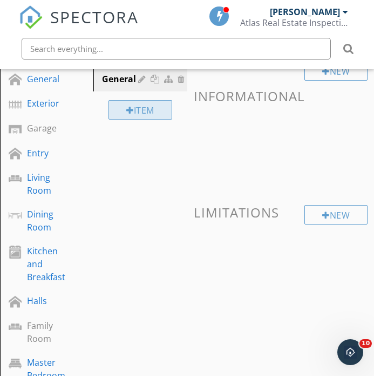
click at [141, 109] on div "Item" at bounding box center [141, 109] width 64 height 19
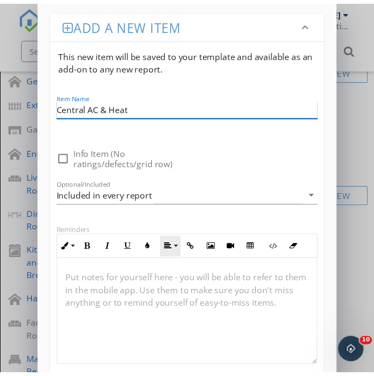
scroll to position [96, 0]
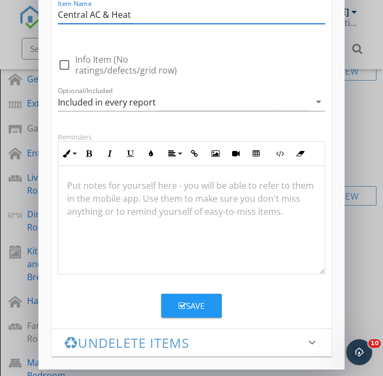
type input "Central AC & Heat"
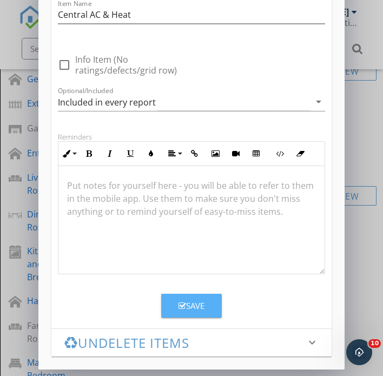
click at [192, 312] on button "Save" at bounding box center [191, 305] width 61 height 24
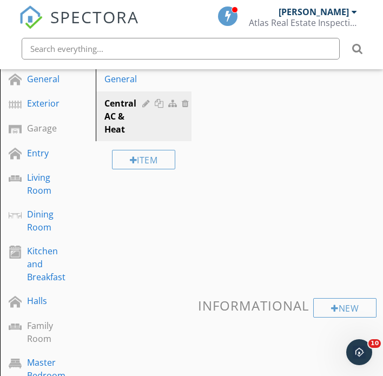
scroll to position [85, 0]
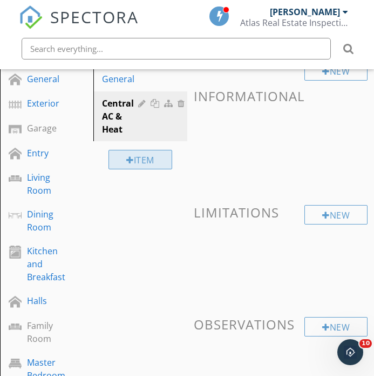
click at [147, 160] on div "Item" at bounding box center [141, 159] width 64 height 19
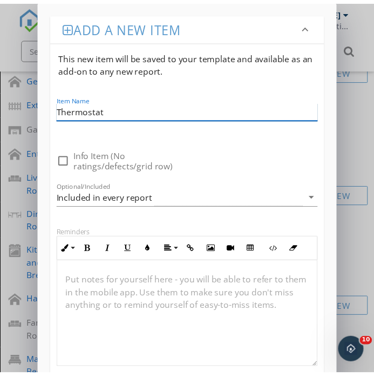
scroll to position [138, 0]
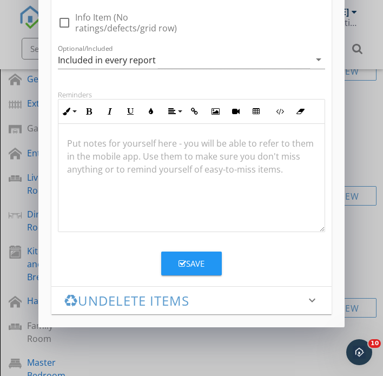
type input "Thermostat"
click at [192, 269] on div "Save" at bounding box center [191, 263] width 26 height 12
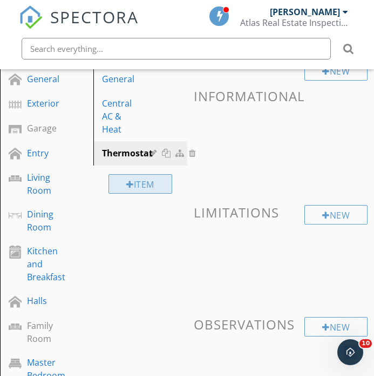
click at [149, 183] on div "Item" at bounding box center [141, 183] width 64 height 19
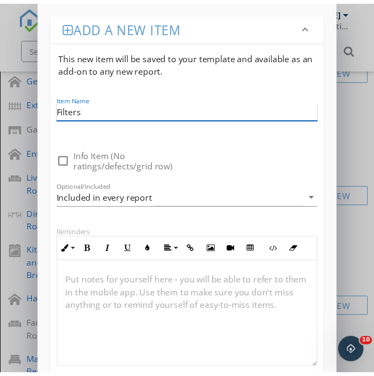
scroll to position [1, 0]
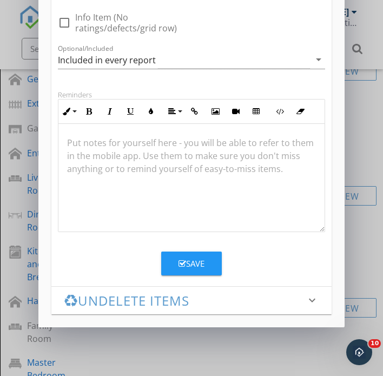
type input "Filters"
click at [177, 264] on button "Save" at bounding box center [191, 263] width 61 height 24
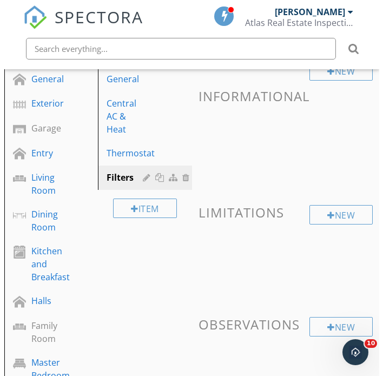
scroll to position [143, 0]
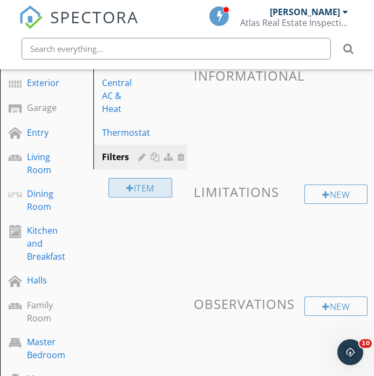
click at [146, 187] on div "Item" at bounding box center [141, 187] width 64 height 19
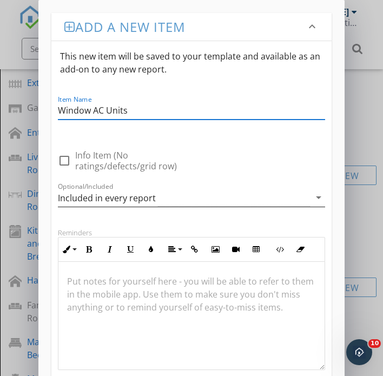
type input "Window AC Units"
click at [120, 200] on div "Included in every report" at bounding box center [107, 198] width 98 height 10
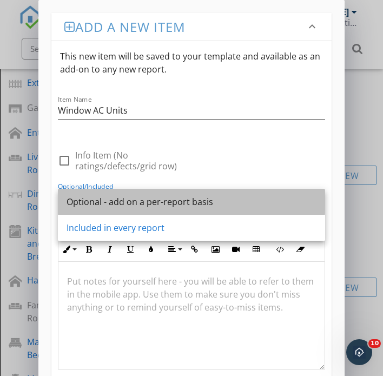
click at [120, 206] on div "Optional - add on a per-report basis" at bounding box center [191, 201] width 250 height 13
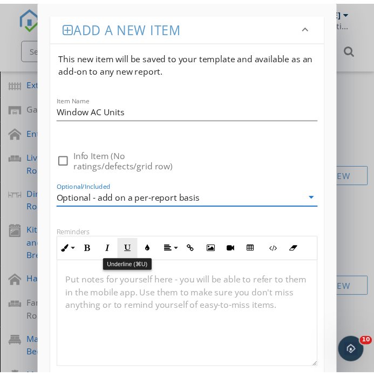
scroll to position [1, 0]
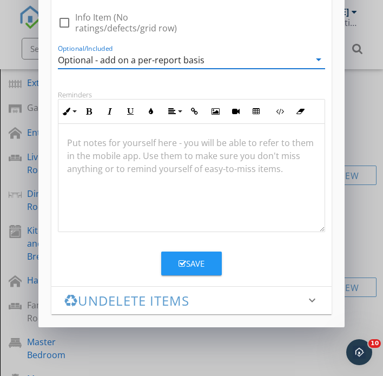
click at [204, 270] on button "Save" at bounding box center [191, 263] width 61 height 24
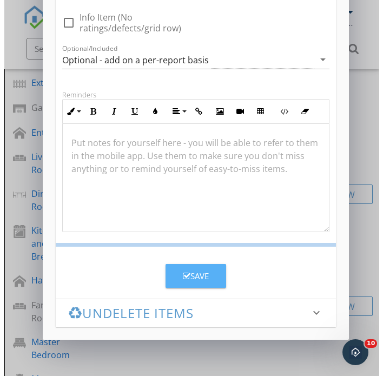
scroll to position [85, 0]
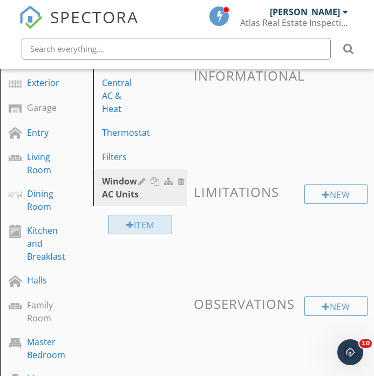
click at [139, 220] on div "Item" at bounding box center [141, 224] width 64 height 19
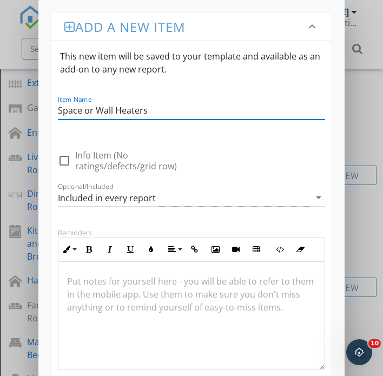
type input "Space or Wall Heaters"
click at [207, 191] on div "Included in every report" at bounding box center [184, 198] width 252 height 18
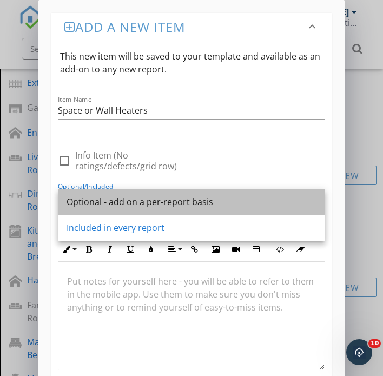
click at [207, 205] on div "Optional - add on a per-report basis" at bounding box center [191, 201] width 250 height 13
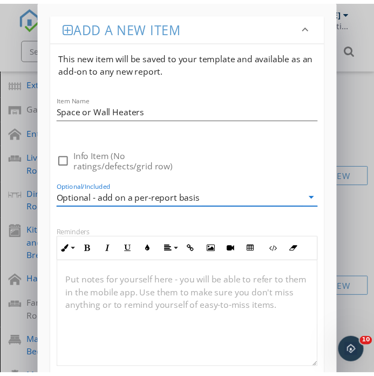
scroll to position [1, 0]
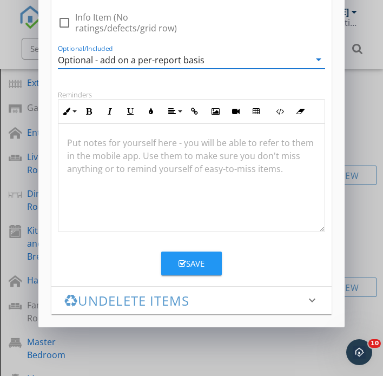
click at [210, 257] on button "Save" at bounding box center [191, 263] width 61 height 24
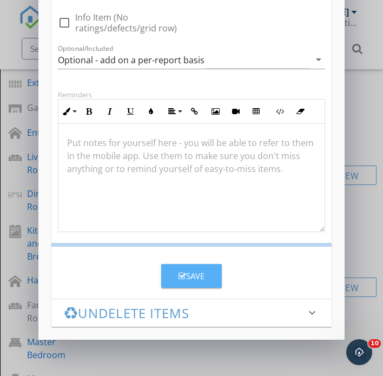
scroll to position [85, 0]
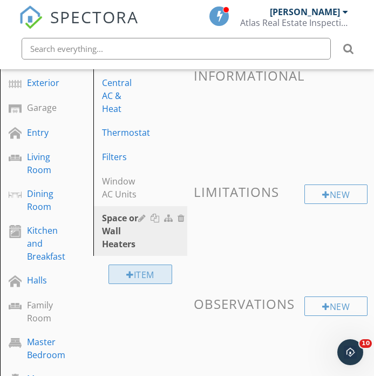
click at [135, 267] on div "Item" at bounding box center [141, 273] width 64 height 19
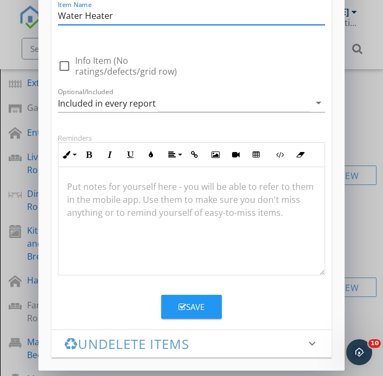
type input "Water Heater"
click at [218, 302] on button "Save" at bounding box center [191, 306] width 61 height 24
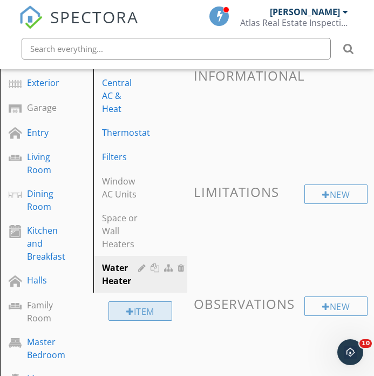
click at [142, 313] on div "Item" at bounding box center [141, 310] width 64 height 19
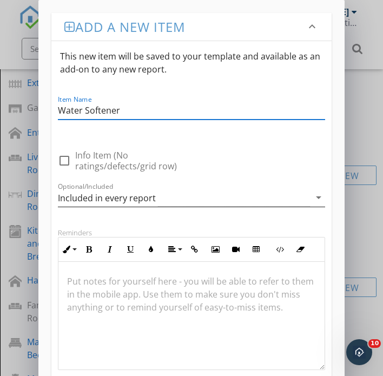
type input "Water Softener"
click at [116, 202] on div "Included in every report" at bounding box center [107, 198] width 98 height 10
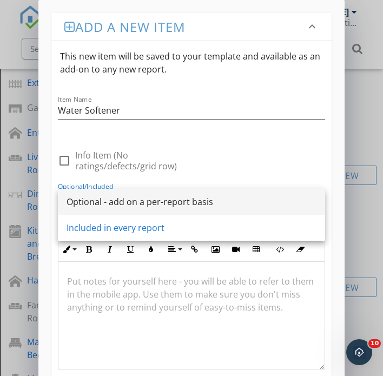
click at [116, 202] on div "Optional - add on a per-report basis" at bounding box center [191, 201] width 250 height 13
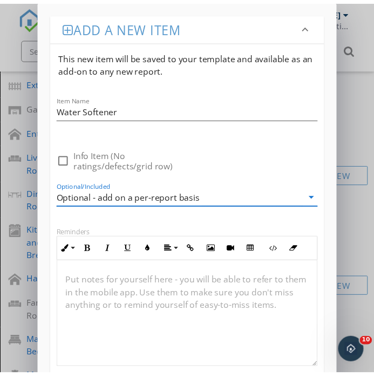
scroll to position [1, 0]
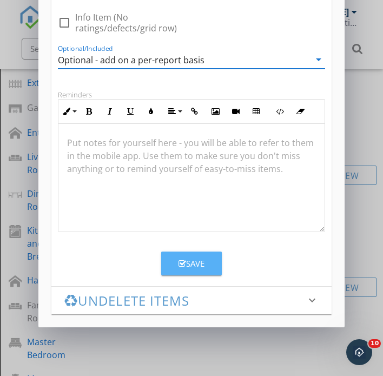
click at [186, 273] on button "Save" at bounding box center [191, 263] width 61 height 24
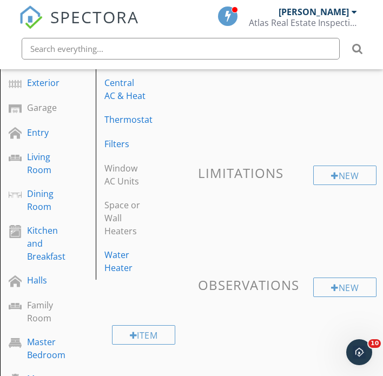
scroll to position [85, 0]
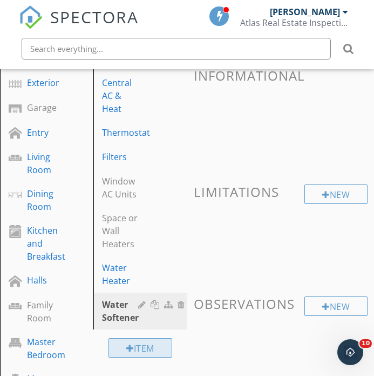
click at [150, 346] on div "Item" at bounding box center [141, 347] width 64 height 19
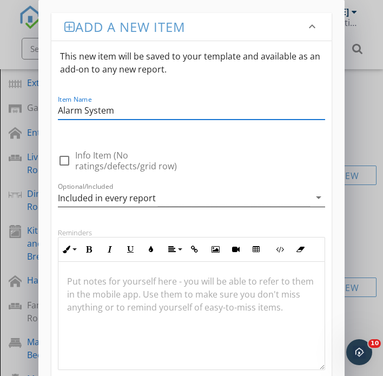
type input "Alarm System"
click at [114, 196] on div "Included in every report" at bounding box center [107, 198] width 98 height 10
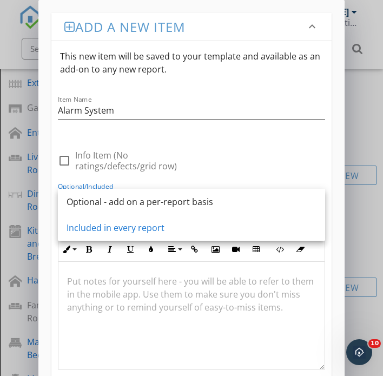
click at [114, 196] on div "Optional - add on a per-report basis" at bounding box center [191, 201] width 250 height 13
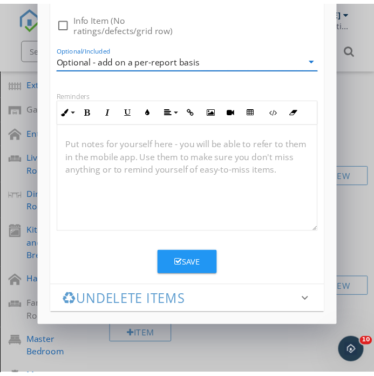
scroll to position [1, 0]
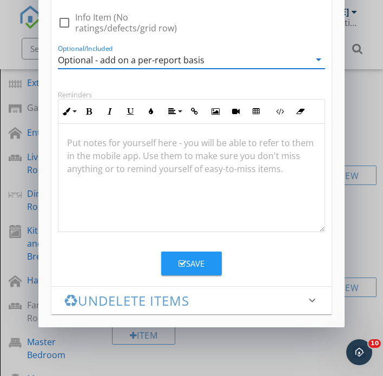
click at [193, 269] on button "Save" at bounding box center [191, 263] width 61 height 24
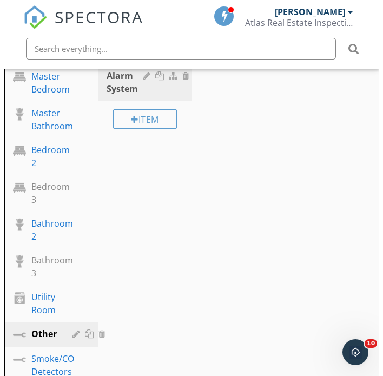
scroll to position [294, 0]
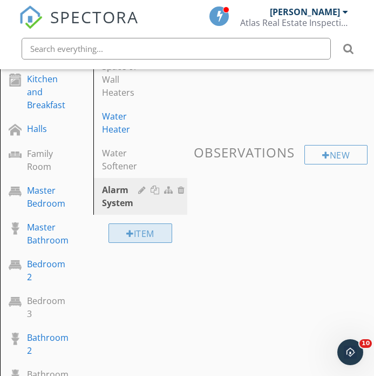
click at [144, 231] on div "Item" at bounding box center [141, 232] width 64 height 19
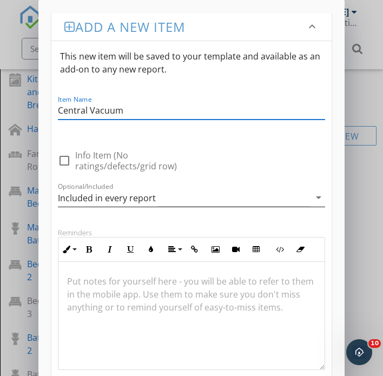
type input "Central Vacuum"
click at [174, 195] on div "Included in every report" at bounding box center [184, 198] width 252 height 18
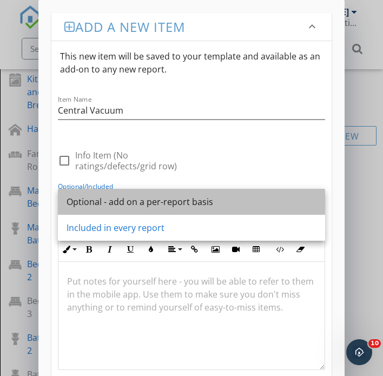
click at [169, 205] on div "Optional - add on a per-report basis" at bounding box center [191, 201] width 250 height 13
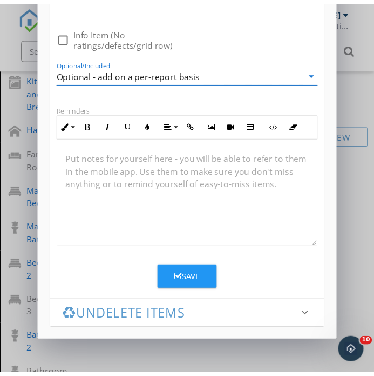
scroll to position [1, 0]
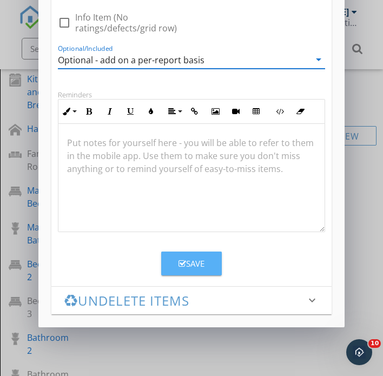
click at [192, 267] on div "Save" at bounding box center [191, 263] width 26 height 12
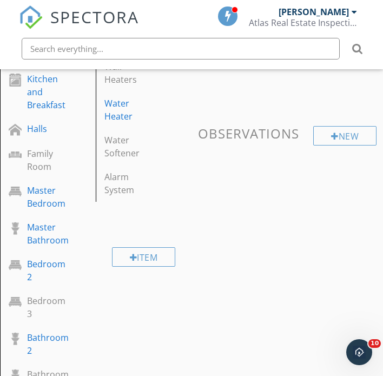
scroll to position [85, 0]
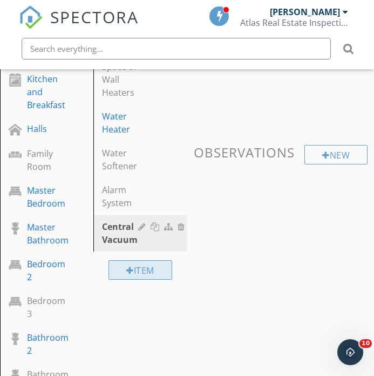
click at [152, 267] on div "Item" at bounding box center [141, 269] width 64 height 19
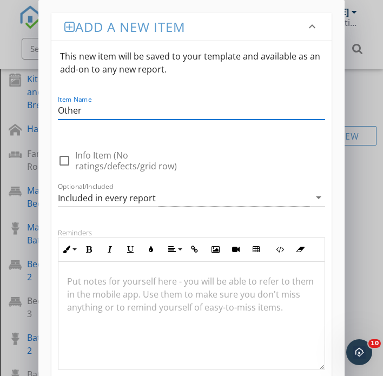
type input "Other"
click at [127, 198] on div "Included in every report" at bounding box center [107, 198] width 98 height 10
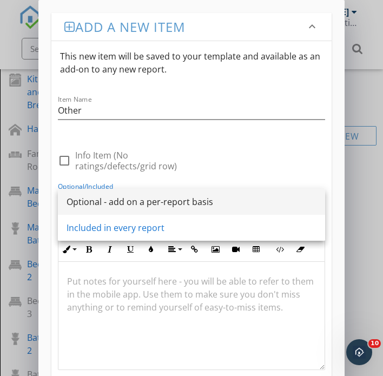
click at [131, 204] on div "Optional - add on a per-report basis" at bounding box center [191, 201] width 250 height 13
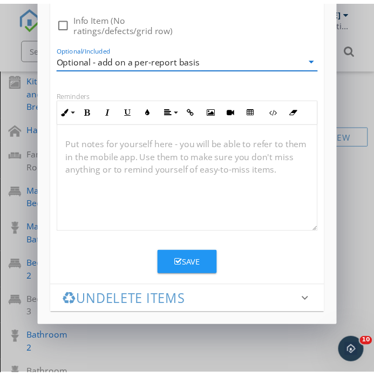
scroll to position [1, 0]
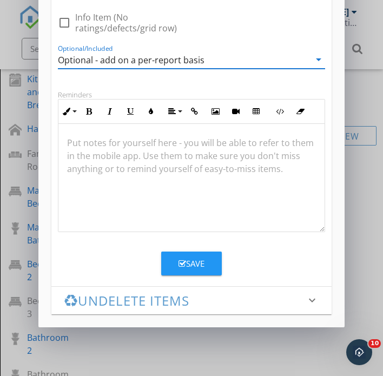
click at [194, 259] on div "Save" at bounding box center [191, 263] width 26 height 12
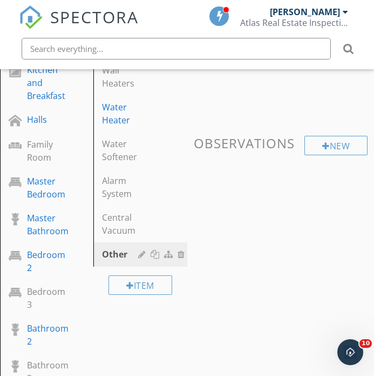
scroll to position [559, 0]
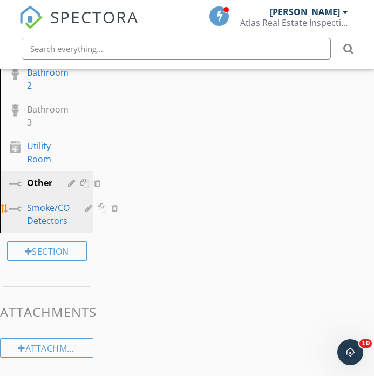
click at [32, 218] on div "Smoke/CO Detectors" at bounding box center [48, 214] width 43 height 26
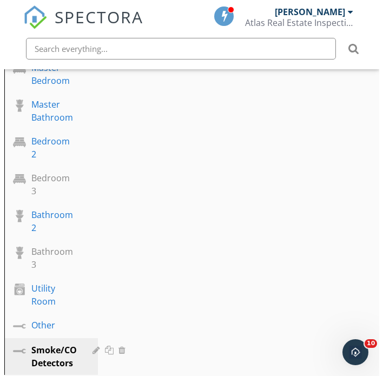
scroll to position [539, 0]
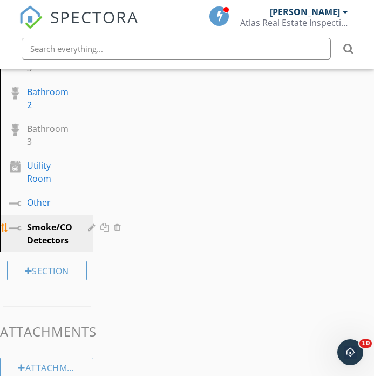
click at [117, 226] on div at bounding box center [119, 227] width 10 height 9
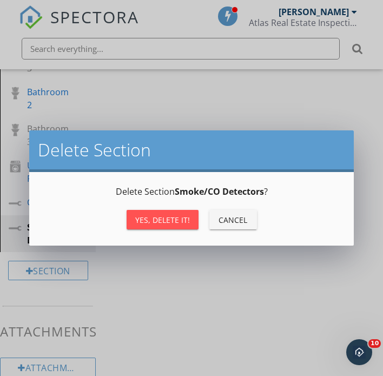
click at [173, 227] on button "Yes, Delete it!" at bounding box center [162, 219] width 72 height 19
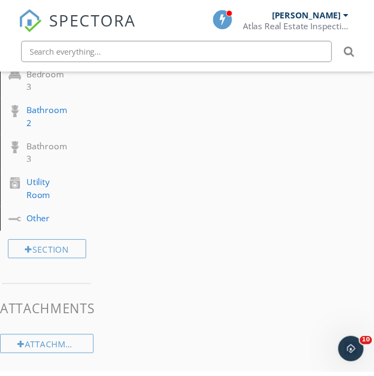
scroll to position [522, 0]
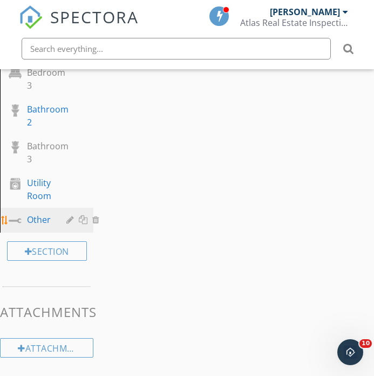
click at [47, 219] on div "Other" at bounding box center [39, 219] width 24 height 13
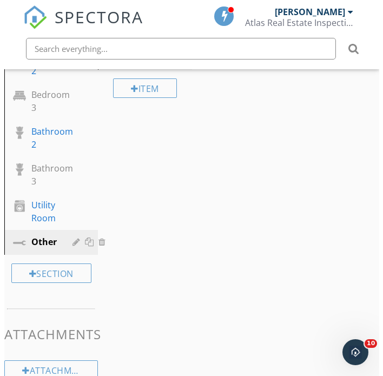
scroll to position [312, 0]
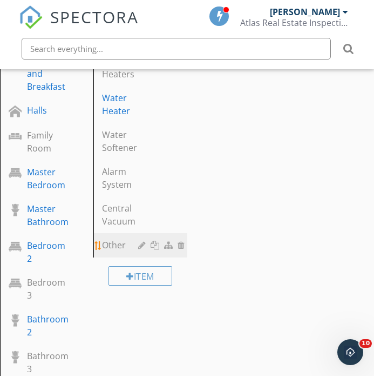
click at [182, 244] on div at bounding box center [183, 244] width 10 height 9
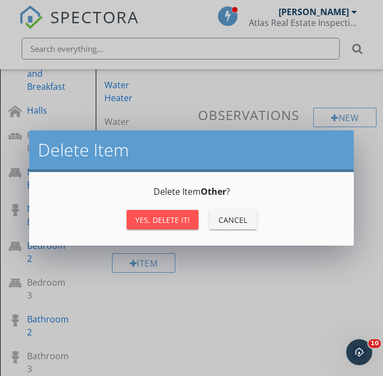
click at [180, 220] on div "Yes, Delete it!" at bounding box center [162, 219] width 55 height 11
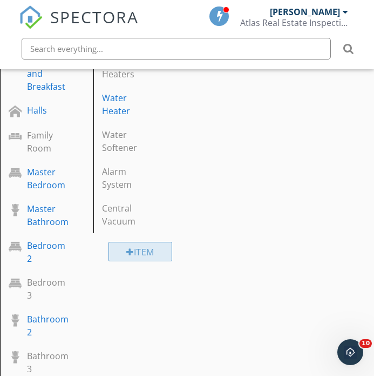
click at [149, 255] on div "Item" at bounding box center [141, 251] width 64 height 19
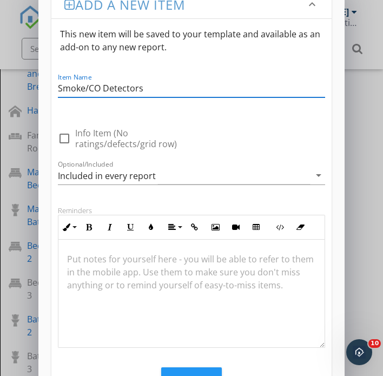
scroll to position [1, 0]
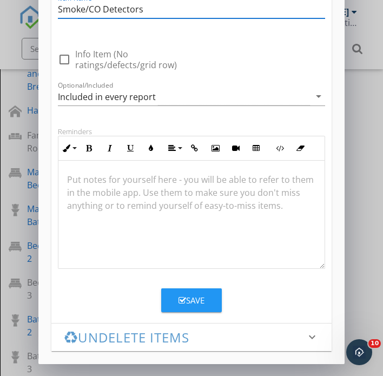
type input "Smoke/CO Detectors"
drag, startPoint x: 202, startPoint y: 305, endPoint x: 166, endPoint y: 268, distance: 52.0
click at [202, 304] on div "Save" at bounding box center [191, 300] width 26 height 12
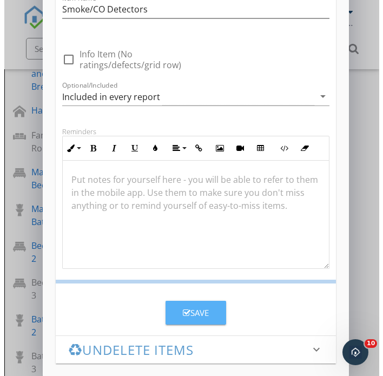
scroll to position [85, 0]
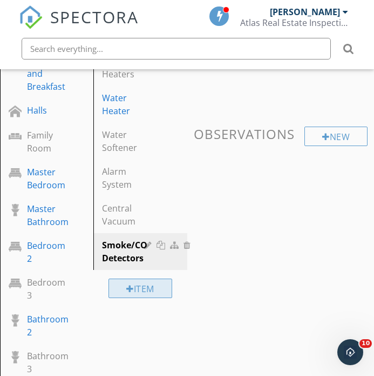
click at [139, 290] on div "Item" at bounding box center [141, 287] width 64 height 19
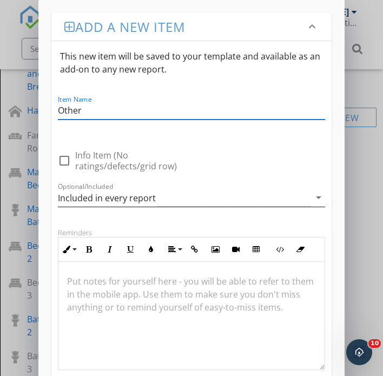
type input "Other"
click at [129, 193] on div "Included in every report" at bounding box center [107, 198] width 98 height 10
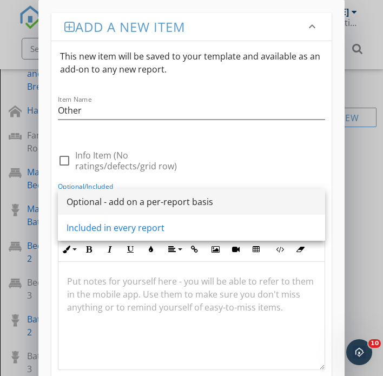
click at [131, 197] on div "Optional - add on a per-report basis" at bounding box center [191, 201] width 250 height 13
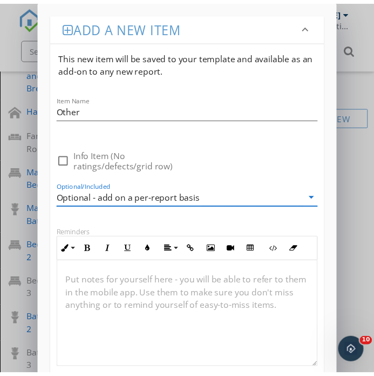
scroll to position [138, 0]
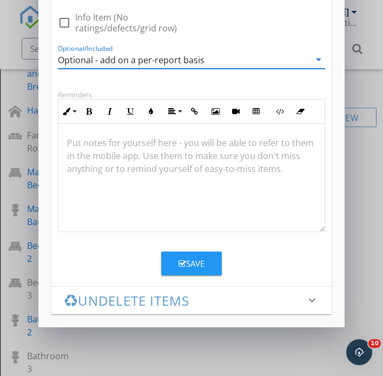
click at [192, 271] on button "Save" at bounding box center [191, 263] width 61 height 24
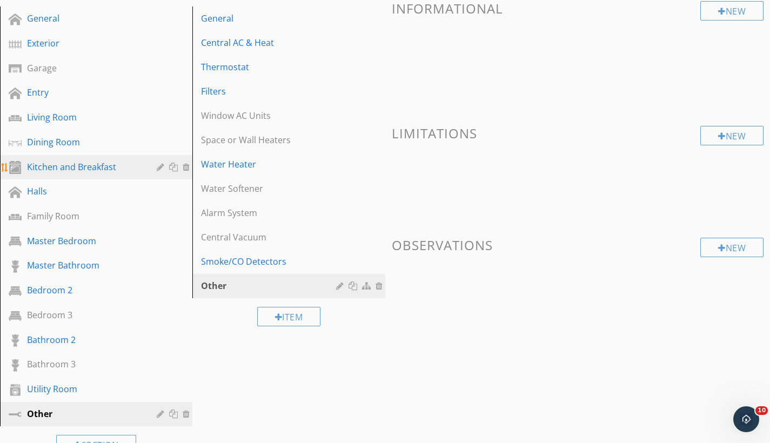
scroll to position [77, 0]
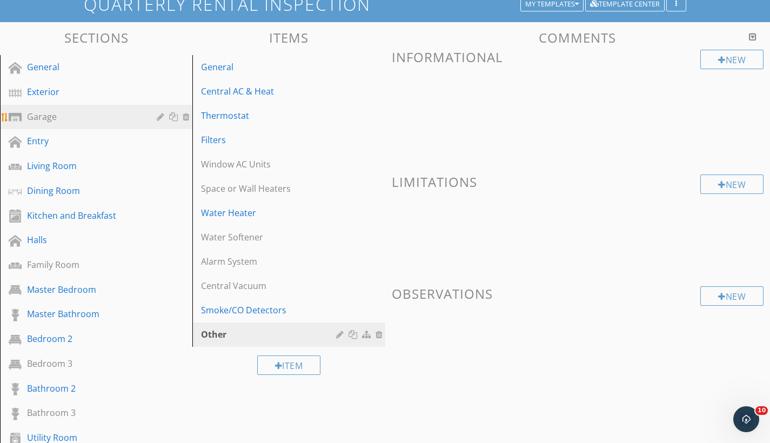
click at [62, 114] on div "Garage" at bounding box center [84, 116] width 114 height 13
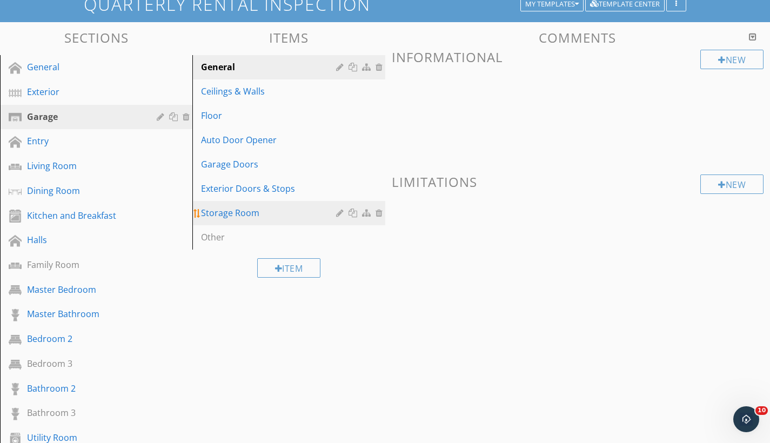
click at [338, 211] on div at bounding box center [341, 213] width 10 height 9
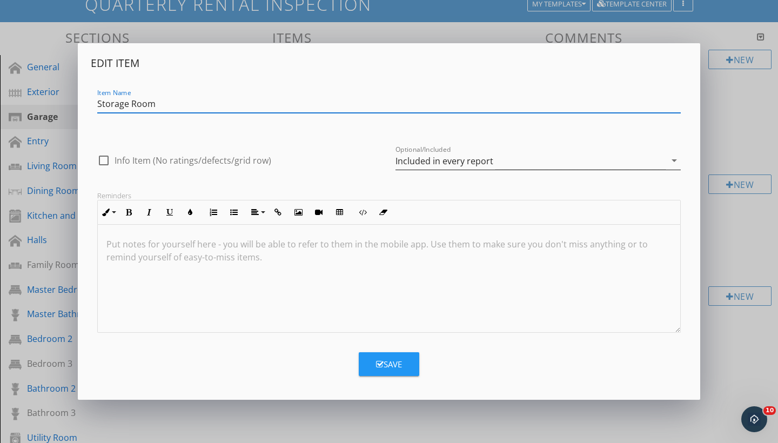
click at [382, 164] on div "Included in every report" at bounding box center [445, 161] width 98 height 10
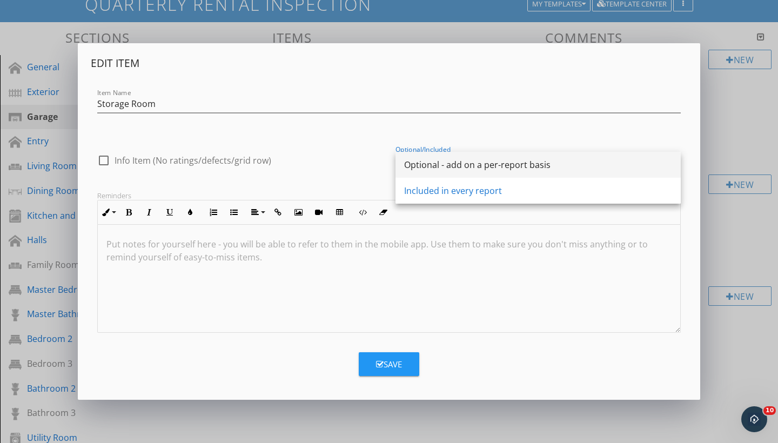
click at [382, 170] on div "Optional - add on a per-report basis" at bounding box center [538, 164] width 268 height 13
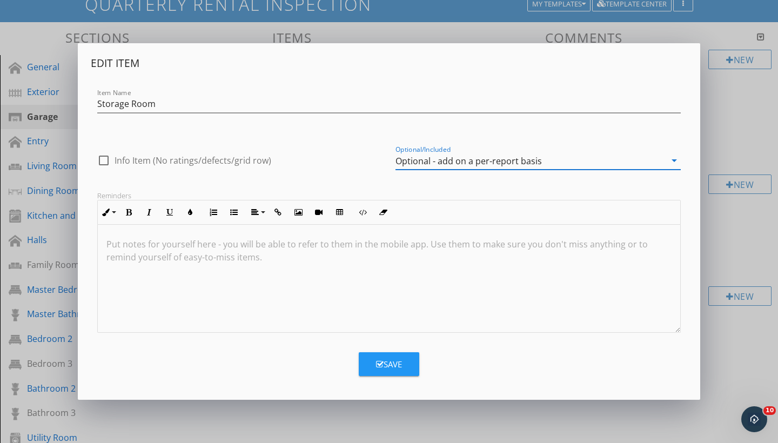
click at [382, 366] on div "Save" at bounding box center [389, 364] width 26 height 12
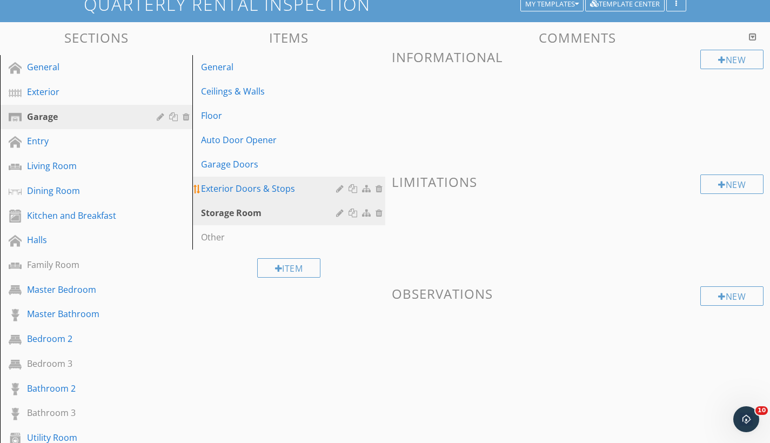
click at [337, 190] on div at bounding box center [341, 188] width 10 height 9
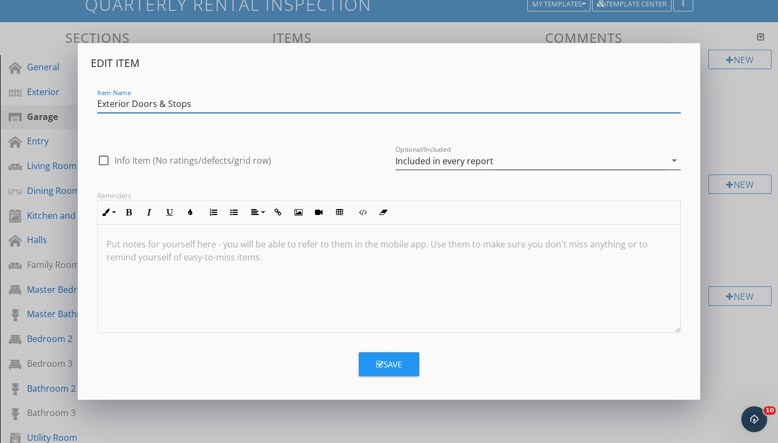
click at [382, 164] on div "Included in every report" at bounding box center [445, 161] width 98 height 10
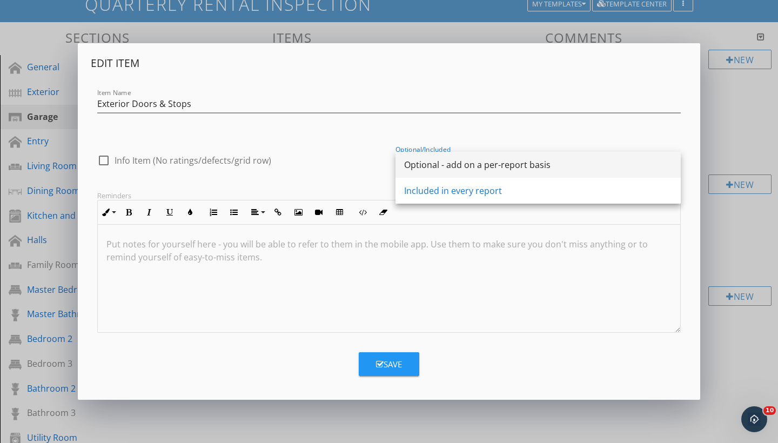
click at [382, 170] on div "Optional - add on a per-report basis" at bounding box center [538, 164] width 268 height 13
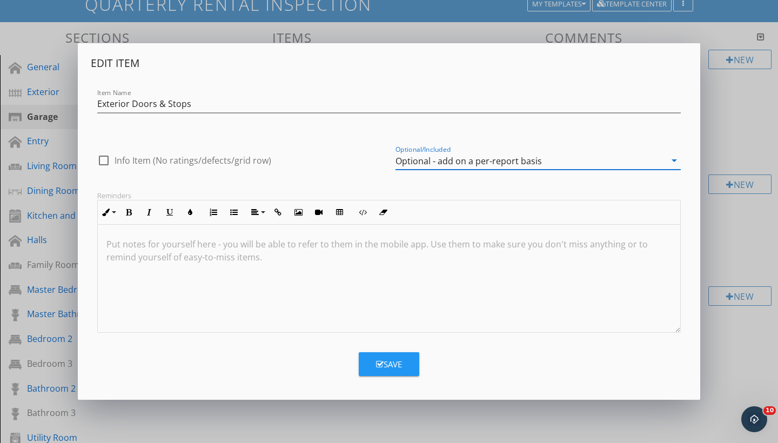
click at [382, 354] on button "Save" at bounding box center [389, 364] width 61 height 24
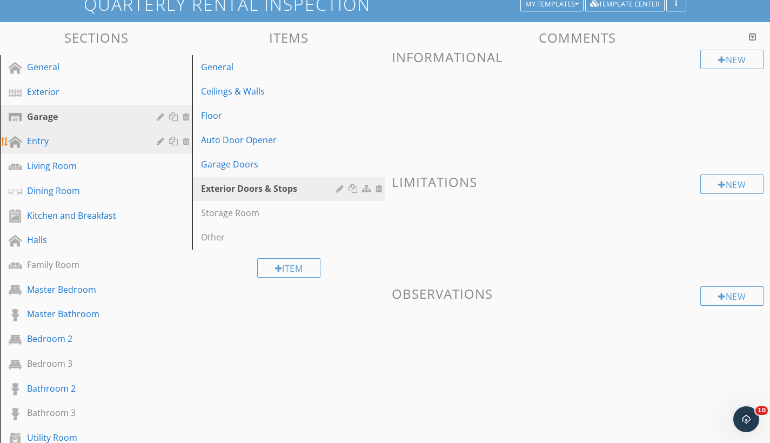
click at [89, 146] on div "Entry" at bounding box center [84, 141] width 114 height 13
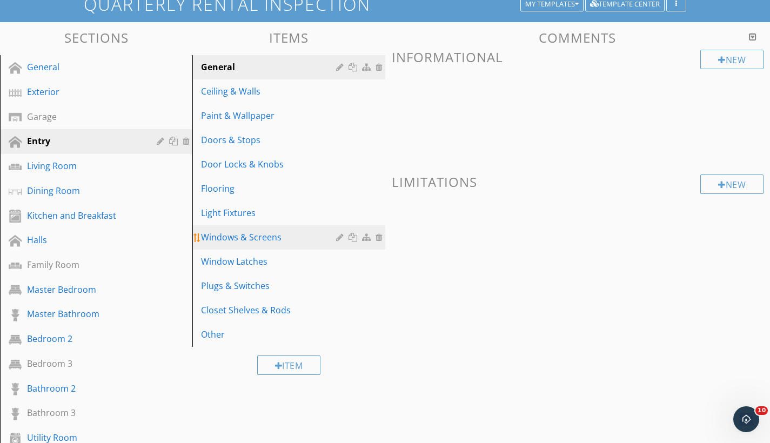
click at [338, 236] on div at bounding box center [341, 237] width 10 height 9
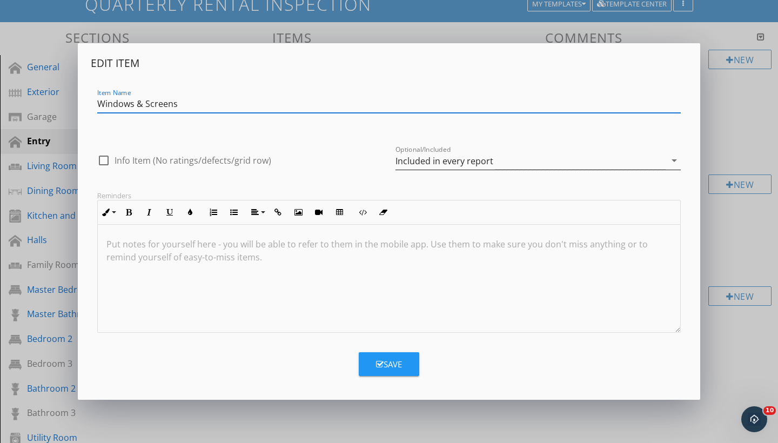
click at [382, 157] on div "Included in every report" at bounding box center [445, 161] width 98 height 10
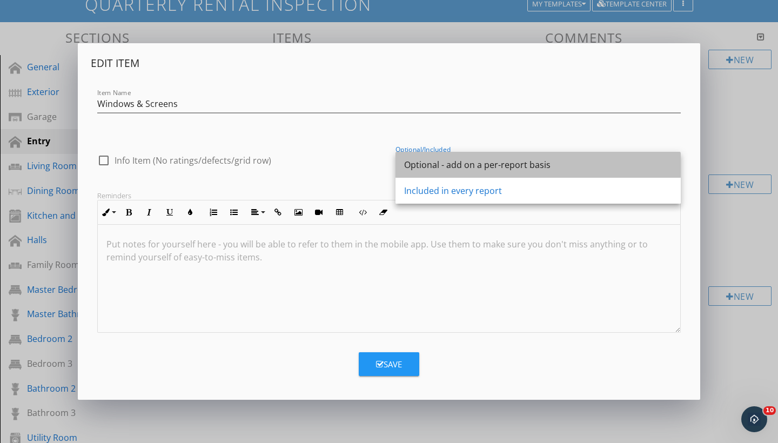
click at [382, 176] on div "Optional - add on a per-report basis" at bounding box center [538, 165] width 268 height 26
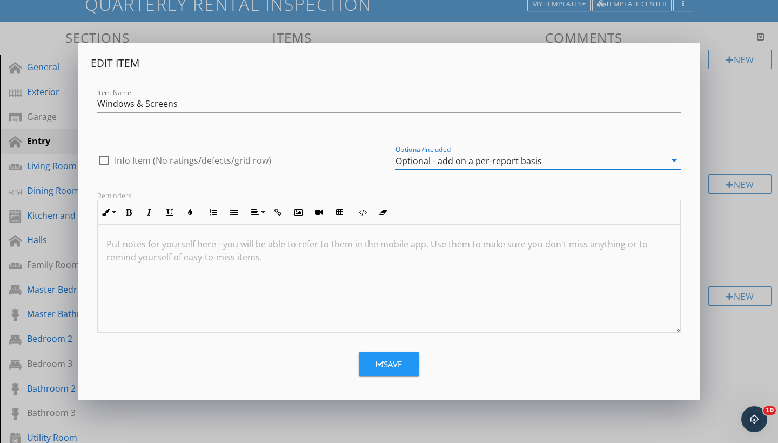
click at [382, 365] on div "Save" at bounding box center [389, 364] width 26 height 12
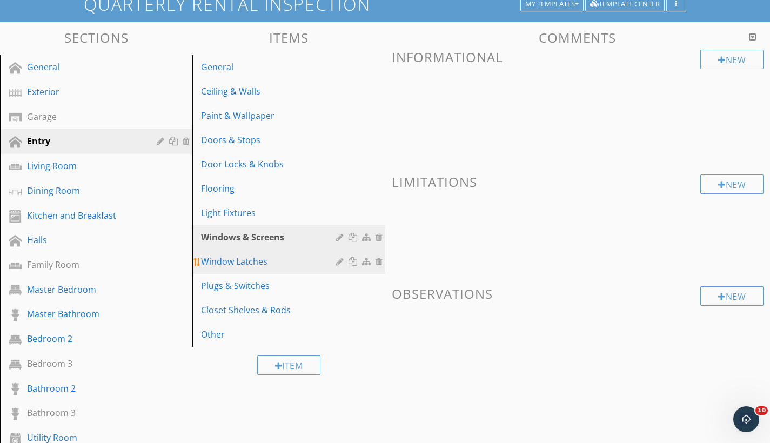
click at [338, 262] on div at bounding box center [341, 261] width 10 height 9
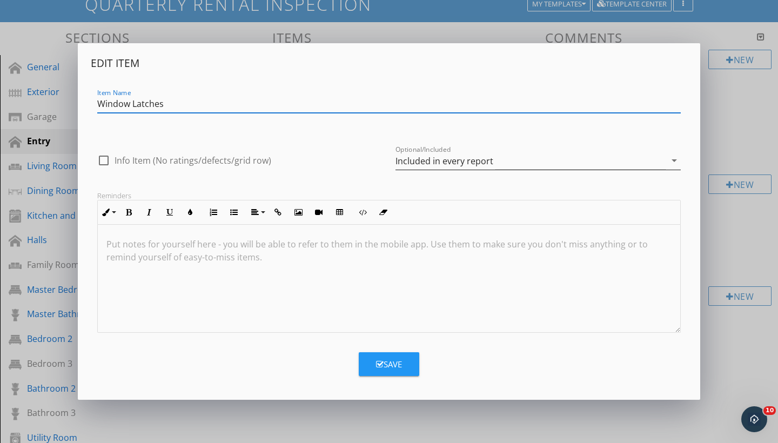
click at [382, 156] on div "Included in every report" at bounding box center [445, 161] width 98 height 10
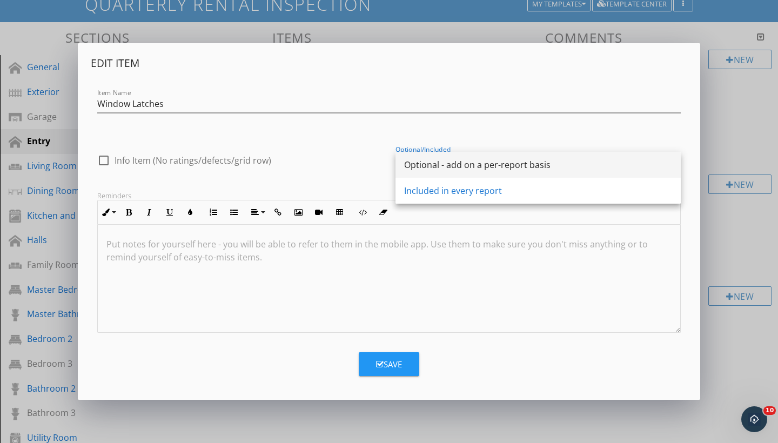
click at [382, 172] on div "Optional - add on a per-report basis" at bounding box center [538, 165] width 268 height 26
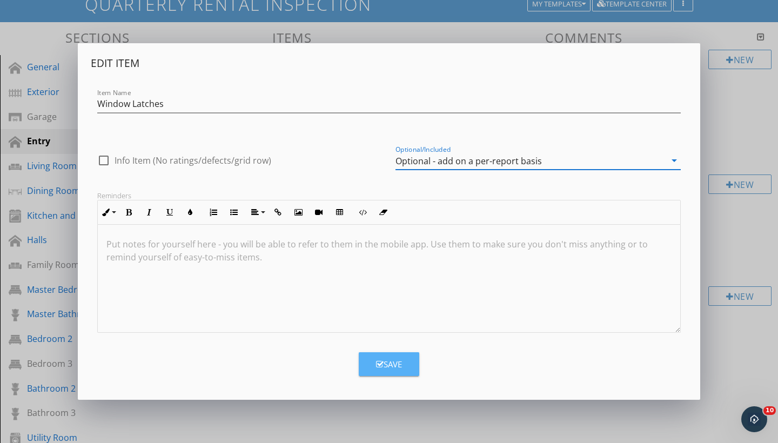
click at [382, 369] on div "Save" at bounding box center [389, 364] width 26 height 12
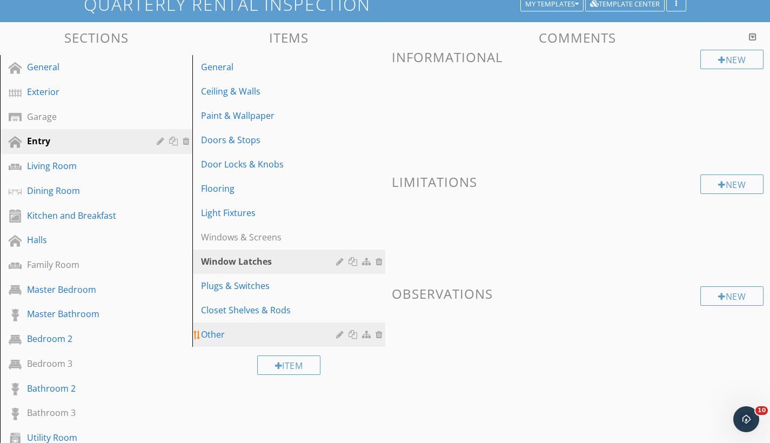
click at [340, 334] on div at bounding box center [341, 334] width 10 height 9
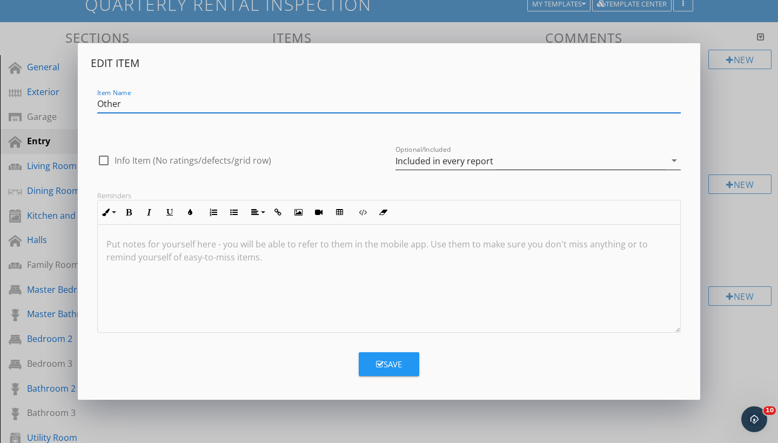
click at [382, 162] on div "Included in every report" at bounding box center [445, 161] width 98 height 10
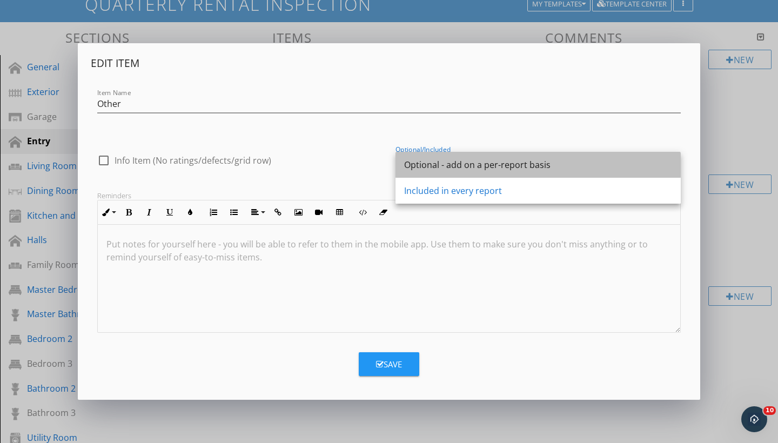
click at [382, 171] on div "Optional - add on a per-report basis" at bounding box center [538, 165] width 268 height 26
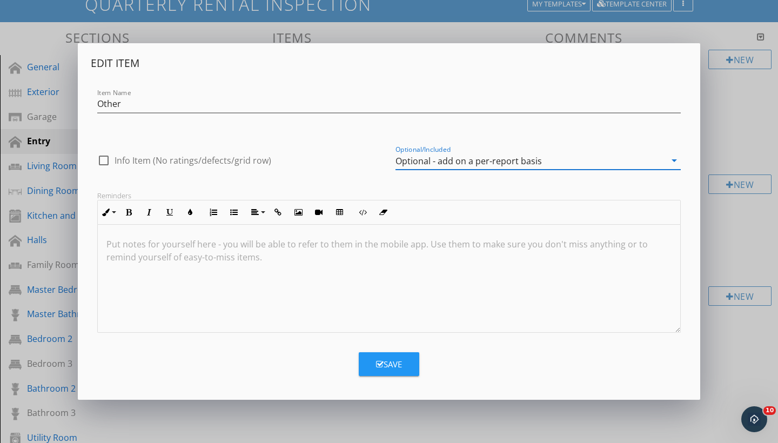
click at [382, 371] on button "Save" at bounding box center [389, 364] width 61 height 24
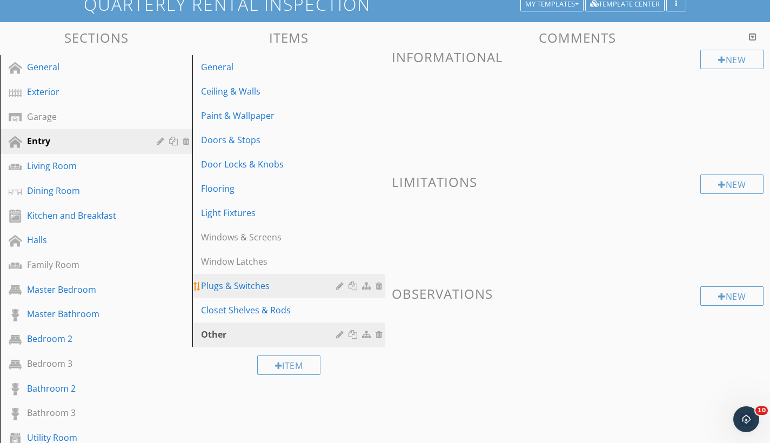
click at [339, 285] on div at bounding box center [341, 286] width 10 height 9
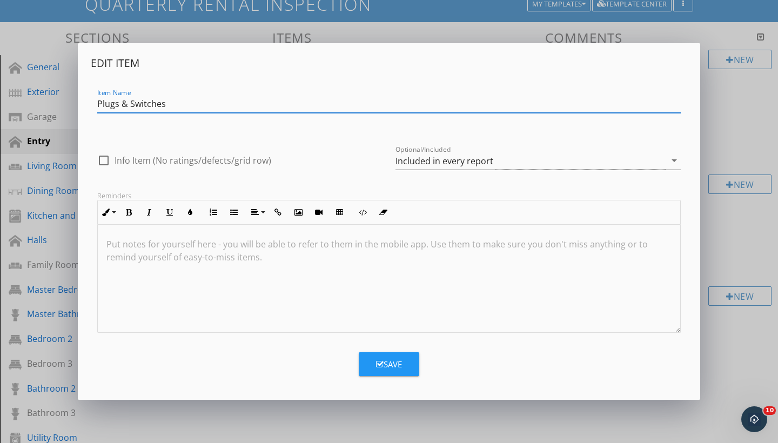
click at [382, 158] on div "Included in every report" at bounding box center [445, 161] width 98 height 10
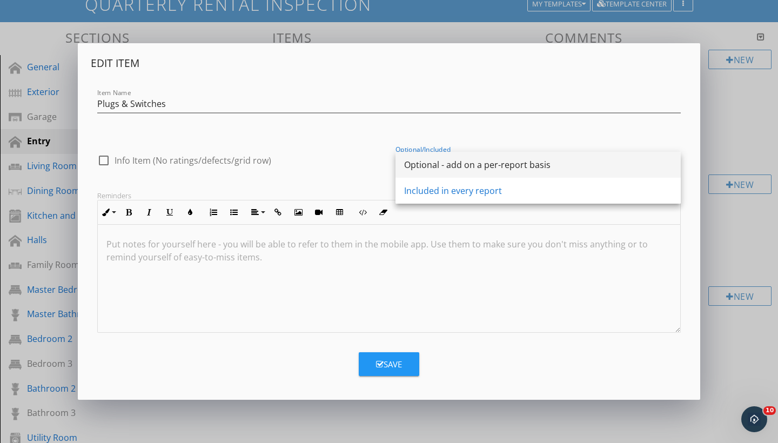
click at [382, 166] on div "Optional - add on a per-report basis" at bounding box center [538, 164] width 268 height 13
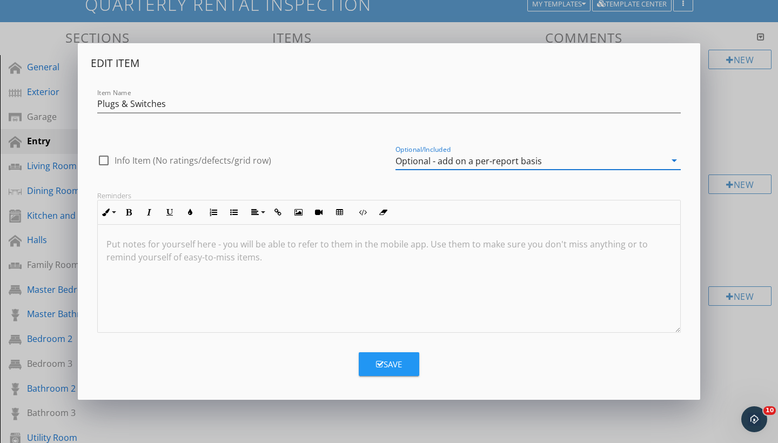
click at [382, 369] on div "Save" at bounding box center [389, 364] width 26 height 12
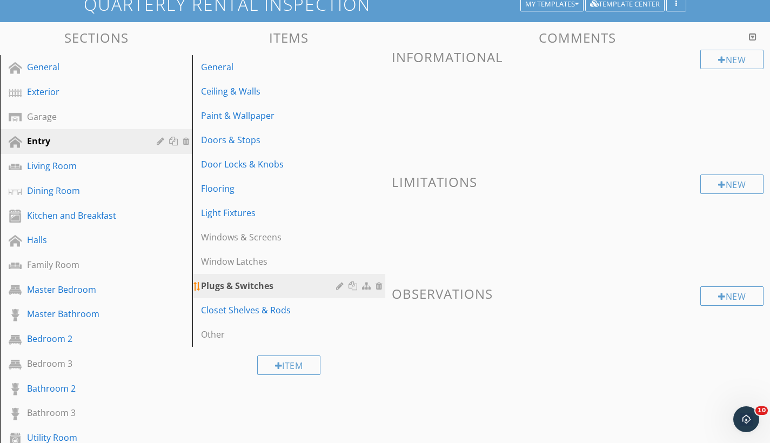
click at [346, 286] on div at bounding box center [360, 285] width 49 height 13
click at [338, 309] on div at bounding box center [341, 310] width 10 height 9
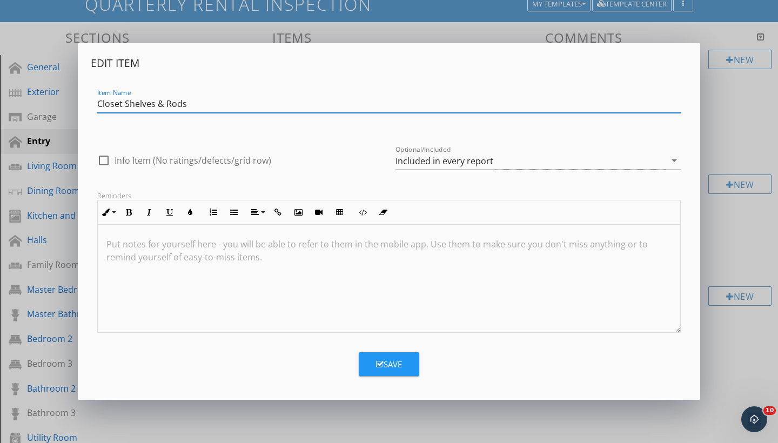
click at [382, 168] on div "Included in every report" at bounding box center [531, 161] width 270 height 18
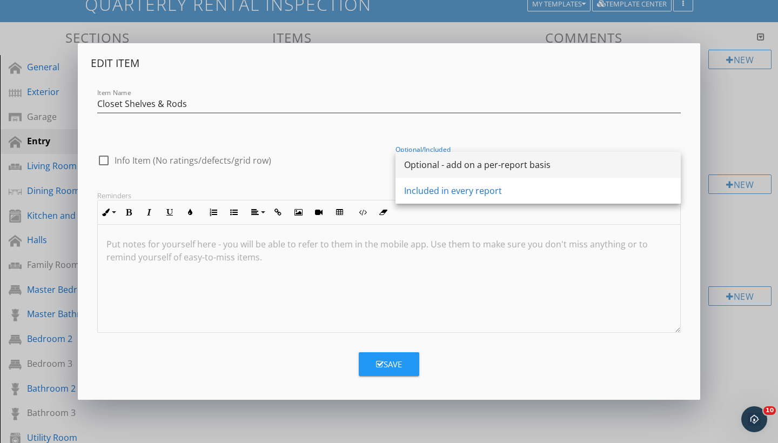
click at [382, 165] on div "Optional - add on a per-report basis" at bounding box center [538, 164] width 268 height 13
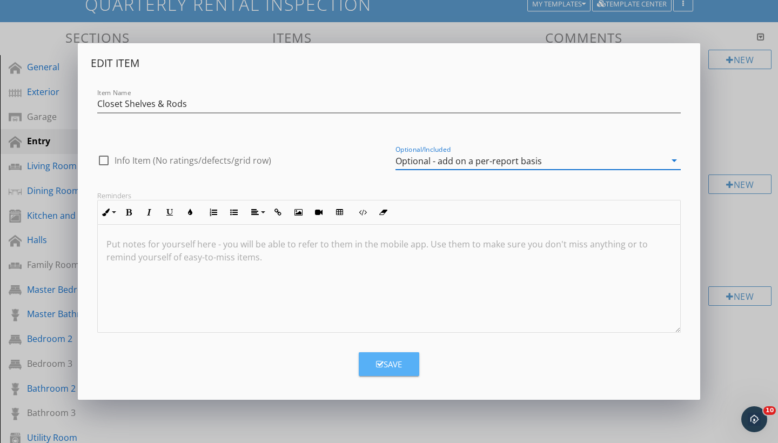
click at [382, 370] on button "Save" at bounding box center [389, 364] width 61 height 24
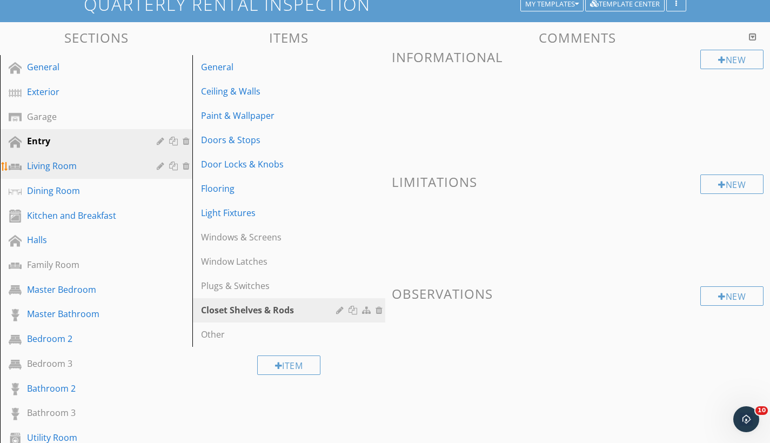
click at [67, 166] on div "Living Room" at bounding box center [84, 165] width 114 height 13
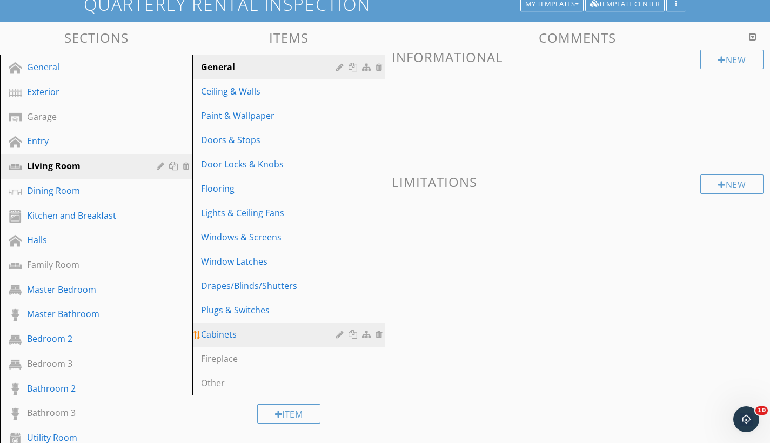
click at [339, 334] on div at bounding box center [341, 334] width 10 height 9
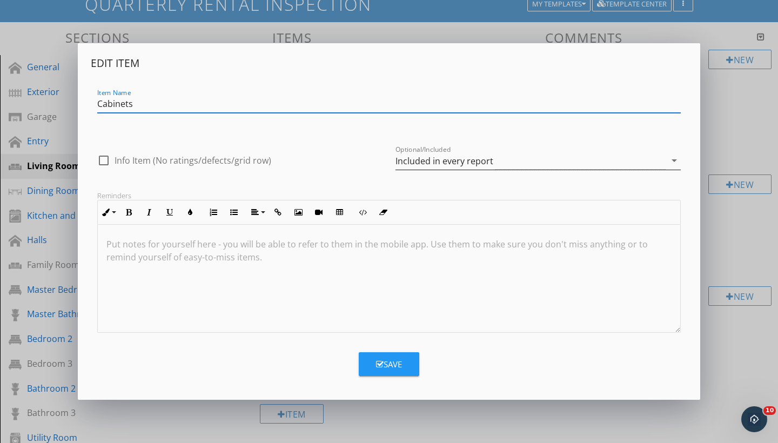
click at [382, 166] on div "Included in every report" at bounding box center [445, 161] width 98 height 10
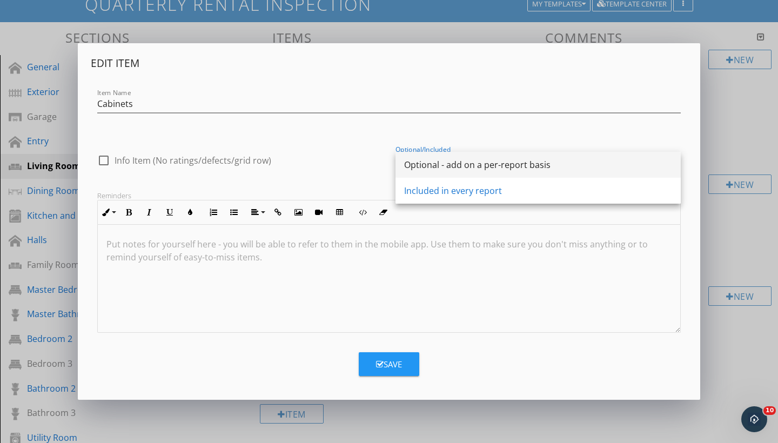
click at [382, 169] on div "Optional - add on a per-report basis" at bounding box center [538, 164] width 268 height 13
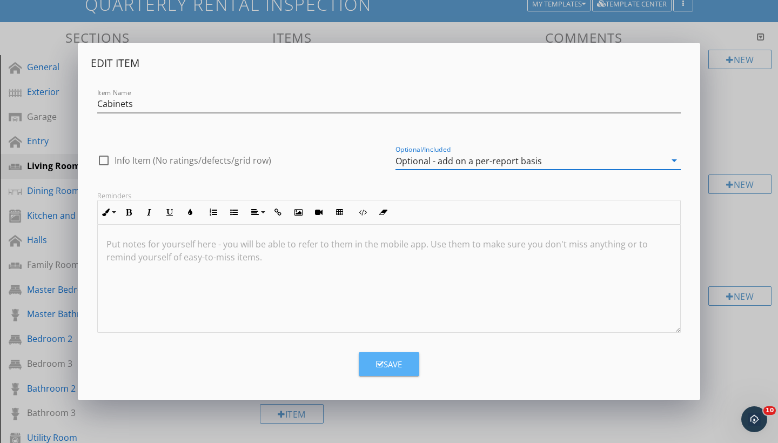
click at [382, 360] on div "Save" at bounding box center [389, 364] width 26 height 12
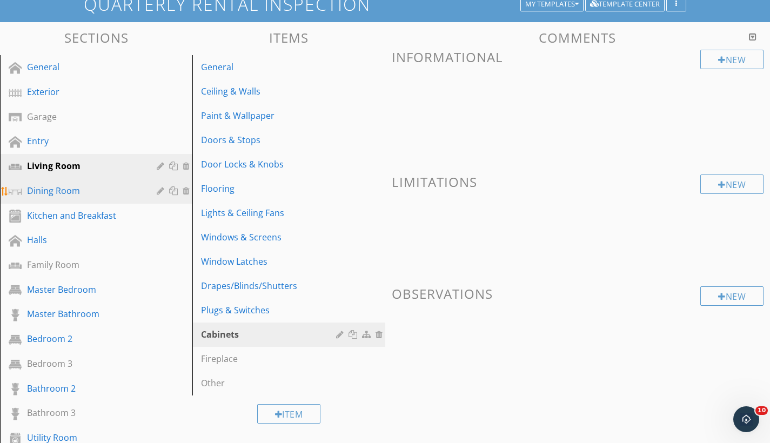
click at [105, 191] on div "Dining Room" at bounding box center [84, 190] width 114 height 13
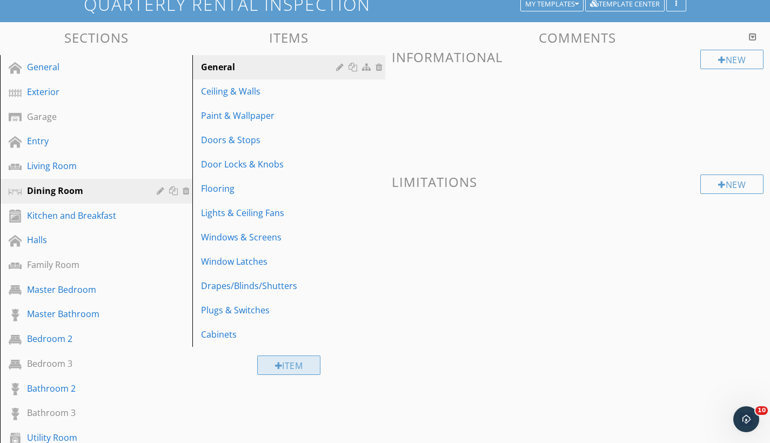
click at [312, 360] on div "Item" at bounding box center [289, 365] width 64 height 19
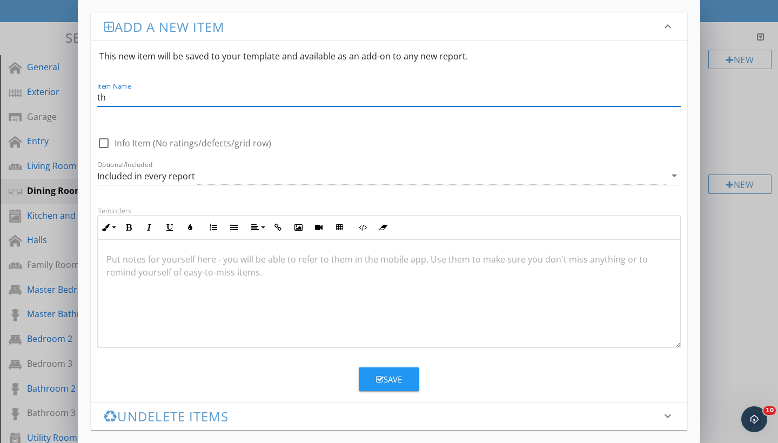
type input "t"
type input "Other"
click at [382, 180] on div "Included in every report" at bounding box center [381, 176] width 568 height 18
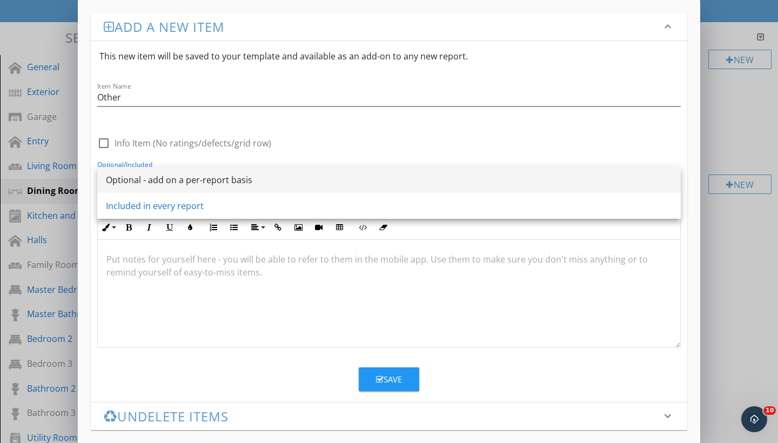
click at [382, 179] on div "Optional - add on a per-report basis" at bounding box center [389, 179] width 566 height 13
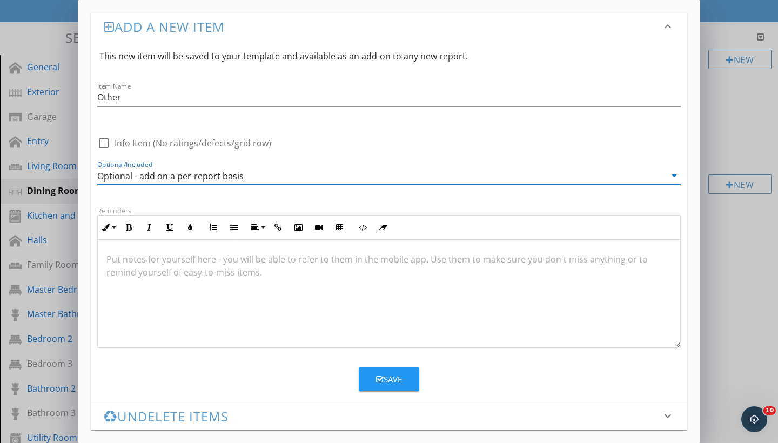
click at [382, 377] on div "Save" at bounding box center [389, 379] width 26 height 12
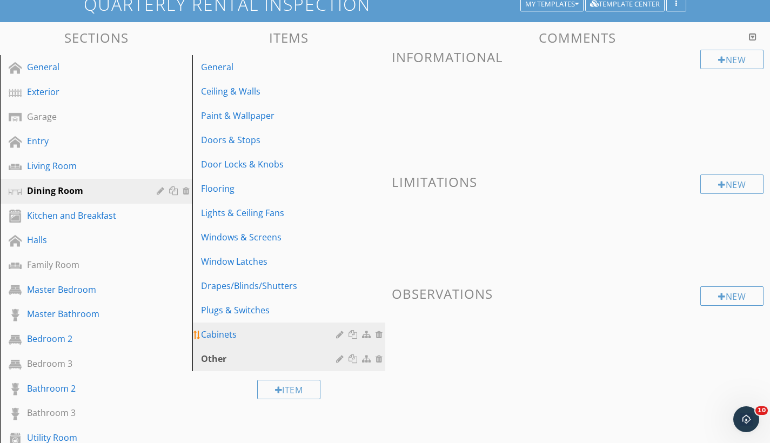
click at [338, 337] on div at bounding box center [341, 334] width 10 height 9
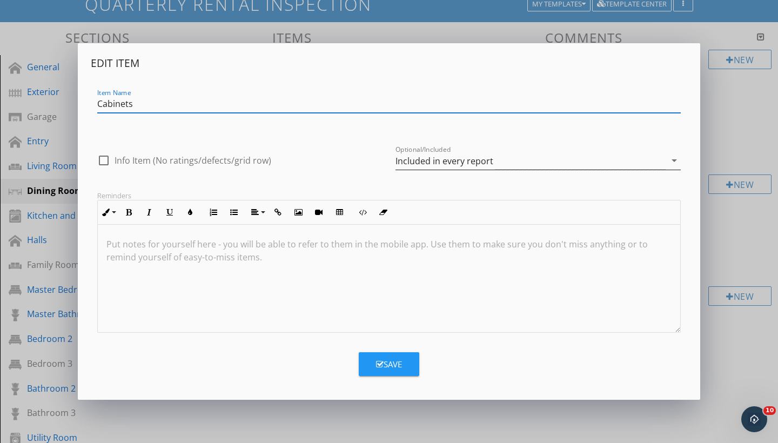
click at [382, 167] on div "Included in every report" at bounding box center [531, 161] width 270 height 18
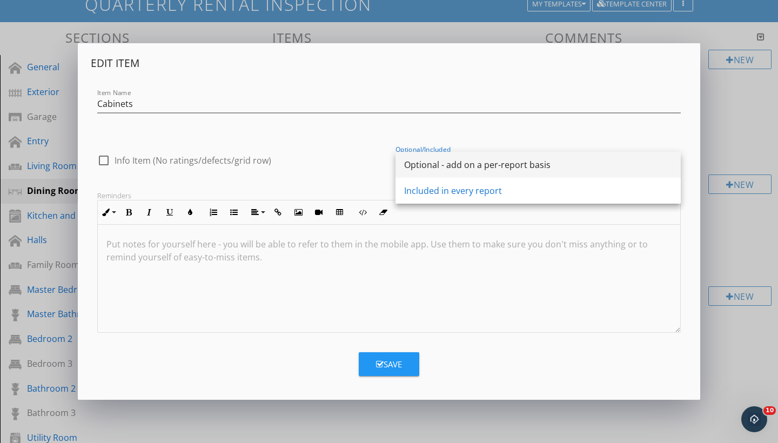
click at [382, 177] on div "Optional - add on a per-report basis" at bounding box center [538, 165] width 268 height 26
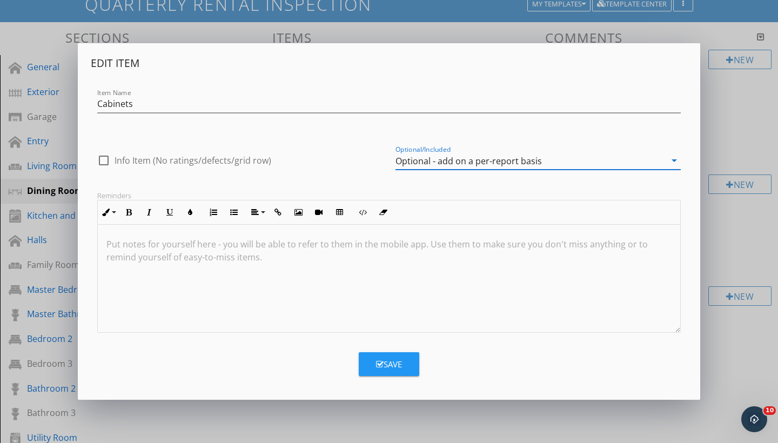
click at [382, 360] on button "Save" at bounding box center [389, 364] width 61 height 24
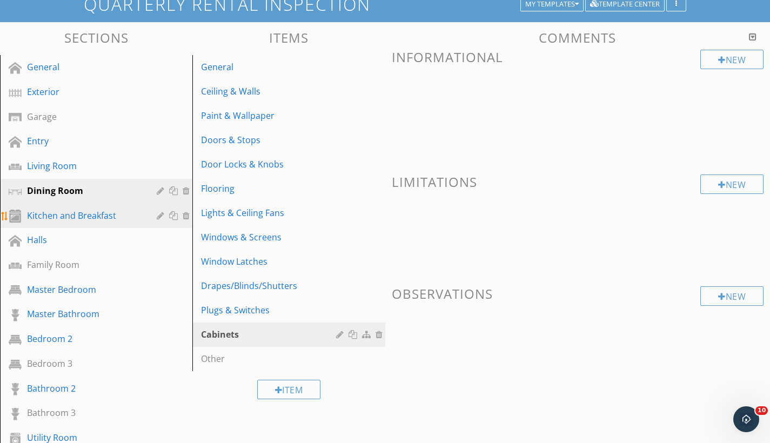
click at [64, 216] on div "Kitchen and Breakfast" at bounding box center [84, 215] width 114 height 13
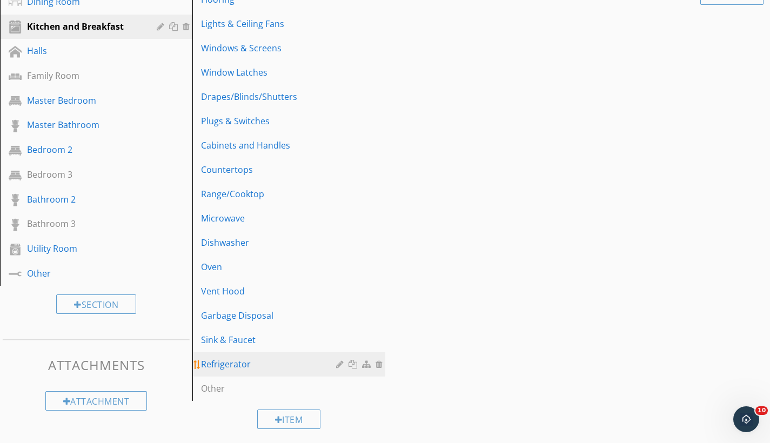
scroll to position [264, 0]
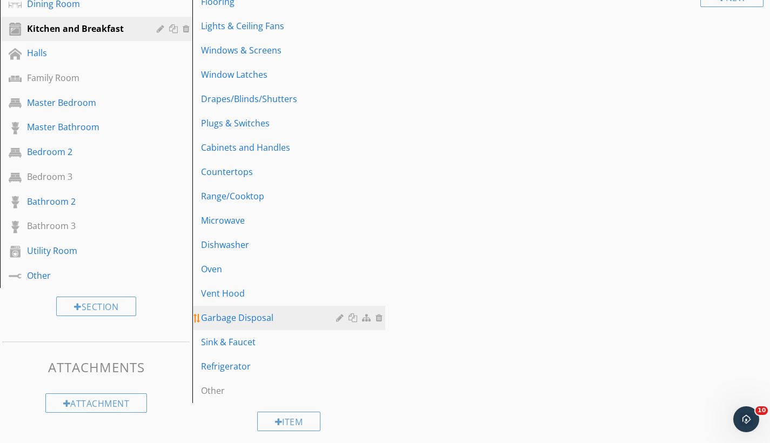
click at [341, 318] on div at bounding box center [341, 317] width 10 height 9
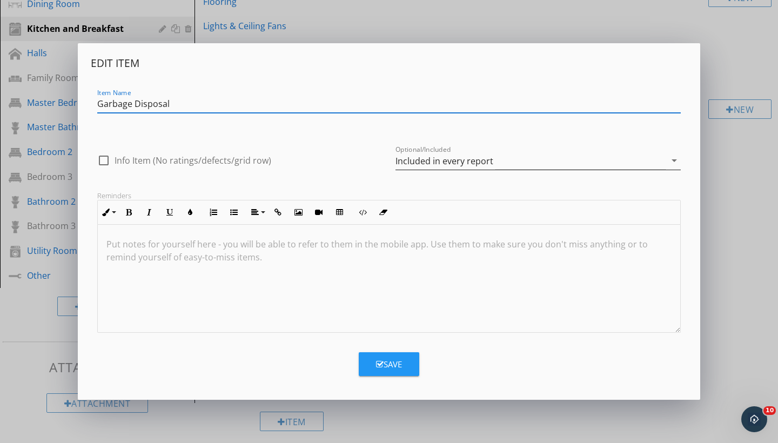
click at [382, 162] on div "Included in every report" at bounding box center [445, 161] width 98 height 10
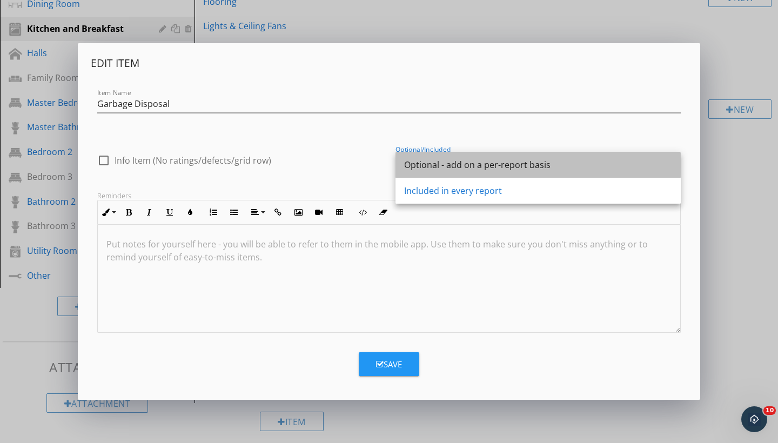
click at [382, 168] on div "Optional - add on a per-report basis" at bounding box center [538, 164] width 268 height 13
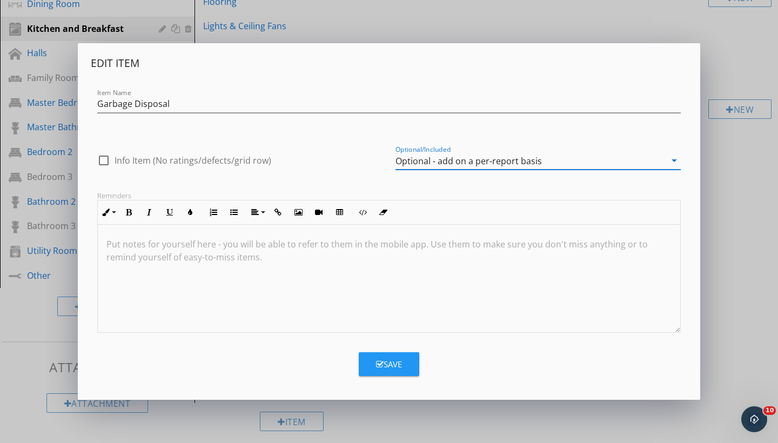
click at [382, 371] on button "Save" at bounding box center [389, 364] width 61 height 24
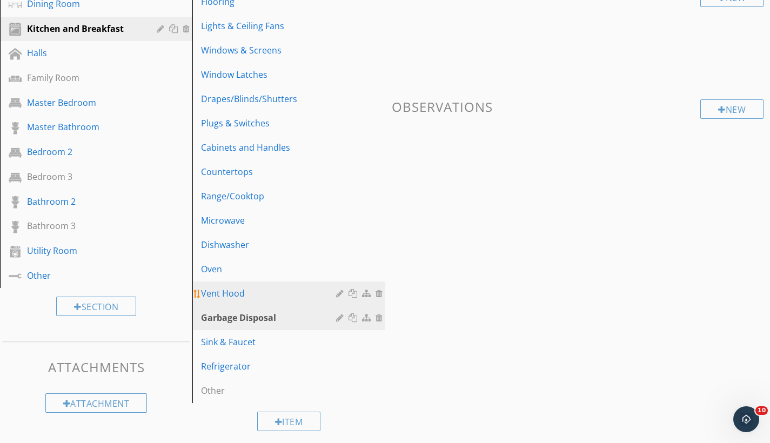
click at [338, 295] on div at bounding box center [341, 293] width 10 height 9
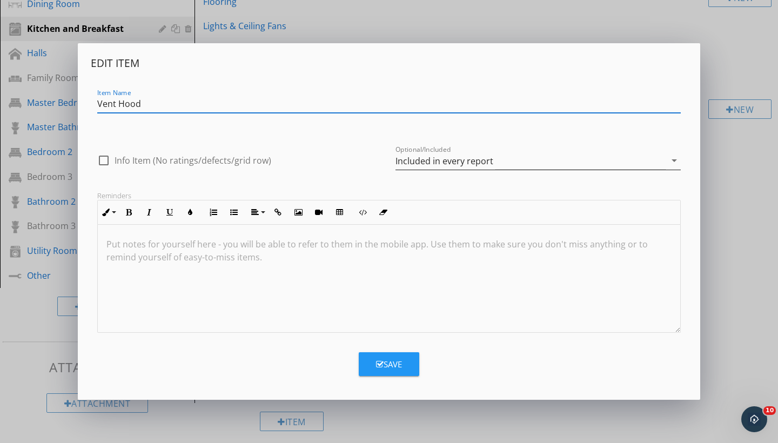
click at [382, 164] on div "Included in every report" at bounding box center [445, 161] width 98 height 10
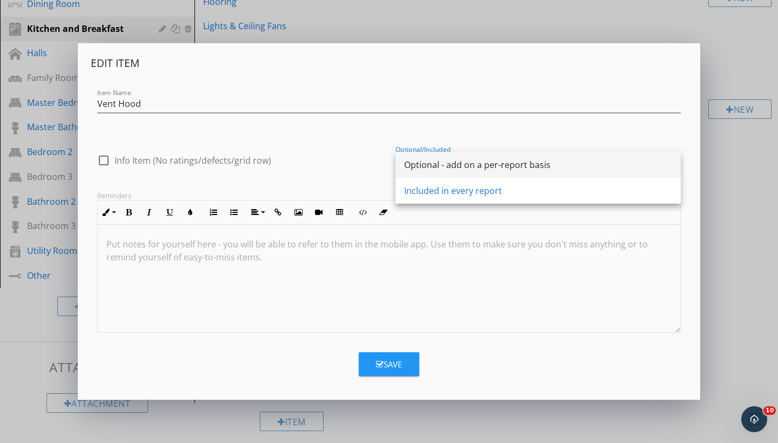
click at [382, 170] on div "Optional - add on a per-report basis" at bounding box center [538, 164] width 268 height 13
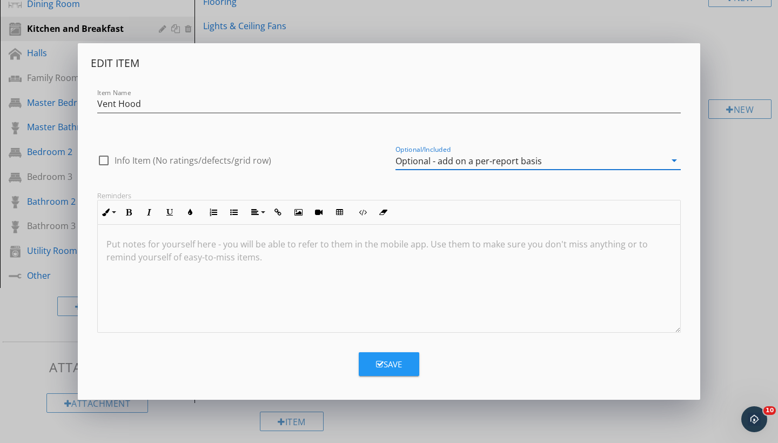
click at [382, 378] on div "Edit Item Item Name Vent Hood check_box_outline_blank Info Item (No ratings/def…" at bounding box center [389, 221] width 622 height 357
click at [382, 366] on div "Save" at bounding box center [389, 364] width 26 height 12
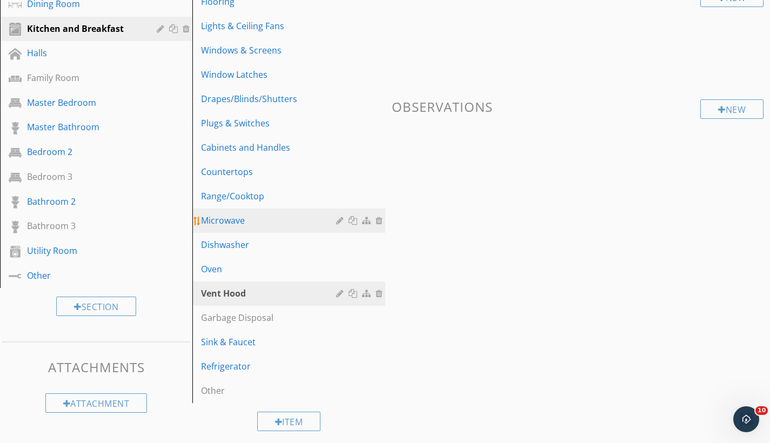
click at [337, 220] on div at bounding box center [341, 220] width 10 height 9
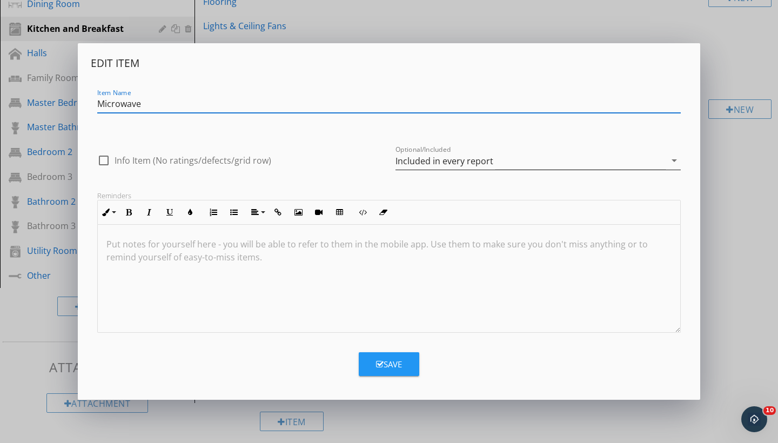
click at [382, 156] on div "Included in every report" at bounding box center [445, 161] width 98 height 10
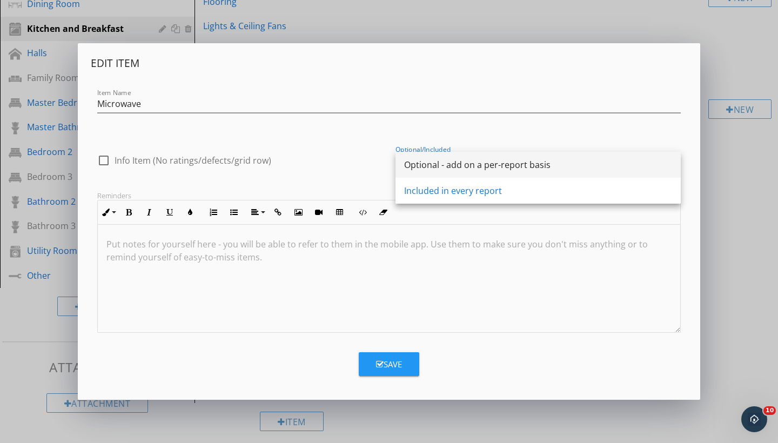
click at [382, 172] on div "Optional - add on a per-report basis" at bounding box center [538, 165] width 268 height 26
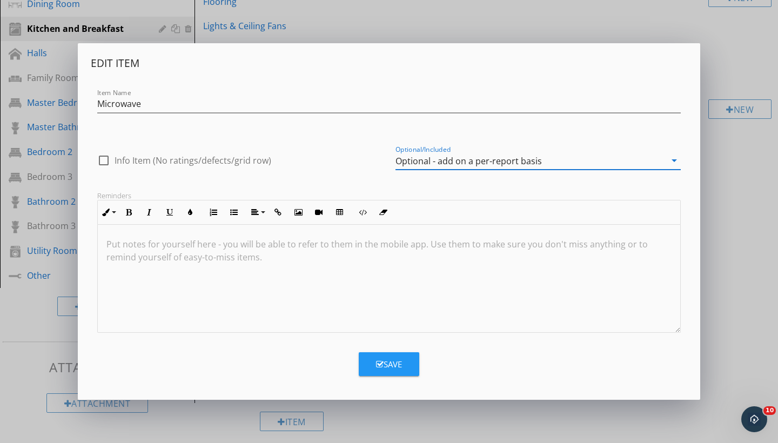
click at [370, 372] on button "Save" at bounding box center [389, 364] width 61 height 24
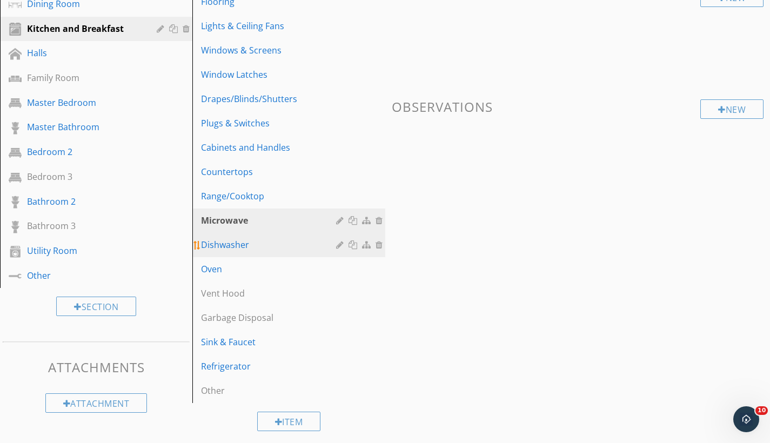
click at [339, 243] on div at bounding box center [341, 244] width 10 height 9
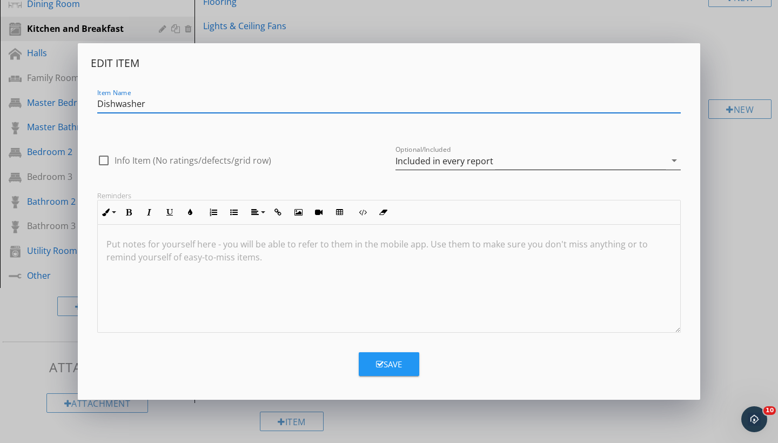
click at [382, 161] on div "Included in every report" at bounding box center [445, 161] width 98 height 10
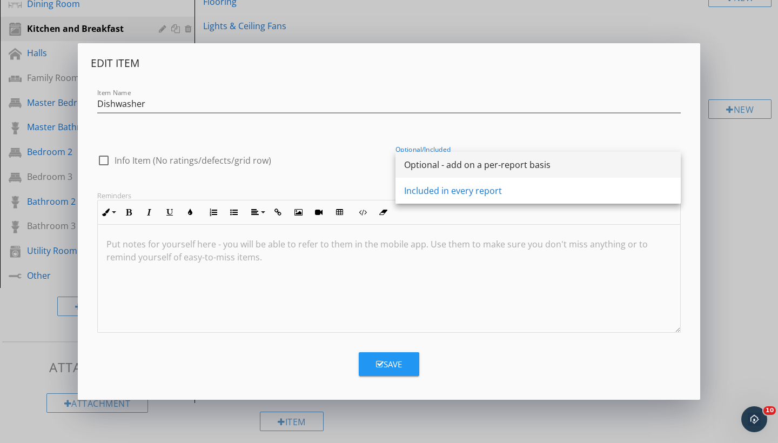
click at [382, 171] on div "Optional - add on a per-report basis" at bounding box center [538, 164] width 268 height 13
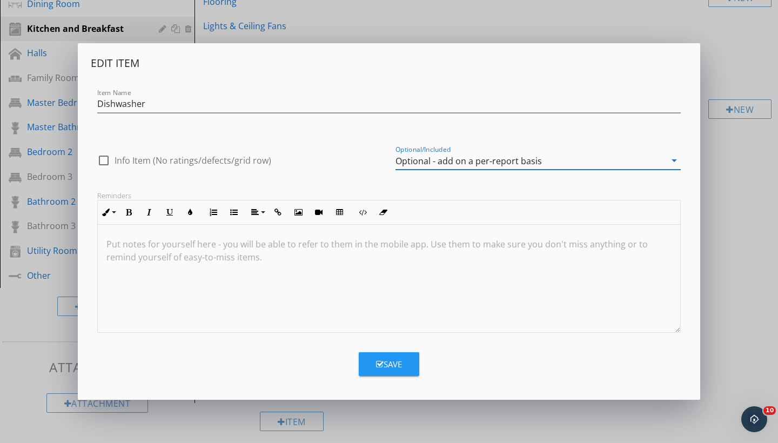
click at [382, 360] on div "Save" at bounding box center [389, 364] width 26 height 12
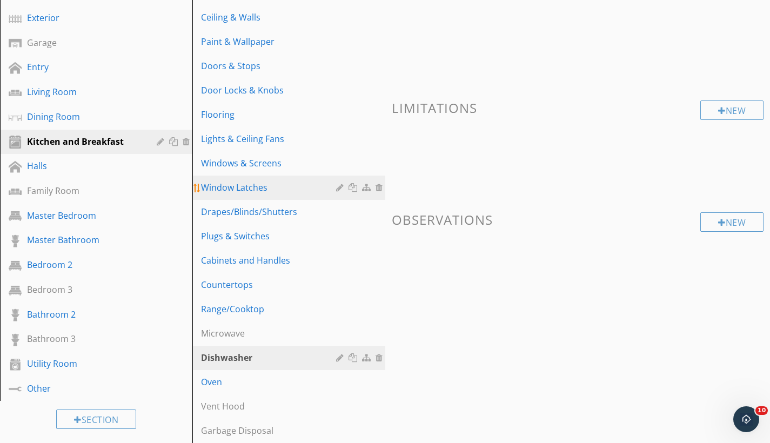
scroll to position [148, 0]
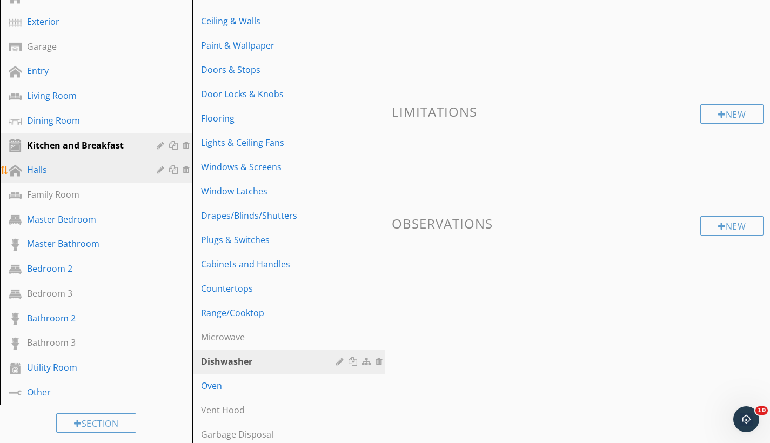
click at [85, 175] on div "Halls" at bounding box center [84, 169] width 114 height 13
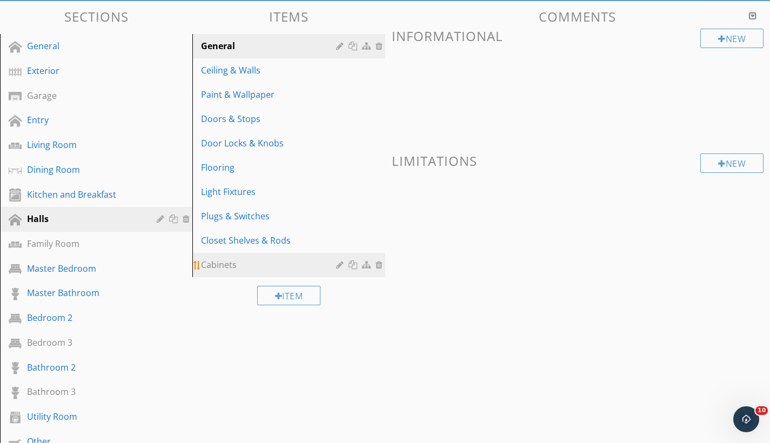
scroll to position [64, 0]
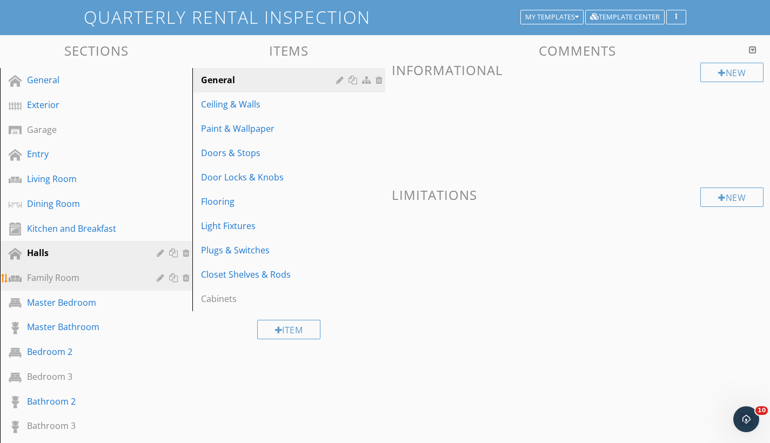
click at [71, 283] on div "Family Room" at bounding box center [84, 277] width 114 height 13
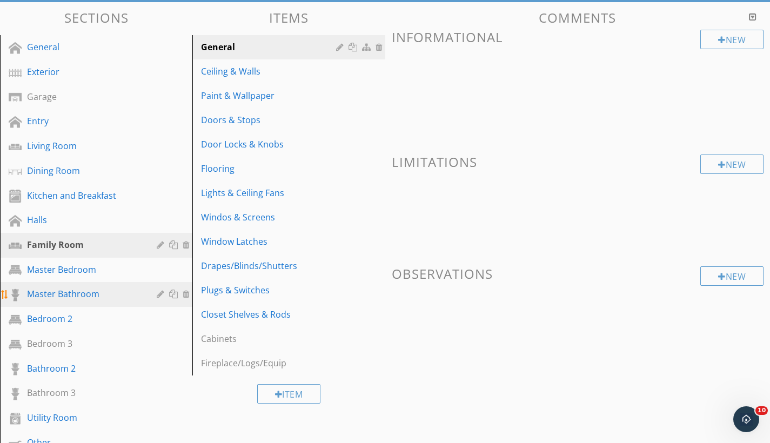
scroll to position [99, 0]
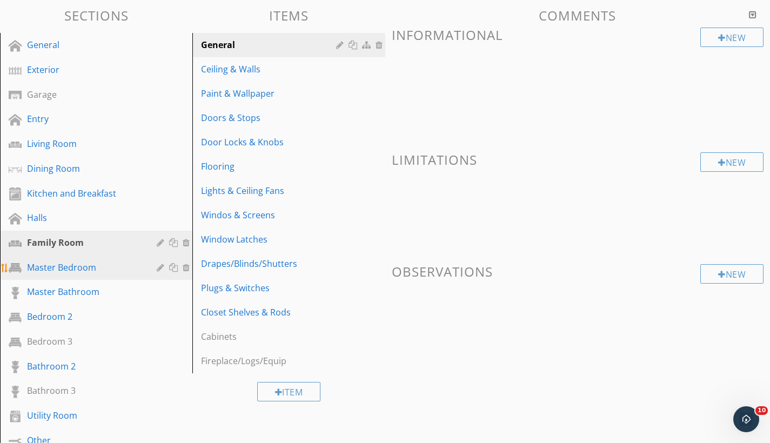
click at [68, 266] on div "Master Bedroom" at bounding box center [84, 267] width 114 height 13
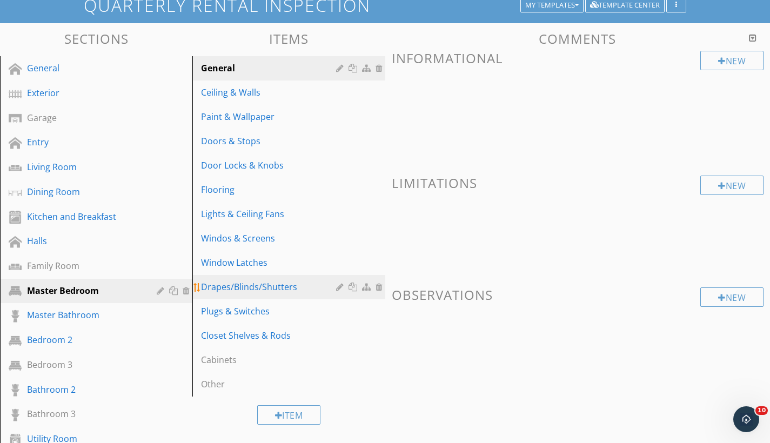
scroll to position [144, 0]
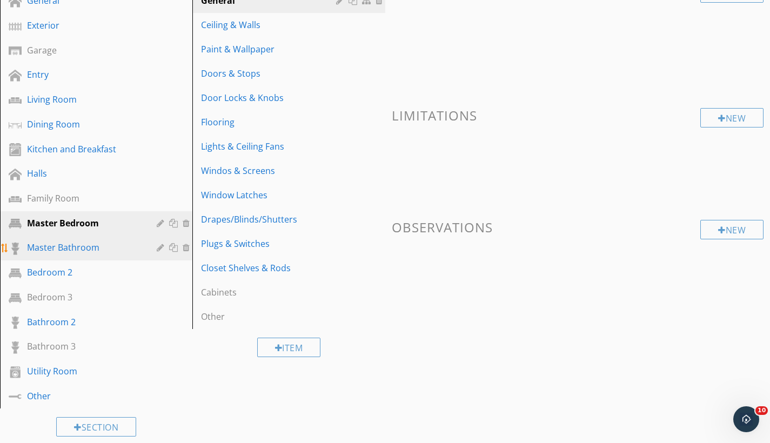
click at [48, 247] on div "Master Bathroom" at bounding box center [84, 247] width 114 height 13
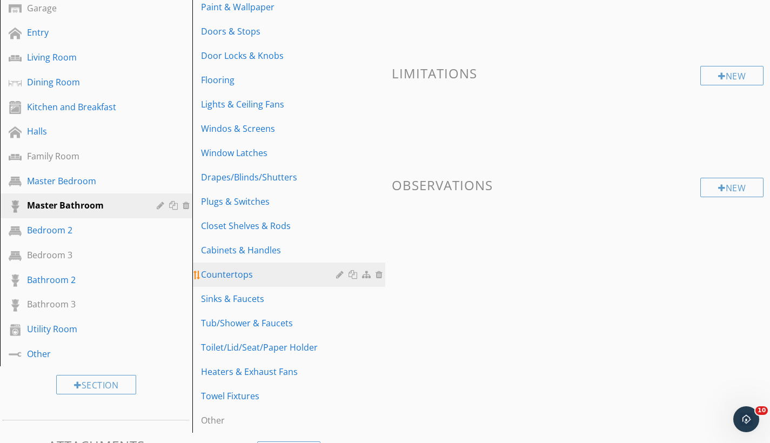
scroll to position [190, 0]
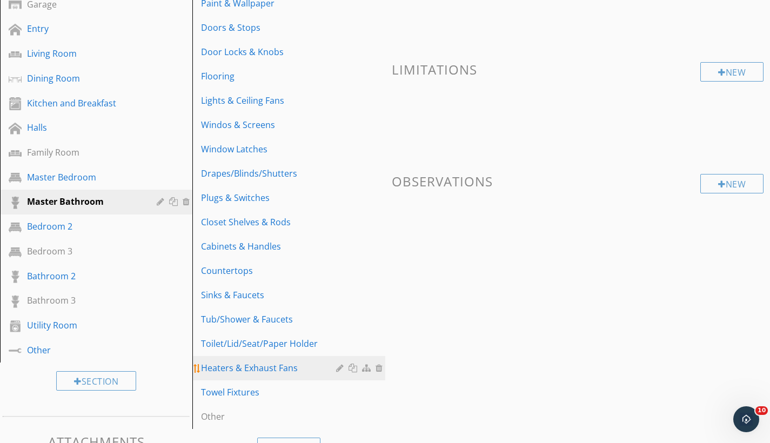
click at [336, 368] on div at bounding box center [341, 368] width 10 height 9
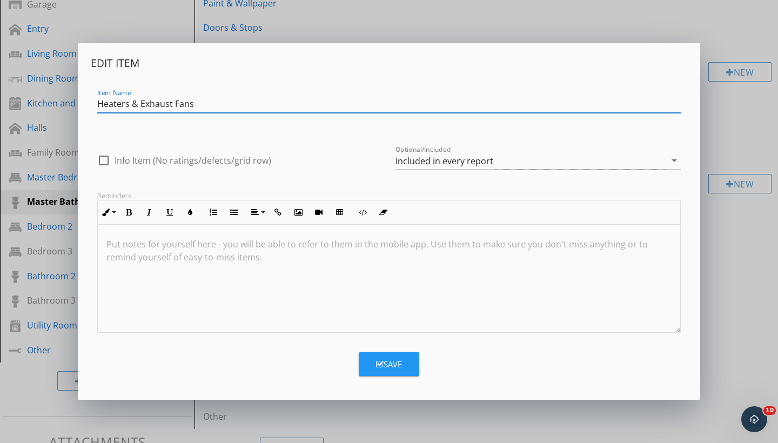
click at [382, 163] on div "Included in every report" at bounding box center [445, 161] width 98 height 10
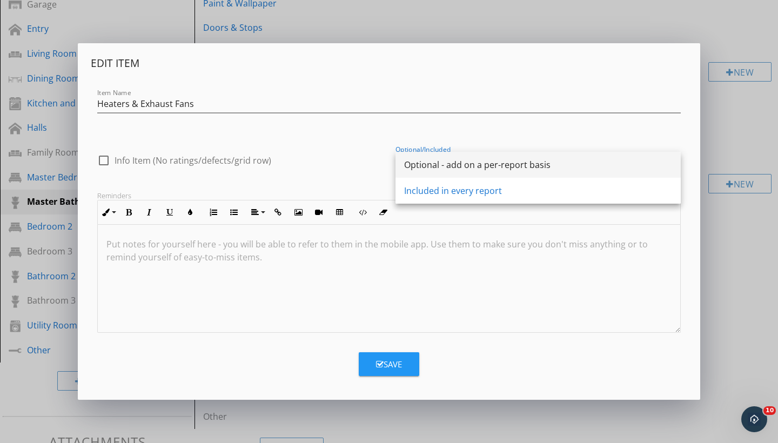
click at [382, 173] on div "Optional - add on a per-report basis" at bounding box center [538, 165] width 268 height 26
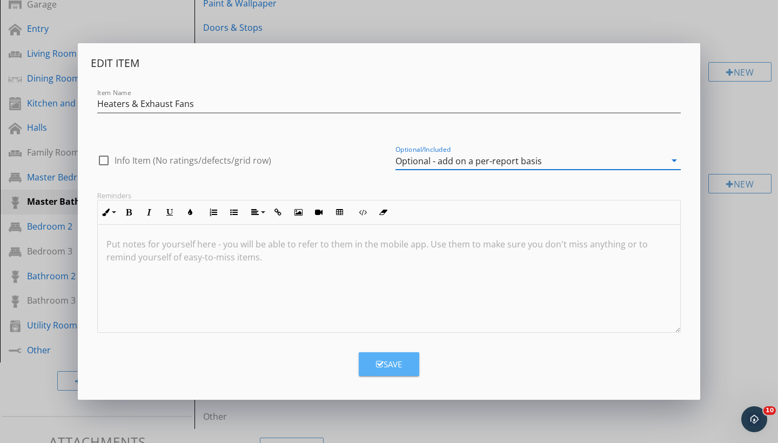
click at [382, 363] on div "Save" at bounding box center [389, 364] width 26 height 12
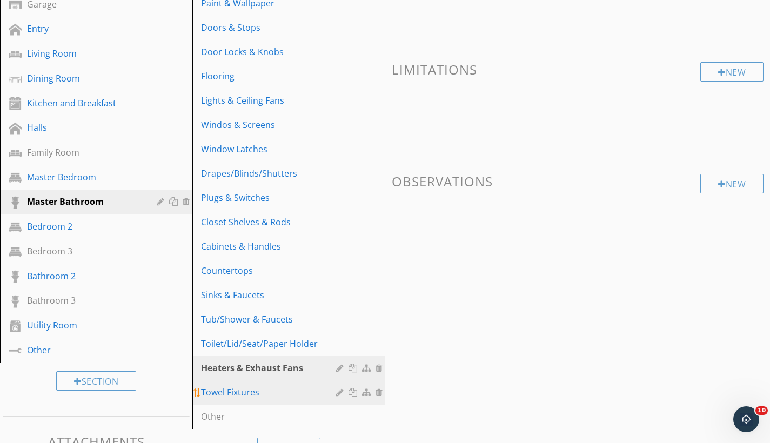
click at [340, 390] on div at bounding box center [341, 392] width 10 height 9
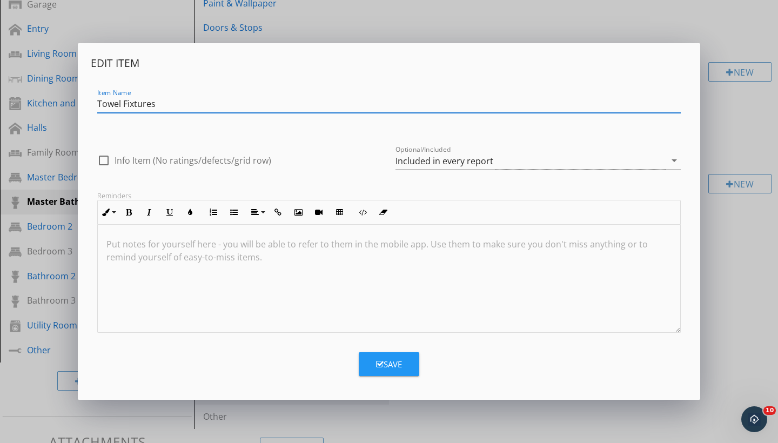
click at [382, 153] on div "Included in every report" at bounding box center [531, 161] width 270 height 18
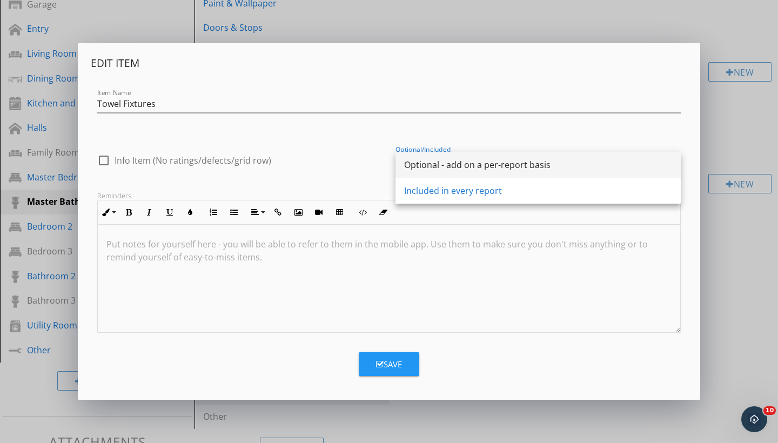
click at [382, 172] on div "Optional - add on a per-report basis" at bounding box center [538, 165] width 268 height 26
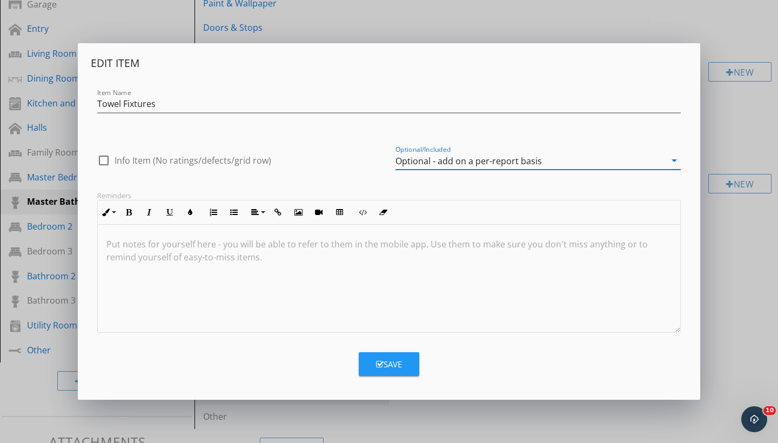
click at [382, 369] on div "Save" at bounding box center [389, 364] width 26 height 12
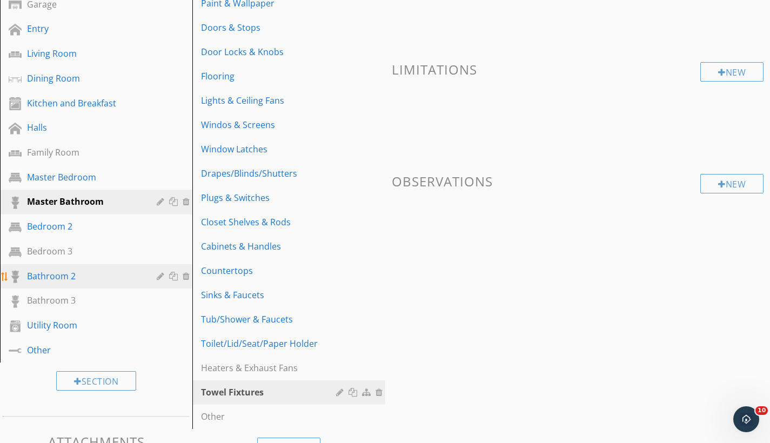
click at [59, 284] on link "Bathroom 2" at bounding box center [97, 276] width 189 height 25
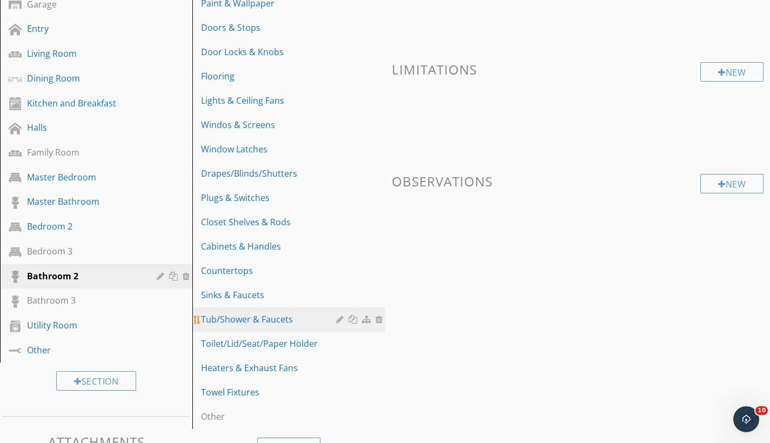
scroll to position [253, 0]
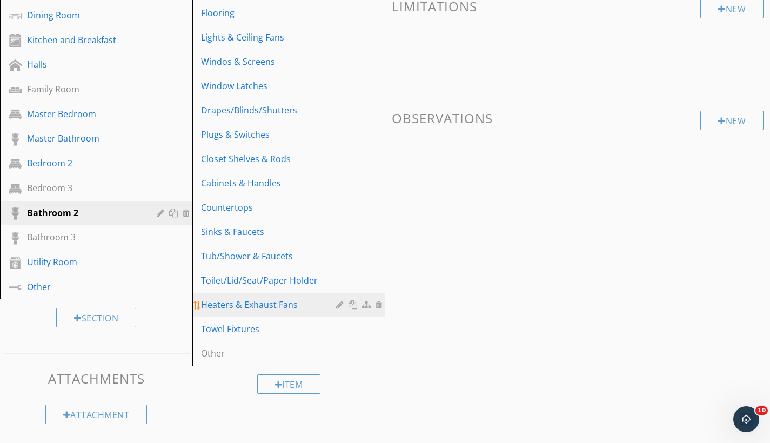
click at [338, 303] on div at bounding box center [341, 304] width 10 height 9
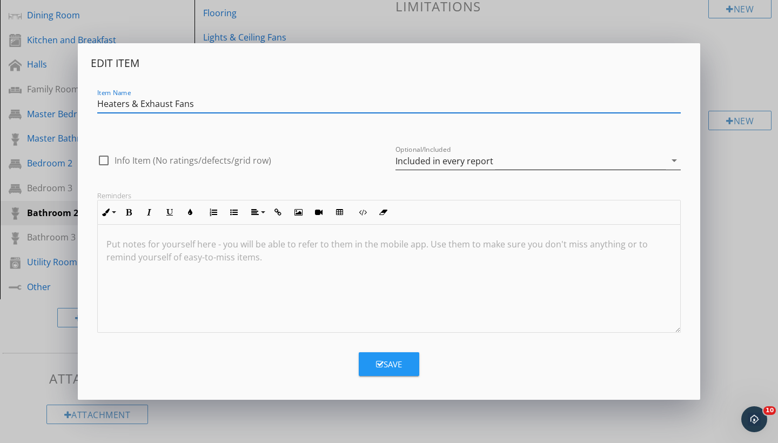
click at [382, 162] on div "Included in every report" at bounding box center [445, 161] width 98 height 10
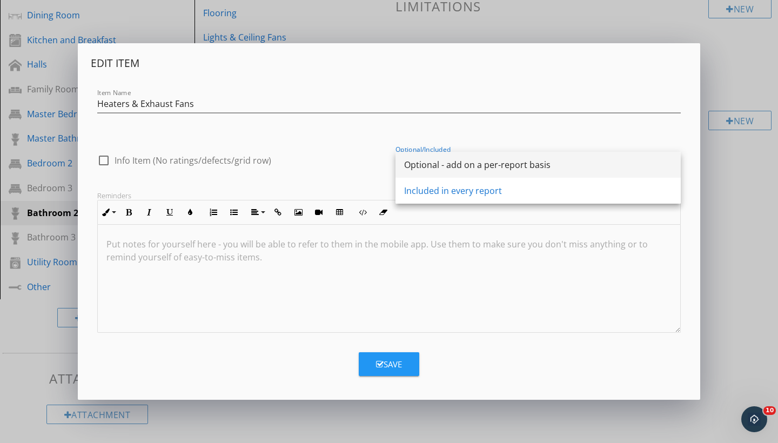
click at [382, 168] on div "Optional - add on a per-report basis" at bounding box center [538, 164] width 268 height 13
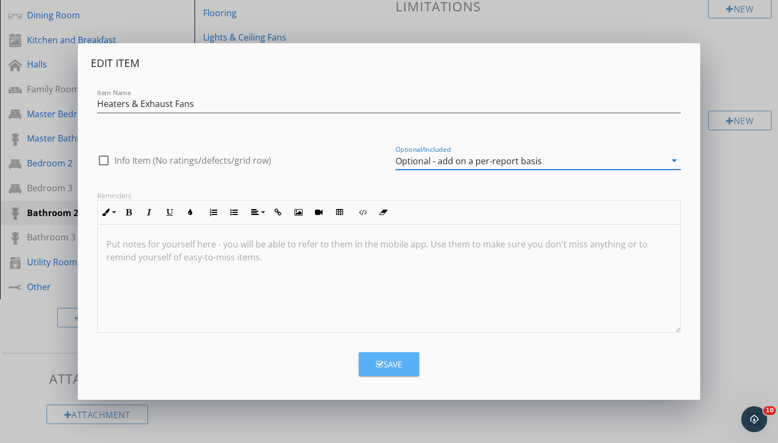
click at [382, 364] on div "Save" at bounding box center [389, 364] width 26 height 12
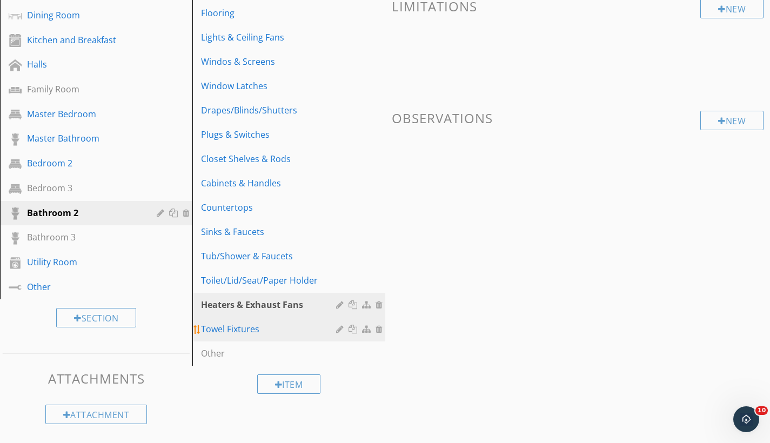
click at [337, 330] on div at bounding box center [341, 329] width 10 height 9
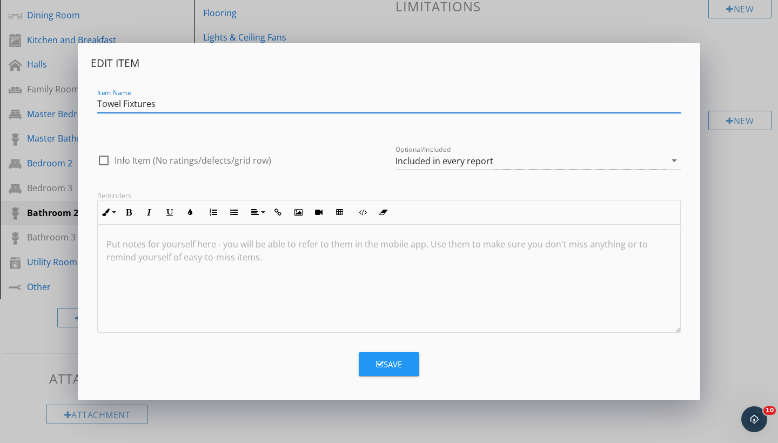
drag, startPoint x: 430, startPoint y: 160, endPoint x: 430, endPoint y: 166, distance: 5.4
click at [382, 160] on div "Included in every report" at bounding box center [445, 161] width 98 height 10
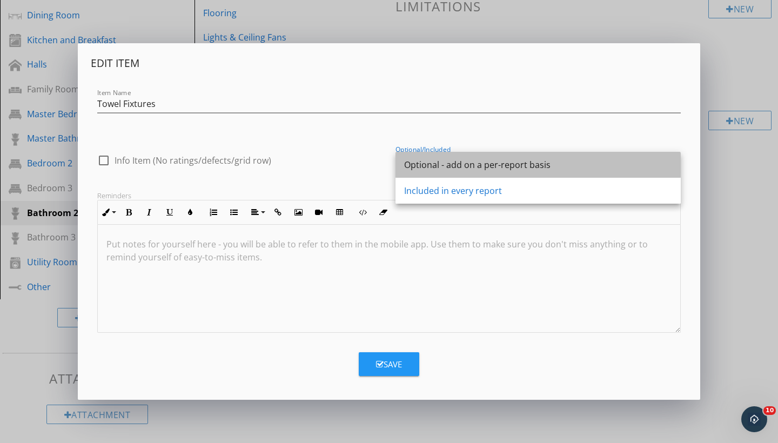
click at [382, 162] on div "Optional - add on a per-report basis" at bounding box center [538, 164] width 268 height 13
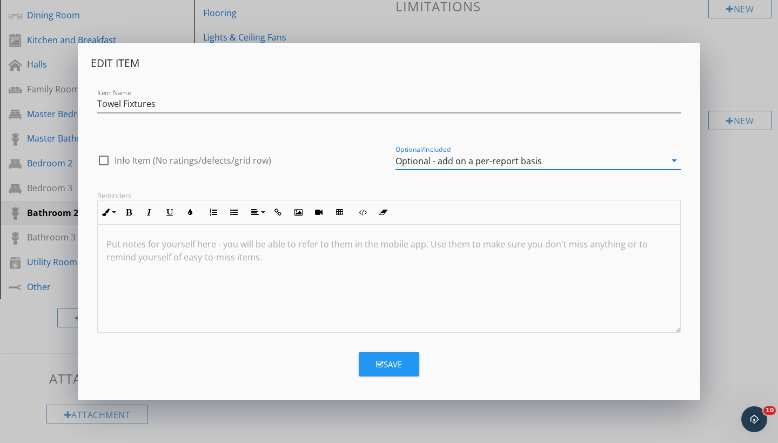
click at [382, 360] on div "Save" at bounding box center [389, 364] width 26 height 12
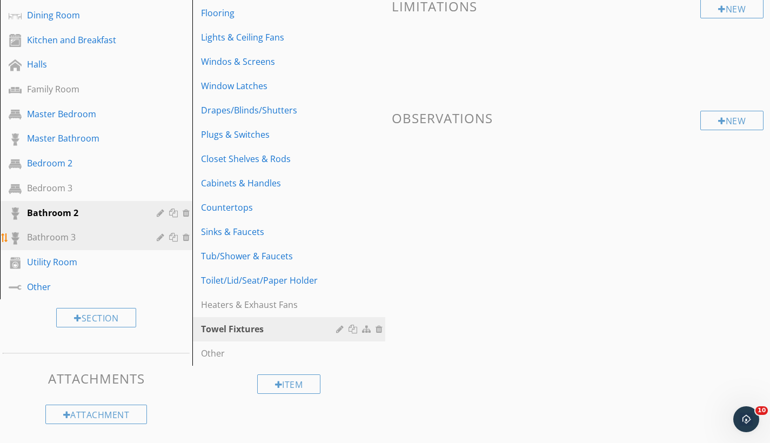
click at [78, 244] on div "Bathroom 3" at bounding box center [104, 238] width 155 height 14
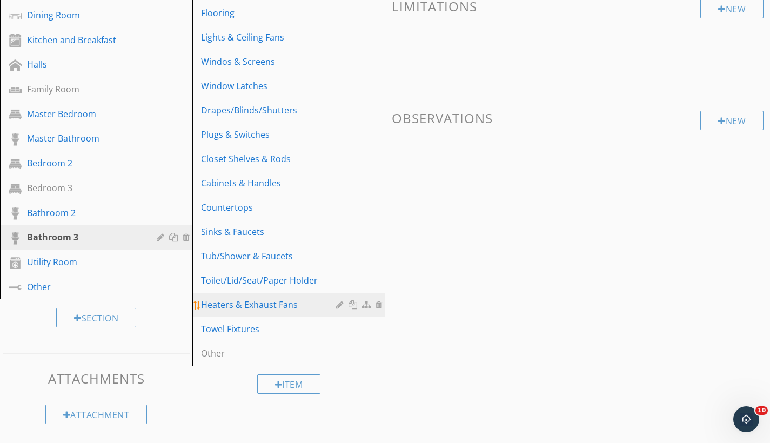
click at [341, 304] on div at bounding box center [341, 304] width 10 height 9
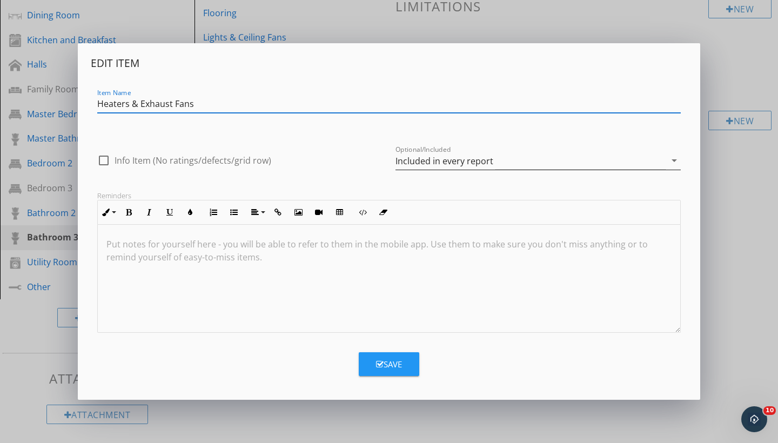
click at [382, 162] on div "Included in every report" at bounding box center [445, 161] width 98 height 10
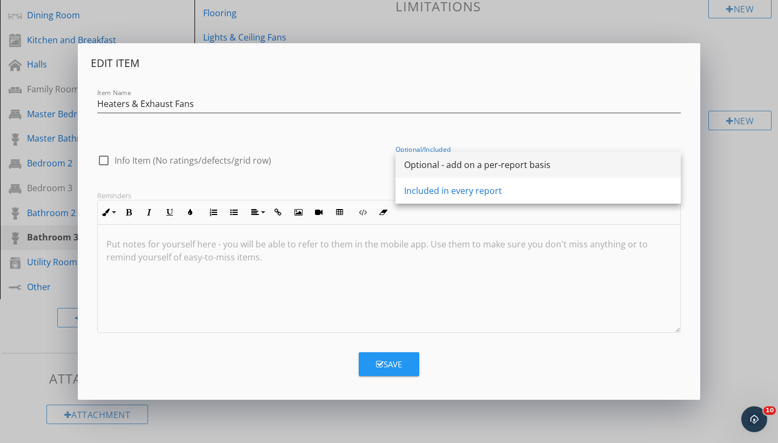
click at [382, 169] on div "Optional - add on a per-report basis" at bounding box center [538, 164] width 268 height 13
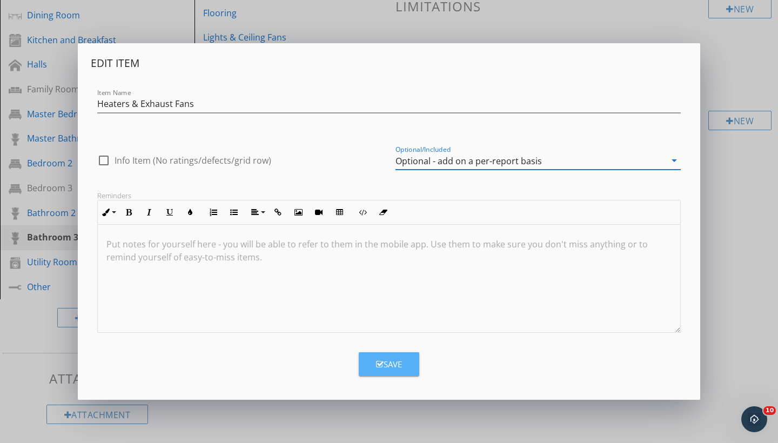
click at [382, 369] on div "Save" at bounding box center [389, 364] width 26 height 12
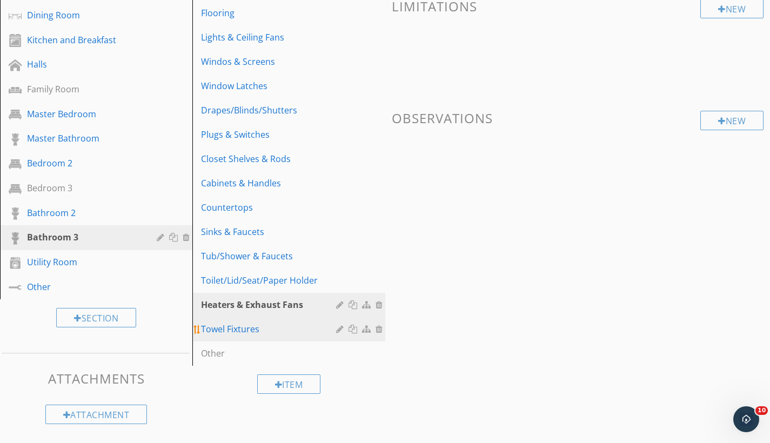
click at [337, 330] on div at bounding box center [341, 329] width 10 height 9
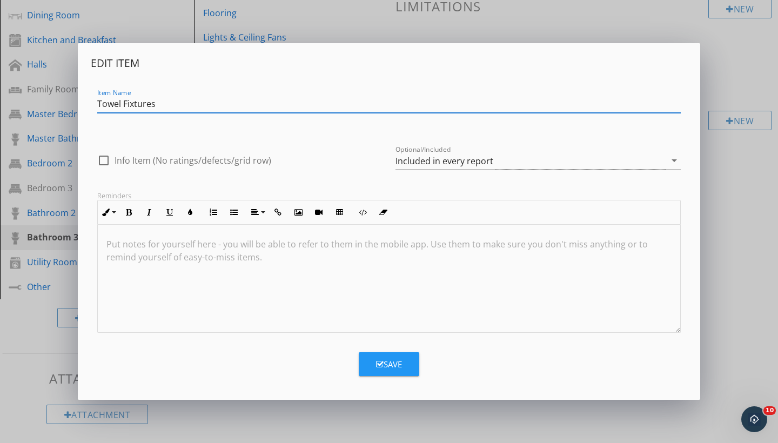
click at [382, 156] on div "Included in every report" at bounding box center [445, 161] width 98 height 10
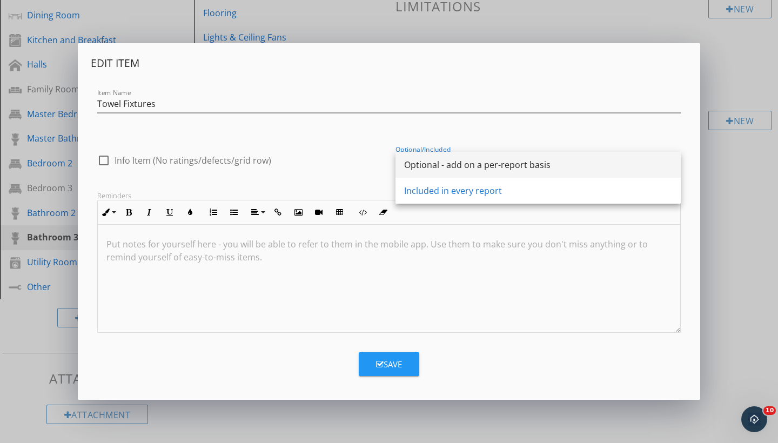
click at [382, 160] on div "Optional - add on a per-report basis" at bounding box center [538, 164] width 268 height 13
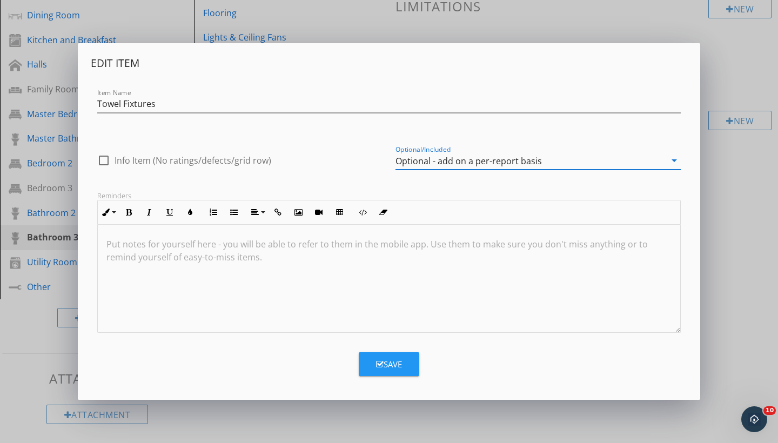
click at [364, 363] on button "Save" at bounding box center [389, 364] width 61 height 24
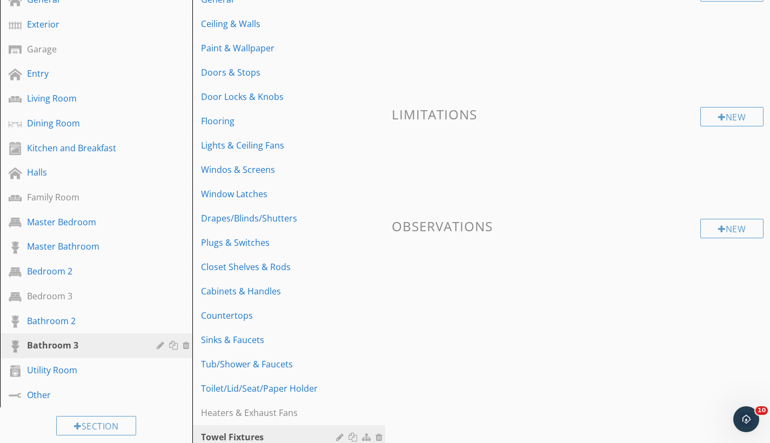
scroll to position [0, 0]
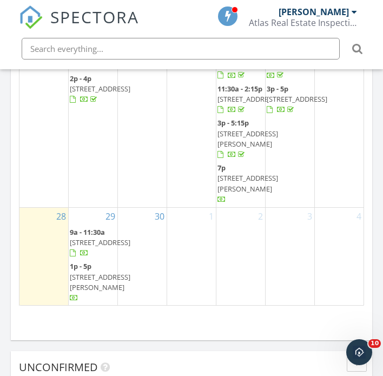
scroll to position [1414, 0]
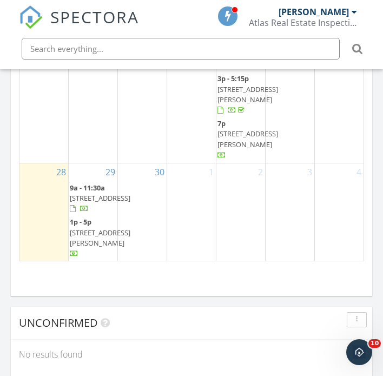
click at [95, 238] on span "230 Christel Cir, Vidor 77662" at bounding box center [100, 237] width 61 height 20
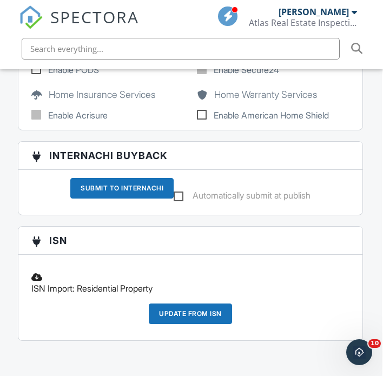
scroll to position [1872, 1]
